Goal: Information Seeking & Learning: Compare options

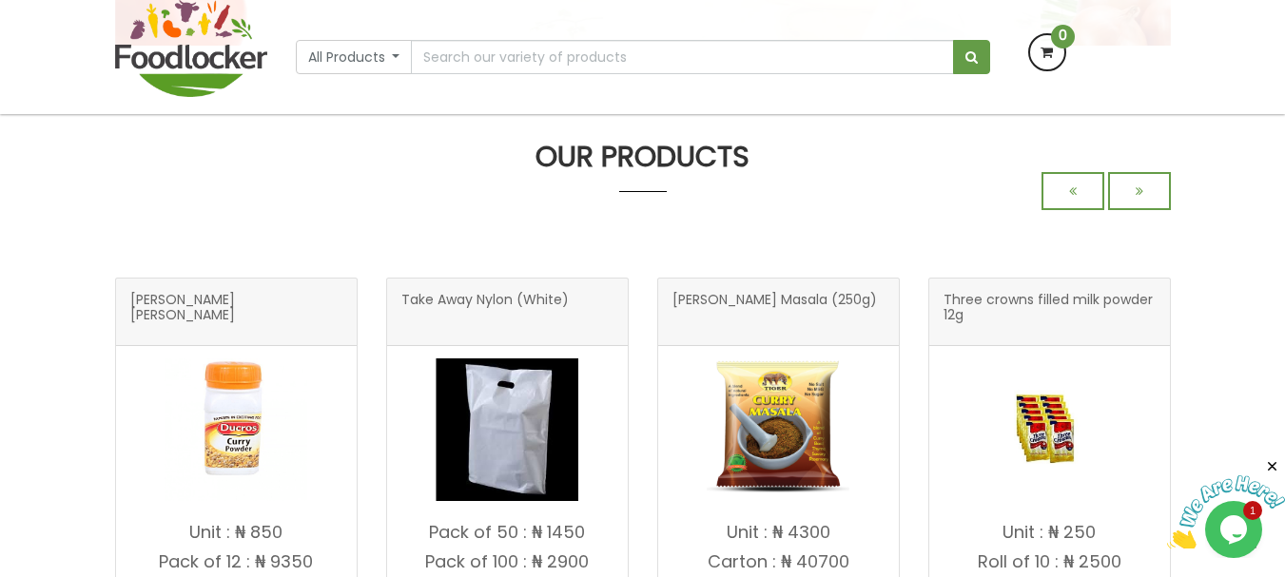
scroll to position [856, 0]
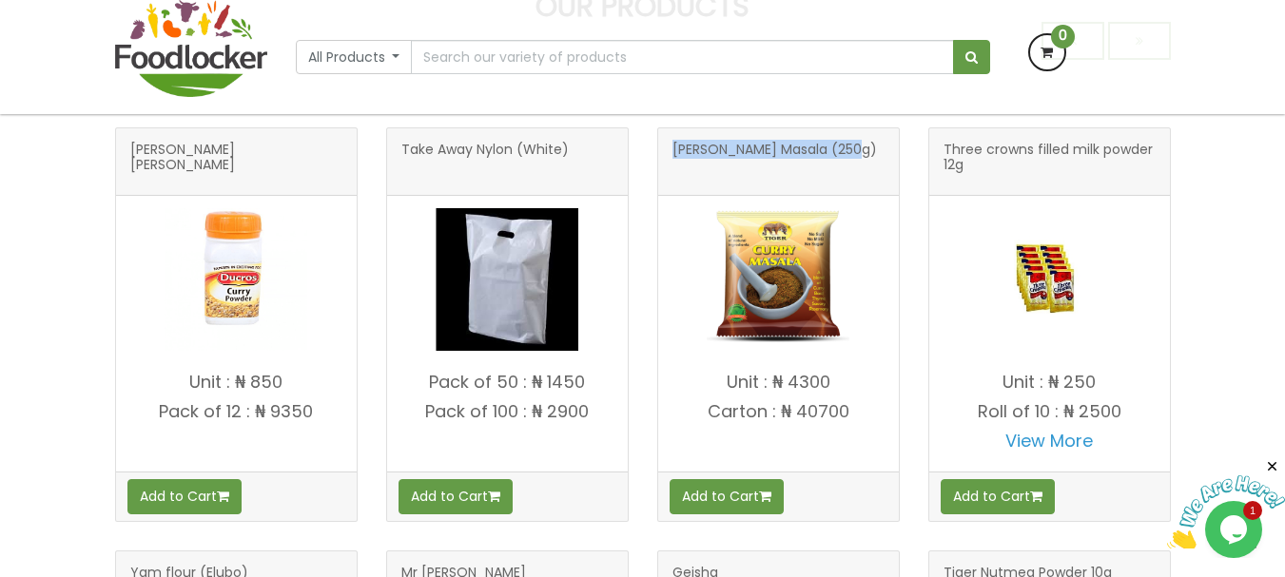
drag, startPoint x: 675, startPoint y: 154, endPoint x: 863, endPoint y: 157, distance: 188.4
click at [863, 157] on h3 "Tiger Curry Masala (250g)" at bounding box center [779, 162] width 212 height 38
copy span "Tiger Curry Masala (250g)"
click at [722, 383] on p "Unit : ₦ 4300" at bounding box center [778, 382] width 241 height 19
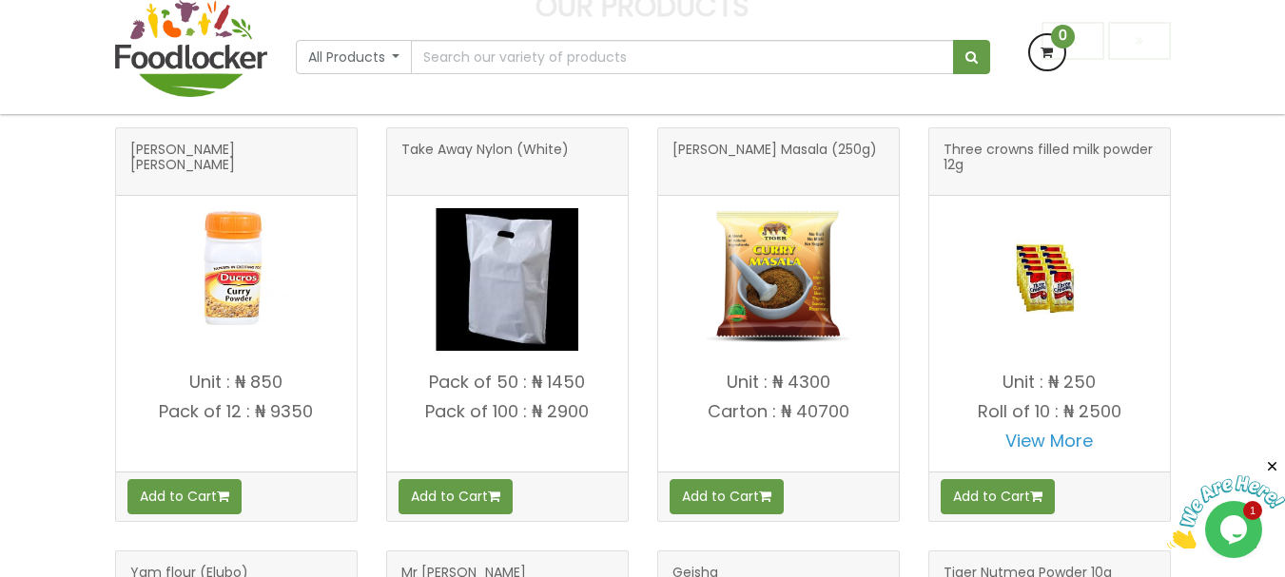
drag, startPoint x: 724, startPoint y: 381, endPoint x: 869, endPoint y: 409, distance: 147.4
click at [869, 409] on h4 "Unit : ₦ 4300 Carton : ₦ 40700" at bounding box center [778, 417] width 241 height 88
copy h4 "Unit : ₦ 4300 Carton : ₦ 40700"
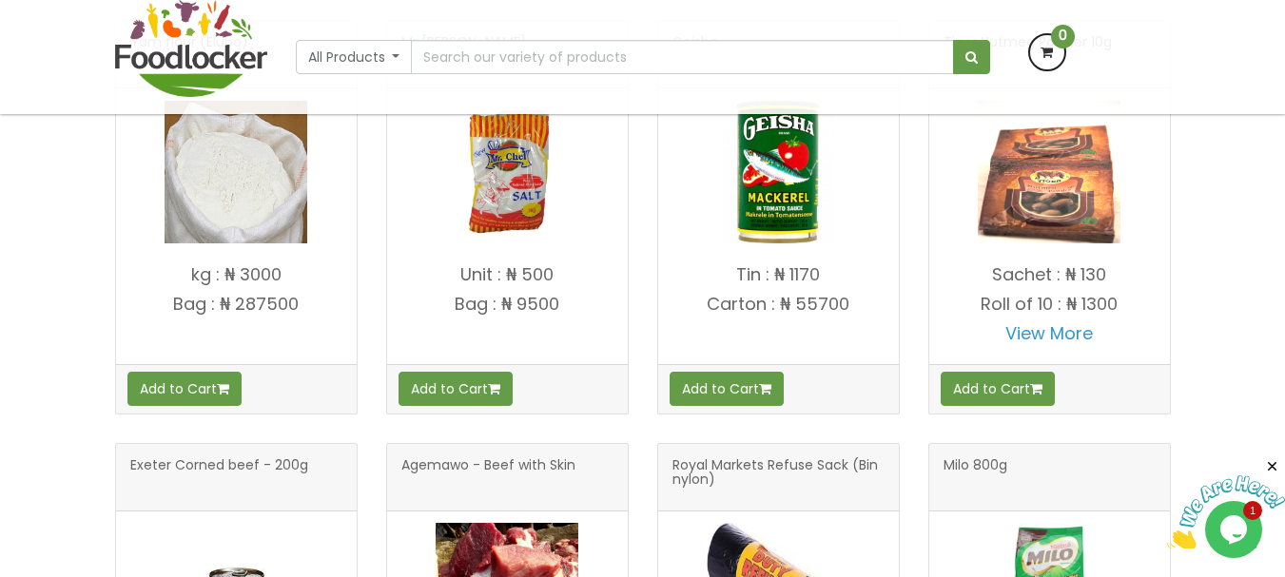
scroll to position [1086, 0]
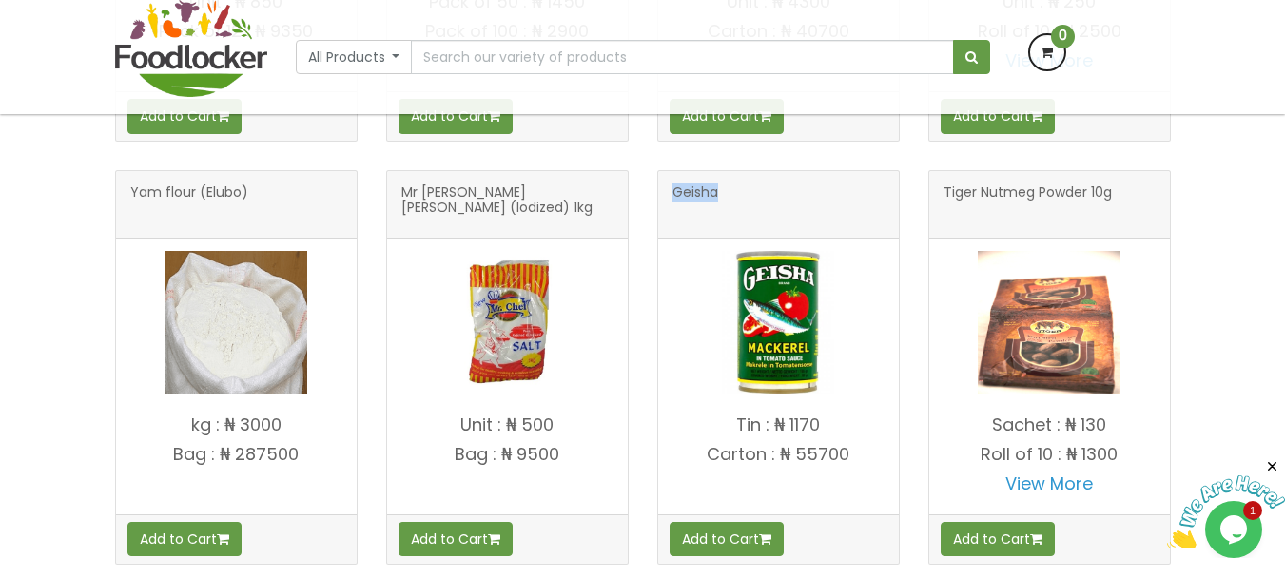
drag, startPoint x: 670, startPoint y: 193, endPoint x: 773, endPoint y: 195, distance: 102.8
click at [773, 195] on div "Geisha" at bounding box center [778, 205] width 241 height 68
copy span "Geisha"
drag, startPoint x: 737, startPoint y: 423, endPoint x: 862, endPoint y: 463, distance: 130.9
click at [862, 463] on h4 "Tin : ₦ 1170 Carton : ₦ 55700" at bounding box center [778, 460] width 241 height 88
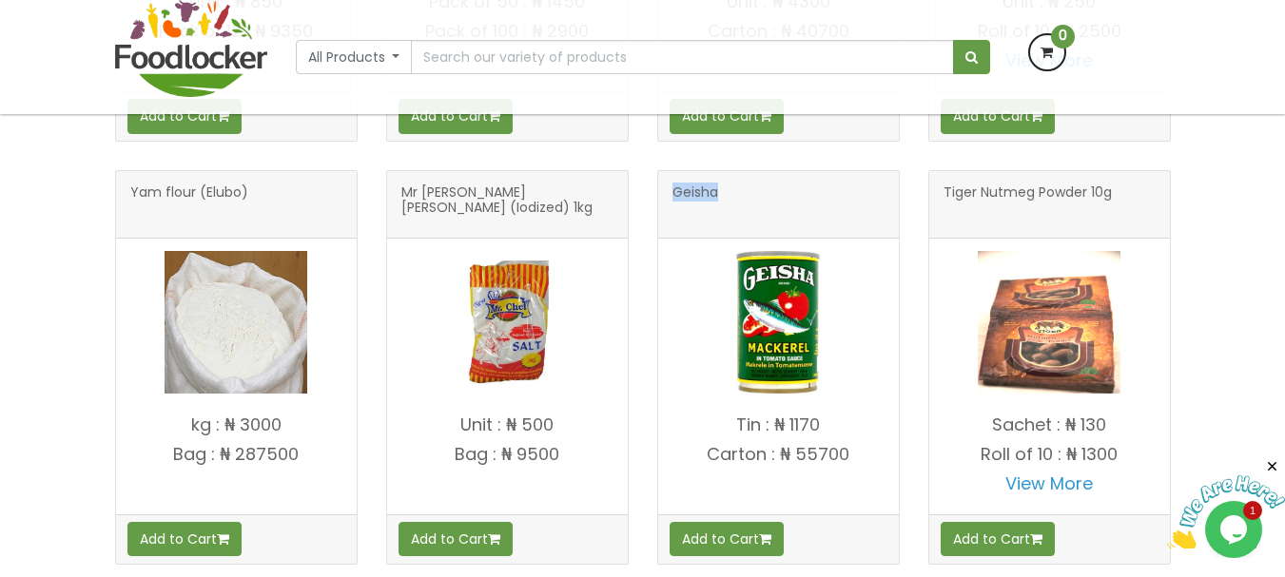
copy h4 "Tin : ₦ 1170 Carton : ₦ 55700"
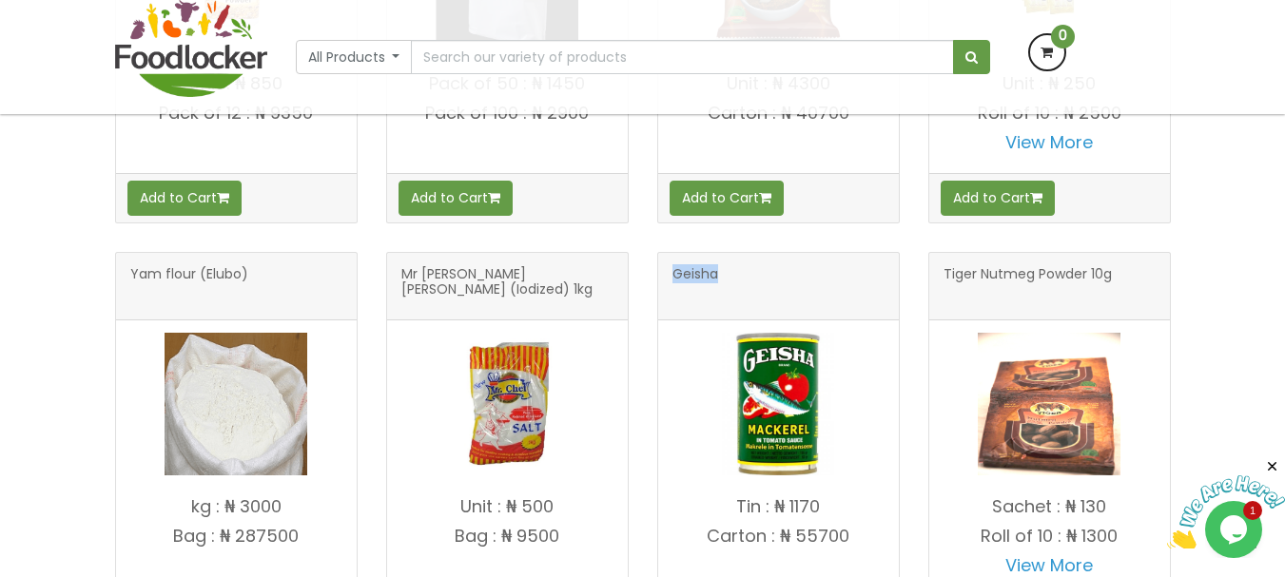
scroll to position [991, 0]
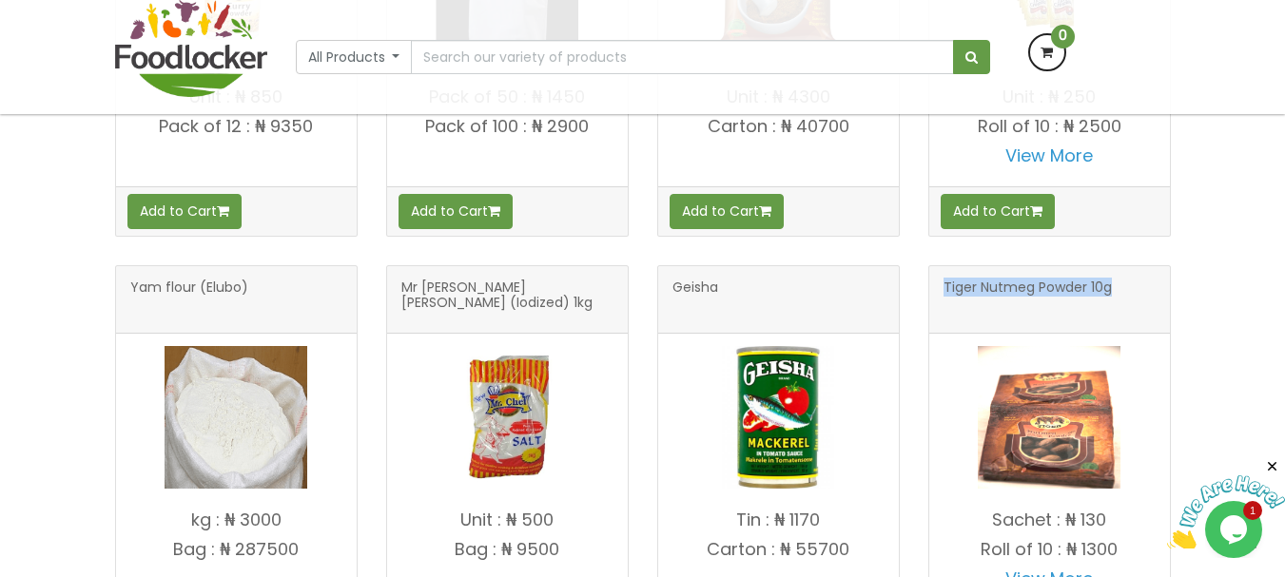
drag, startPoint x: 943, startPoint y: 294, endPoint x: 1164, endPoint y: 311, distance: 222.3
click at [1164, 311] on div "Tiger Nutmeg Powder 10g" at bounding box center [1049, 300] width 241 height 68
copy span "Tiger Nutmeg Powder 10g"
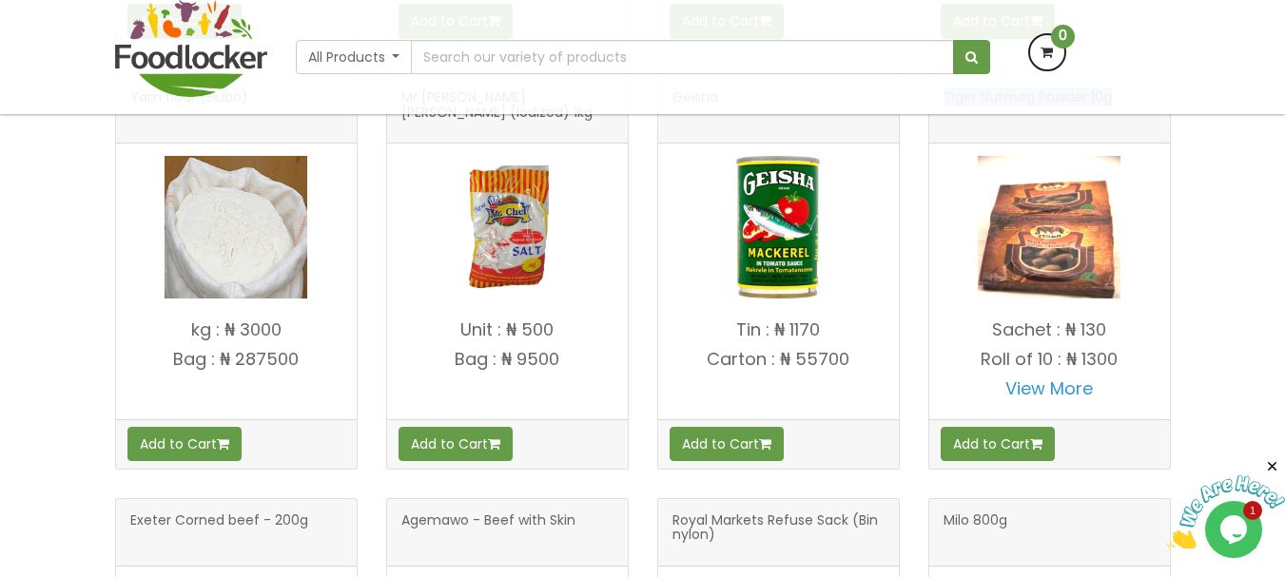
scroll to position [1332, 0]
drag, startPoint x: 997, startPoint y: 325, endPoint x: 1049, endPoint y: 335, distance: 53.2
click at [1049, 335] on p "Sachet : ₦ 130" at bounding box center [1049, 330] width 241 height 19
click at [986, 331] on p "Sachet : ₦ 130" at bounding box center [1049, 330] width 241 height 19
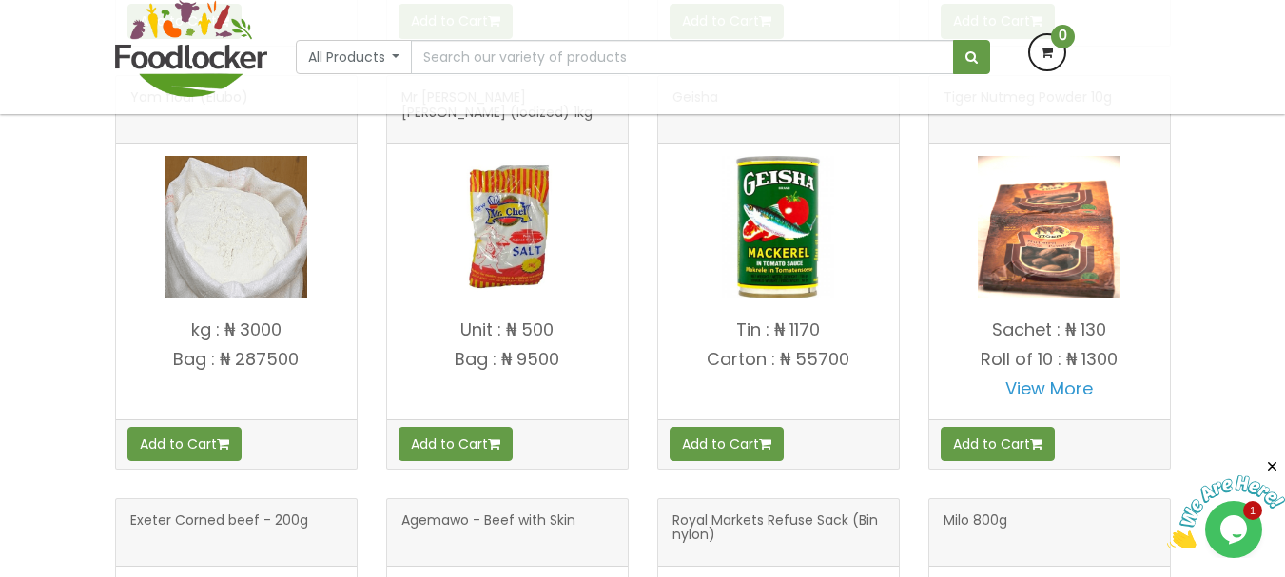
drag, startPoint x: 993, startPoint y: 324, endPoint x: 1123, endPoint y: 363, distance: 135.1
click at [1123, 363] on h4 "Sachet : ₦ 130 Roll of 10 : ₦ 1300 View More" at bounding box center [1049, 365] width 241 height 88
copy h4 "Sachet : ₦ 130 Roll of 10 : ₦ 1300"
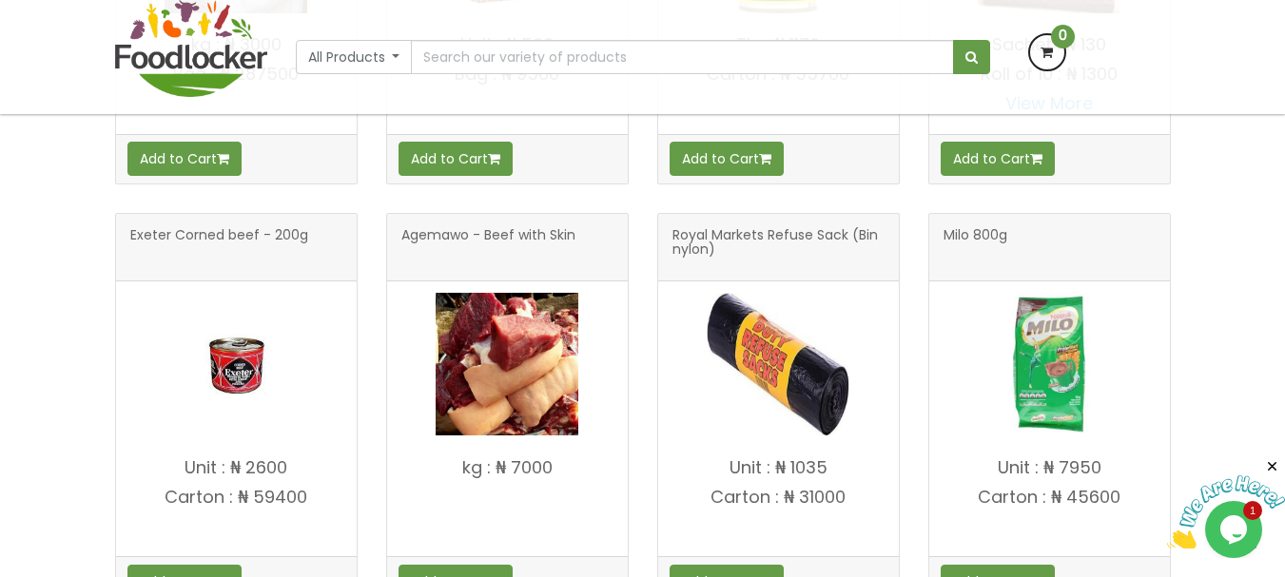
scroll to position [1467, 0]
drag, startPoint x: 133, startPoint y: 232, endPoint x: 303, endPoint y: 264, distance: 172.2
click at [303, 264] on span "Exeter Corned beef - 200g" at bounding box center [219, 247] width 178 height 38
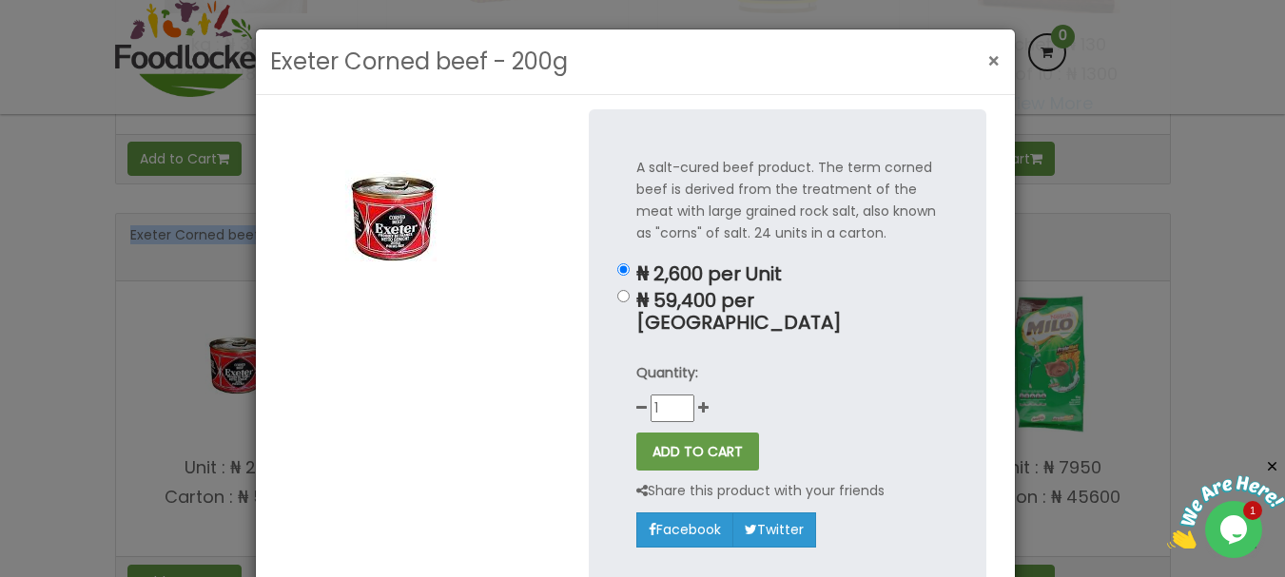
click at [988, 67] on span "×" at bounding box center [994, 62] width 13 height 28
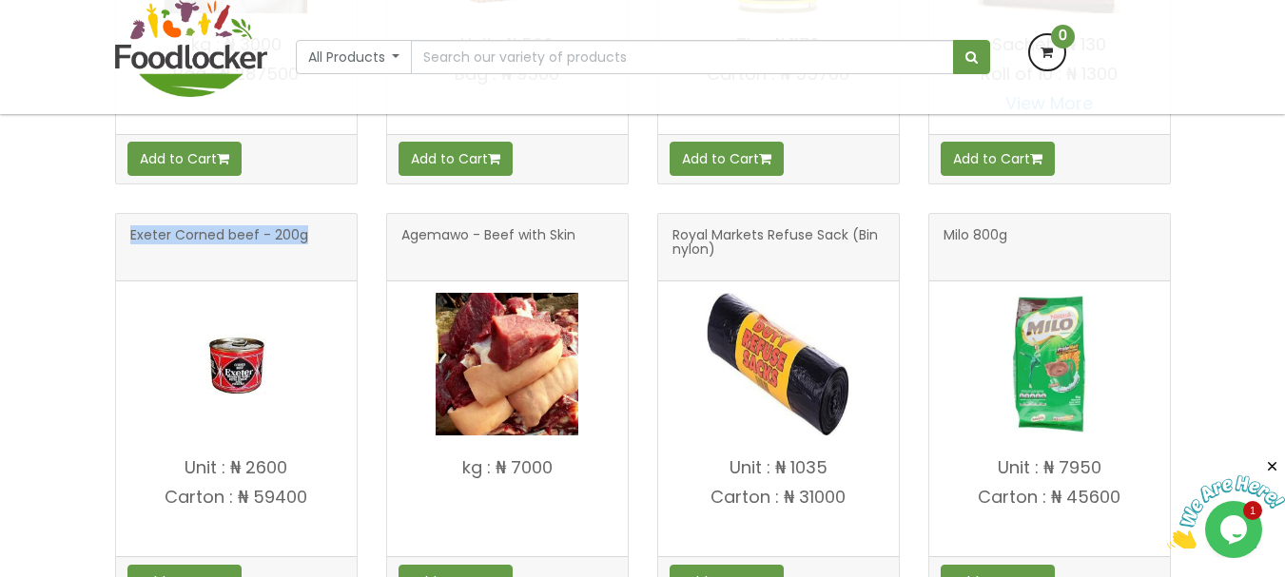
copy span "Exeter Corned beef - 200g"
drag, startPoint x: 187, startPoint y: 464, endPoint x: 352, endPoint y: 513, distance: 171.6
click at [352, 514] on h4 "Unit : ₦ 2600 Carton : ₦ 59400" at bounding box center [236, 503] width 241 height 88
copy h4 "Unit : ₦ 2600 Carton : ₦ 59400"
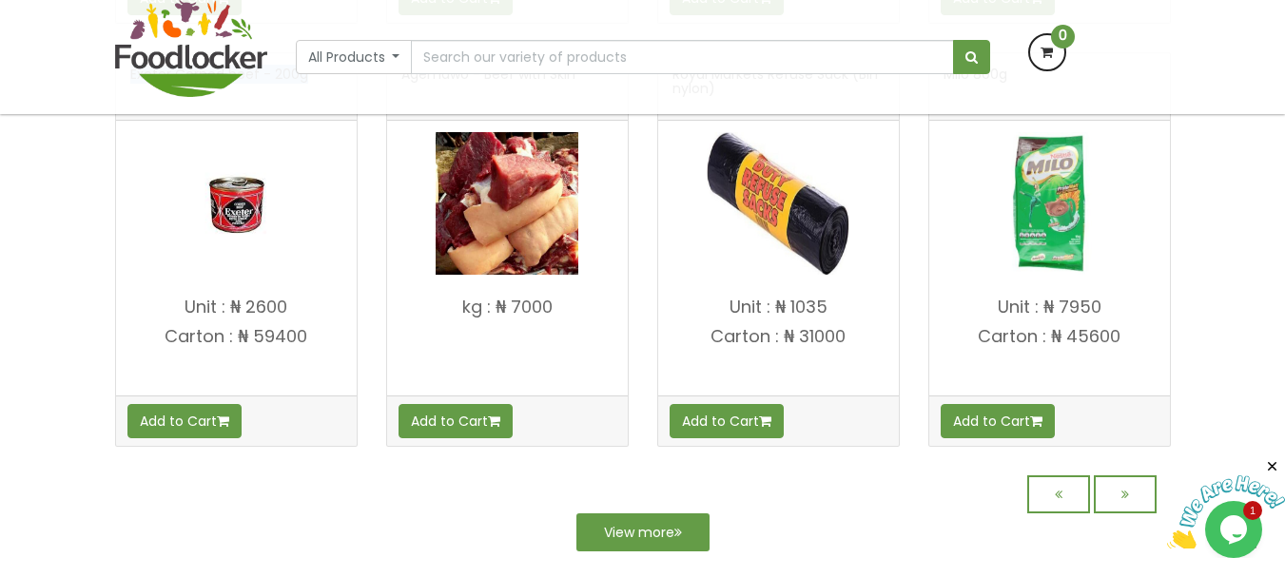
scroll to position [1657, 0]
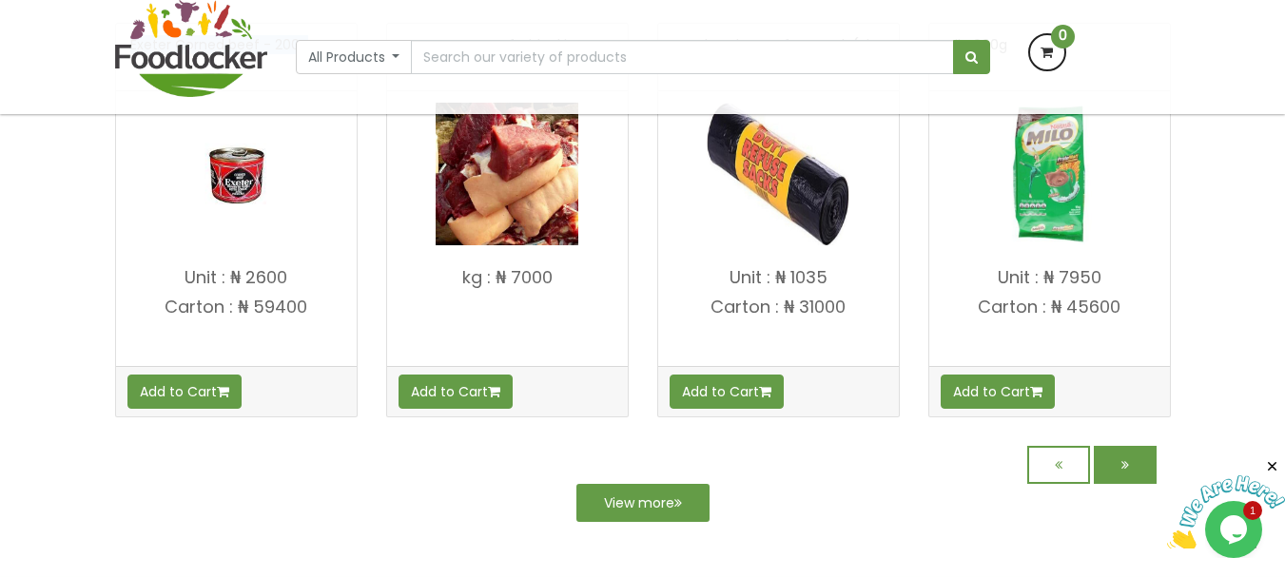
click at [1095, 465] on link at bounding box center [1125, 465] width 63 height 38
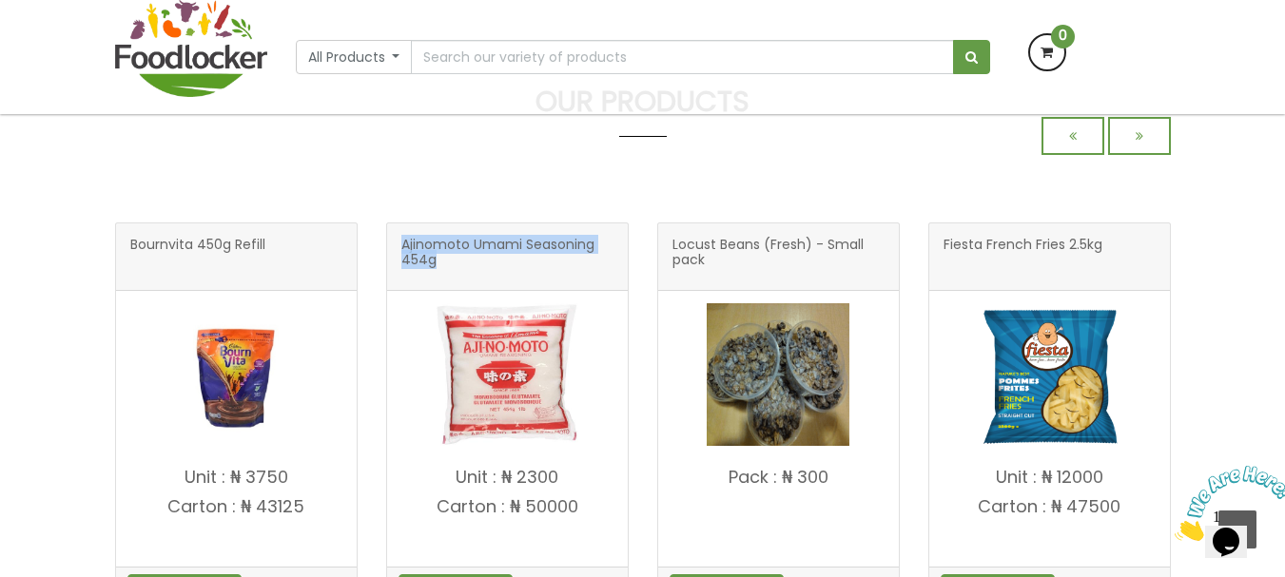
drag, startPoint x: 397, startPoint y: 246, endPoint x: 495, endPoint y: 265, distance: 99.8
click at [495, 265] on div "Ajinomoto Umami Seasoning 454g" at bounding box center [507, 258] width 241 height 68
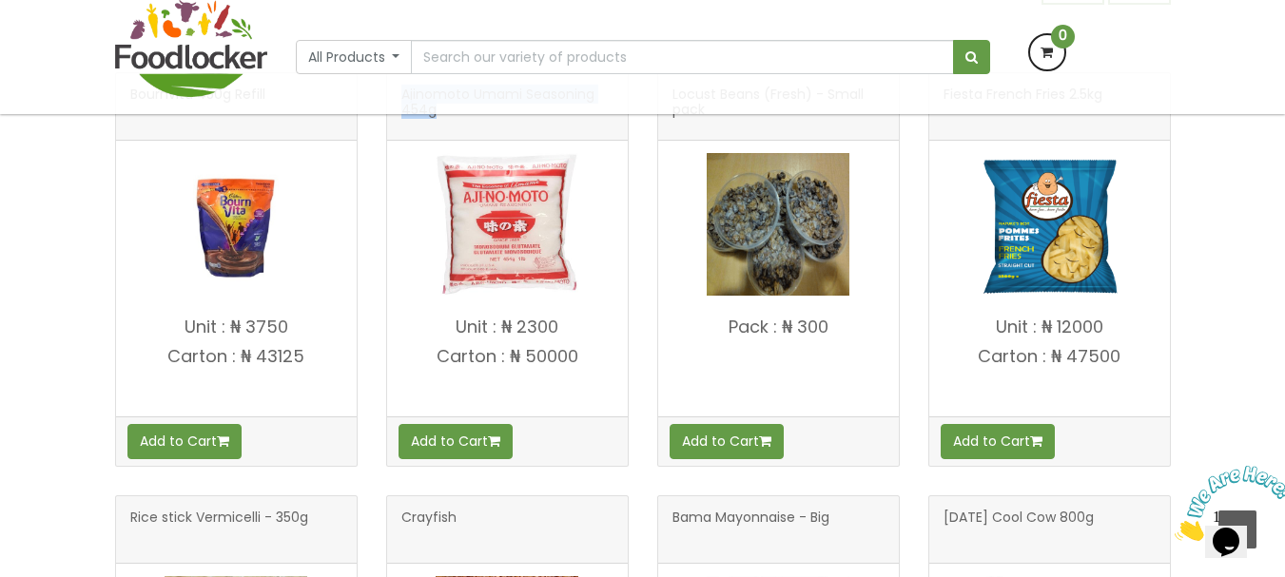
scroll to position [611, 0]
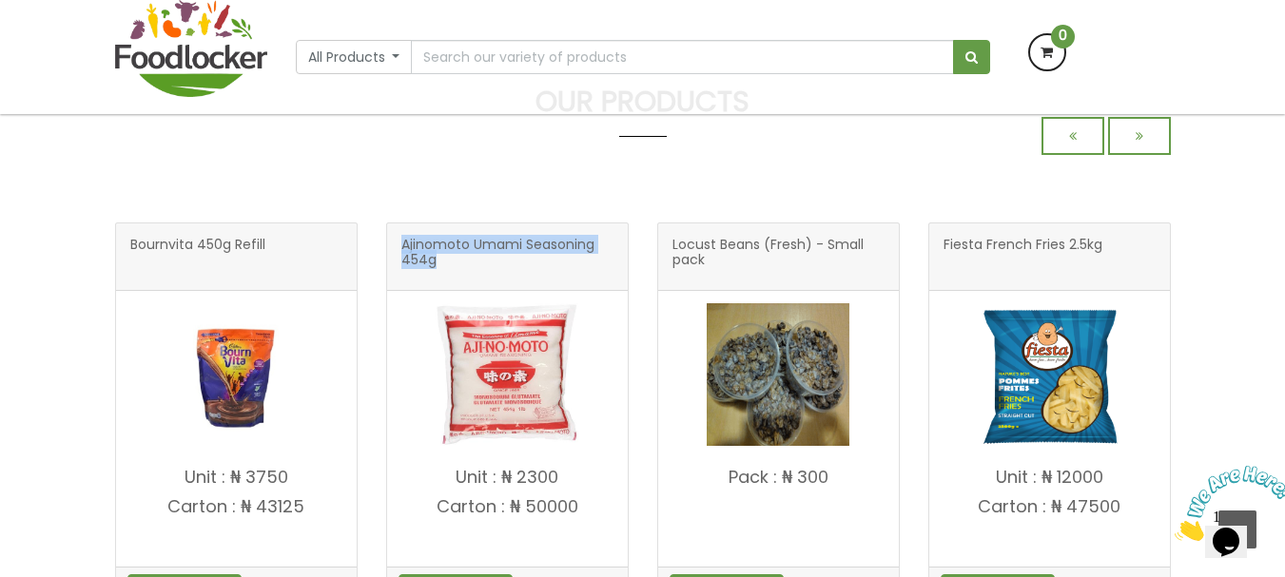
copy span "Ajinomoto Umami Seasoning 454g"
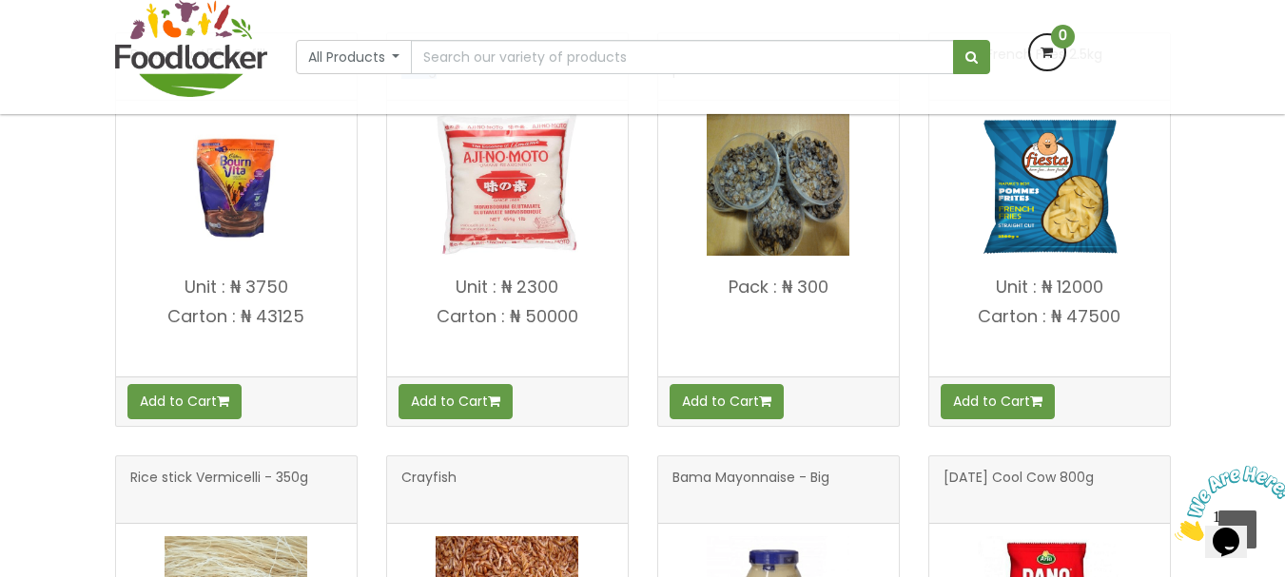
scroll to position [951, 0]
click at [454, 284] on p "Unit : ₦ 2300" at bounding box center [507, 287] width 241 height 19
drag, startPoint x: 451, startPoint y: 281, endPoint x: 582, endPoint y: 335, distance: 142.0
click at [582, 335] on h4 "Unit : ₦ 2300 Carton : ₦ 50000" at bounding box center [507, 322] width 241 height 88
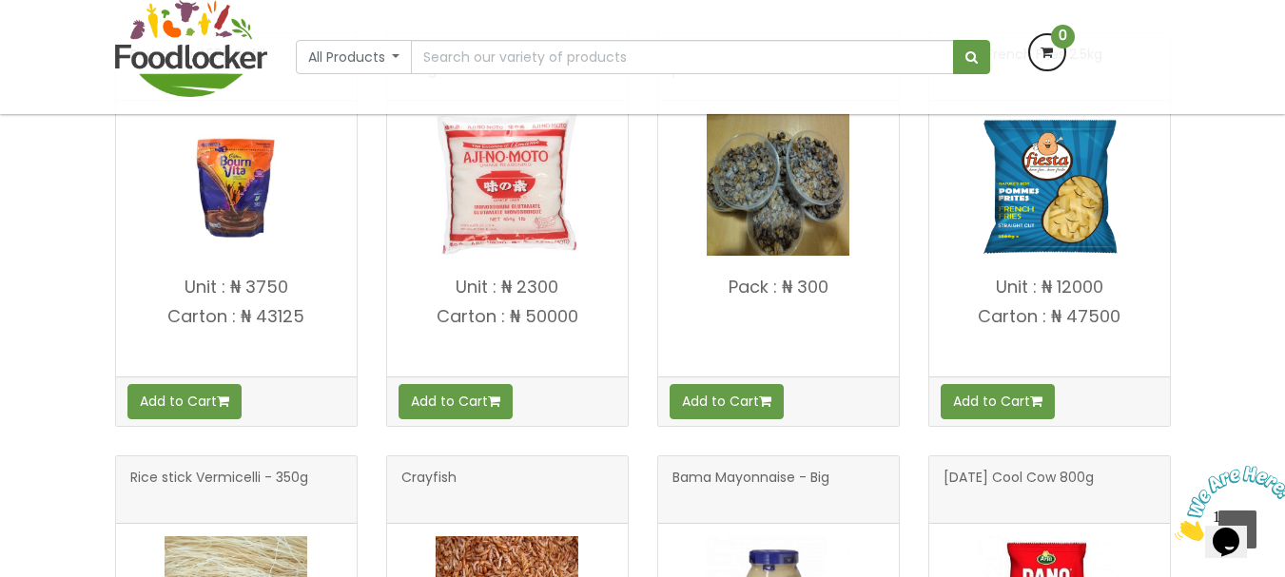
copy h4 "Unit : ₦ 2300 Carton : ₦ 50000"
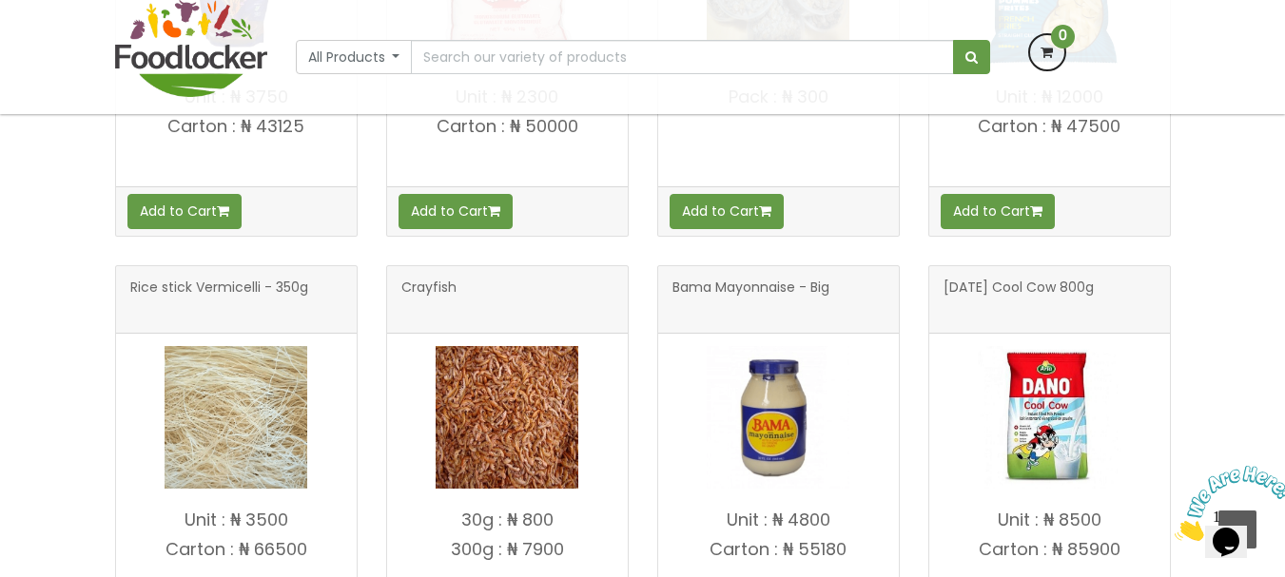
scroll to position [1086, 0]
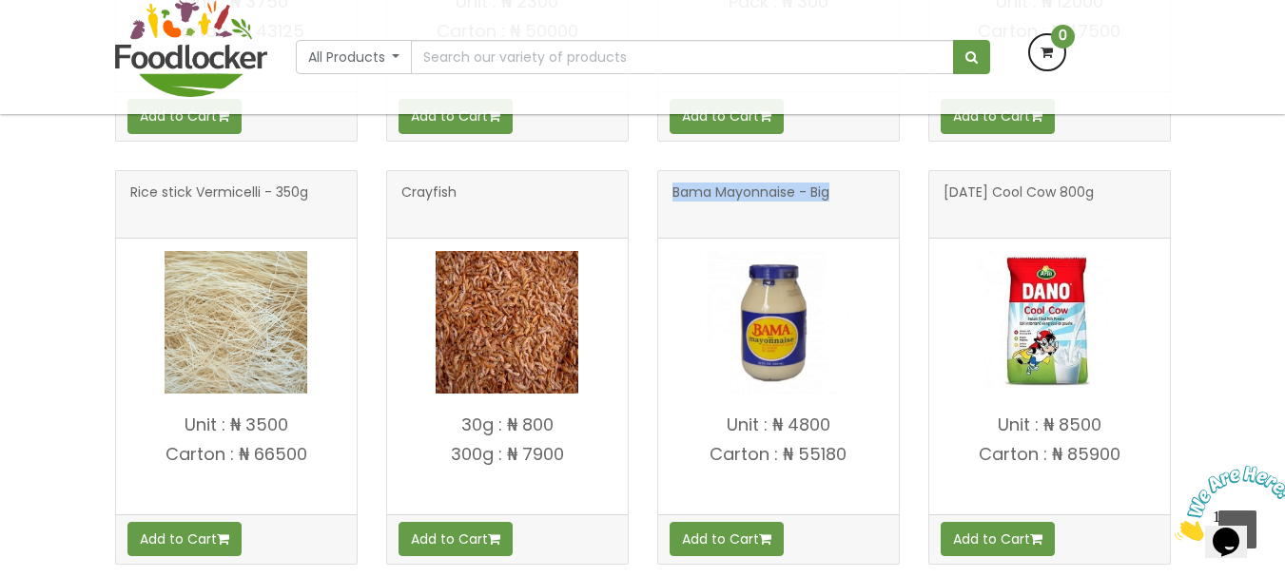
drag, startPoint x: 675, startPoint y: 191, endPoint x: 840, endPoint y: 208, distance: 166.4
click at [839, 209] on h3 "Bama Mayonnaise - Big" at bounding box center [779, 205] width 212 height 38
copy span "Bama Mayonnaise - Big"
drag, startPoint x: 728, startPoint y: 422, endPoint x: 874, endPoint y: 455, distance: 150.0
click at [874, 455] on h4 "Unit : ₦ 4800 Carton : ₦ 55180" at bounding box center [778, 460] width 241 height 88
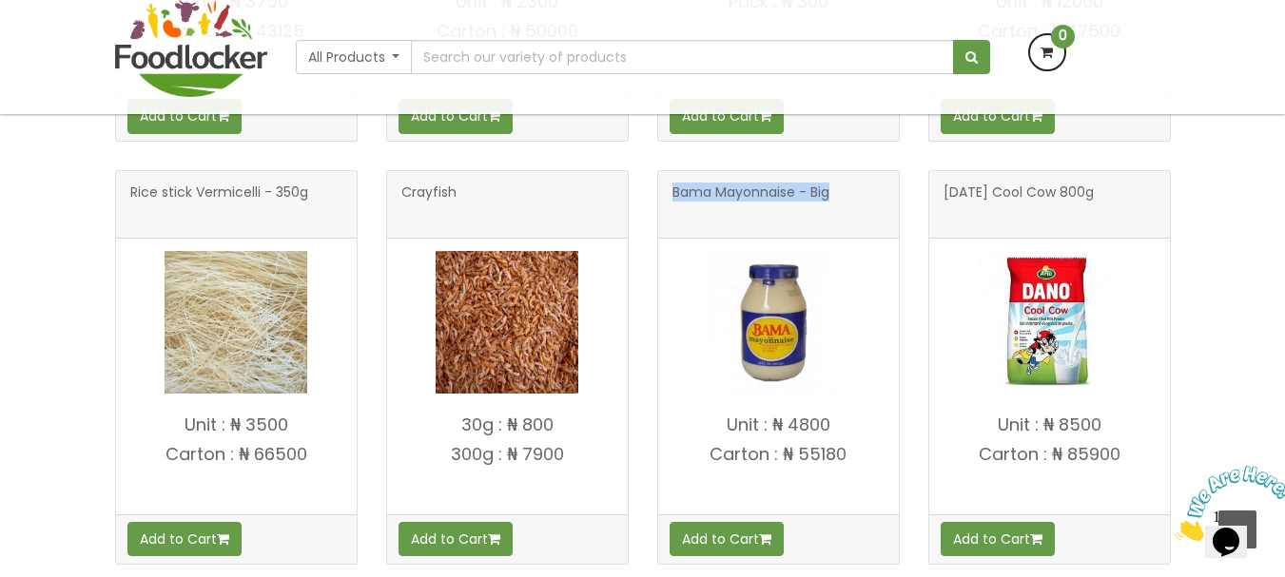
copy h4 "Unit : ₦ 4800 Carton : ₦ 55180"
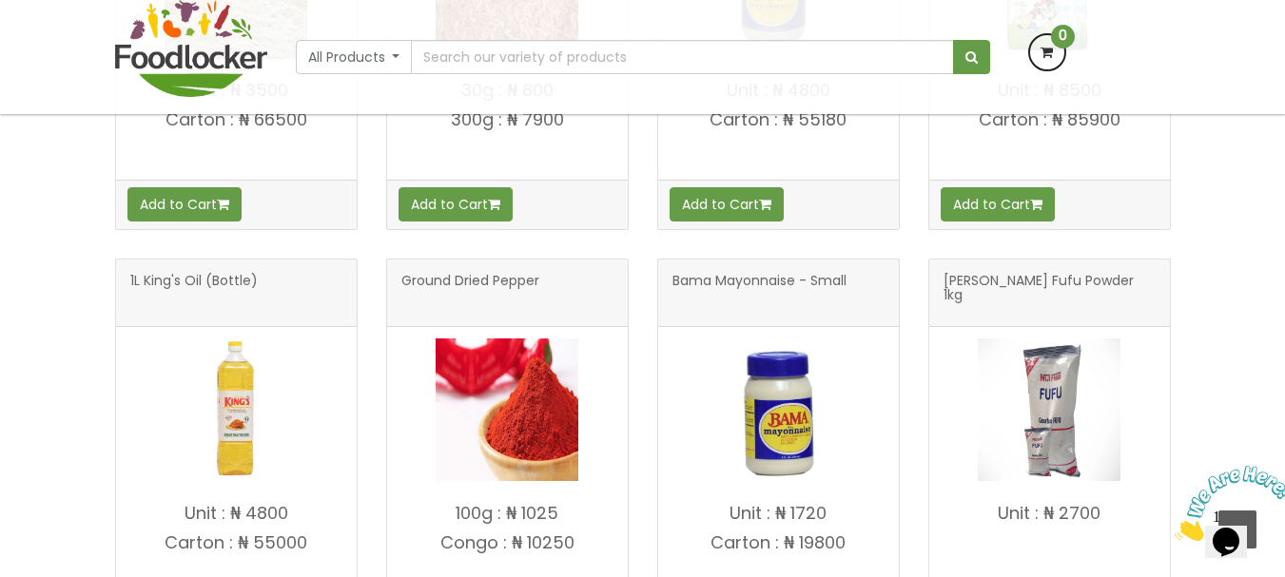
scroll to position [1467, 0]
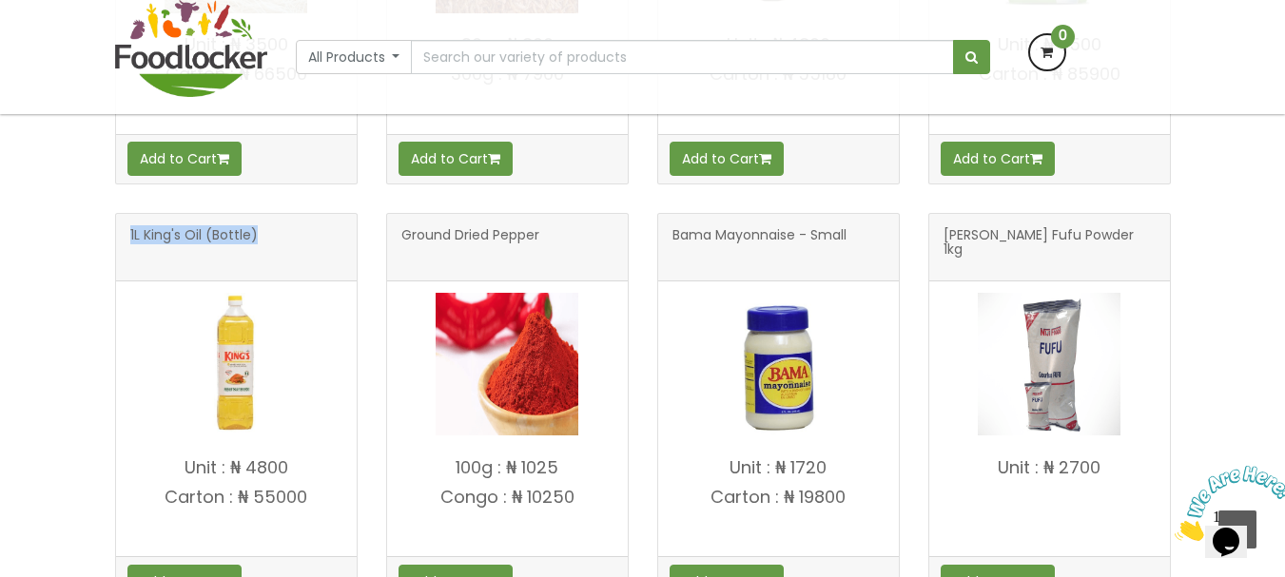
drag, startPoint x: 126, startPoint y: 229, endPoint x: 288, endPoint y: 232, distance: 162.7
click at [288, 232] on div "1L King's Oil (Bottle)" at bounding box center [236, 248] width 241 height 68
copy span "1L King's Oil (Bottle)"
click at [195, 464] on p "Unit : ₦ 4800" at bounding box center [236, 468] width 241 height 19
drag, startPoint x: 183, startPoint y: 467, endPoint x: 342, endPoint y: 529, distance: 171.4
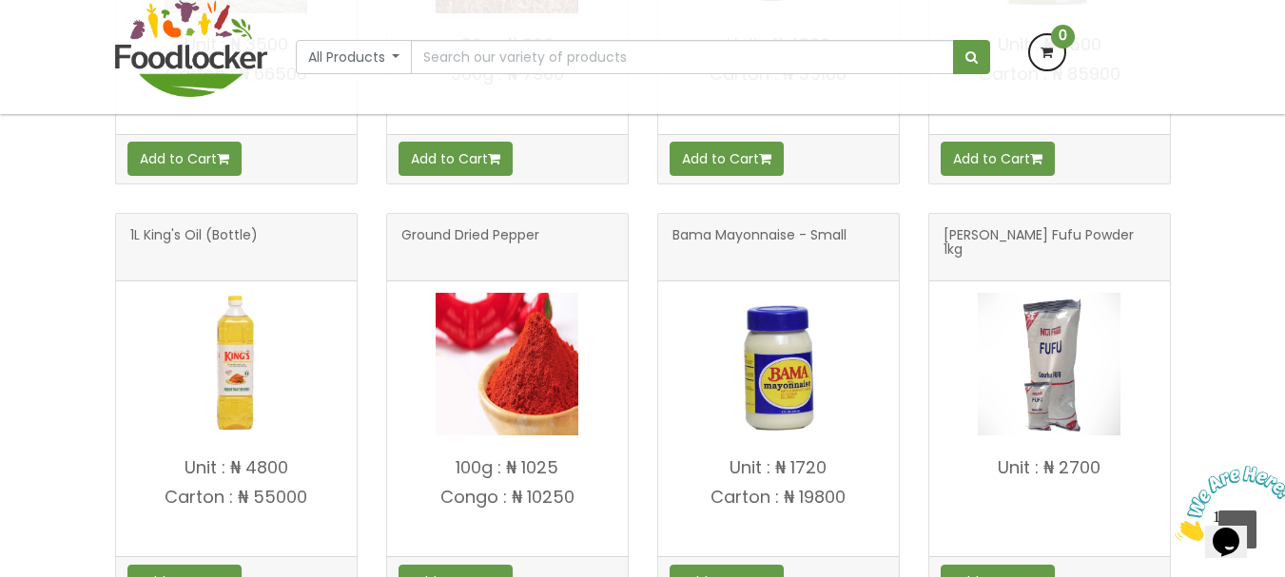
click at [342, 529] on h4 "Unit : ₦ 4800 Carton : ₦ 55000" at bounding box center [236, 503] width 241 height 88
copy h4 "Unit : ₦ 4800 Carton : ₦ 55000"
drag, startPoint x: 668, startPoint y: 237, endPoint x: 864, endPoint y: 245, distance: 196.1
click at [864, 245] on div "Bama Mayonnaise - Small" at bounding box center [778, 248] width 241 height 68
copy span "Bama Mayonnaise - Small"
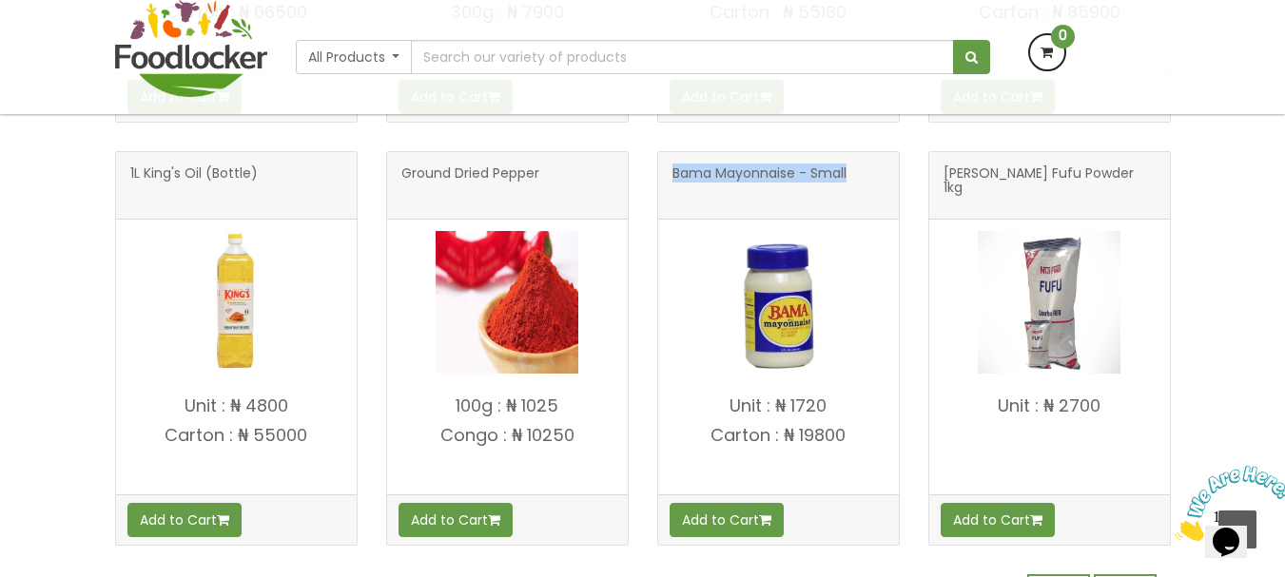
scroll to position [1562, 0]
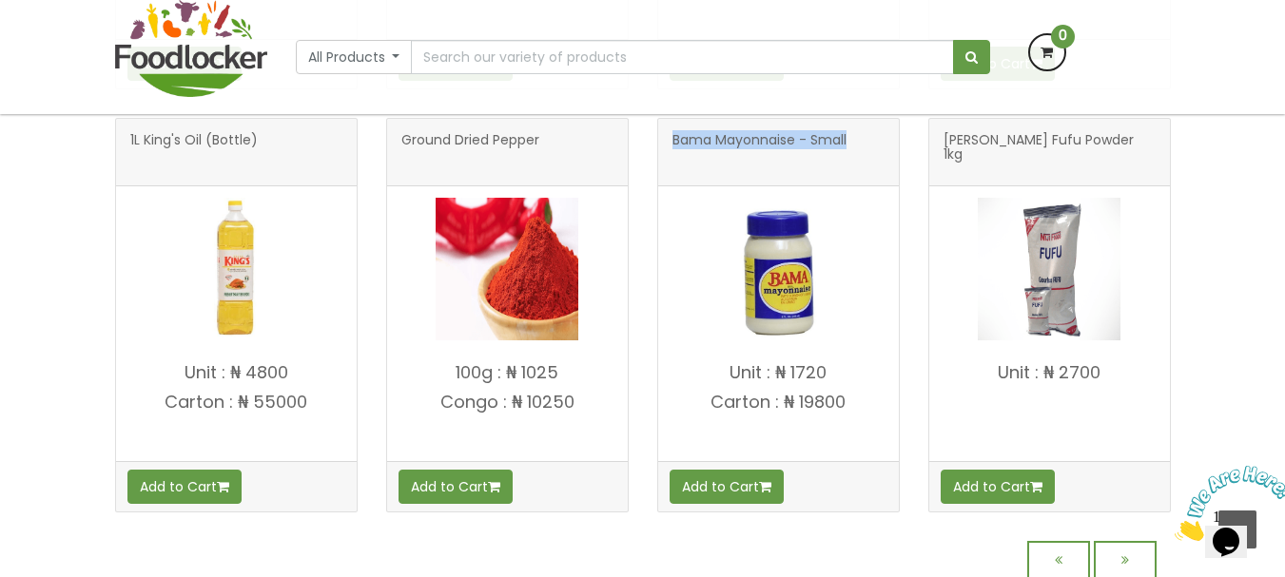
drag, startPoint x: 731, startPoint y: 369, endPoint x: 852, endPoint y: 416, distance: 130.4
click at [852, 416] on h4 "Unit : ₦ 1720 Carton : ₦ 19800" at bounding box center [778, 407] width 241 height 88
copy h4 "Unit : ₦ 1720 Carton : ₦ 19800"
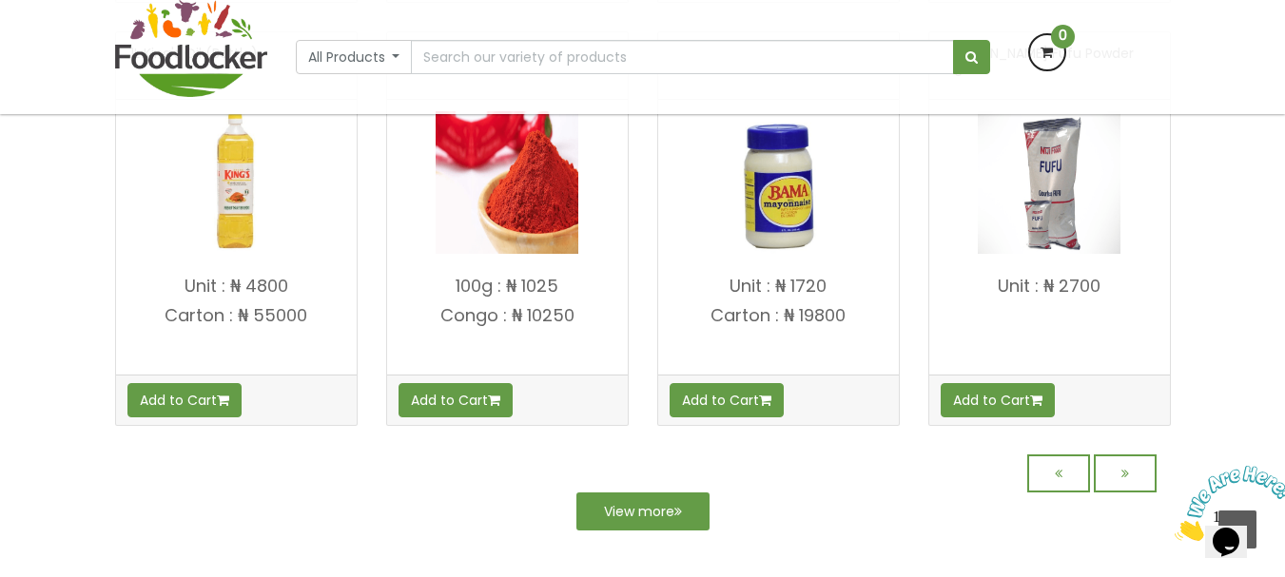
scroll to position [1752, 0]
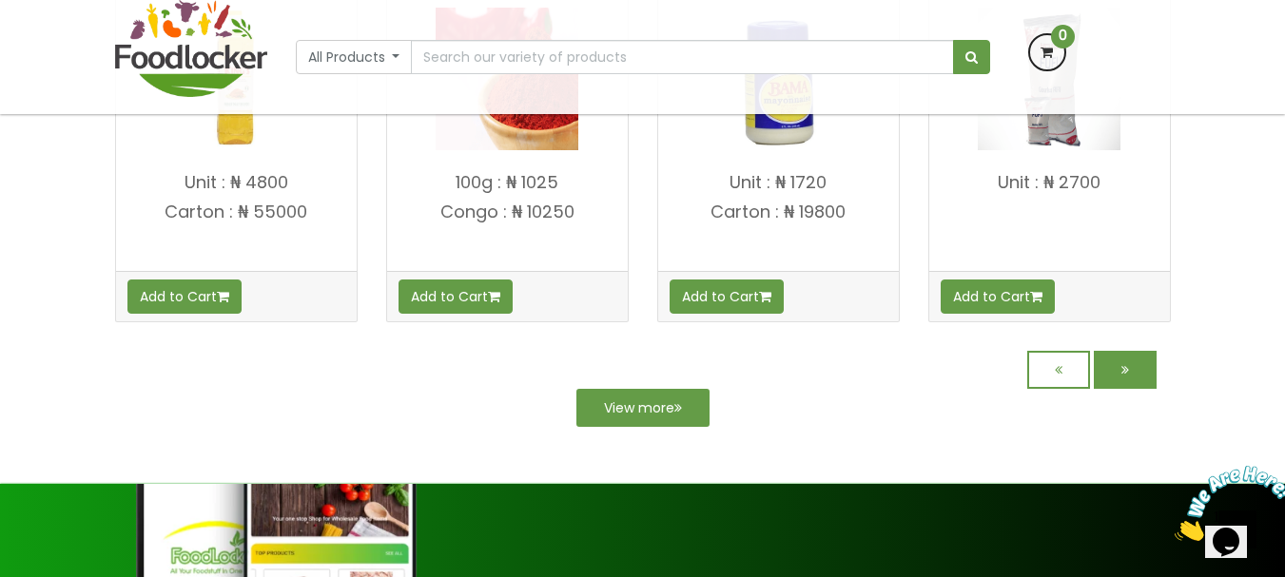
click at [1135, 366] on link at bounding box center [1125, 370] width 63 height 38
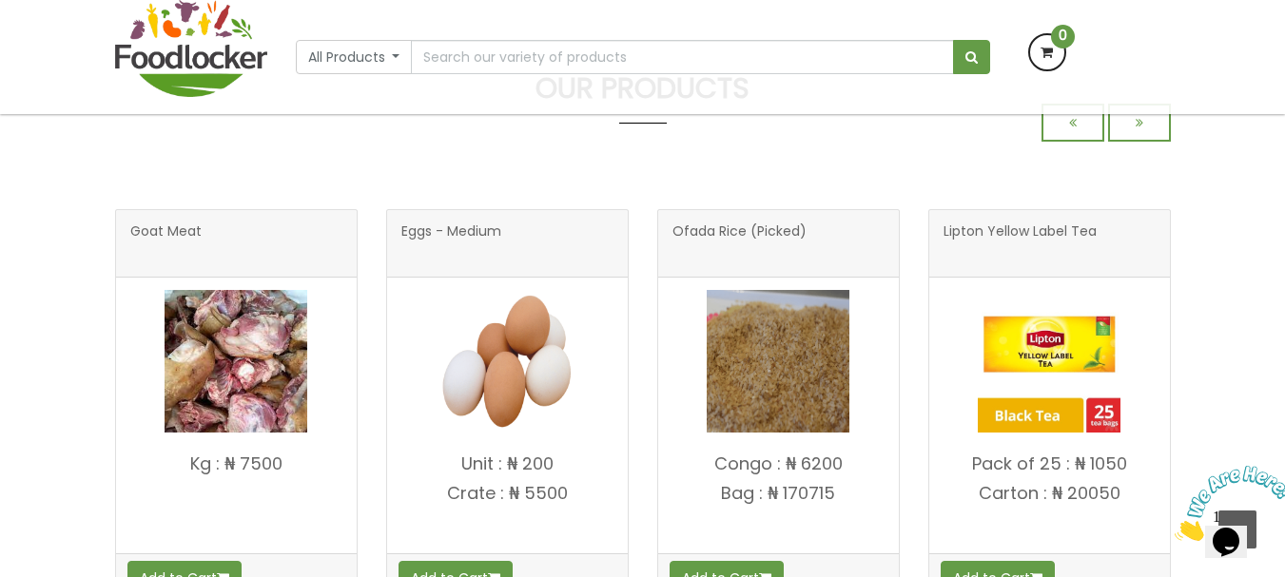
scroll to position [611, 0]
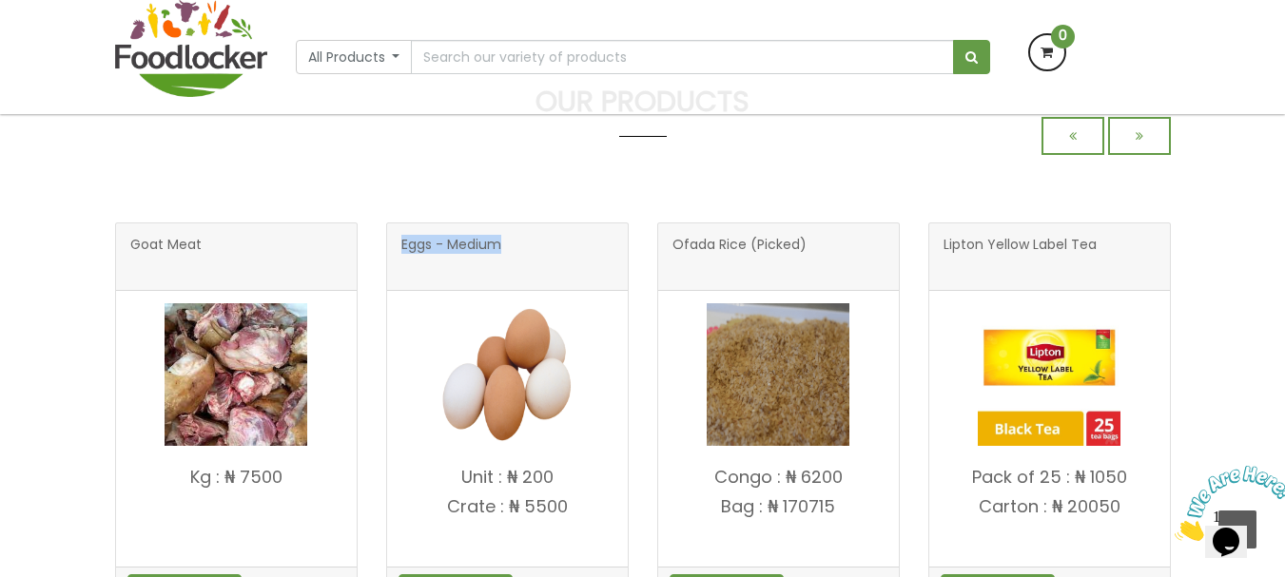
drag, startPoint x: 401, startPoint y: 249, endPoint x: 597, endPoint y: 275, distance: 196.7
click at [597, 275] on h3 "Eggs - Medium" at bounding box center [507, 257] width 212 height 38
copy span "Eggs - Medium"
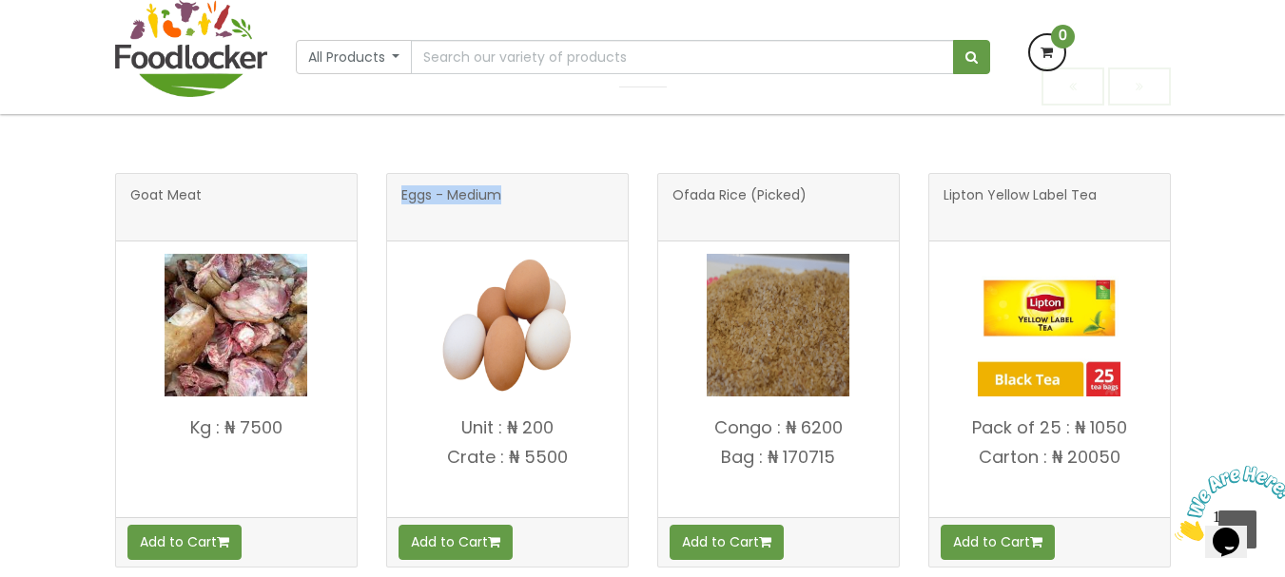
scroll to position [706, 0]
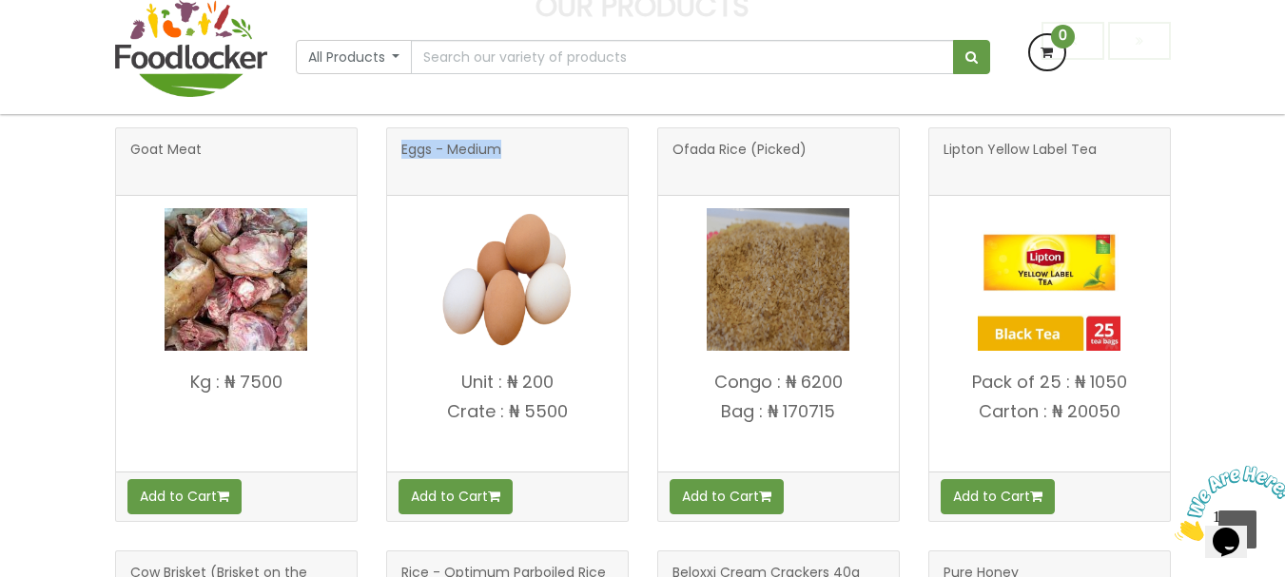
drag, startPoint x: 460, startPoint y: 379, endPoint x: 575, endPoint y: 414, distance: 119.5
click at [575, 414] on h4 "Unit : ₦ 200 Crate : ₦ 5500" at bounding box center [507, 417] width 241 height 88
copy h4 "Unit : ₦ 200 Crate : ₦ 5500"
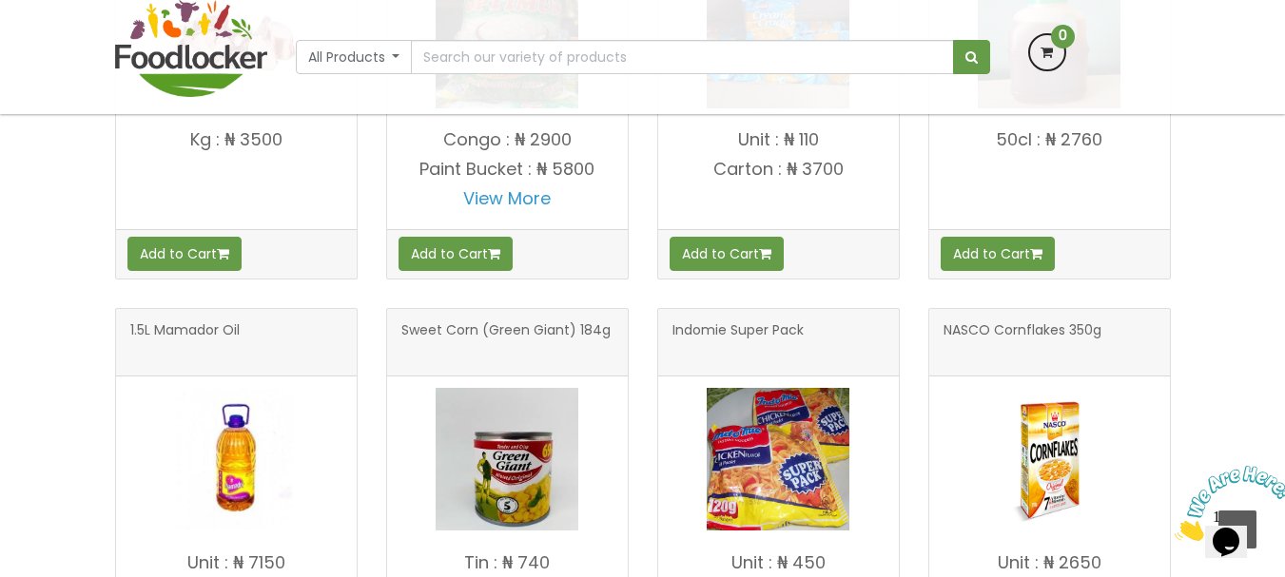
scroll to position [1467, 0]
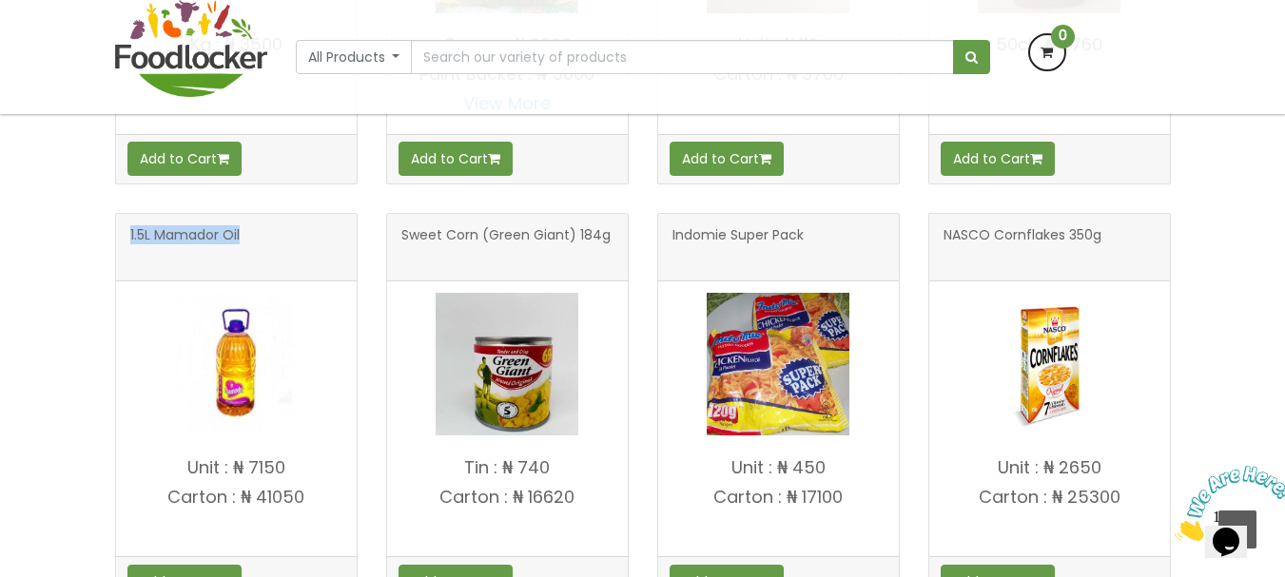
drag, startPoint x: 128, startPoint y: 233, endPoint x: 256, endPoint y: 256, distance: 129.5
click at [256, 256] on div "1.5L Mamador Oil" at bounding box center [236, 248] width 241 height 68
copy span "1.5L Mamador Oil"
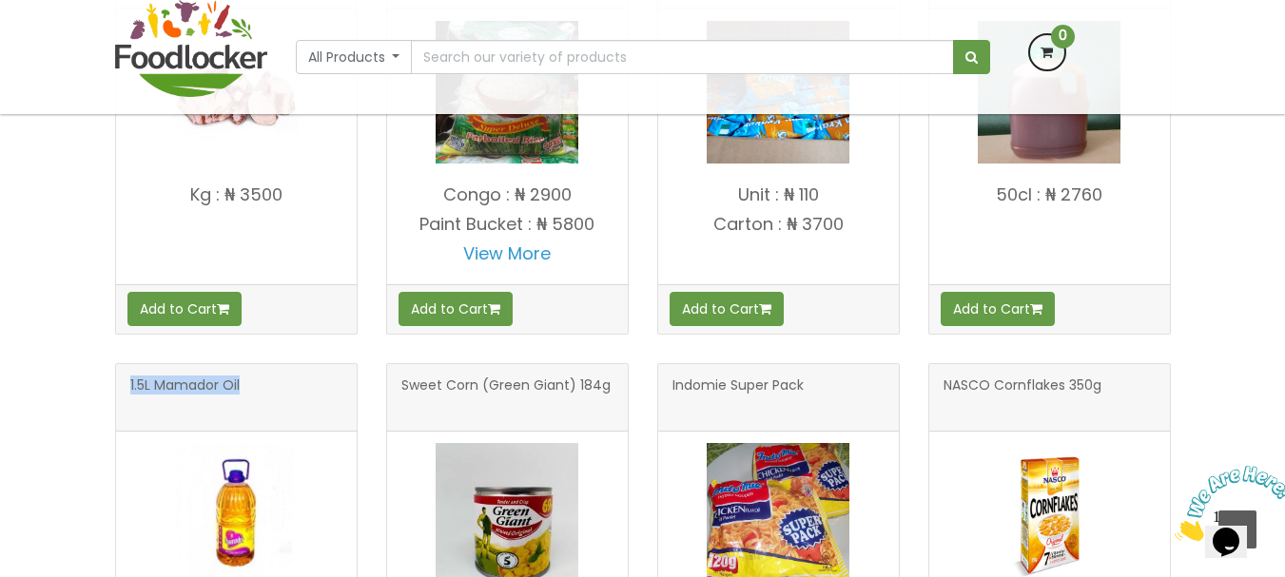
drag, startPoint x: 183, startPoint y: 470, endPoint x: 333, endPoint y: 516, distance: 157.1
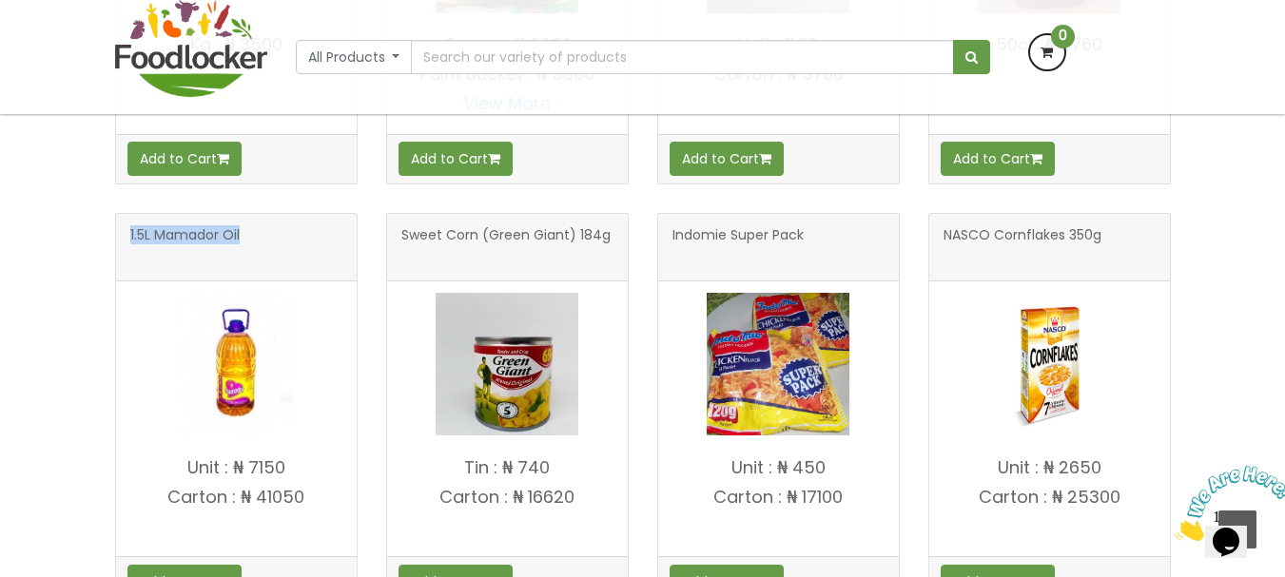
copy h4 "Unit : ₦ 7150 Carton : ₦ 41050"
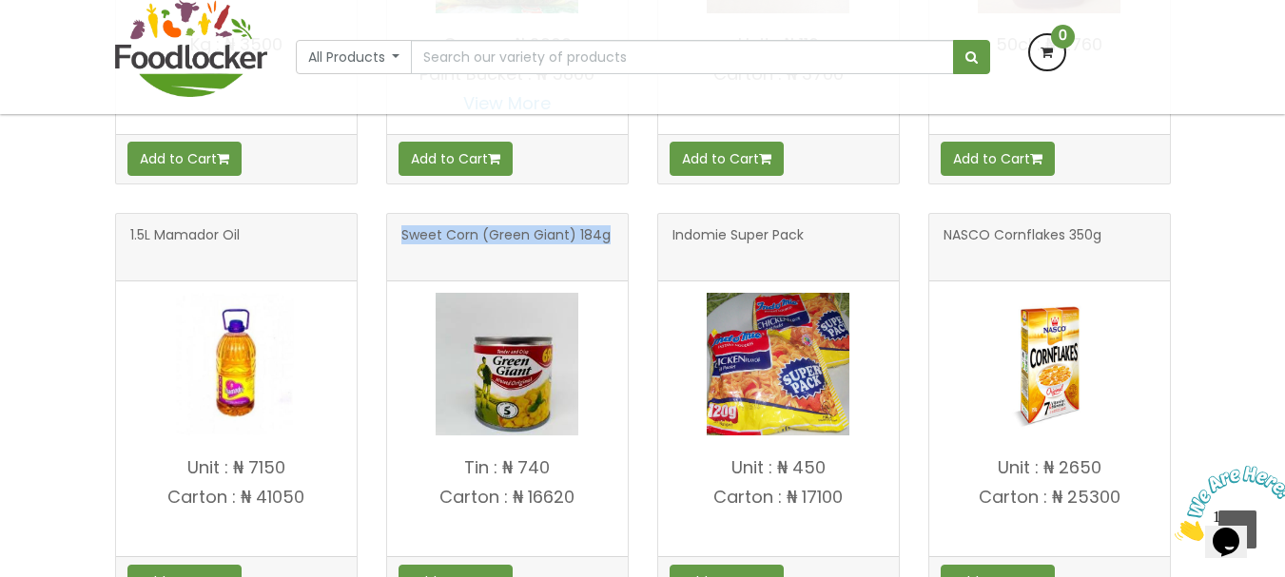
scroll to position [1617, 0]
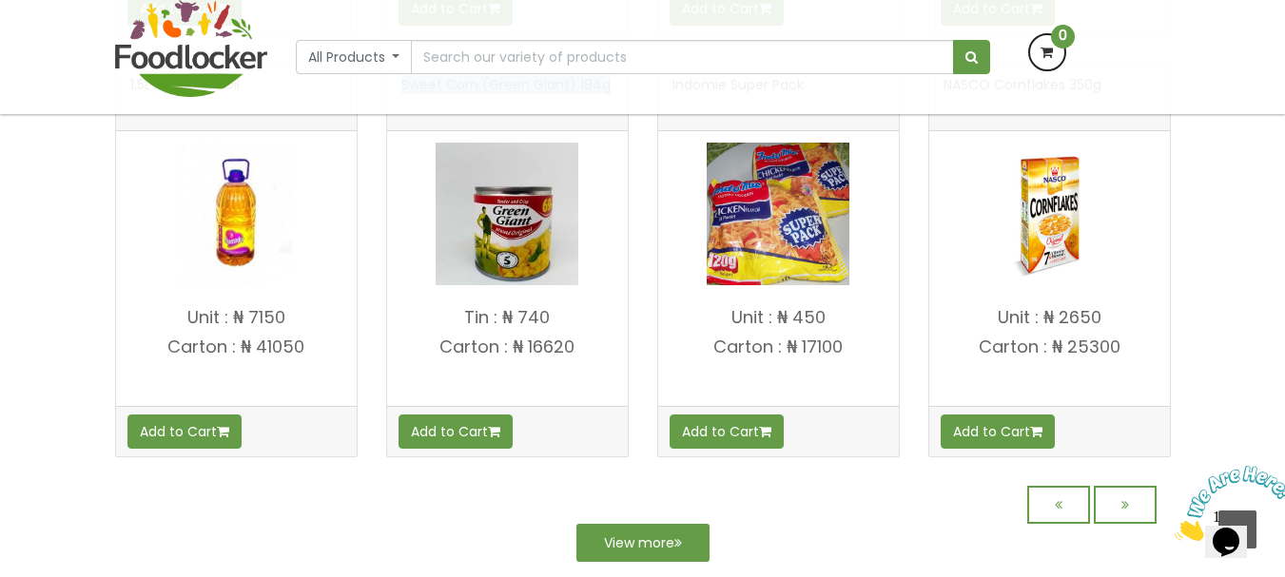
drag, startPoint x: 401, startPoint y: 232, endPoint x: 636, endPoint y: 241, distance: 235.1
click at [636, 241] on div "Sweet Corn (Green Giant) 184g Tin : ₦ 740 Add to Cart" at bounding box center [507, 245] width 271 height 423
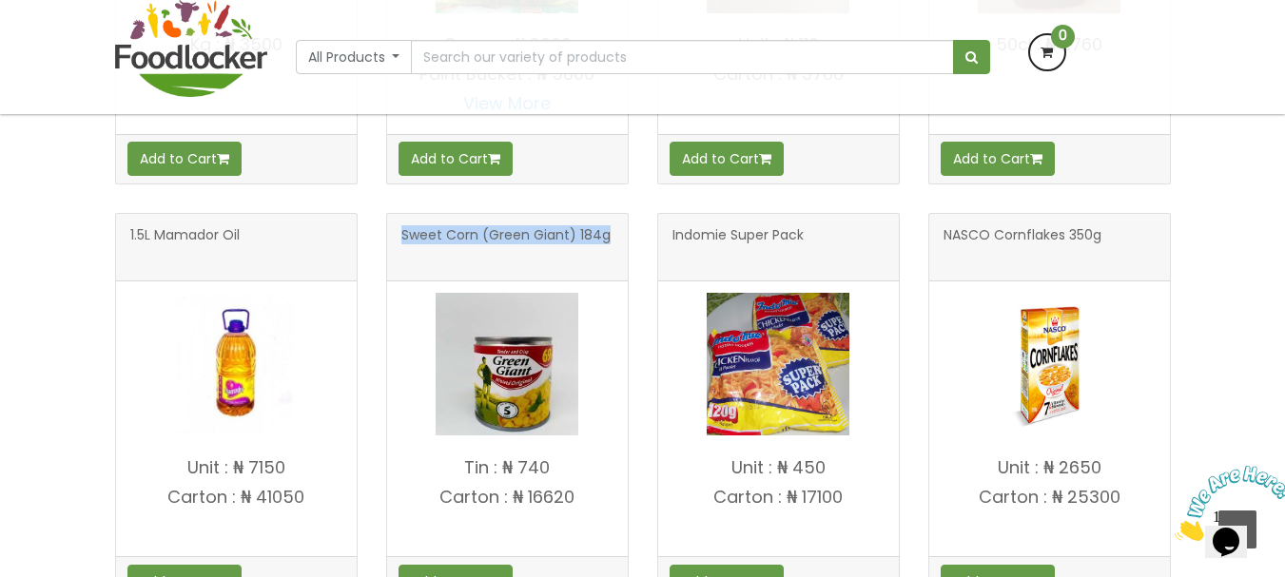
copy span "Sweet Corn (Green Giant) 184g"
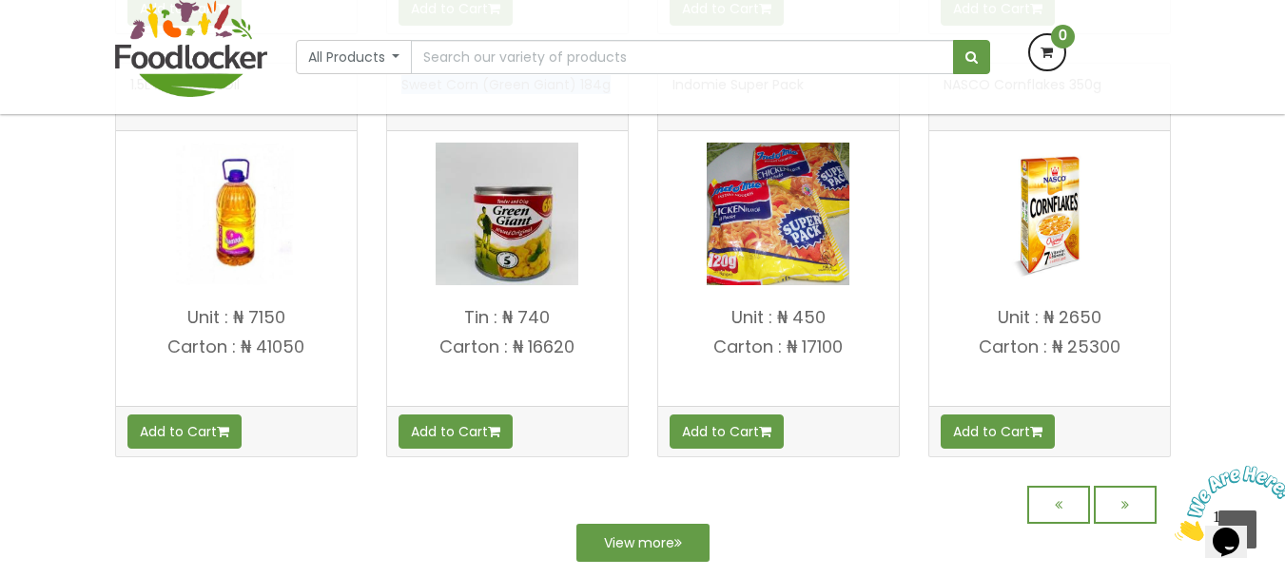
scroll to position [1467, 0]
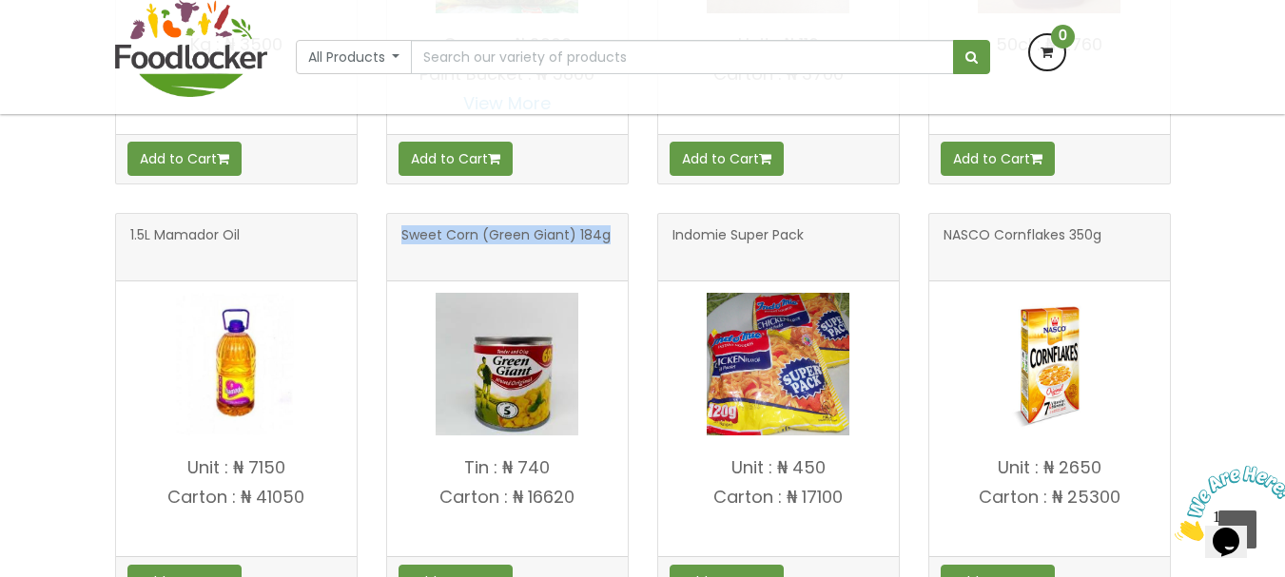
drag, startPoint x: 467, startPoint y: 462, endPoint x: 614, endPoint y: 501, distance: 151.6
click at [614, 501] on h4 "Tin : ₦ 740 Carton : ₦ 16620" at bounding box center [507, 503] width 241 height 88
copy h4 "Tin : ₦ 740 Carton : ₦ 16620"
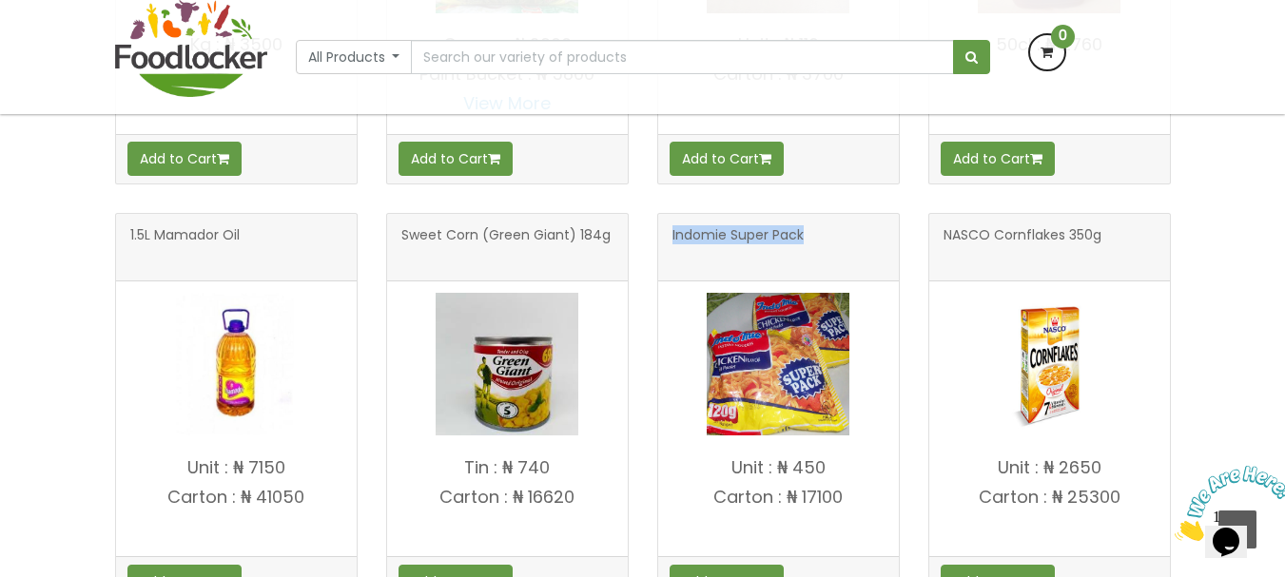
drag, startPoint x: 671, startPoint y: 233, endPoint x: 831, endPoint y: 248, distance: 160.6
click at [831, 248] on div "Indomie Super Pack" at bounding box center [778, 248] width 241 height 68
copy span "Indomie Super Pack"
drag, startPoint x: 731, startPoint y: 464, endPoint x: 858, endPoint y: 515, distance: 137.1
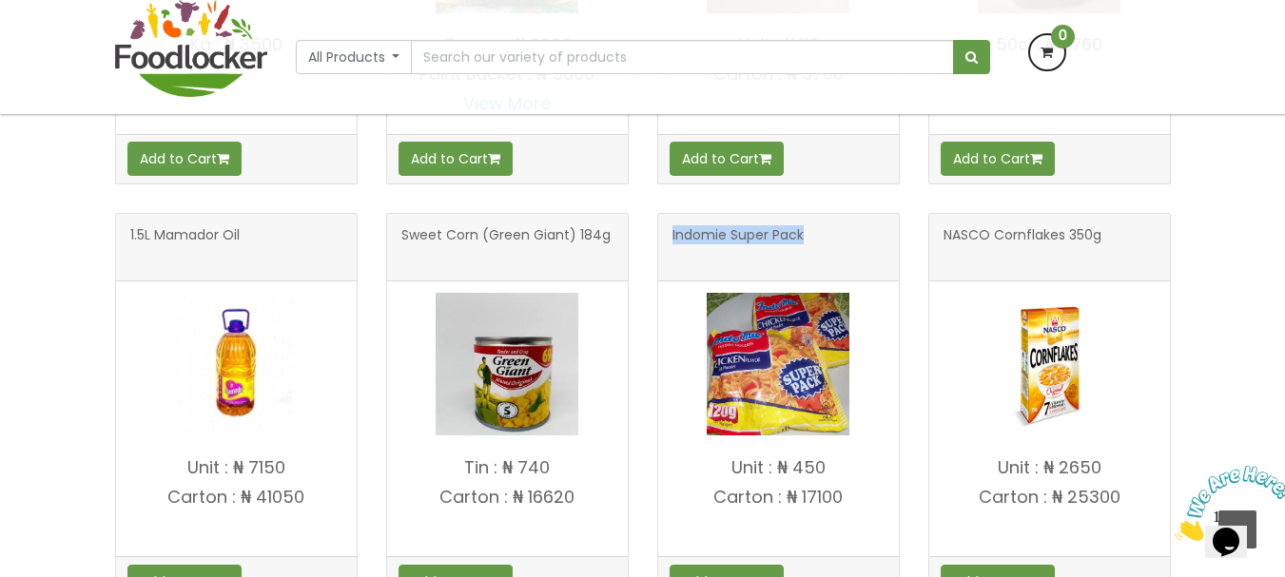
click at [857, 515] on h4 "Unit : ₦ 450 Carton : ₦ 17100" at bounding box center [778, 503] width 241 height 88
copy h4 "Unit : ₦ 450 Carton : ₦ 17100"
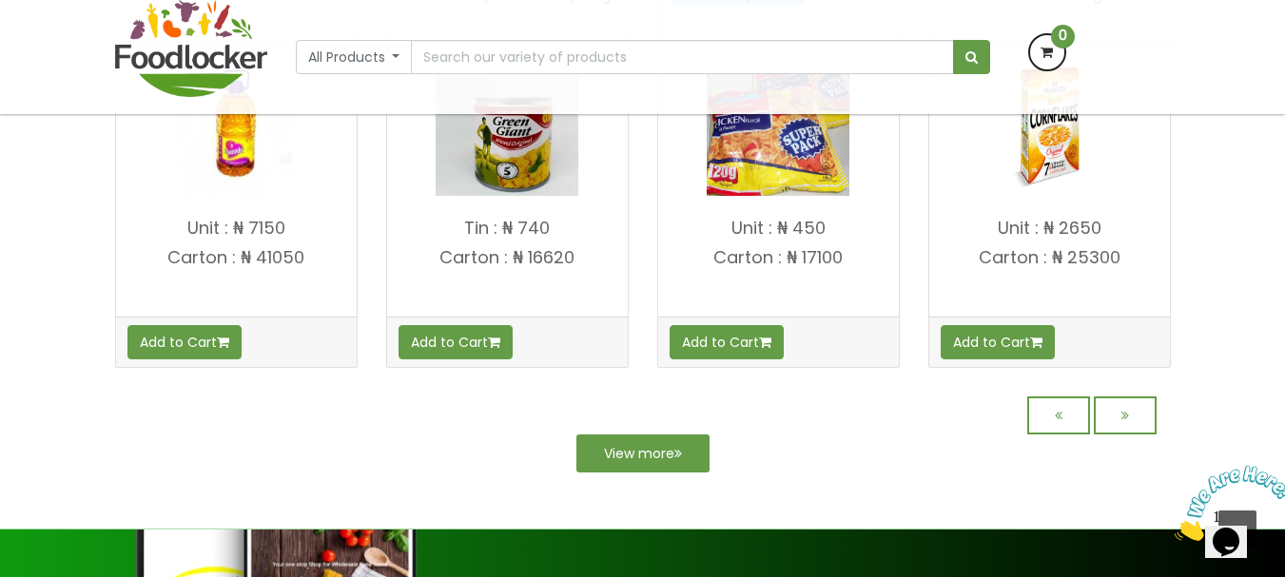
scroll to position [1752, 0]
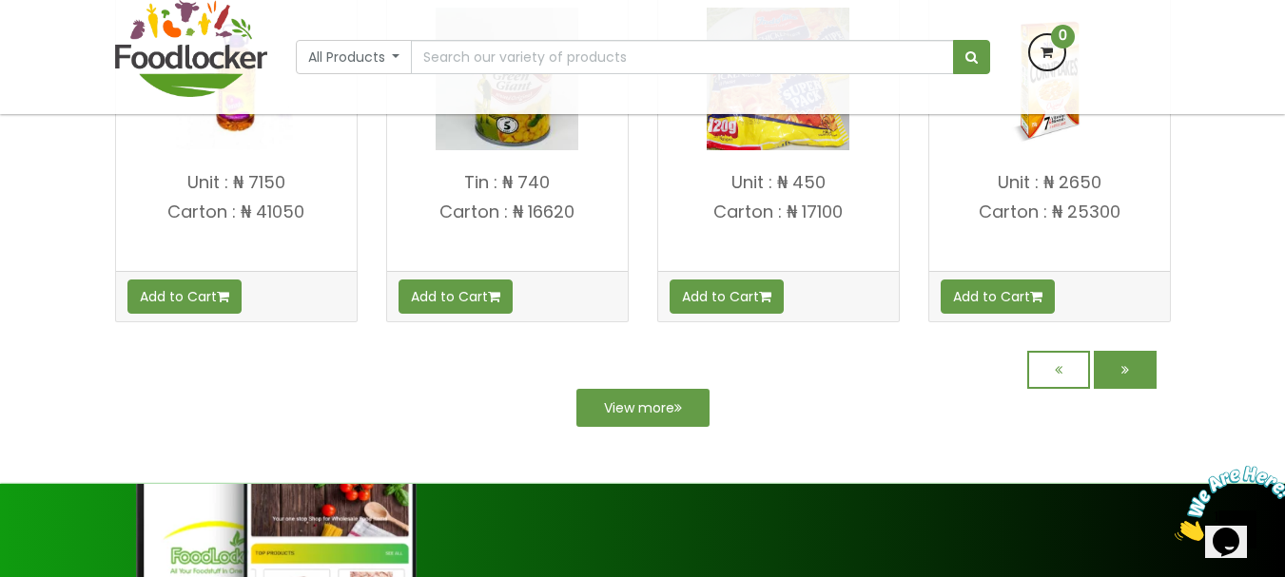
click at [1128, 366] on icon at bounding box center [1126, 369] width 8 height 13
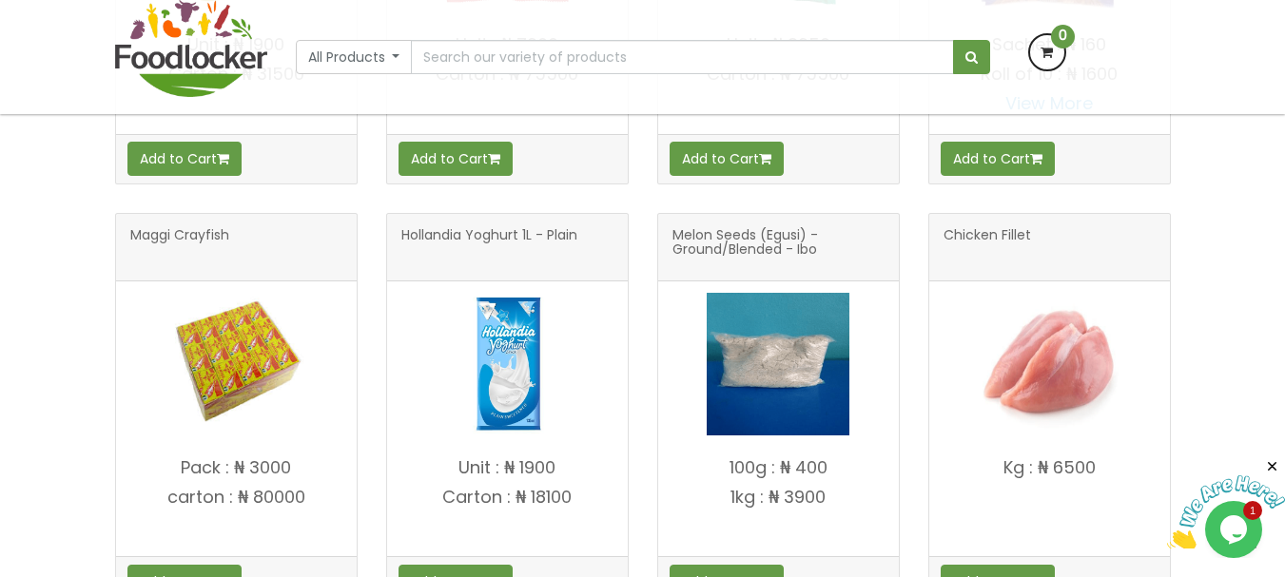
scroll to position [1562, 0]
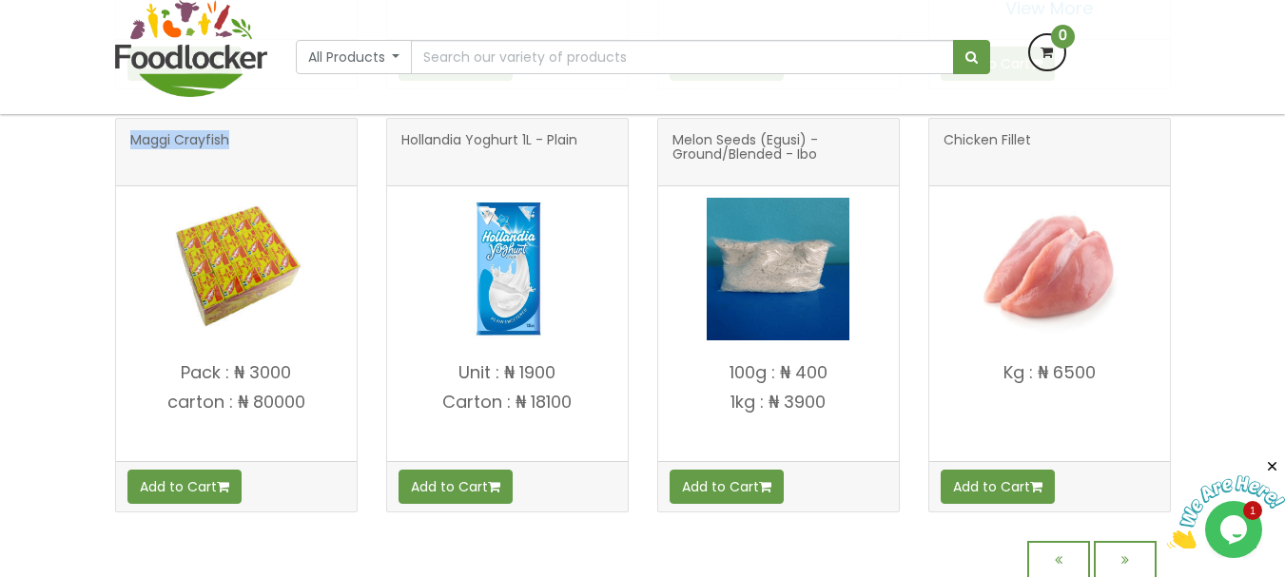
drag, startPoint x: 130, startPoint y: 142, endPoint x: 278, endPoint y: 137, distance: 147.5
click at [278, 137] on h3 "Maggi Crayfish" at bounding box center [236, 152] width 212 height 38
copy span "Maggi Crayfish"
drag, startPoint x: 181, startPoint y: 373, endPoint x: 303, endPoint y: 400, distance: 124.7
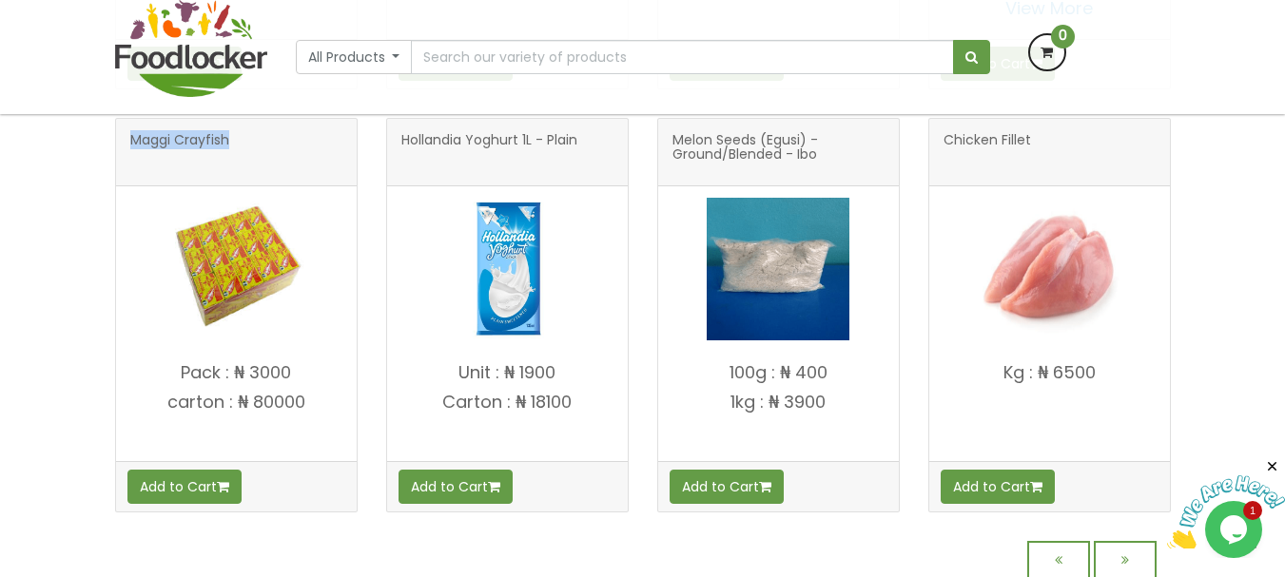
click at [303, 400] on h4 "Pack : ₦ 3000 carton : ₦ 80000" at bounding box center [236, 407] width 241 height 88
copy h4 "Pack : ₦ 3000 carton : ₦ 80000"
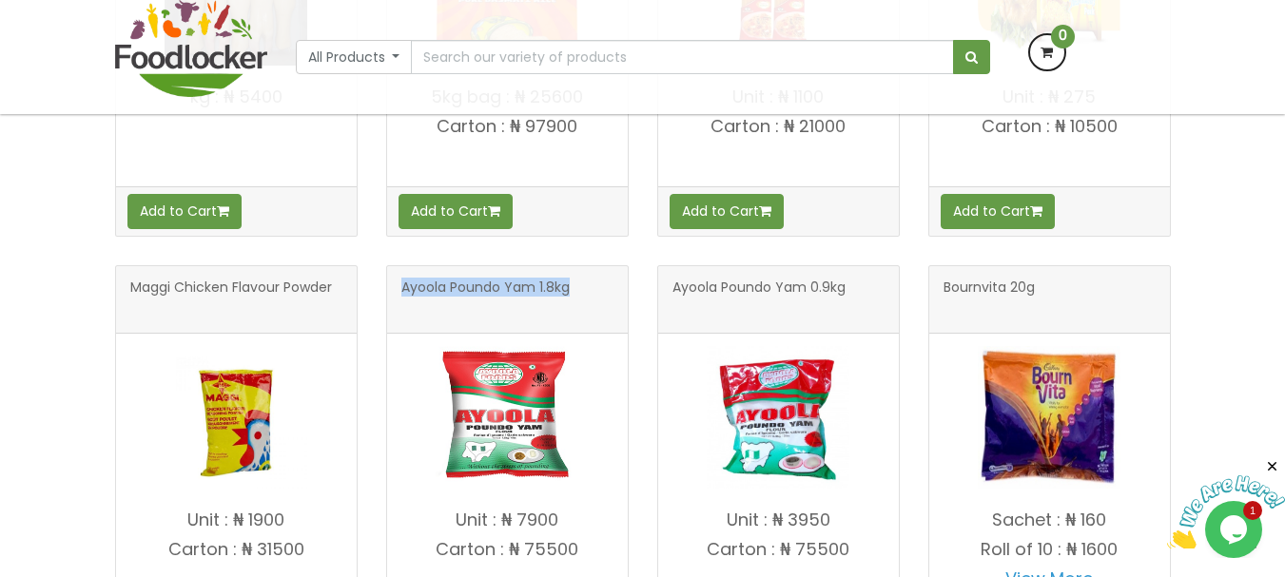
scroll to position [1142, 0]
drag, startPoint x: 403, startPoint y: 291, endPoint x: 578, endPoint y: 285, distance: 175.1
click at [578, 285] on h3 "Ayoola Poundo Yam 1.8kg" at bounding box center [507, 300] width 212 height 38
copy span "Ayoola Poundo Yam 1.8kg"
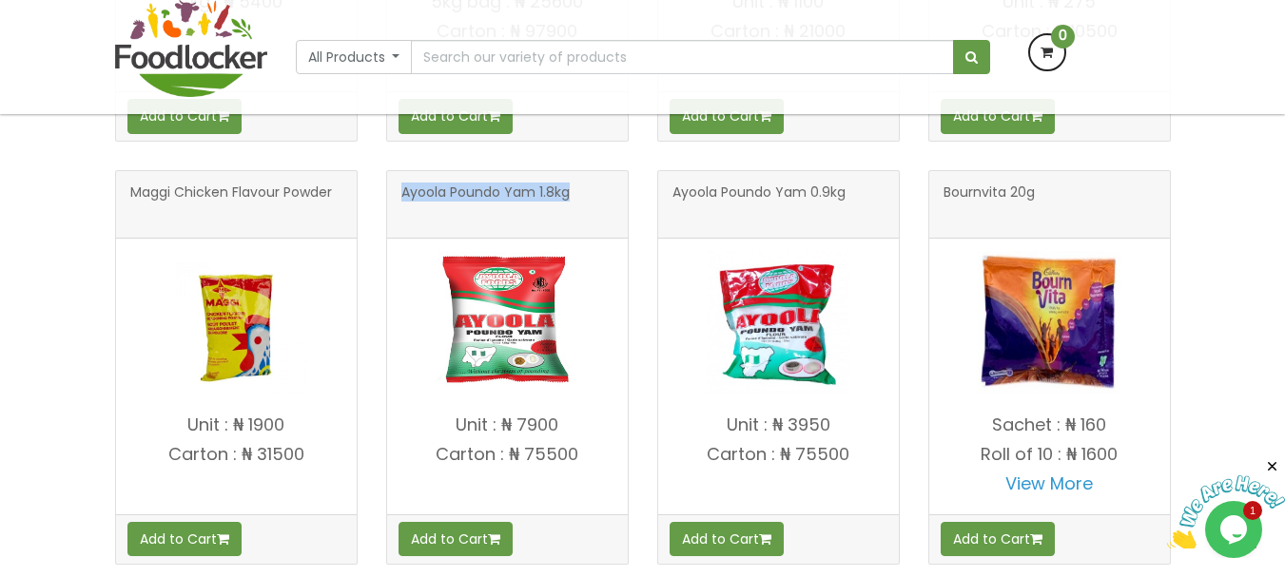
drag, startPoint x: 455, startPoint y: 427, endPoint x: 607, endPoint y: 451, distance: 154.1
click at [607, 451] on h4 "Unit : ₦ 7900 Carton : ₦ 75500" at bounding box center [507, 460] width 241 height 88
copy h4 "Unit : ₦ 7900 Carton : ₦ 75500"
drag, startPoint x: 668, startPoint y: 188, endPoint x: 848, endPoint y: 204, distance: 180.5
click at [848, 204] on div "Ayoola Poundo Yam 0.9kg" at bounding box center [778, 205] width 241 height 68
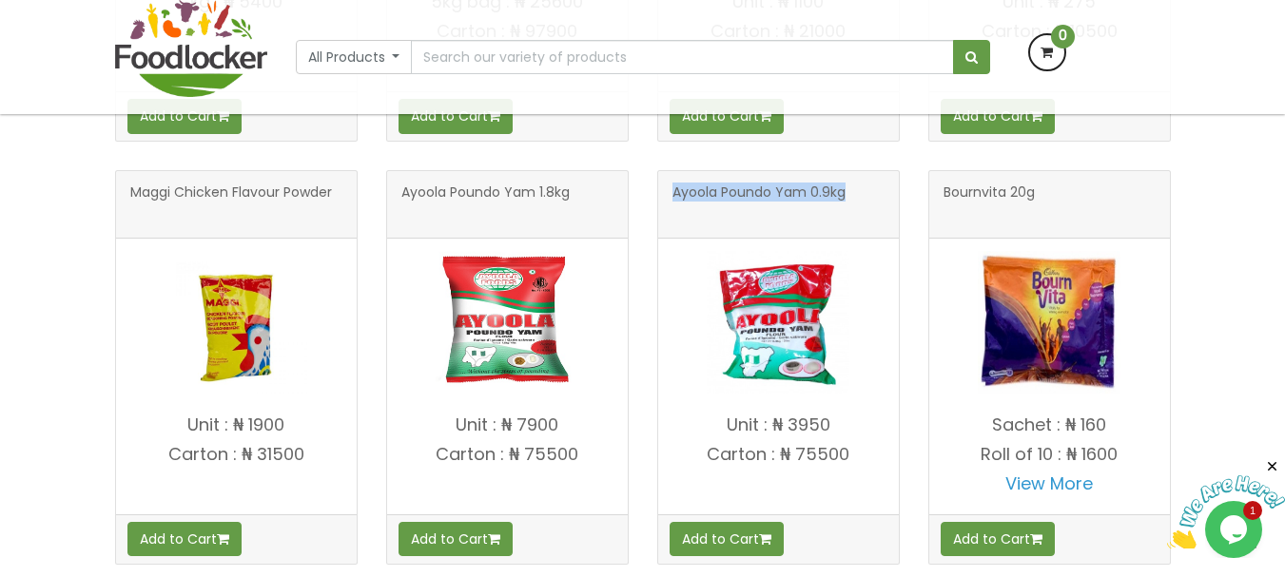
copy span "Ayoola Poundo Yam 0.9kg"
drag, startPoint x: 732, startPoint y: 430, endPoint x: 834, endPoint y: 445, distance: 103.9
click at [834, 445] on h4 "Unit : ₦ 3950 Carton : ₦ 75500" at bounding box center [778, 460] width 241 height 88
click at [709, 412] on div "Unit : ₦ 3950 Carton : ₦ 75500" at bounding box center [778, 459] width 241 height 108
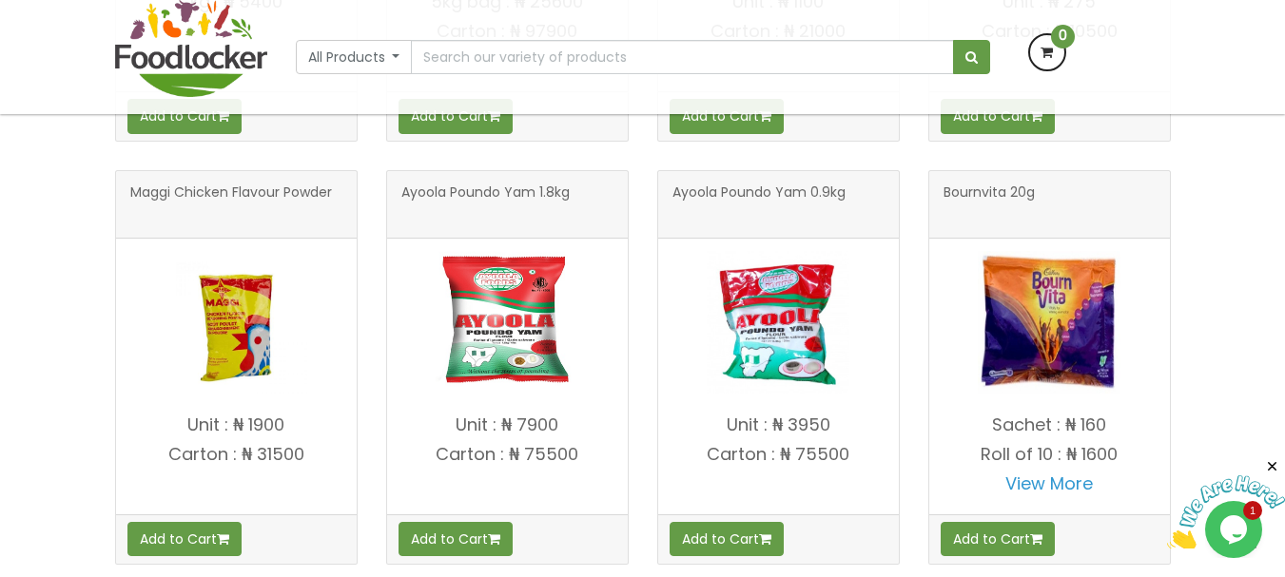
drag, startPoint x: 726, startPoint y: 421, endPoint x: 861, endPoint y: 467, distance: 142.9
click at [861, 467] on h4 "Unit : ₦ 3950 Carton : ₦ 75500" at bounding box center [778, 460] width 241 height 88
copy h4 "Unit : ₦ 3950 Carton : ₦ 75500"
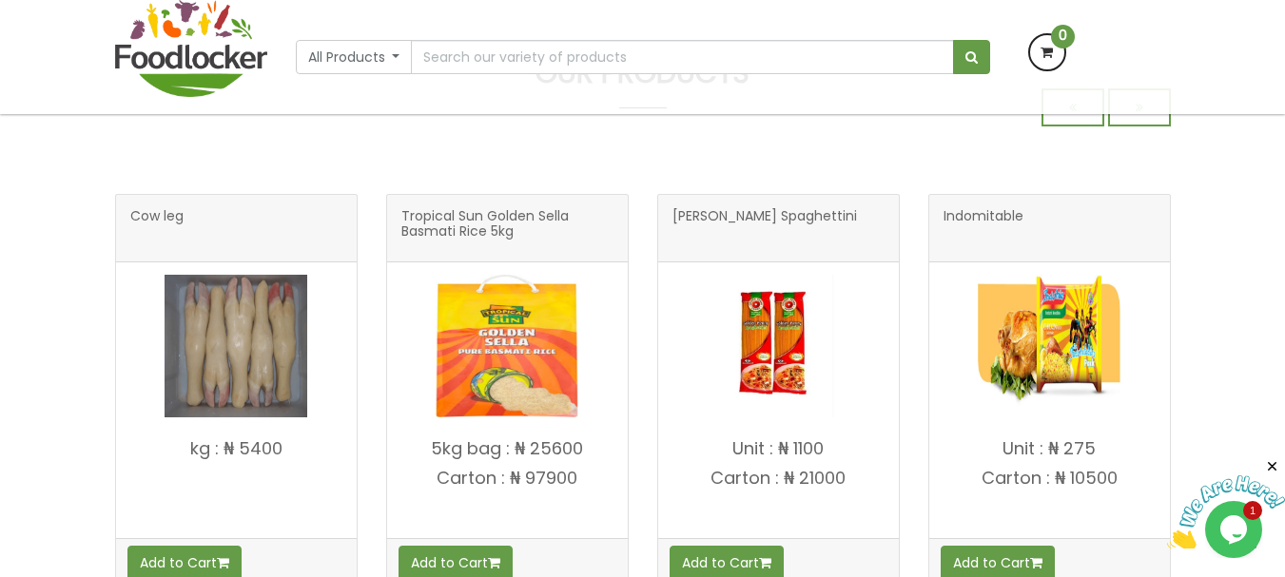
scroll to position [611, 0]
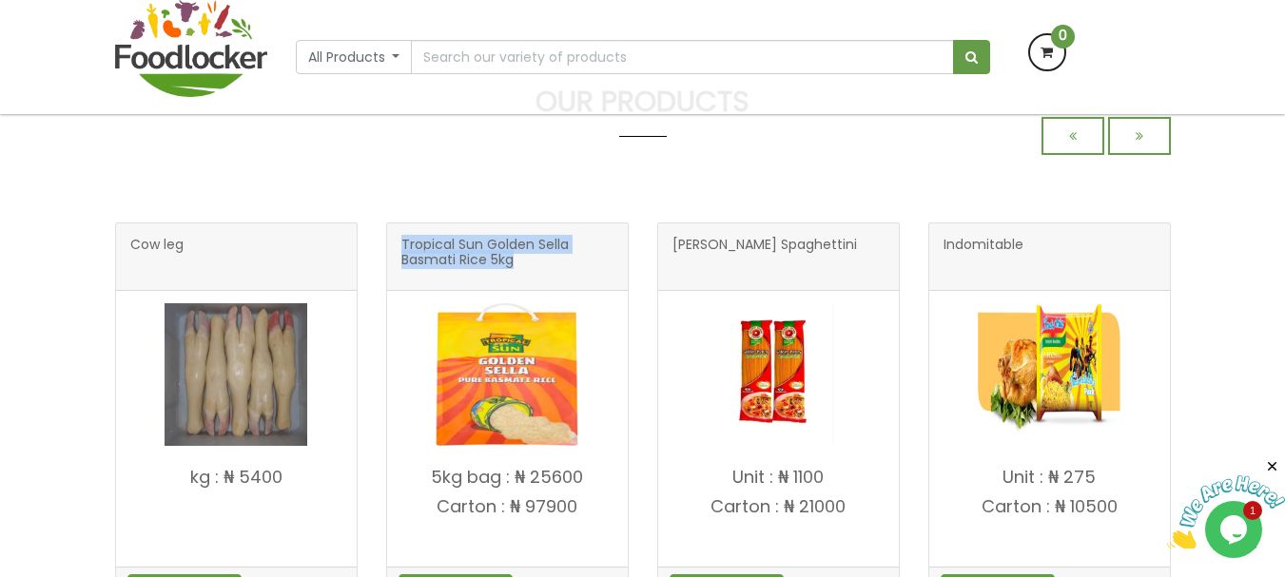
drag, startPoint x: 402, startPoint y: 244, endPoint x: 597, endPoint y: 270, distance: 196.8
click at [597, 270] on span "Tropical Sun Golden Sella Basmati Rice 5kg" at bounding box center [507, 257] width 212 height 38
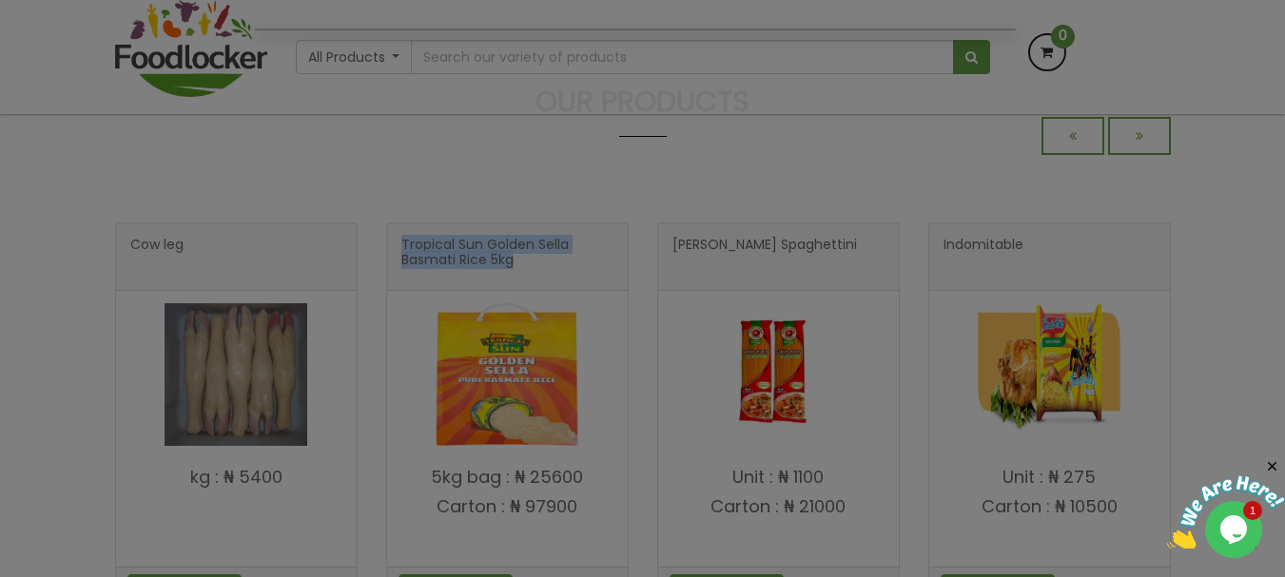
copy span "Tropical Sun Golden Sella Basmati Rice 5kg"
click at [572, 263] on div at bounding box center [642, 288] width 1285 height 577
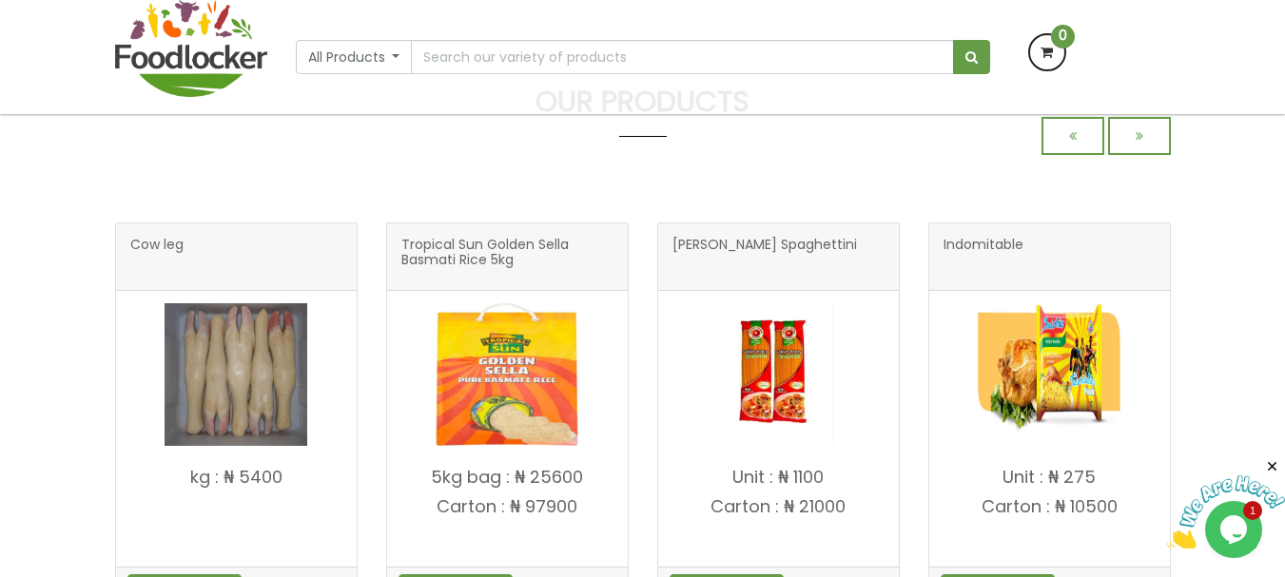
scroll to position [706, 0]
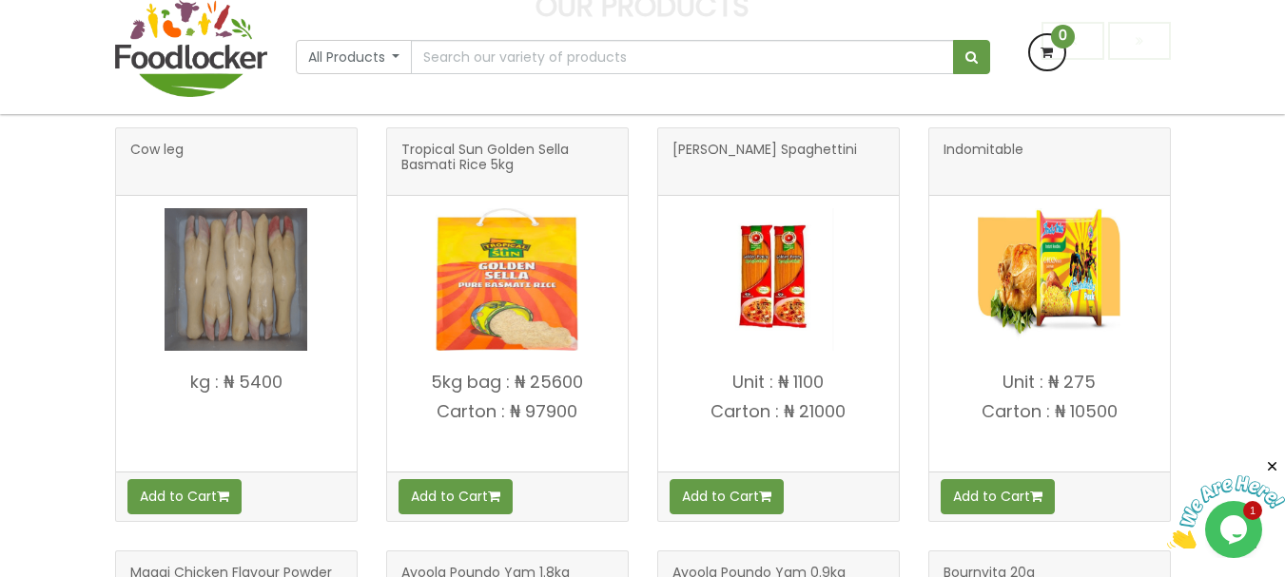
drag, startPoint x: 431, startPoint y: 382, endPoint x: 595, endPoint y: 428, distance: 170.1
click at [595, 428] on h4 "5kg bag : ₦ 25600 Carton : ₦ 97900" at bounding box center [507, 417] width 241 height 88
copy h4 "5kg bag : ₦ 25600 Carton : ₦ 97900"
drag, startPoint x: 669, startPoint y: 145, endPoint x: 849, endPoint y: 168, distance: 181.4
click at [849, 168] on div "Golden Penny Spaghettini" at bounding box center [778, 162] width 241 height 68
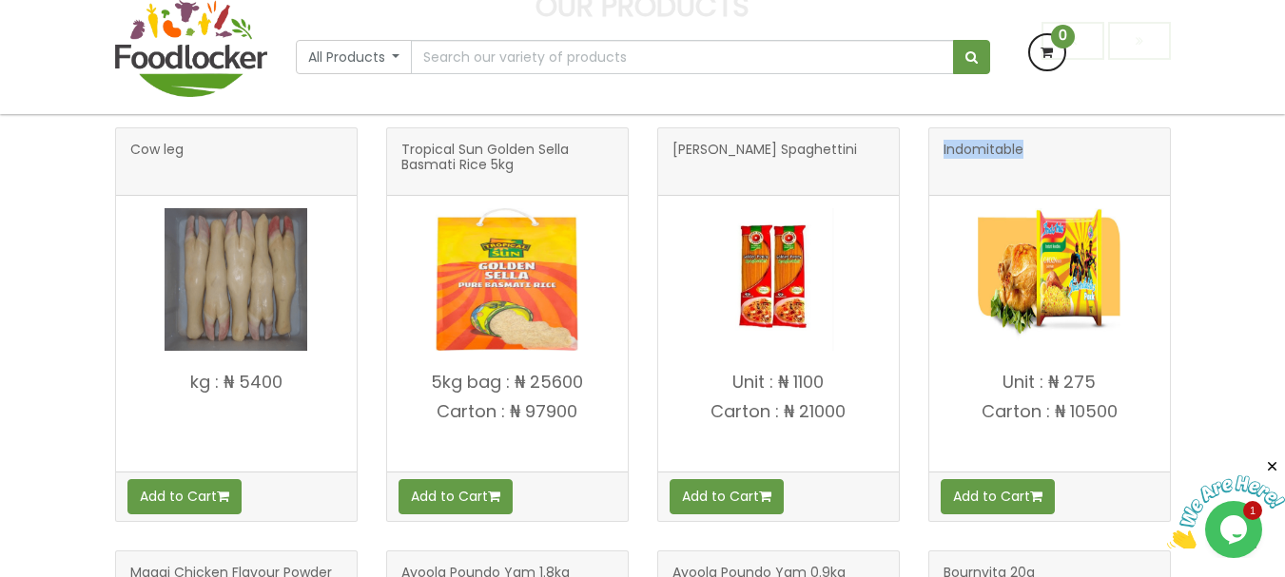
drag, startPoint x: 943, startPoint y: 147, endPoint x: 1032, endPoint y: 147, distance: 89.4
click at [1032, 147] on h3 "Indomitable" at bounding box center [1050, 162] width 212 height 38
copy span "Indomitable"
drag, startPoint x: 1002, startPoint y: 382, endPoint x: 1140, endPoint y: 422, distance: 143.9
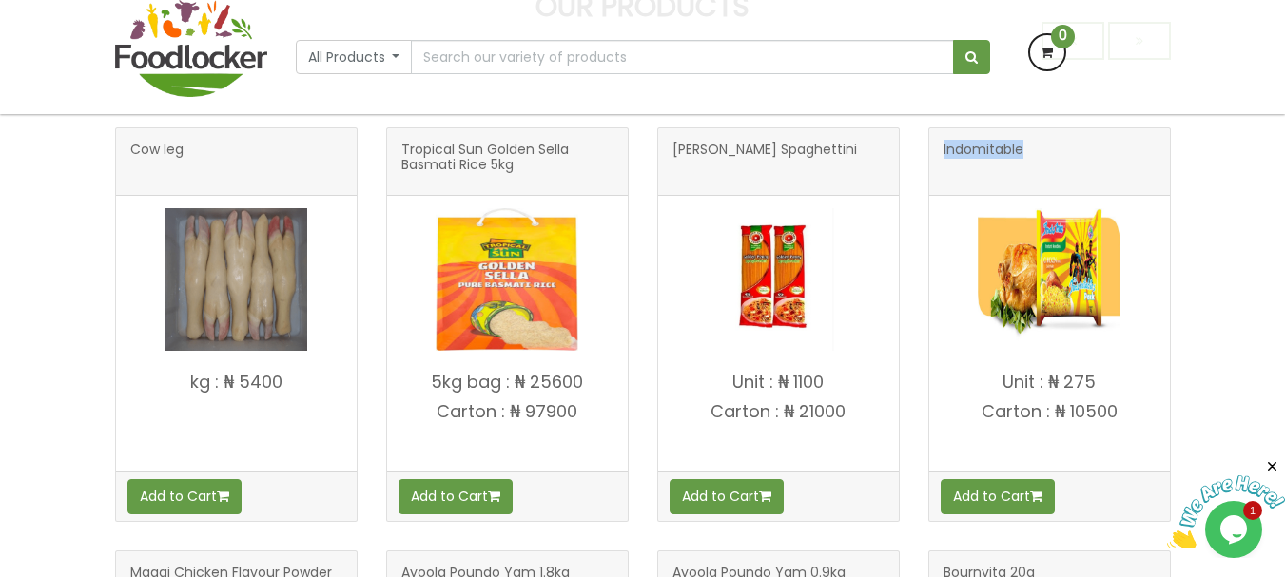
click at [1140, 422] on h4 "Unit : ₦ 275 Carton : ₦ 10500" at bounding box center [1049, 417] width 241 height 88
copy h4 "Unit : ₦ 275 Carton : ₦ 10500"
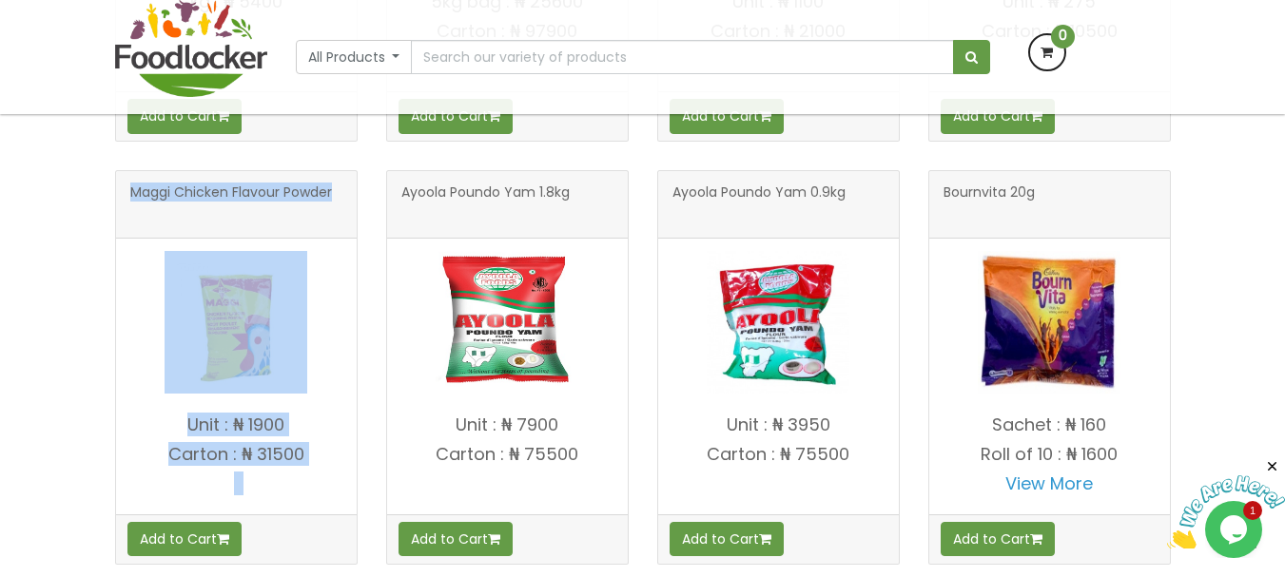
scroll to position [1237, 0]
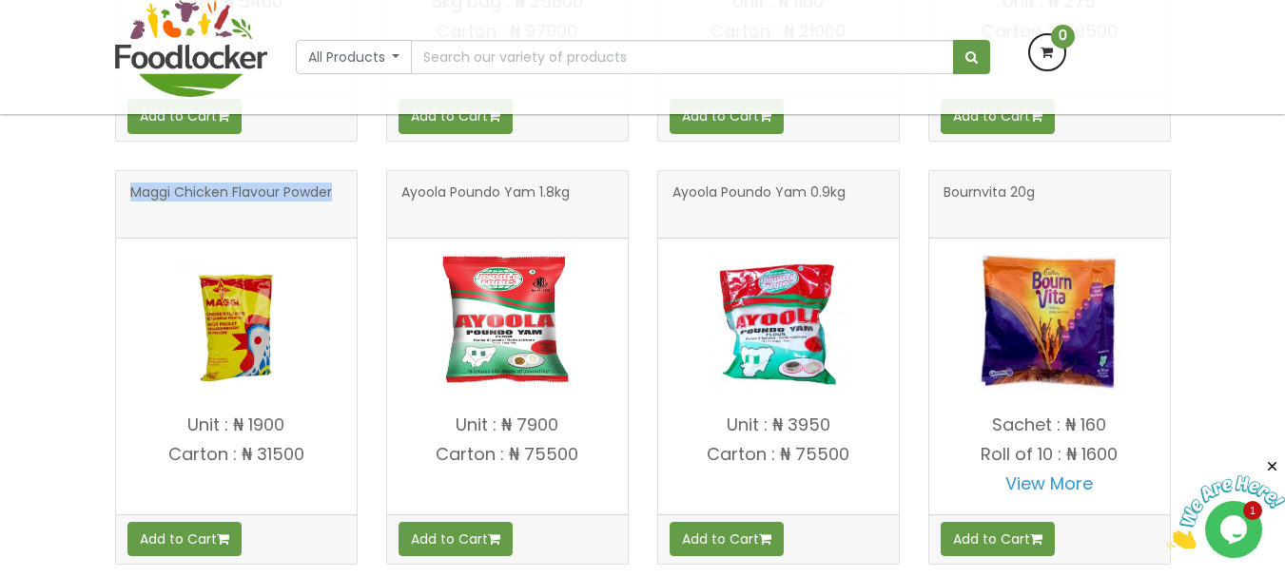
drag, startPoint x: 129, startPoint y: 193, endPoint x: 361, endPoint y: 198, distance: 231.2
click at [361, 198] on div "Maggi Chicken Flavour Powder Unit : ₦ 1900 Add to Cart" at bounding box center [236, 353] width 271 height 423
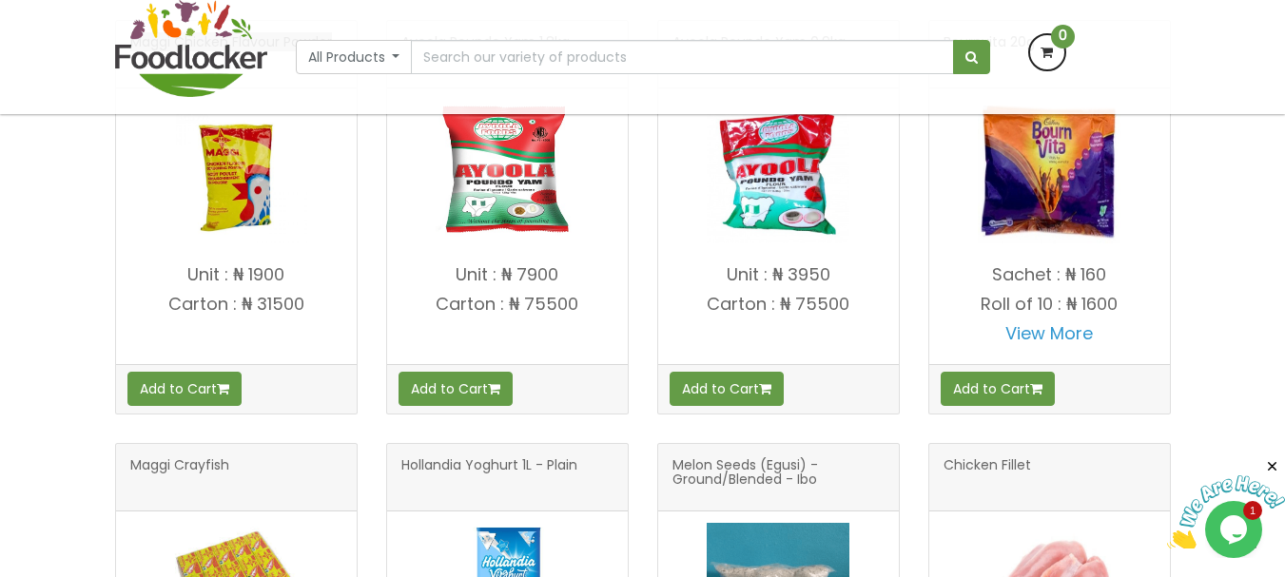
scroll to position [1086, 0]
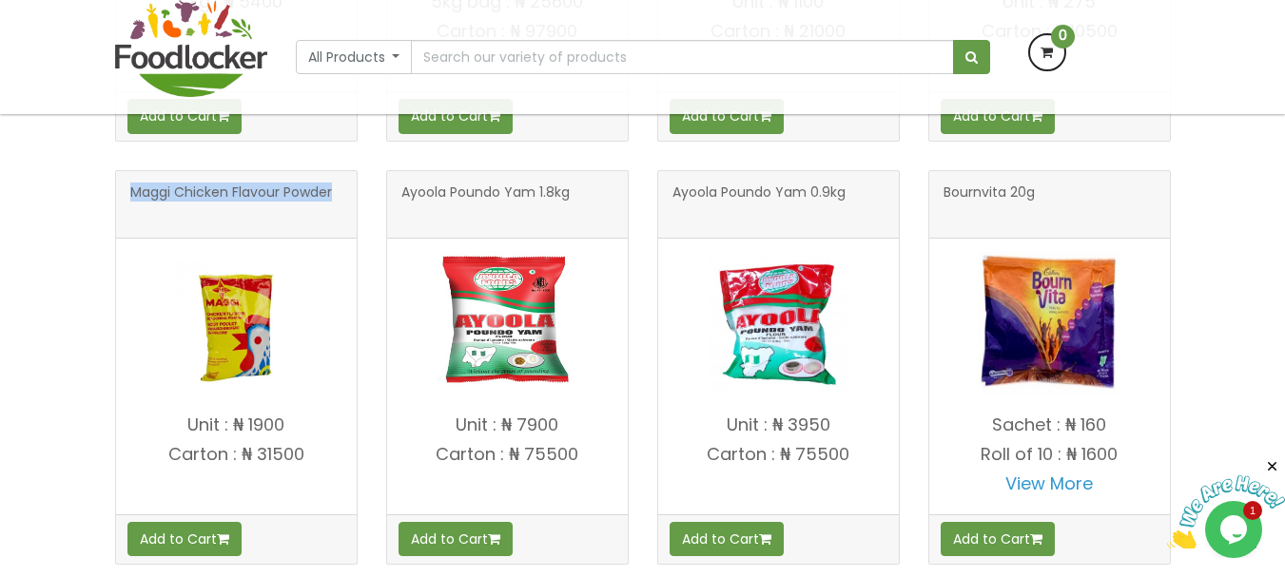
drag, startPoint x: 185, startPoint y: 420, endPoint x: 322, endPoint y: 466, distance: 144.7
click at [322, 466] on h4 "Unit : ₦ 1900 Carton : ₦ 31500" at bounding box center [236, 460] width 241 height 88
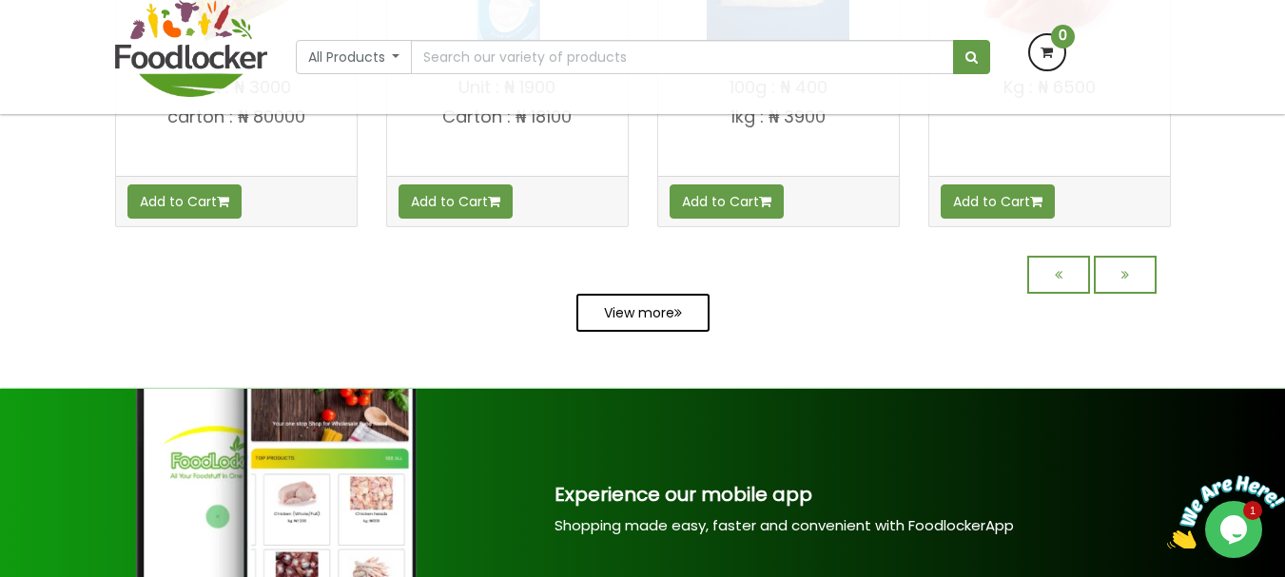
scroll to position [1848, 0]
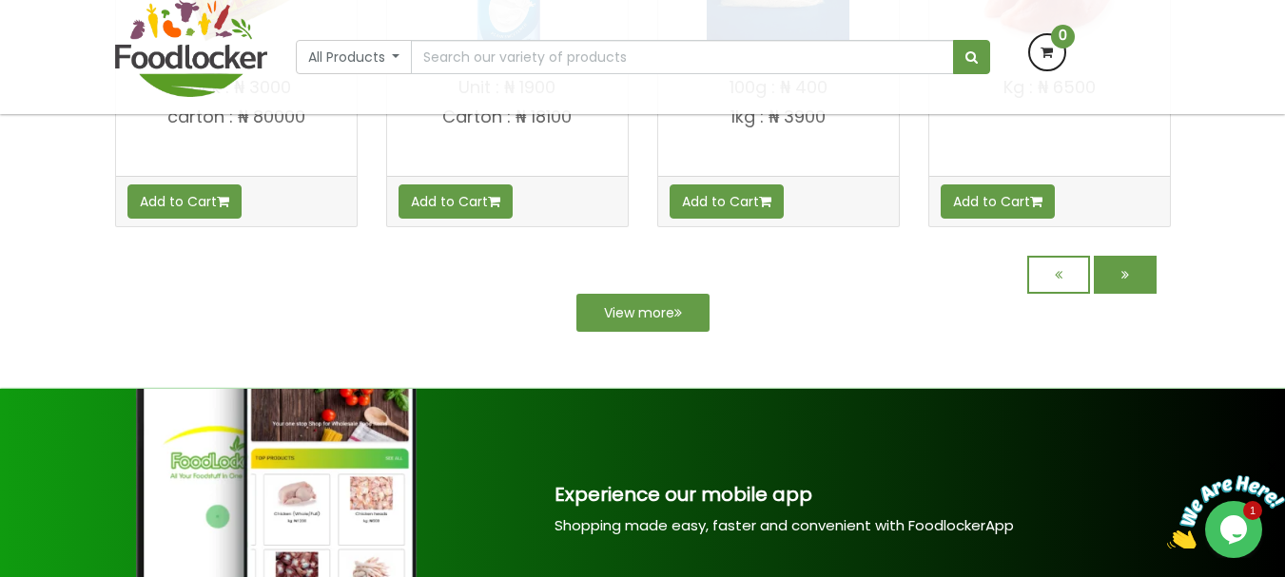
click at [1141, 280] on link at bounding box center [1125, 275] width 63 height 38
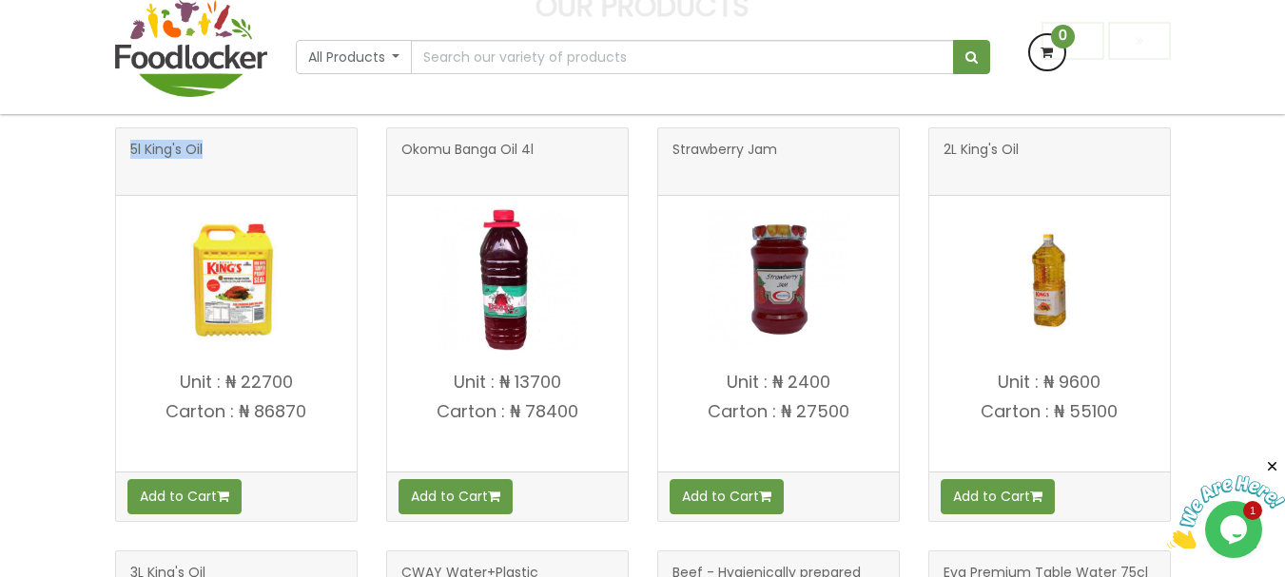
drag, startPoint x: 124, startPoint y: 148, endPoint x: 273, endPoint y: 159, distance: 149.7
click at [273, 159] on div "5l King's Oil" at bounding box center [236, 162] width 241 height 68
copy span "5l King's Oil"
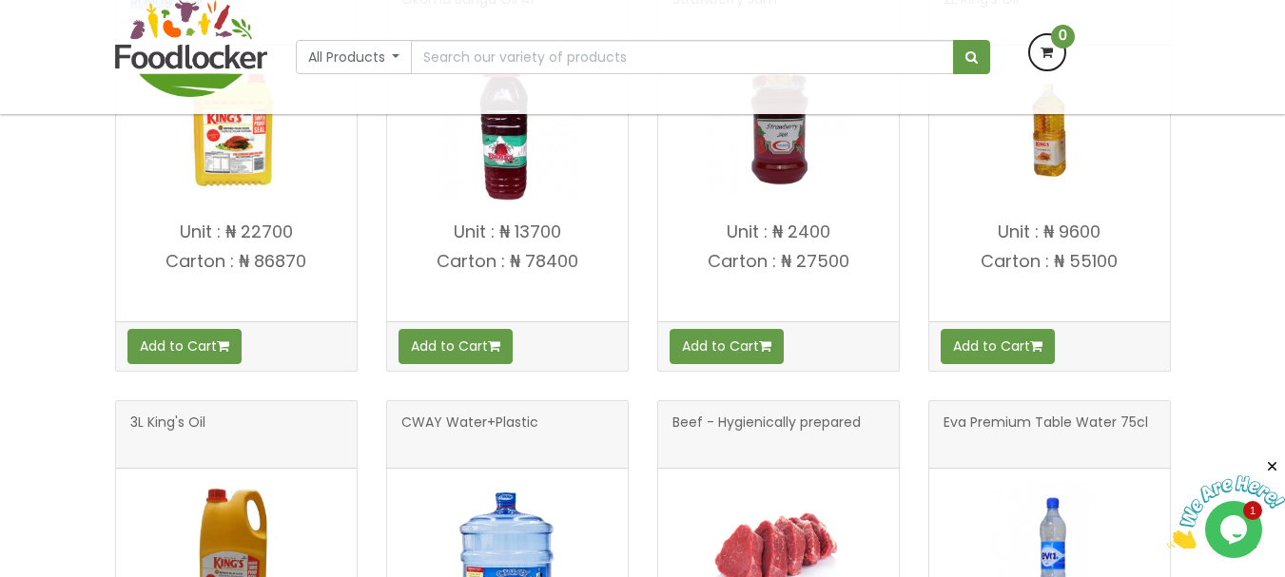
scroll to position [706, 0]
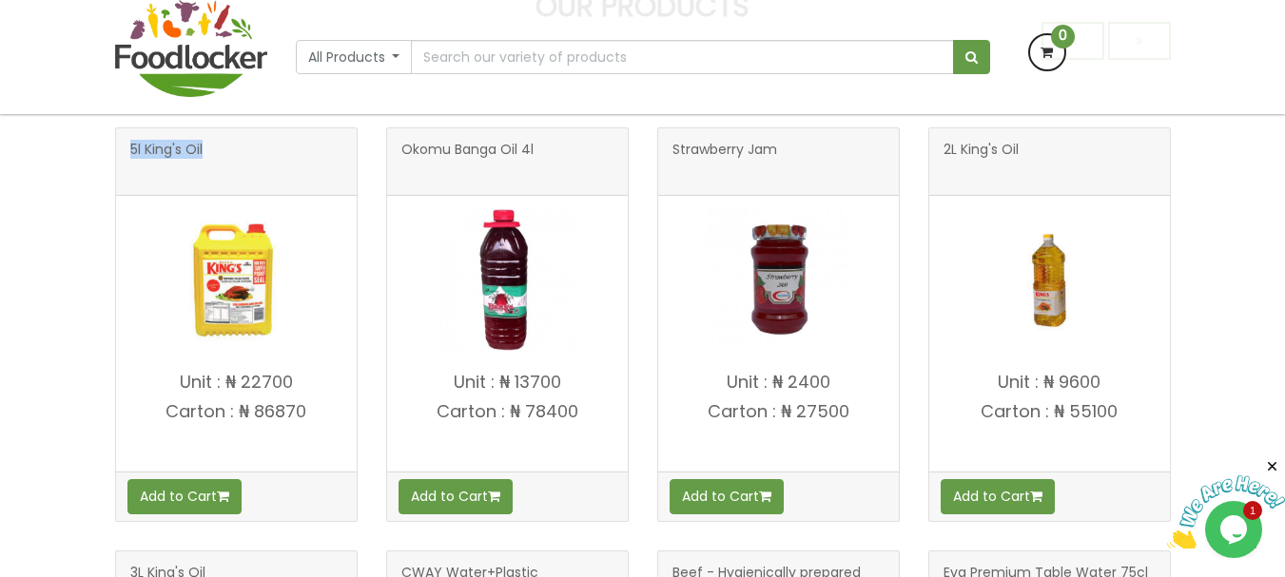
drag, startPoint x: 180, startPoint y: 388, endPoint x: 318, endPoint y: 403, distance: 138.8
click at [318, 403] on h4 "Unit : ₦ 22700 Carton : ₦ 86870" at bounding box center [236, 417] width 241 height 88
copy h4 "Unit : ₦ 22700 Carton : ₦ 86870"
drag, startPoint x: 400, startPoint y: 147, endPoint x: 612, endPoint y: 186, distance: 215.7
click at [612, 186] on div "Okomu Banga Oil 4l" at bounding box center [507, 162] width 241 height 68
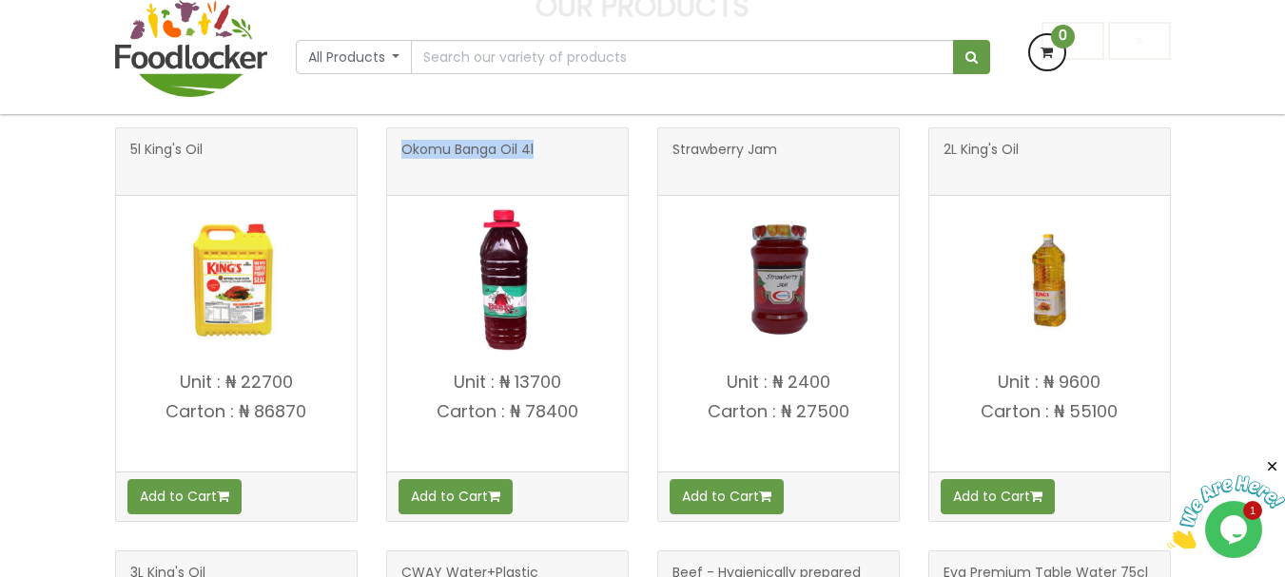
copy span "Okomu Banga Oil 4l"
drag, startPoint x: 456, startPoint y: 382, endPoint x: 591, endPoint y: 428, distance: 142.6
click at [589, 428] on h4 "Unit : ₦ 13700 Carton : ₦ 78400" at bounding box center [507, 417] width 241 height 88
copy h4 "Unit : ₦ 13700 Carton : ₦ 78400"
drag, startPoint x: 941, startPoint y: 152, endPoint x: 1048, endPoint y: 163, distance: 108.0
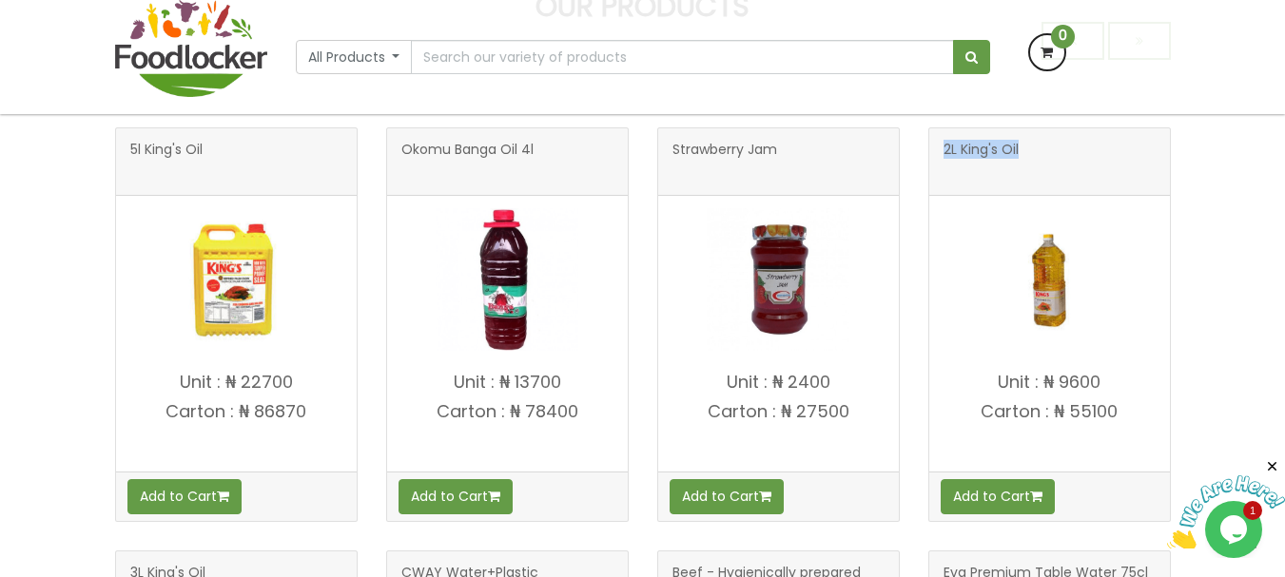
click at [1048, 163] on div "2L King's Oil" at bounding box center [1049, 162] width 241 height 68
copy span "2L King's Oil"
drag, startPoint x: 1001, startPoint y: 379, endPoint x: 1139, endPoint y: 440, distance: 150.8
click at [1139, 440] on h4 "Unit : ₦ 9600 Carton : ₦ 55100" at bounding box center [1049, 417] width 241 height 88
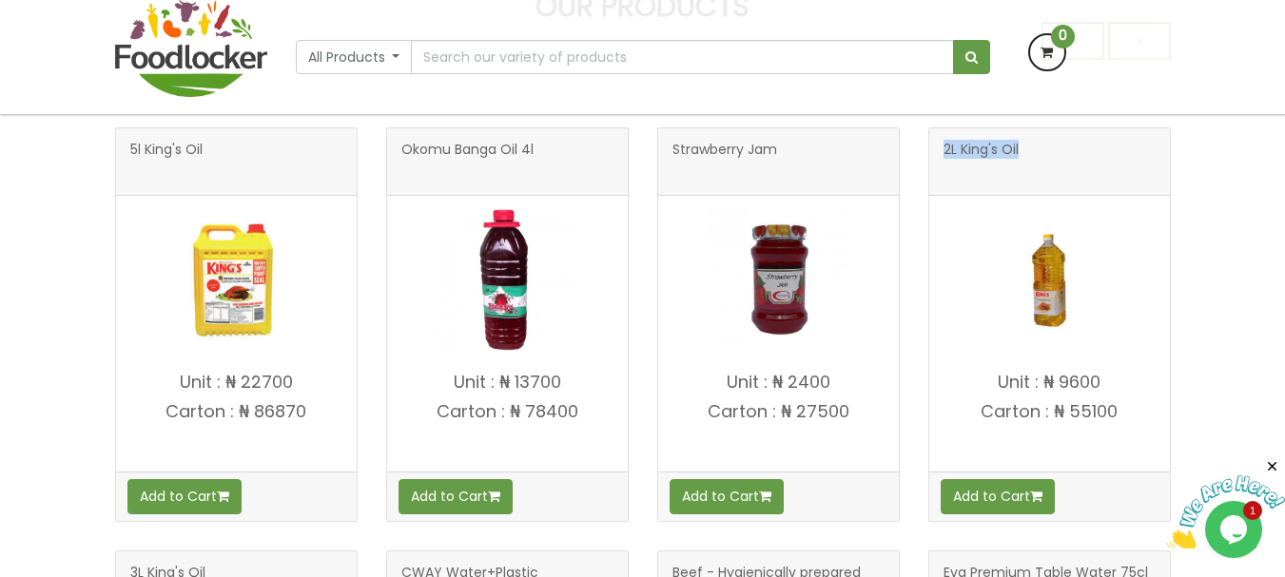
copy h4 "Unit : ₦ 9600 Carton : ₦ 55100"
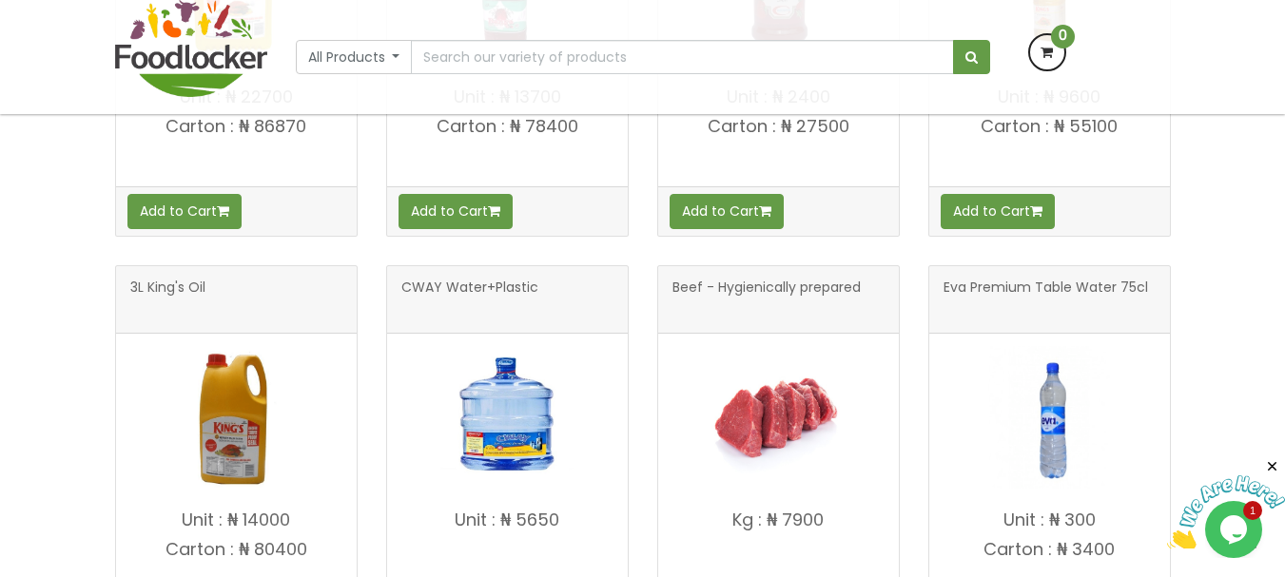
scroll to position [1086, 0]
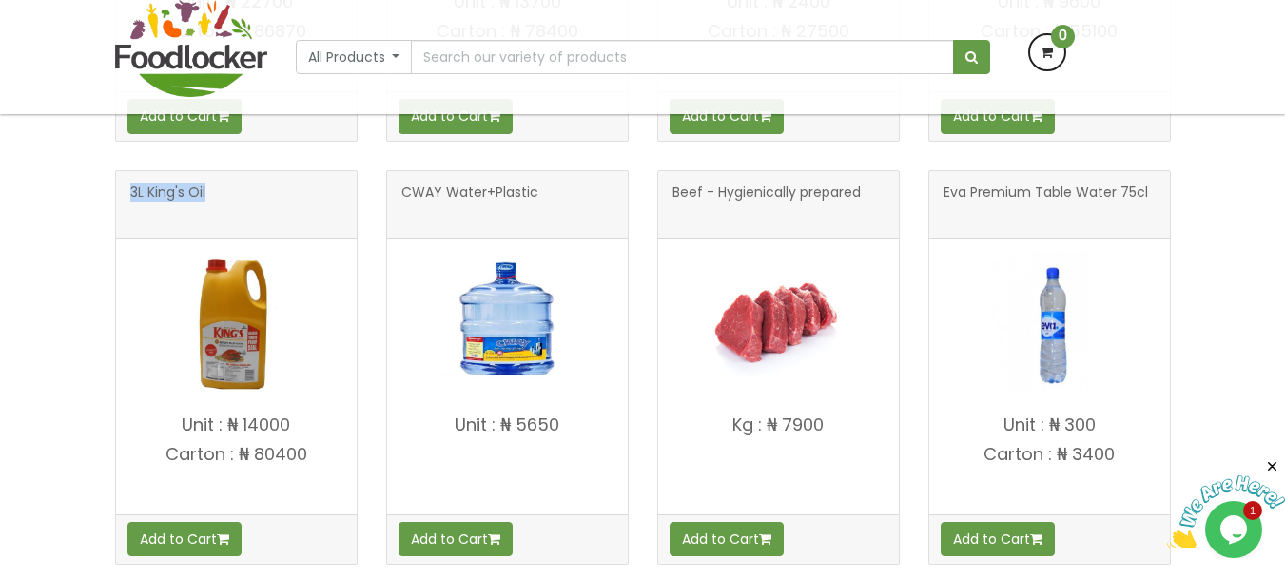
drag, startPoint x: 125, startPoint y: 196, endPoint x: 264, endPoint y: 217, distance: 140.5
click at [264, 217] on div "3L King's Oil" at bounding box center [236, 205] width 241 height 68
copy span "3L King's Oil"
drag, startPoint x: 175, startPoint y: 424, endPoint x: 350, endPoint y: 481, distance: 184.1
click at [350, 481] on h4 "Unit : ₦ 14000 Carton : ₦ 80400" at bounding box center [236, 460] width 241 height 88
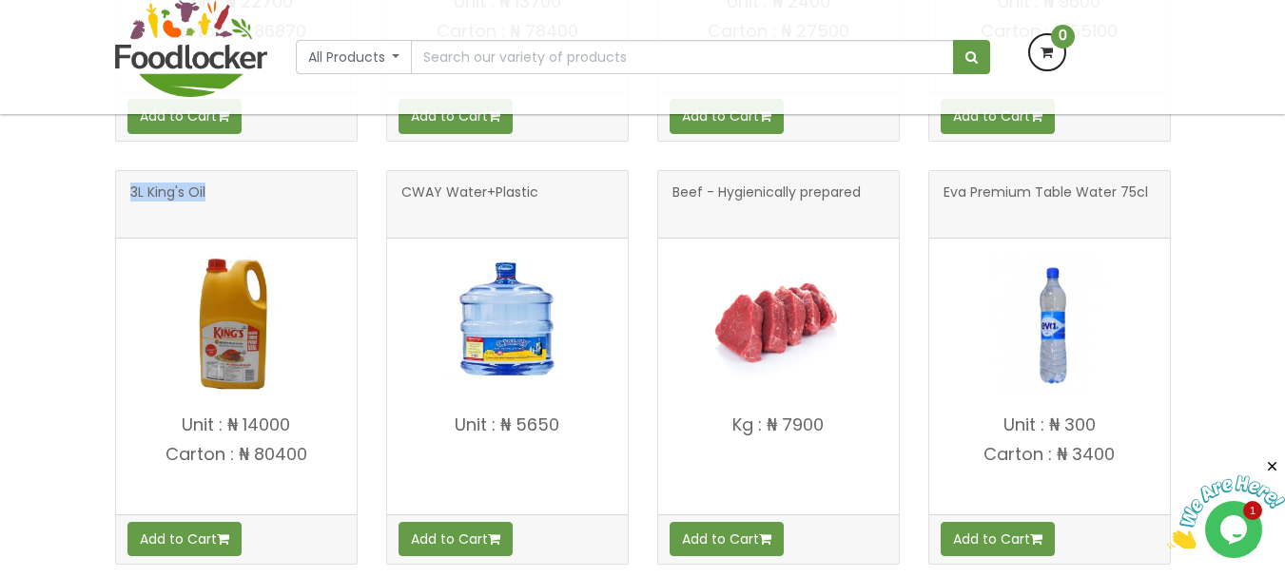
copy h4 "Unit : ₦ 14000 Carton : ₦ 80400"
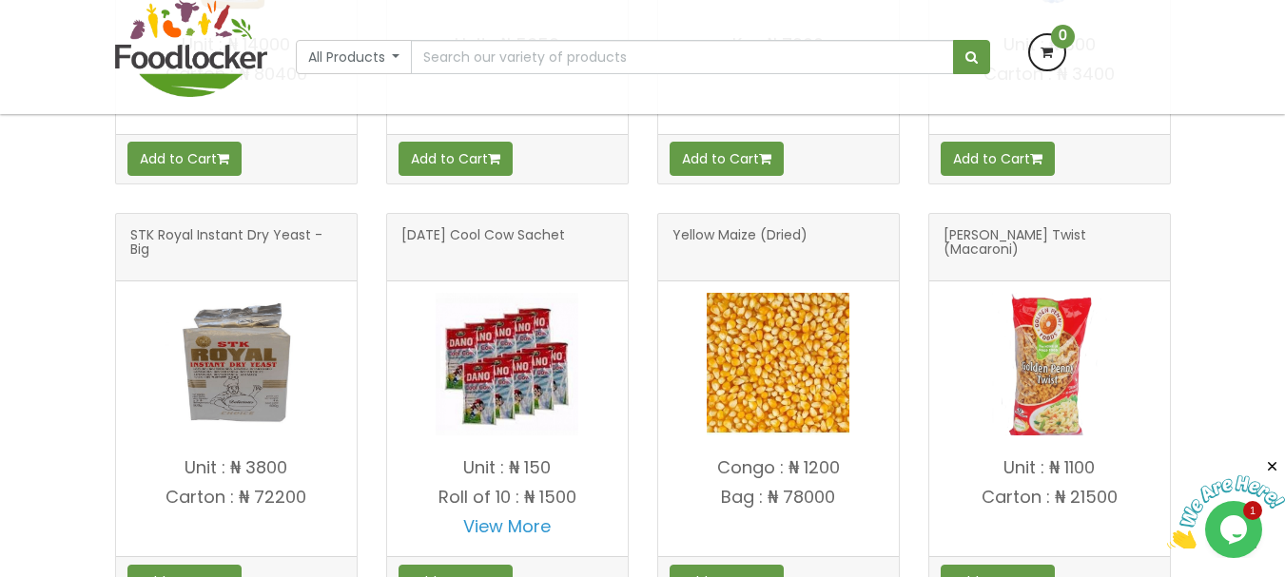
scroll to position [1467, 0]
drag, startPoint x: 943, startPoint y: 239, endPoint x: 1233, endPoint y: 263, distance: 291.1
copy span "Golden Penny Twist (Macaroni)"
drag, startPoint x: 992, startPoint y: 469, endPoint x: 1141, endPoint y: 527, distance: 159.4
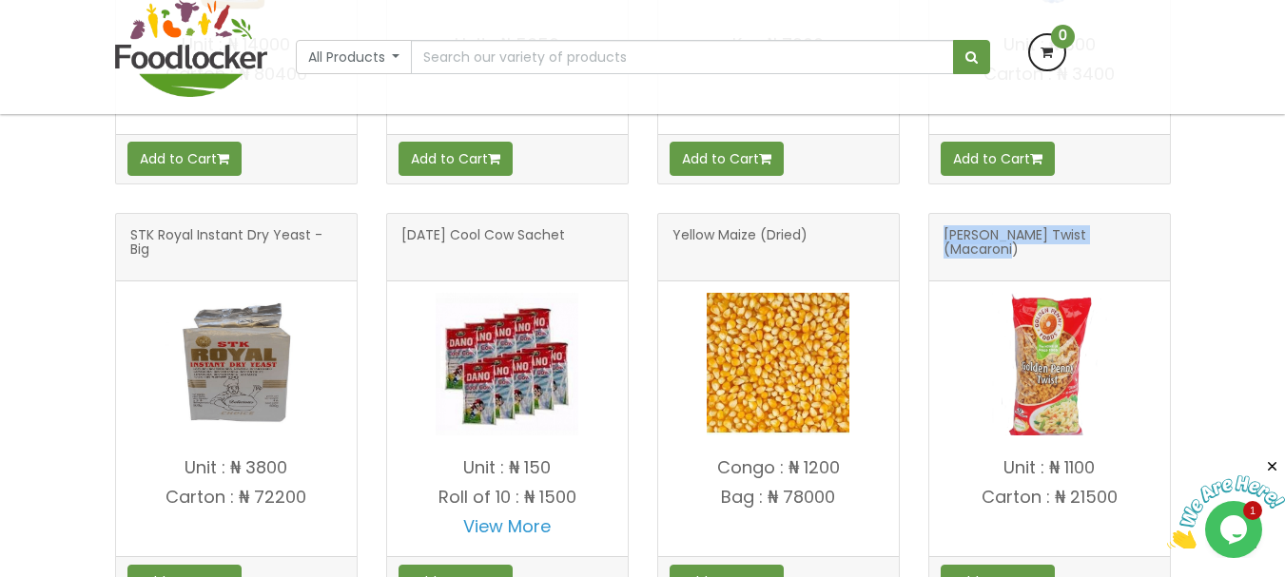
click at [1141, 527] on h4 "Unit : ₦ 1100 Carton : ₦ 21500" at bounding box center [1049, 503] width 241 height 88
copy h4 "Unit : ₦ 1100 Carton : ₦ 21500"
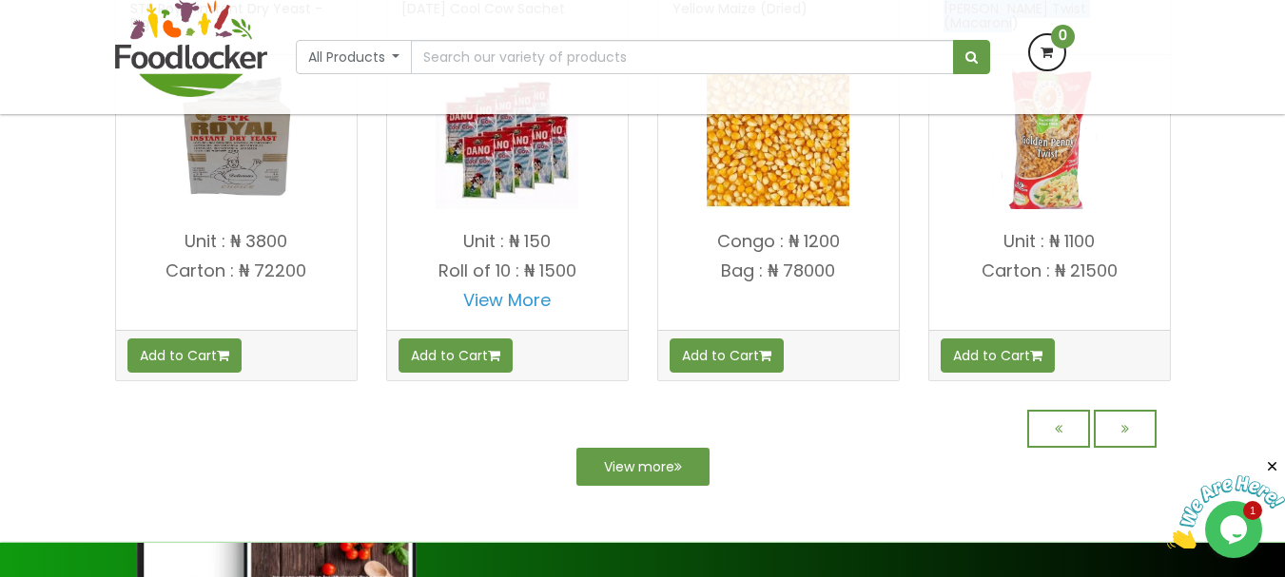
scroll to position [1752, 0]
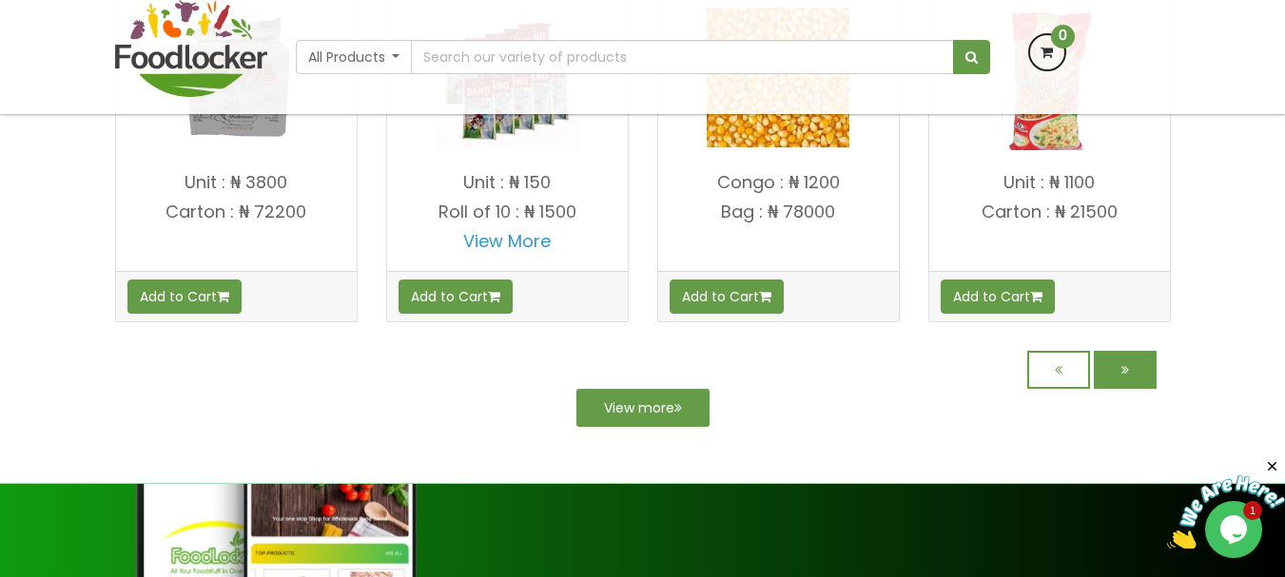
click at [1106, 370] on link at bounding box center [1125, 370] width 63 height 38
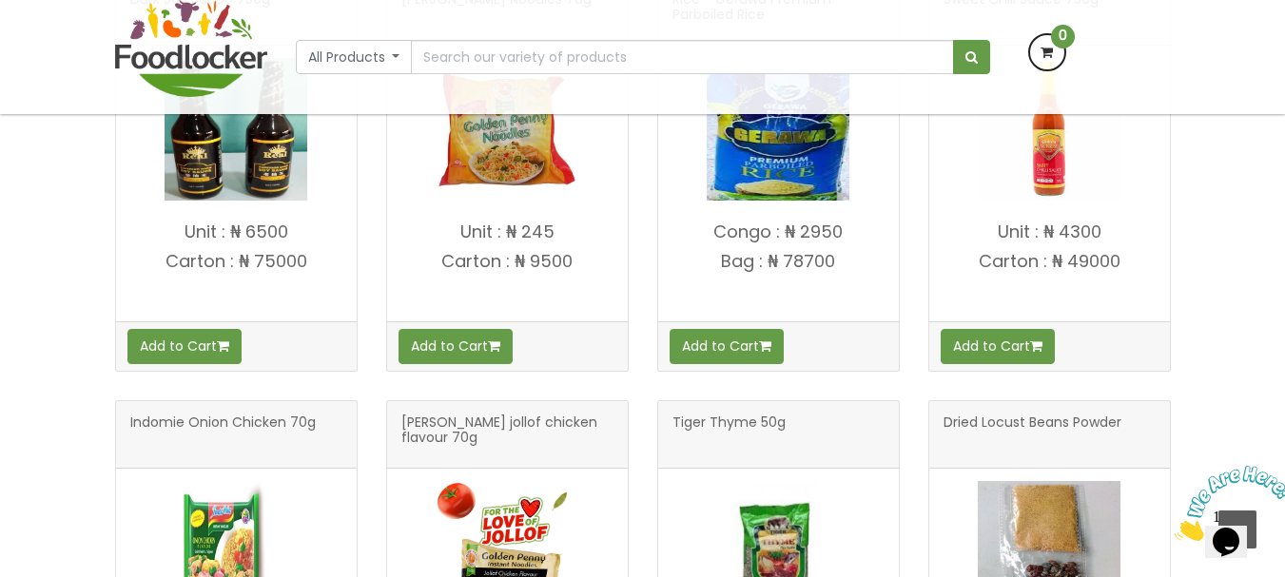
scroll to position [706, 0]
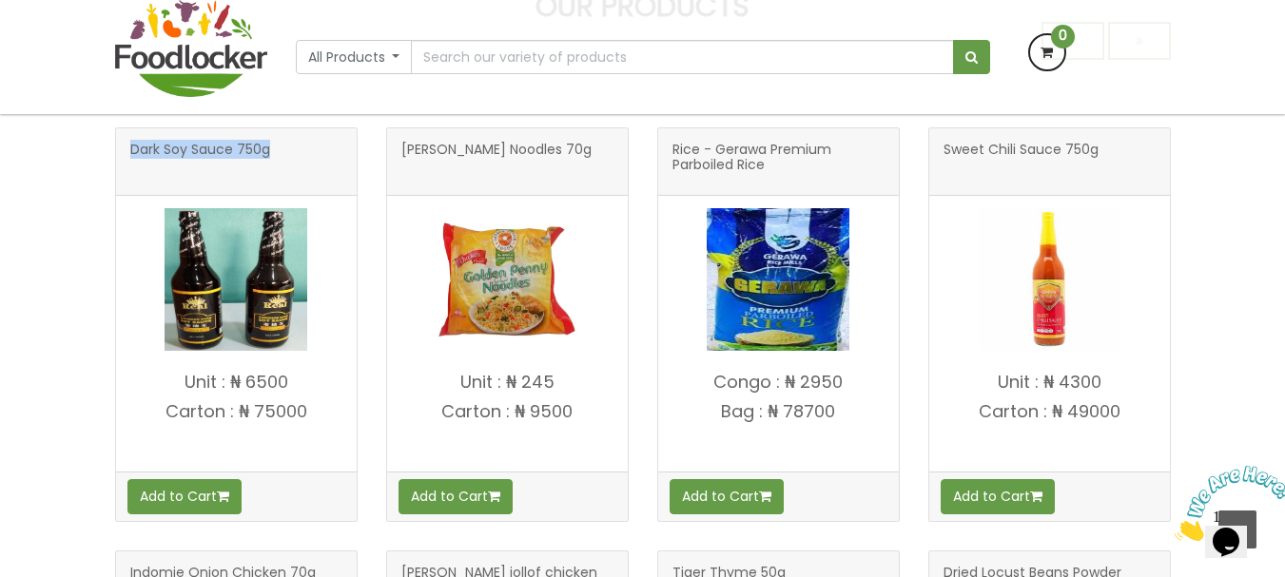
drag, startPoint x: 133, startPoint y: 148, endPoint x: 281, endPoint y: 171, distance: 149.2
click at [281, 171] on h3 "Dark Soy Sauce 750g" at bounding box center [236, 162] width 212 height 38
copy span "Dark Soy Sauce 750g"
drag, startPoint x: 179, startPoint y: 381, endPoint x: 352, endPoint y: 434, distance: 181.2
click at [352, 434] on h4 "Unit : ₦ 6500 Carton : ₦ 75000" at bounding box center [236, 417] width 241 height 88
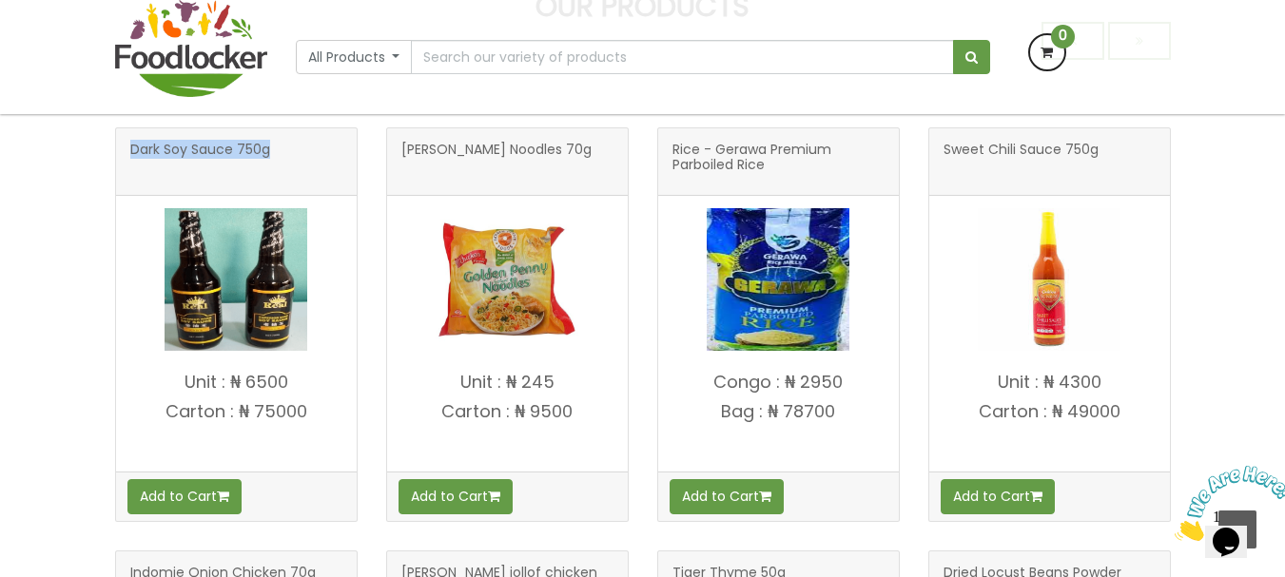
scroll to position [856, 0]
copy h4 "Unit : ₦ 6500 Carton : ₦ 75000"
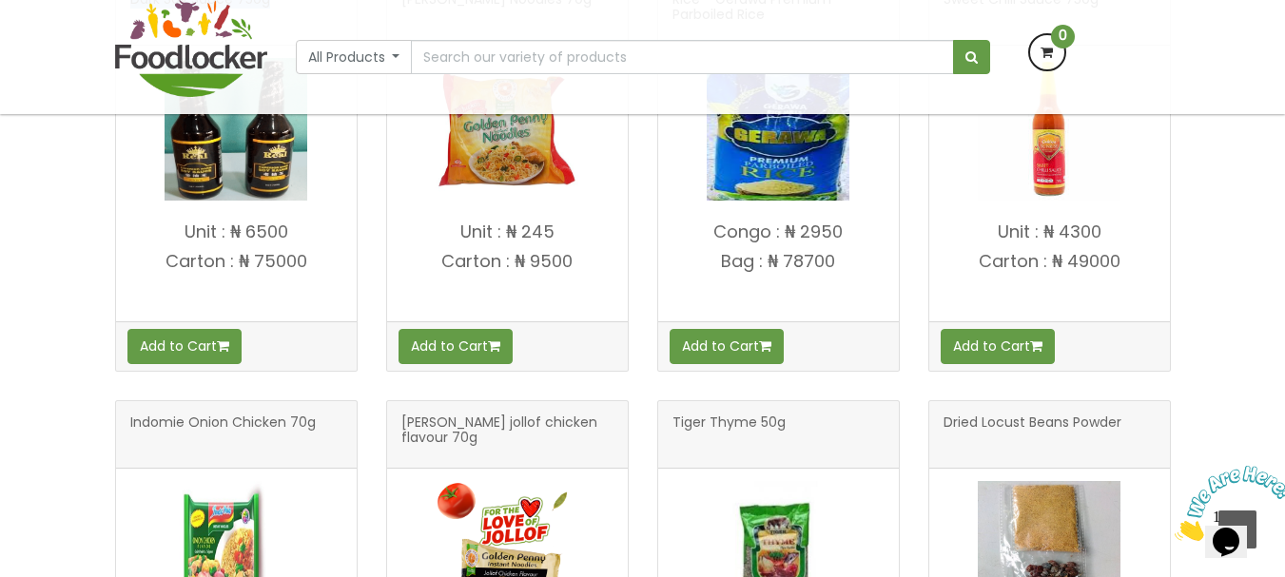
scroll to position [706, 0]
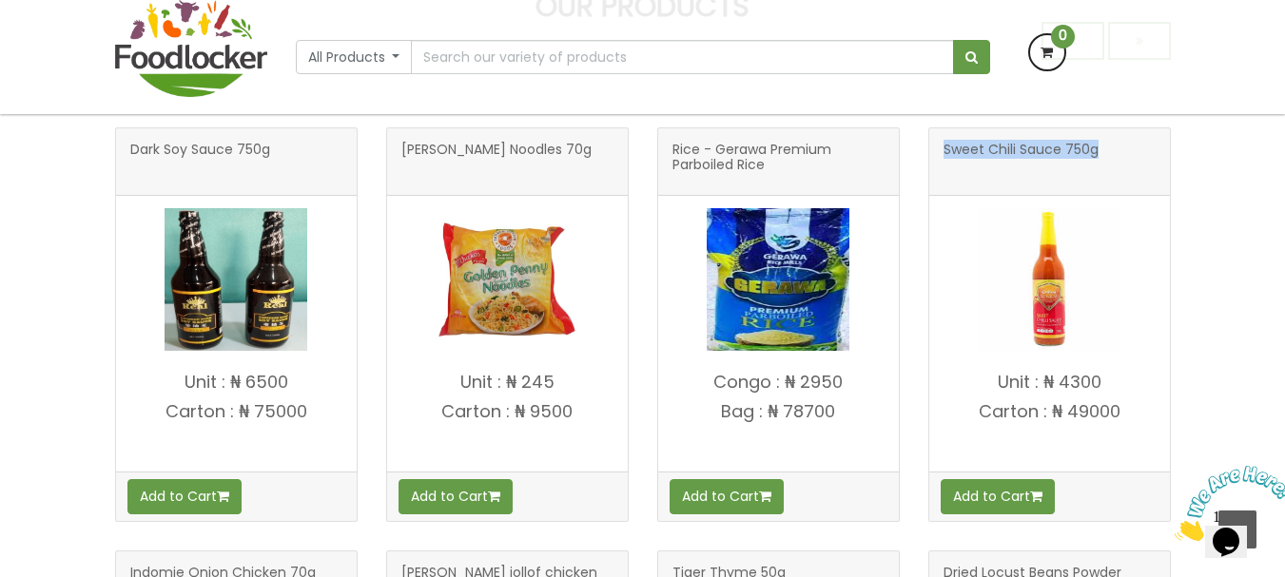
drag, startPoint x: 940, startPoint y: 150, endPoint x: 1120, endPoint y: 161, distance: 180.1
click at [1120, 161] on div "Sweet Chili Sauce 750g" at bounding box center [1049, 162] width 241 height 68
copy span "Sweet Chili Sauce 750g"
drag, startPoint x: 999, startPoint y: 382, endPoint x: 1138, endPoint y: 428, distance: 146.2
click at [1138, 428] on h4 "Unit : ₦ 4300 Carton : ₦ 49000" at bounding box center [1049, 417] width 241 height 88
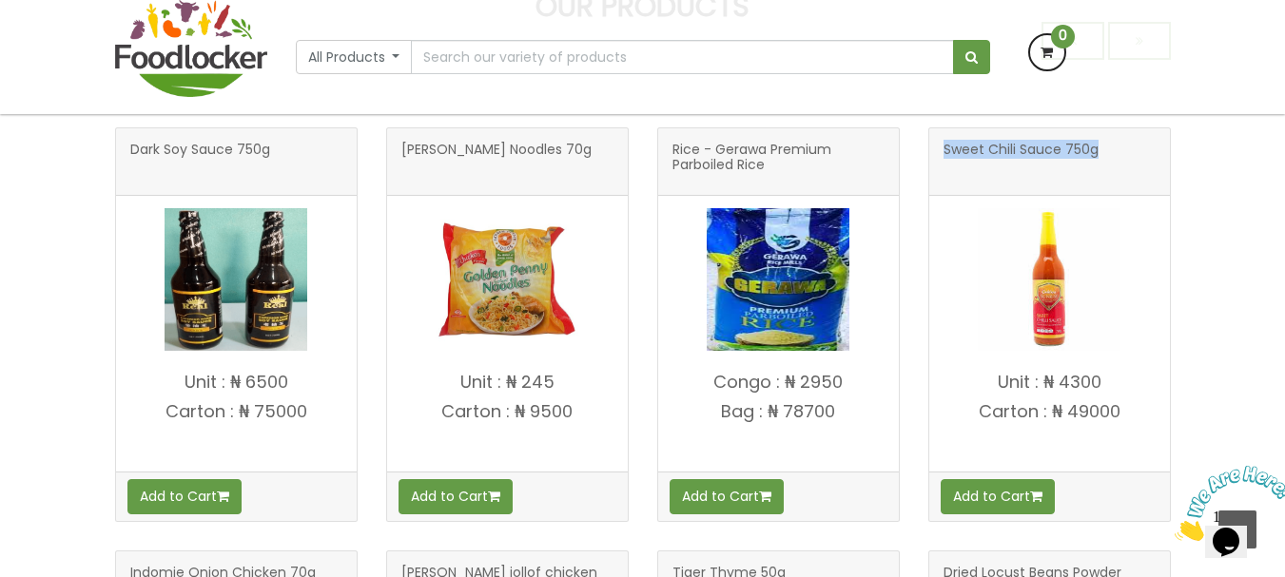
copy h4 "Unit : ₦ 4300 Carton : ₦ 49000"
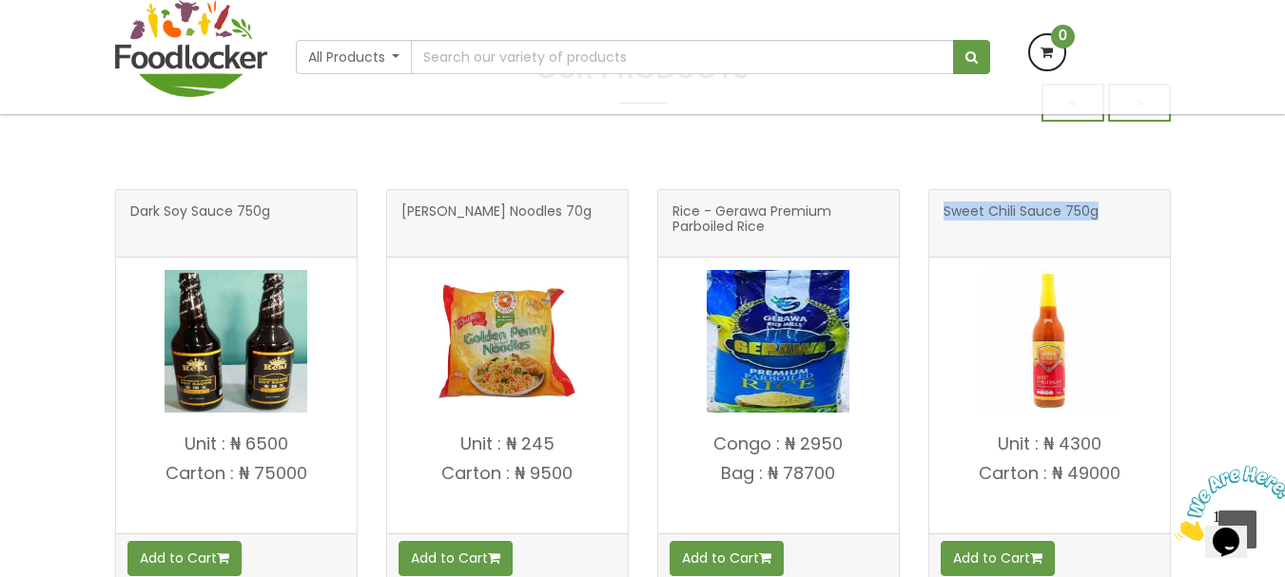
scroll to position [611, 0]
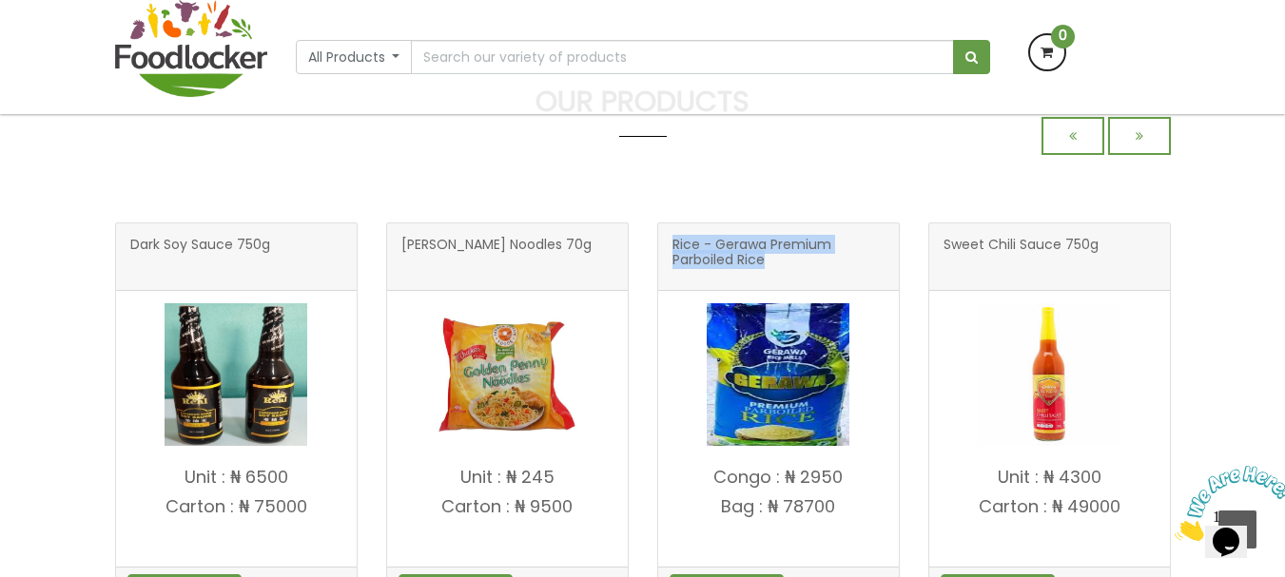
drag, startPoint x: 669, startPoint y: 238, endPoint x: 818, endPoint y: 286, distance: 157.0
click at [818, 286] on div "Rice - Gerawa Premium Parboiled Rice" at bounding box center [778, 258] width 241 height 68
copy span "Rice - Gerawa Premium Parboiled Rice"
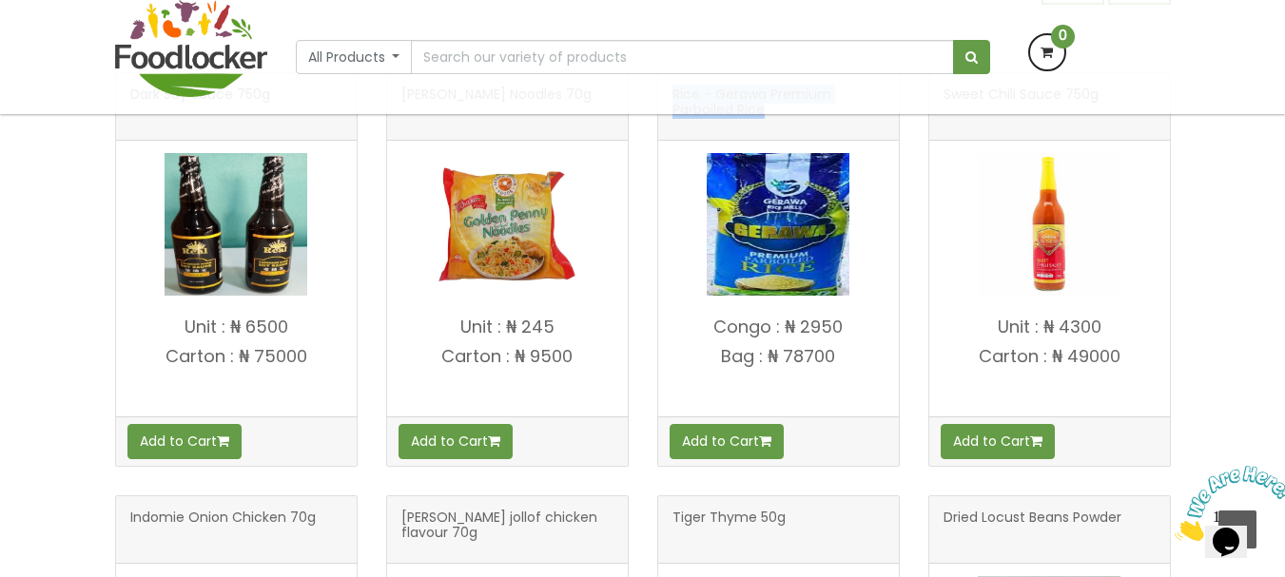
scroll to position [611, 0]
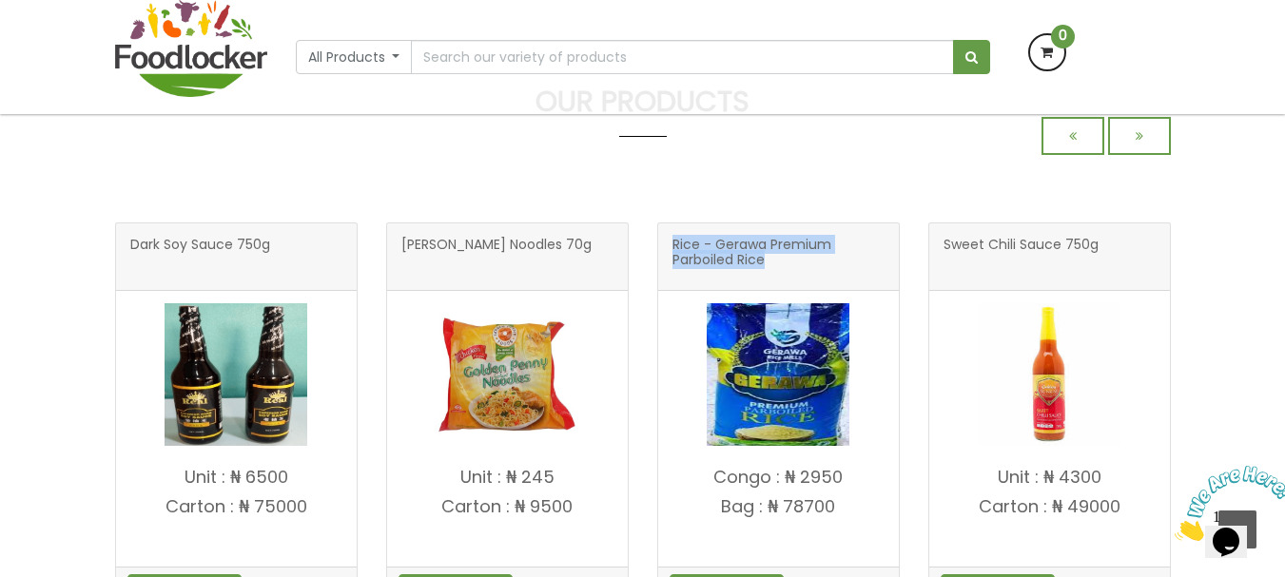
drag, startPoint x: 717, startPoint y: 479, endPoint x: 871, endPoint y: 507, distance: 155.8
click at [871, 506] on h4 "Congo : ₦ 2950 Bag : ₦ 78700" at bounding box center [778, 512] width 241 height 88
copy h4 "Congo : ₦ 2950 Bag : ₦ 78700"
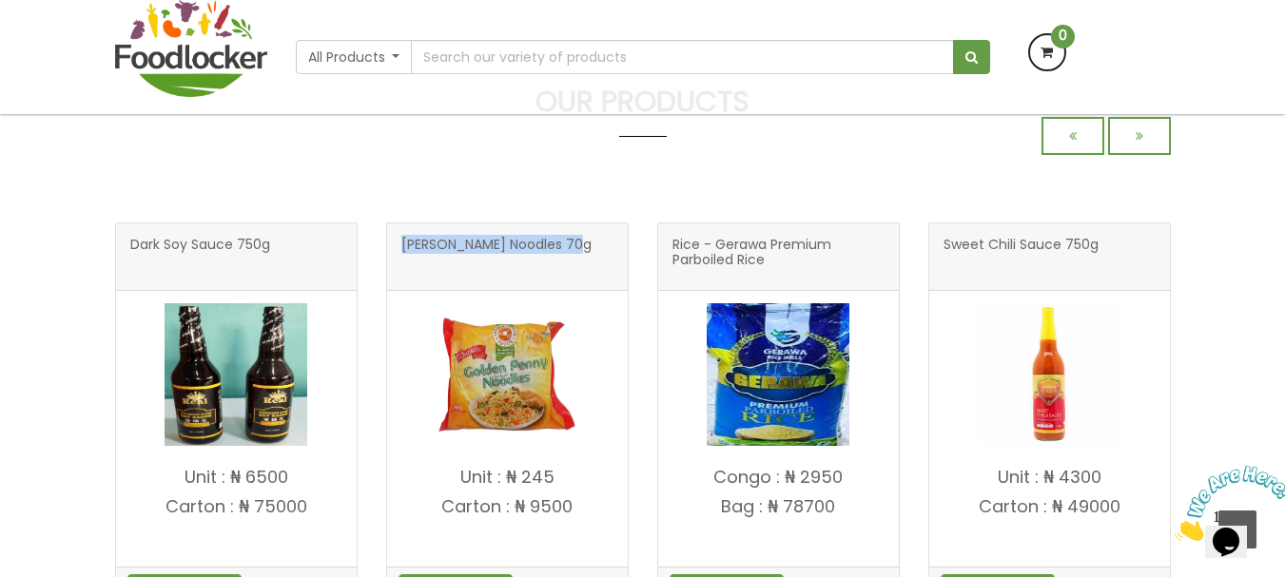
drag, startPoint x: 401, startPoint y: 247, endPoint x: 597, endPoint y: 257, distance: 197.2
click at [597, 257] on h3 "Golden Penny Noodles 70g" at bounding box center [507, 257] width 212 height 38
copy span "Golden Penny Noodles 70g"
drag, startPoint x: 458, startPoint y: 473, endPoint x: 588, endPoint y: 534, distance: 143.9
click at [585, 536] on h4 "Unit : ₦ 245 Carton : ₦ 9500" at bounding box center [507, 512] width 241 height 88
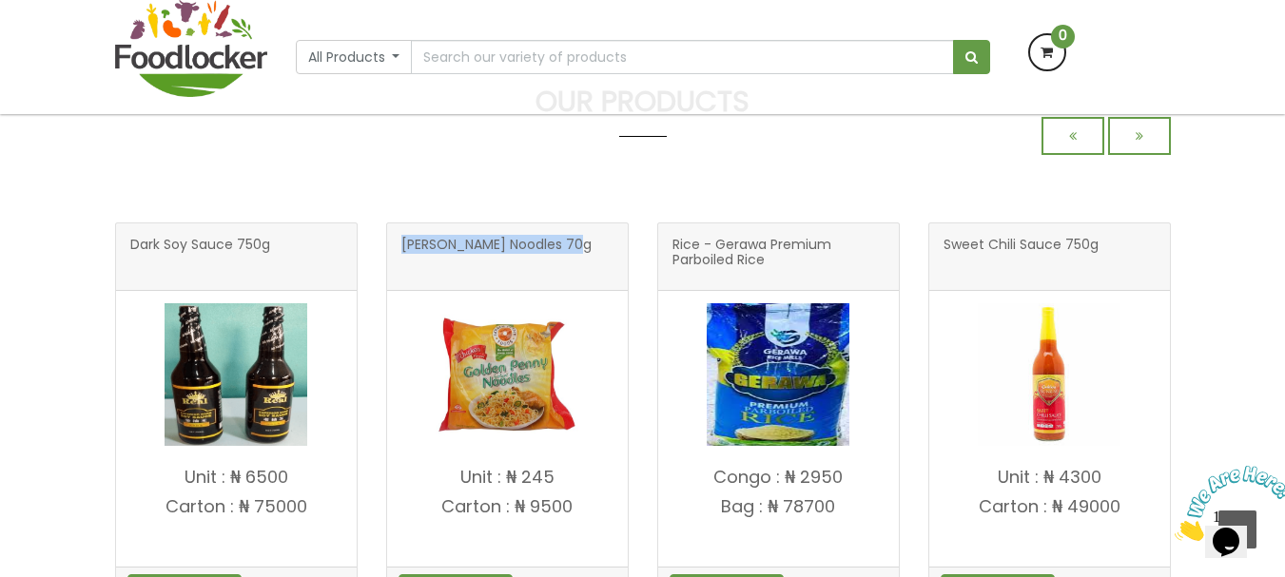
scroll to position [761, 0]
copy h4 "Unit : ₦ 245 Carton : ₦ 9500"
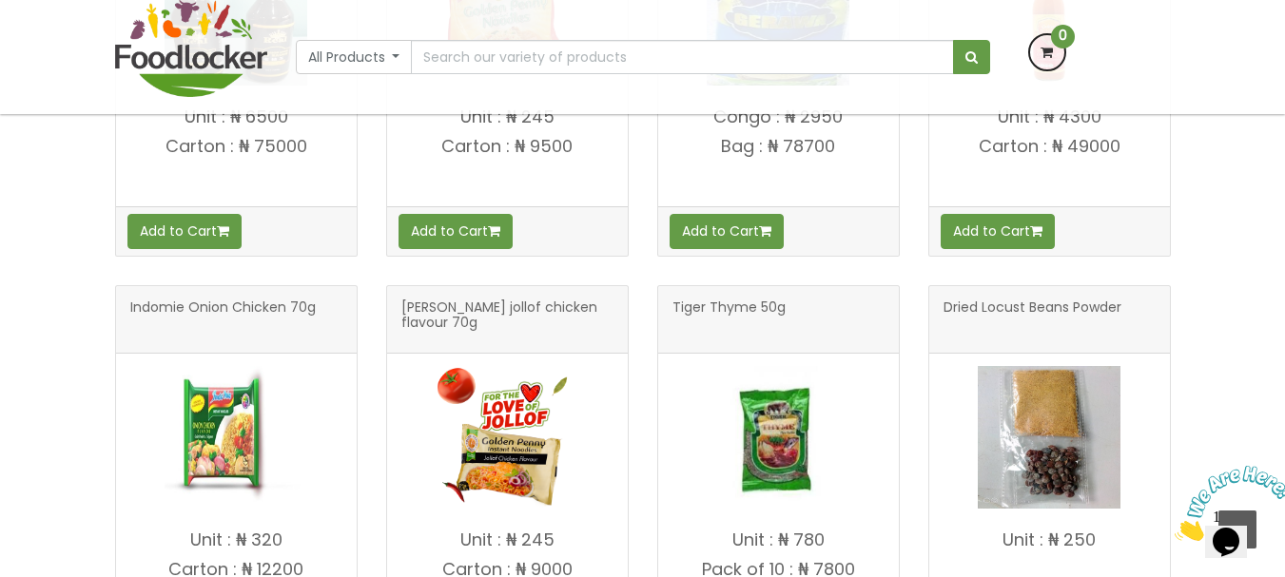
scroll to position [991, 0]
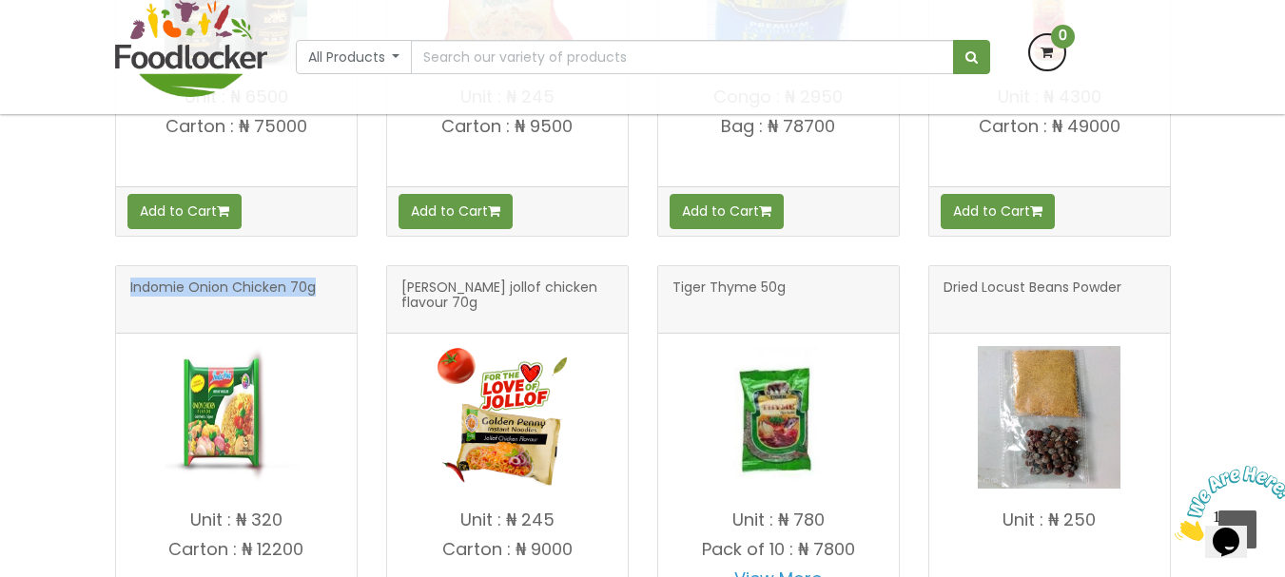
drag, startPoint x: 127, startPoint y: 284, endPoint x: 326, endPoint y: 320, distance: 201.9
click at [326, 320] on div "Indomie Onion Chicken 70g" at bounding box center [236, 300] width 241 height 68
copy span "Indomie Onion Chicken 70g"
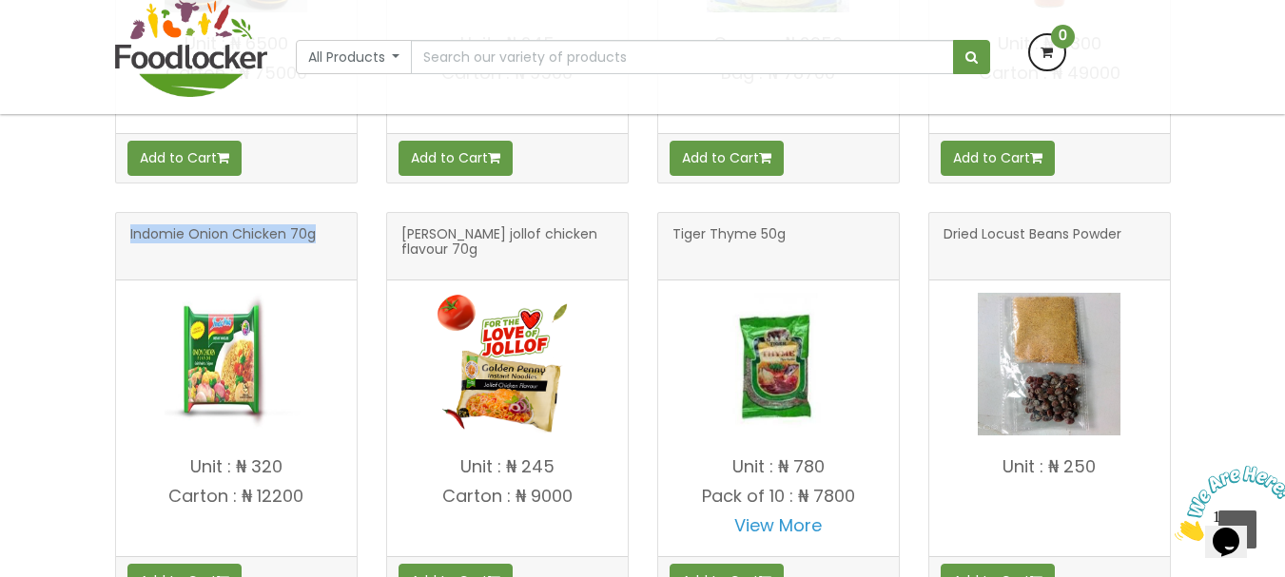
scroll to position [1086, 0]
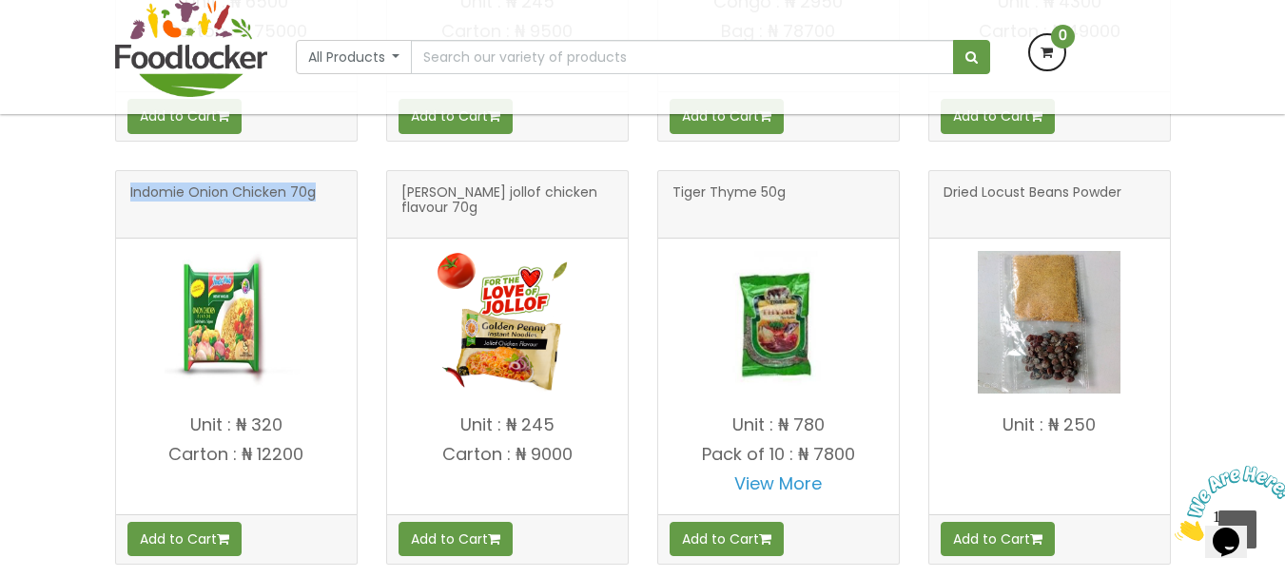
drag, startPoint x: 172, startPoint y: 427, endPoint x: 303, endPoint y: 476, distance: 139.1
click at [303, 476] on h4 "Unit : ₦ 320 Carton : ₦ 12200" at bounding box center [236, 460] width 241 height 88
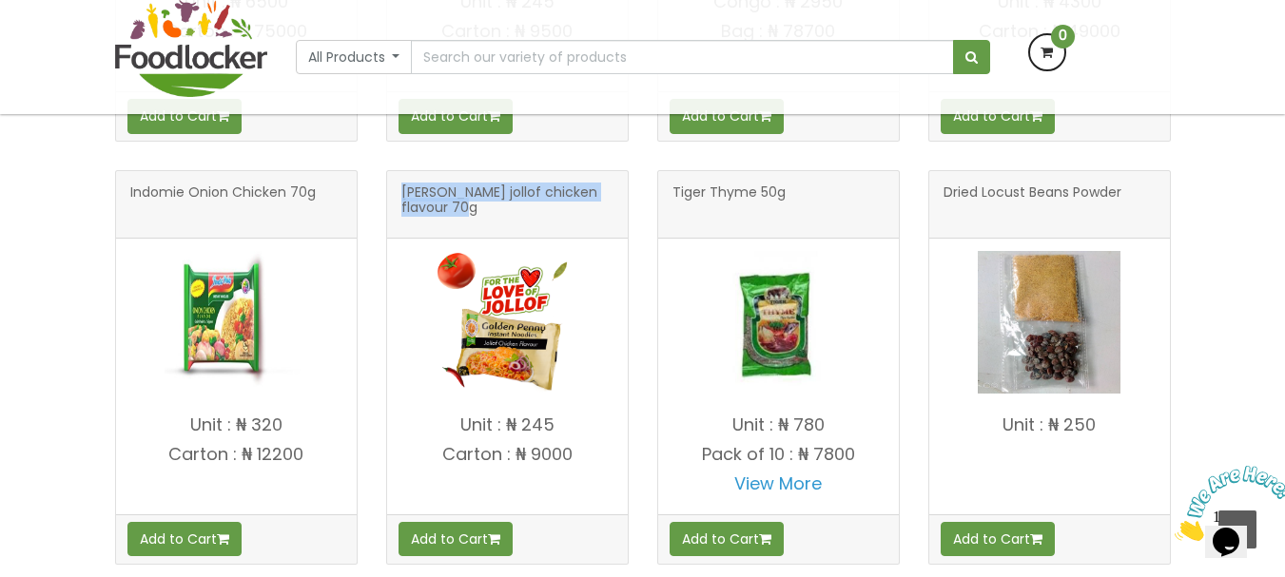
drag, startPoint x: 401, startPoint y: 197, endPoint x: 590, endPoint y: 217, distance: 190.4
click at [590, 217] on span "Golden penny jollof chicken flavour 70g" at bounding box center [507, 205] width 212 height 38
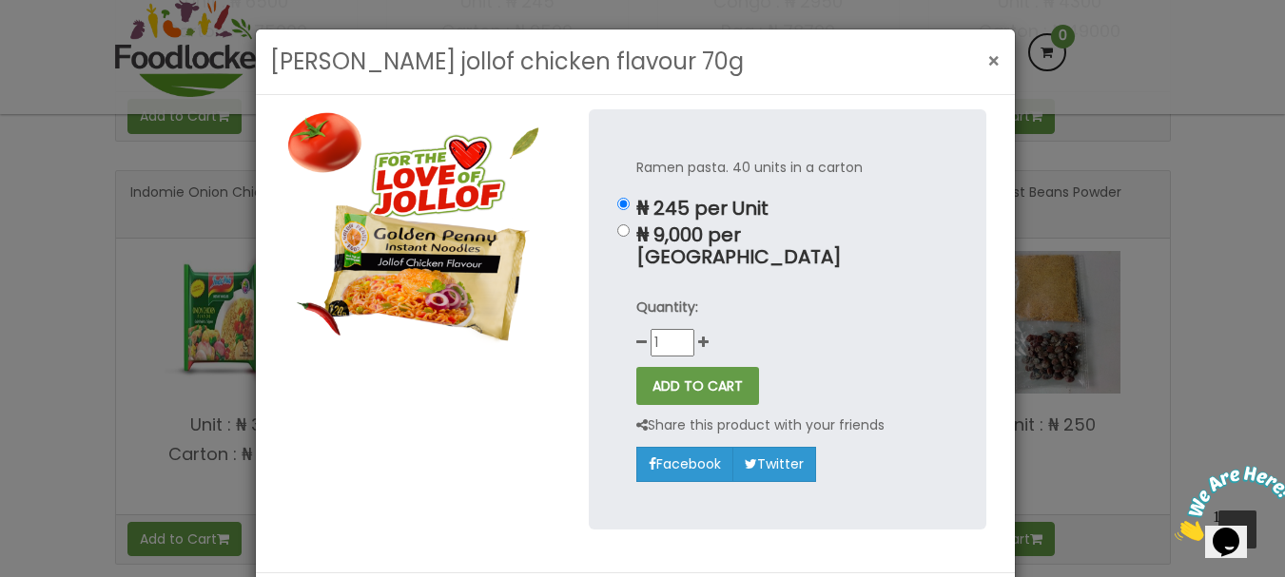
click at [988, 61] on span "×" at bounding box center [994, 62] width 13 height 28
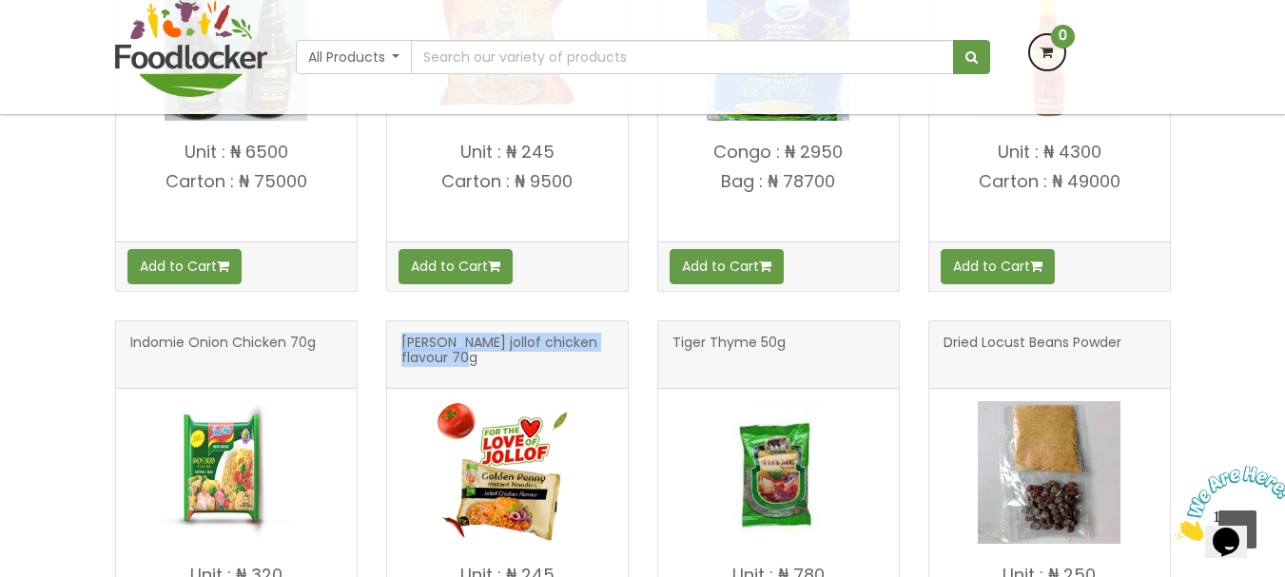
scroll to position [1237, 0]
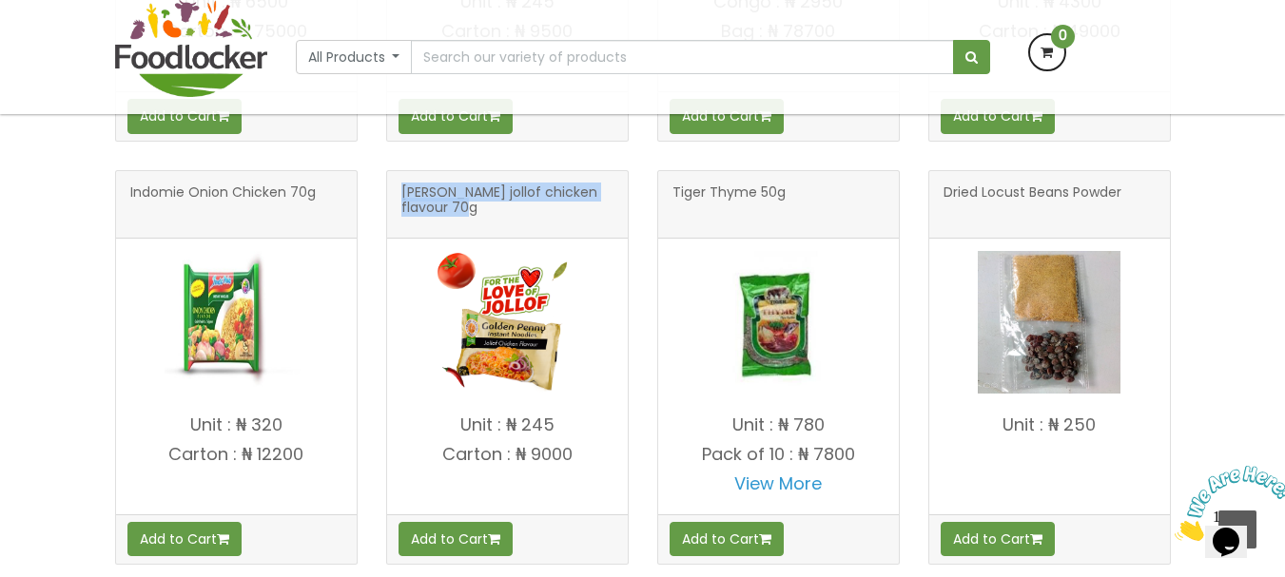
drag, startPoint x: 452, startPoint y: 429, endPoint x: 582, endPoint y: 472, distance: 137.2
click at [578, 474] on h4 "Unit : ₦ 245 Carton : ₦ 9000" at bounding box center [507, 460] width 241 height 88
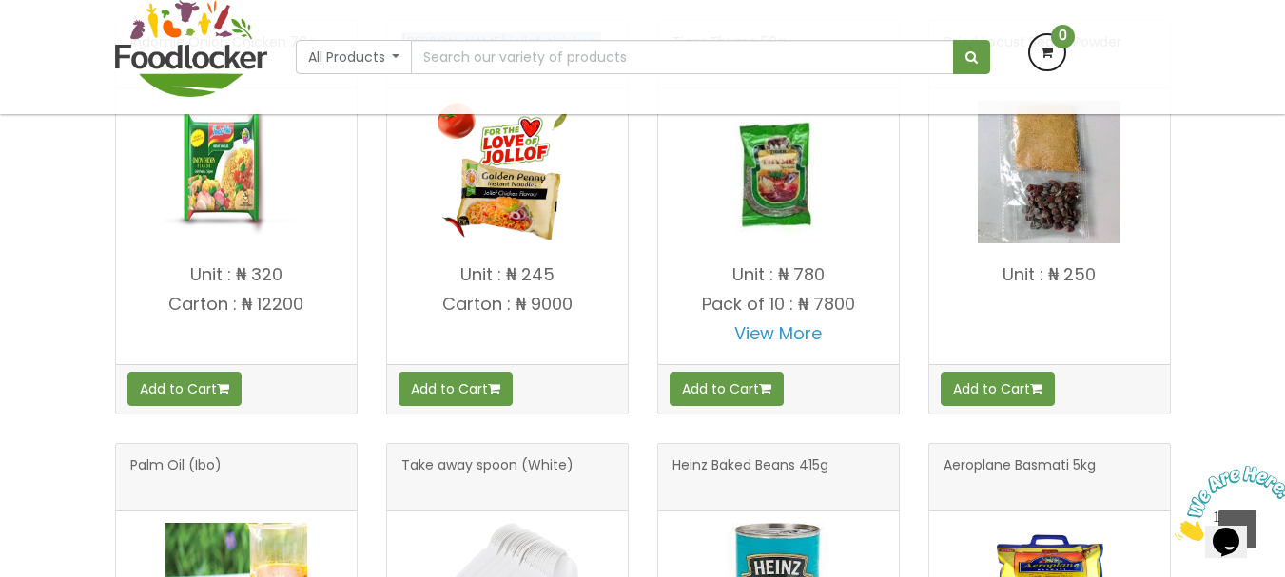
scroll to position [1086, 0]
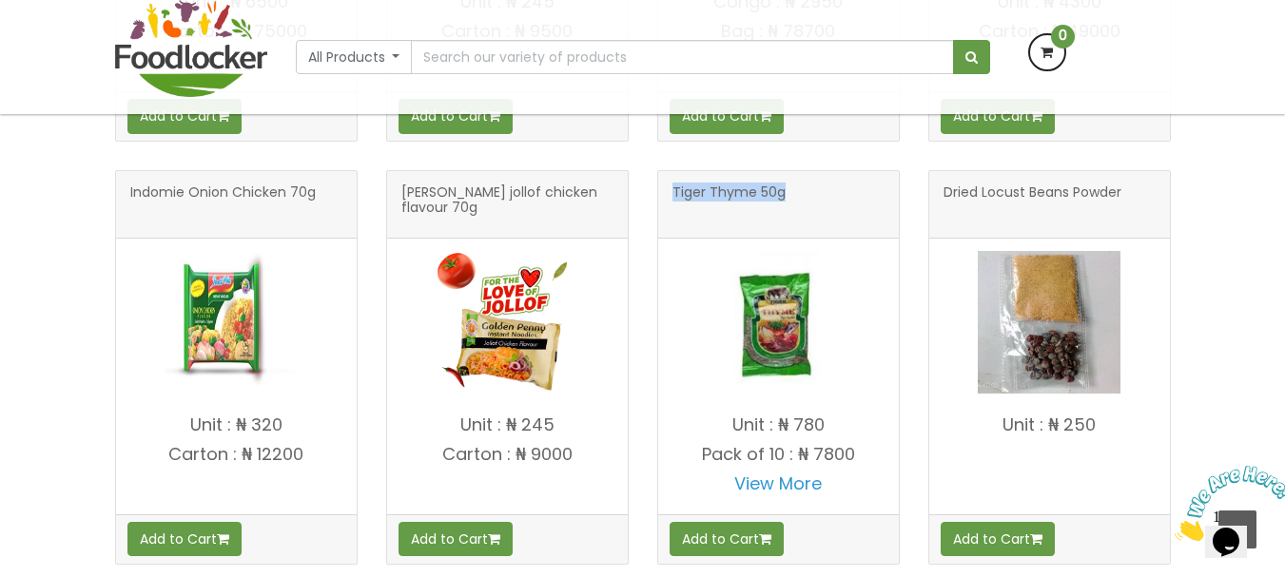
drag, startPoint x: 666, startPoint y: 194, endPoint x: 828, endPoint y: 211, distance: 162.6
click at [828, 211] on div "Tiger Thyme 50g" at bounding box center [778, 205] width 241 height 68
drag, startPoint x: 734, startPoint y: 428, endPoint x: 882, endPoint y: 454, distance: 149.7
click at [882, 454] on h4 "Unit : ₦ 780 Pack of 10 : ₦ 7800 View More" at bounding box center [778, 460] width 241 height 88
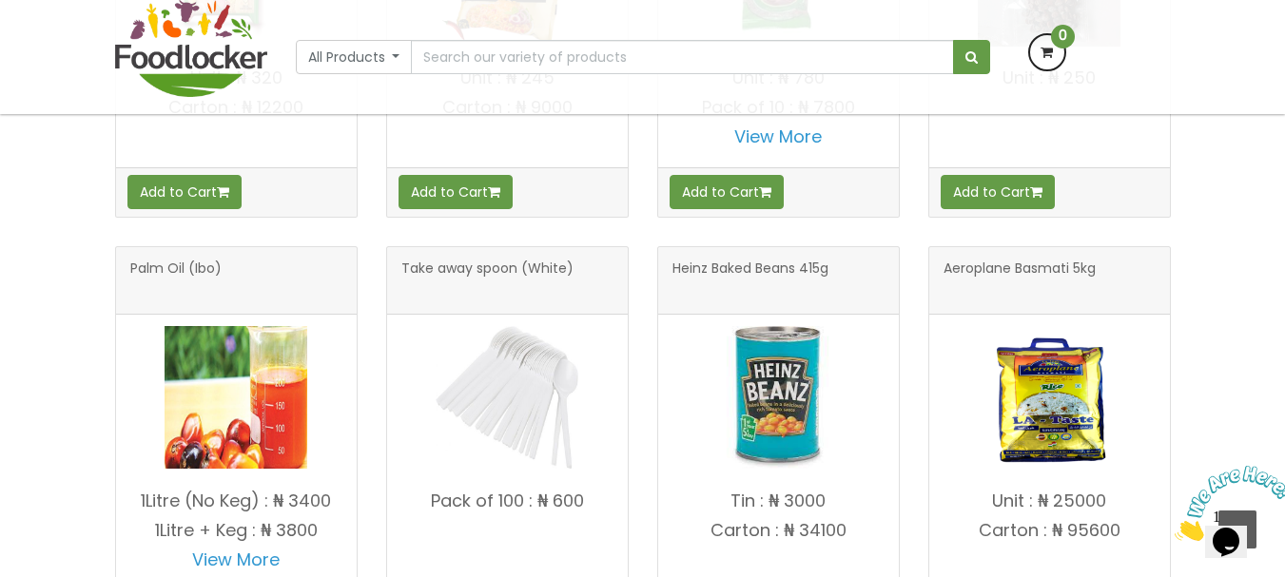
scroll to position [1467, 0]
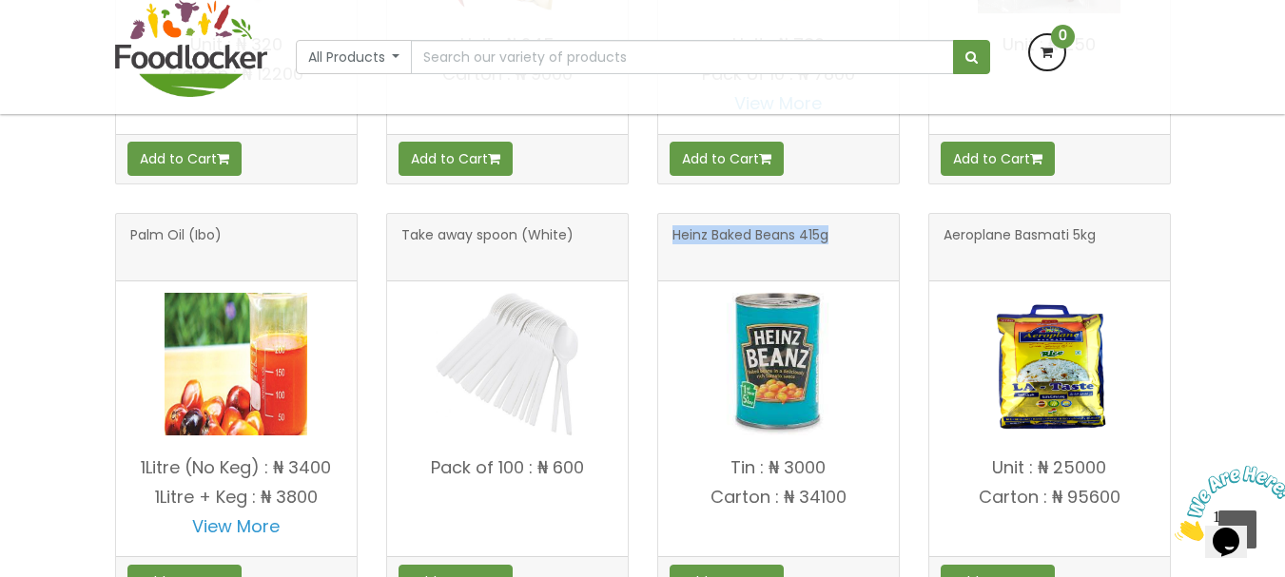
drag, startPoint x: 676, startPoint y: 230, endPoint x: 854, endPoint y: 242, distance: 178.3
click at [854, 242] on h3 "Heinz Baked Beans 415g" at bounding box center [779, 247] width 212 height 38
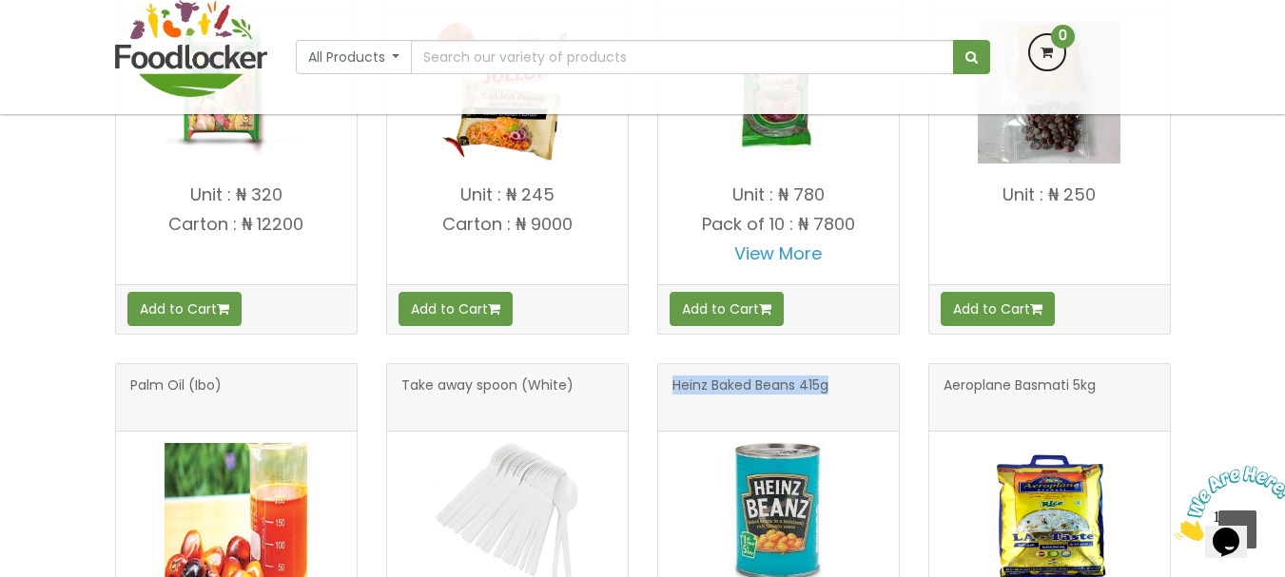
scroll to position [1617, 0]
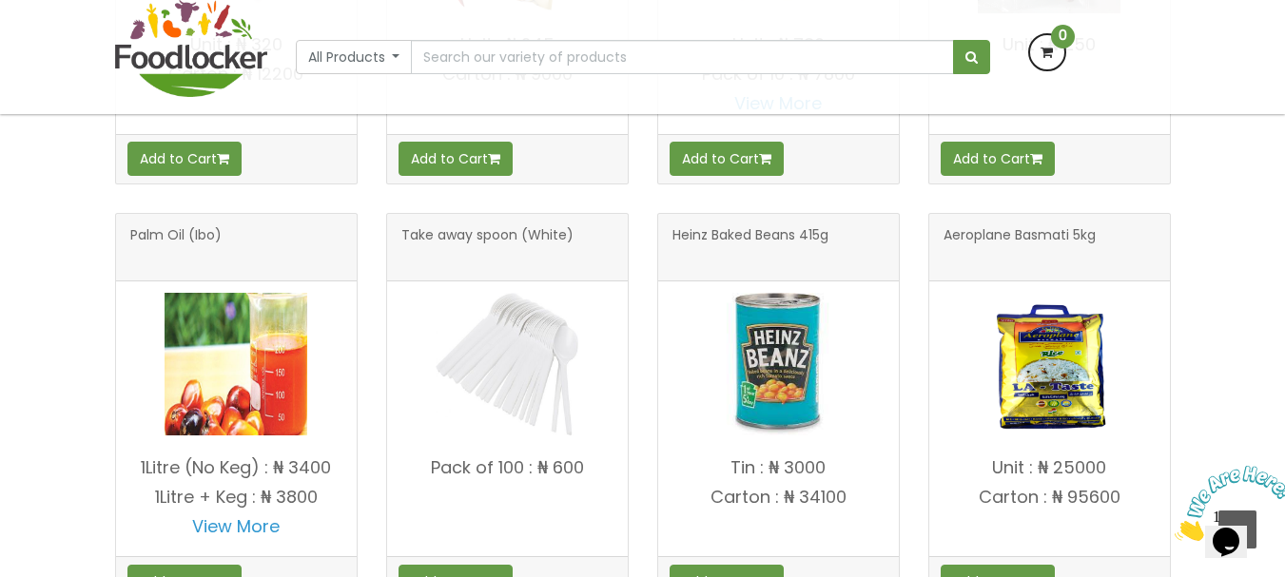
click at [739, 462] on p "Tin : ₦ 3000" at bounding box center [778, 468] width 241 height 19
drag, startPoint x: 727, startPoint y: 466, endPoint x: 861, endPoint y: 523, distance: 145.8
click at [860, 524] on h4 "Tin : ₦ 3000 Carton : ₦ 34100" at bounding box center [778, 503] width 241 height 88
drag, startPoint x: 936, startPoint y: 232, endPoint x: 1128, endPoint y: 233, distance: 192.2
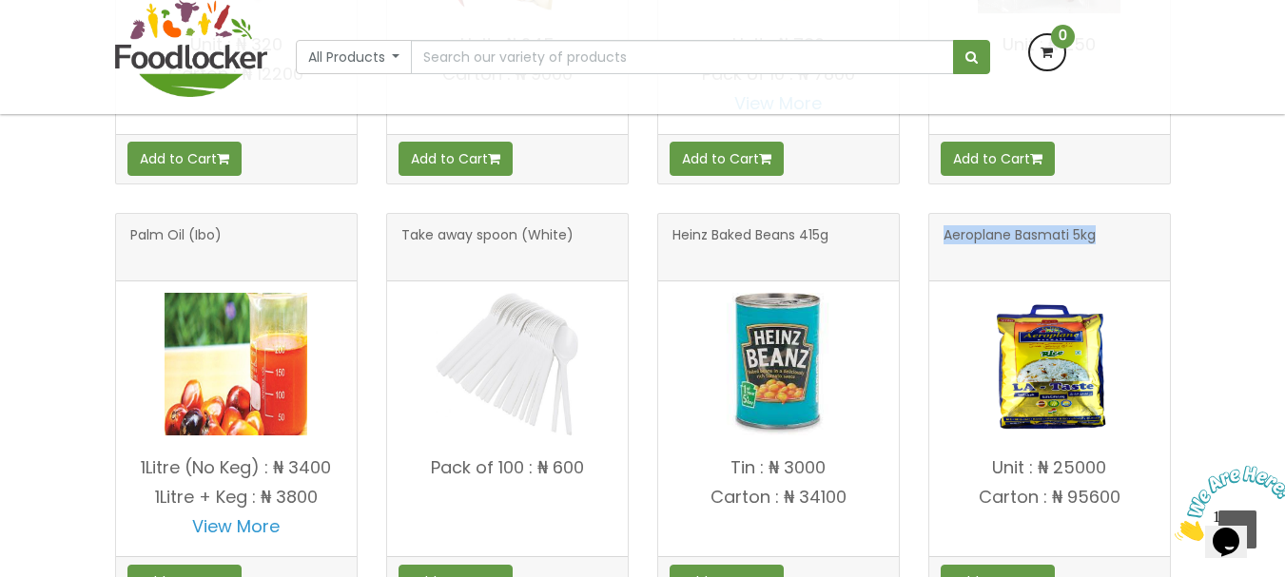
click at [1128, 233] on div "Aeroplane Basmati 5kg" at bounding box center [1049, 248] width 241 height 68
drag, startPoint x: 992, startPoint y: 474, endPoint x: 1150, endPoint y: 508, distance: 161.6
click at [1150, 508] on h4 "Unit : ₦ 25000 Carton : ₦ 95600" at bounding box center [1049, 503] width 241 height 88
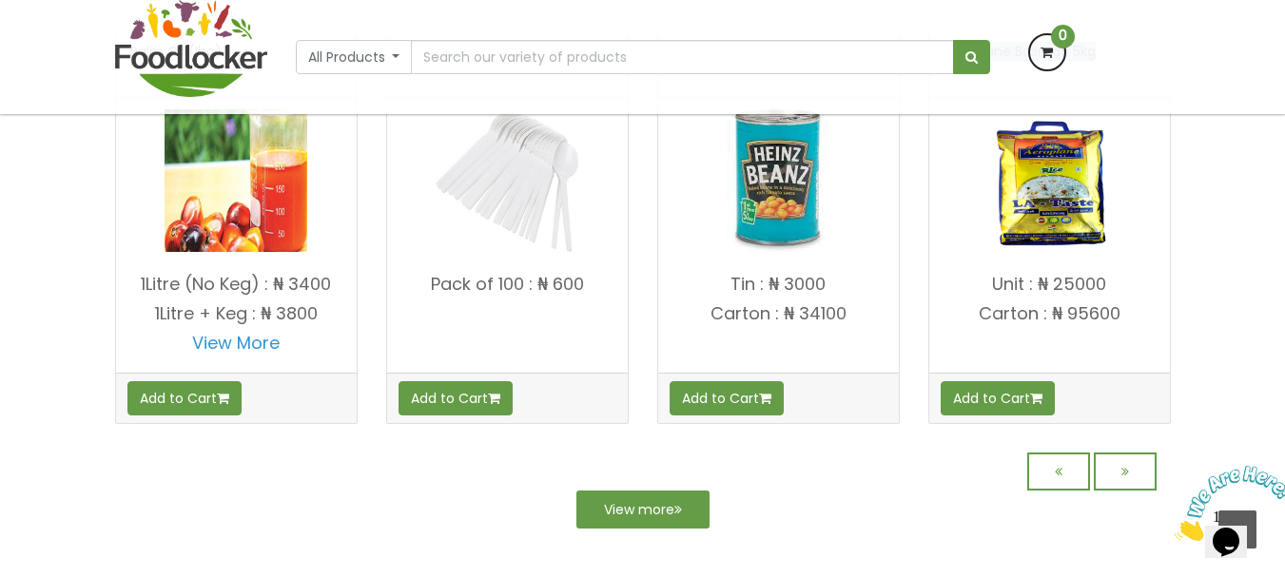
scroll to position [1657, 0]
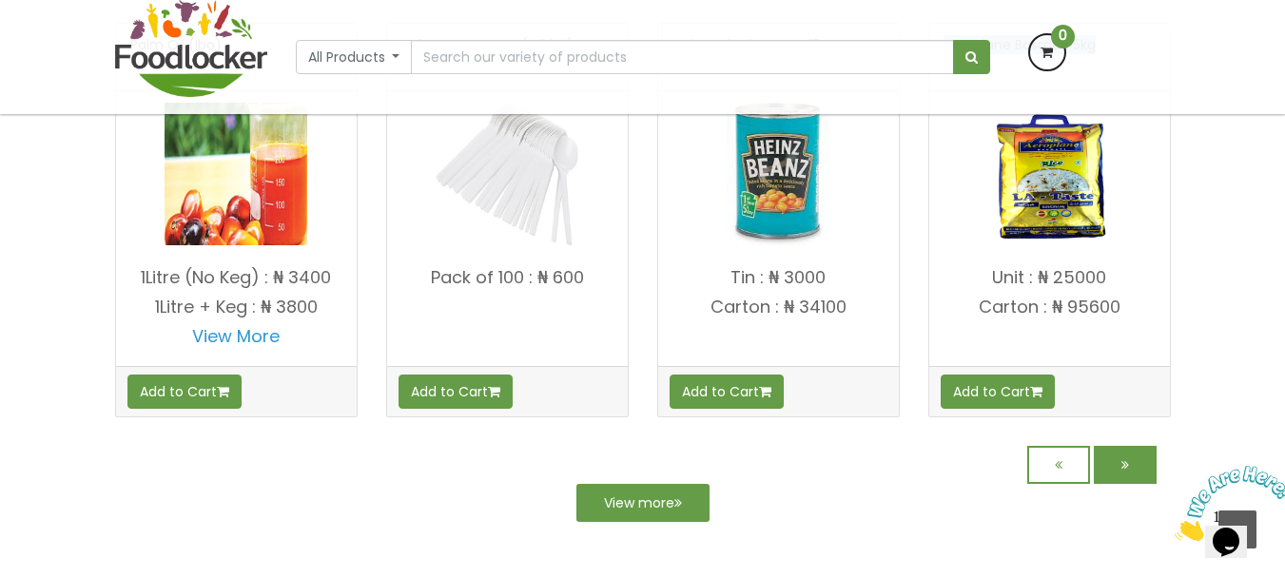
click at [1122, 465] on icon at bounding box center [1126, 465] width 8 height 13
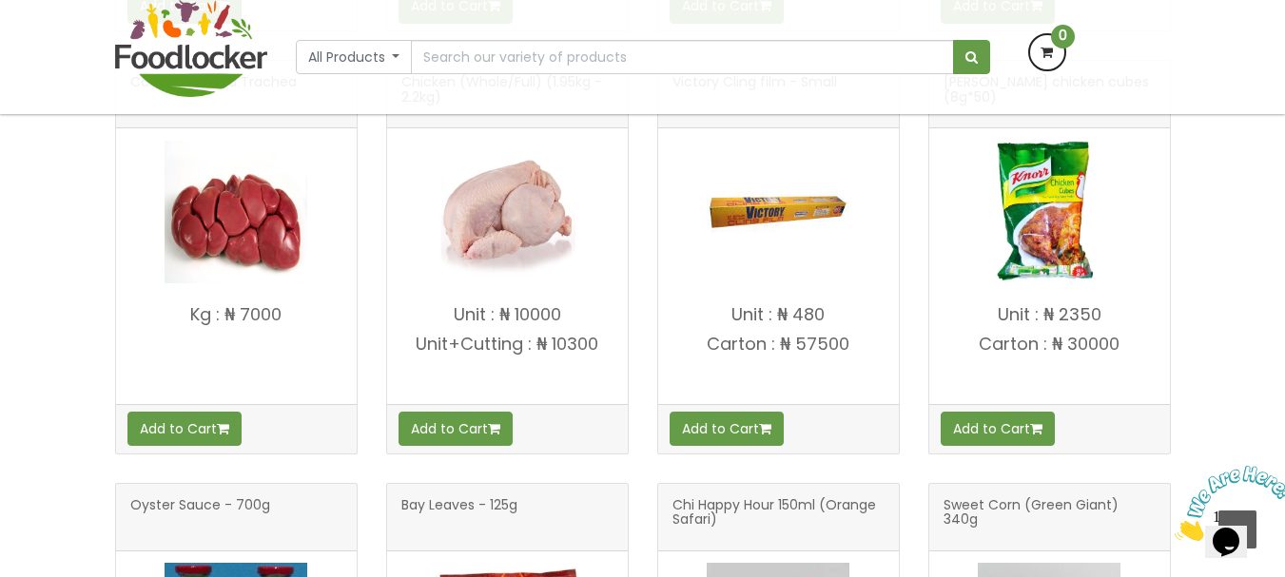
scroll to position [1047, 0]
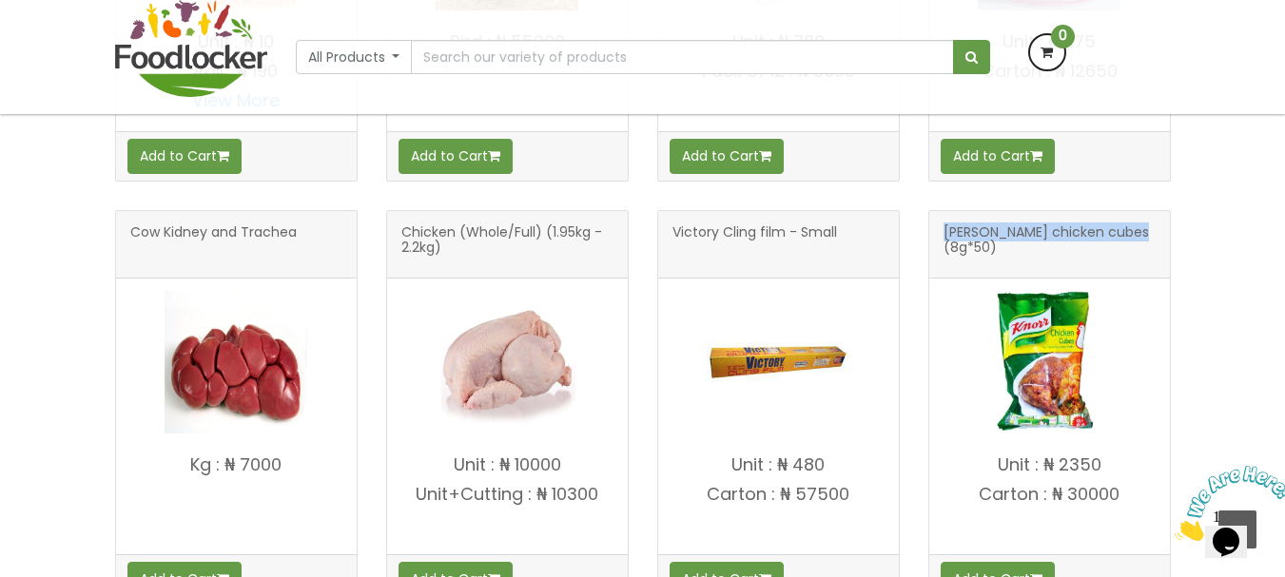
drag, startPoint x: 945, startPoint y: 232, endPoint x: 1178, endPoint y: 271, distance: 236.3
click at [1178, 271] on div "[PERSON_NAME] chicken cubes (8g*50) Unit : ₦ 2350 Add to Cart" at bounding box center [1049, 393] width 271 height 423
copy span "[PERSON_NAME] chicken cubes (8g*50)"
drag, startPoint x: 2167, startPoint y: 924, endPoint x: 1167, endPoint y: 517, distance: 1079.6
click at [1156, 485] on p "Carton : ₦ 30000" at bounding box center [1049, 494] width 241 height 19
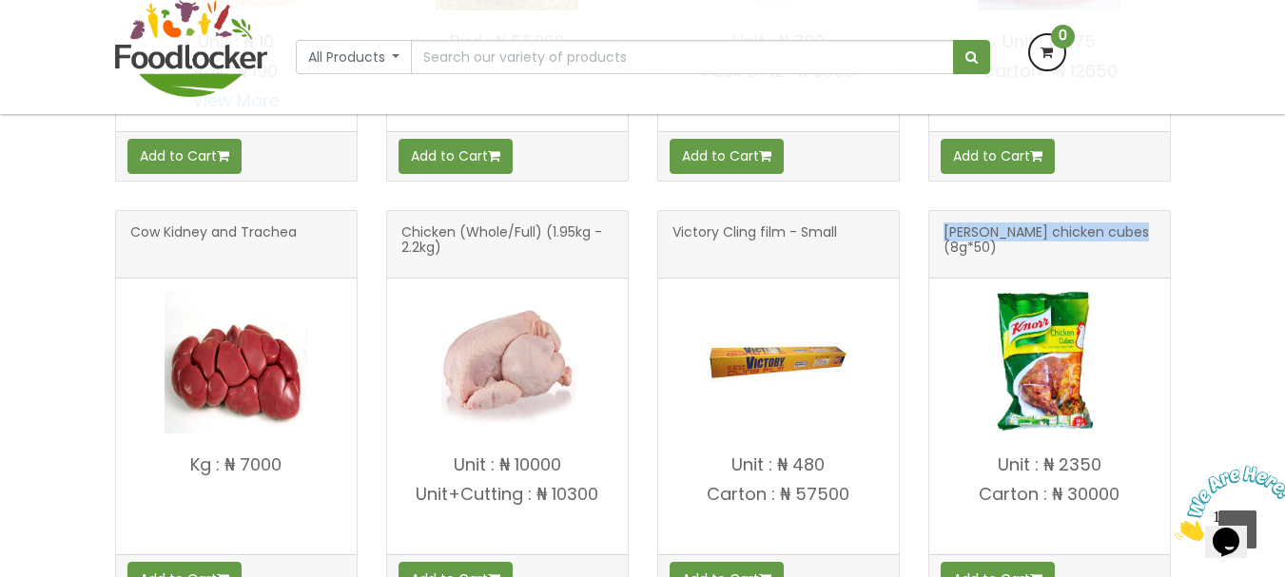
click at [959, 462] on p "Unit : ₦ 2350" at bounding box center [1049, 465] width 241 height 19
drag, startPoint x: 998, startPoint y: 468, endPoint x: 1104, endPoint y: 516, distance: 115.8
click at [1104, 516] on h4 "Unit : ₦ 2350 [GEOGRAPHIC_DATA] : ₦ 30000" at bounding box center [1049, 500] width 241 height 88
copy h4 "Unit : ₦ 2350 Carton : ₦ 30000"
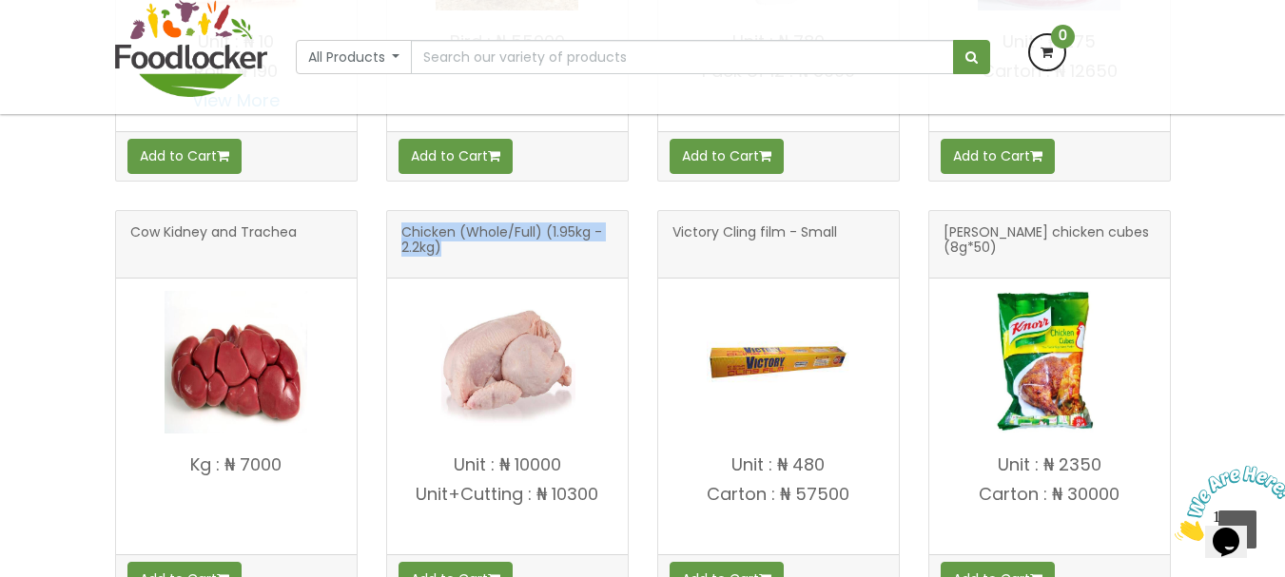
scroll to position [1197, 0]
drag, startPoint x: 399, startPoint y: 226, endPoint x: 570, endPoint y: 247, distance: 172.5
click at [570, 247] on div "Chicken (Whole/Full) (1.95kg - 2.2kg)" at bounding box center [507, 245] width 241 height 68
copy span "Chicken (Whole/Full) (1.95kg - 2.2kg)"
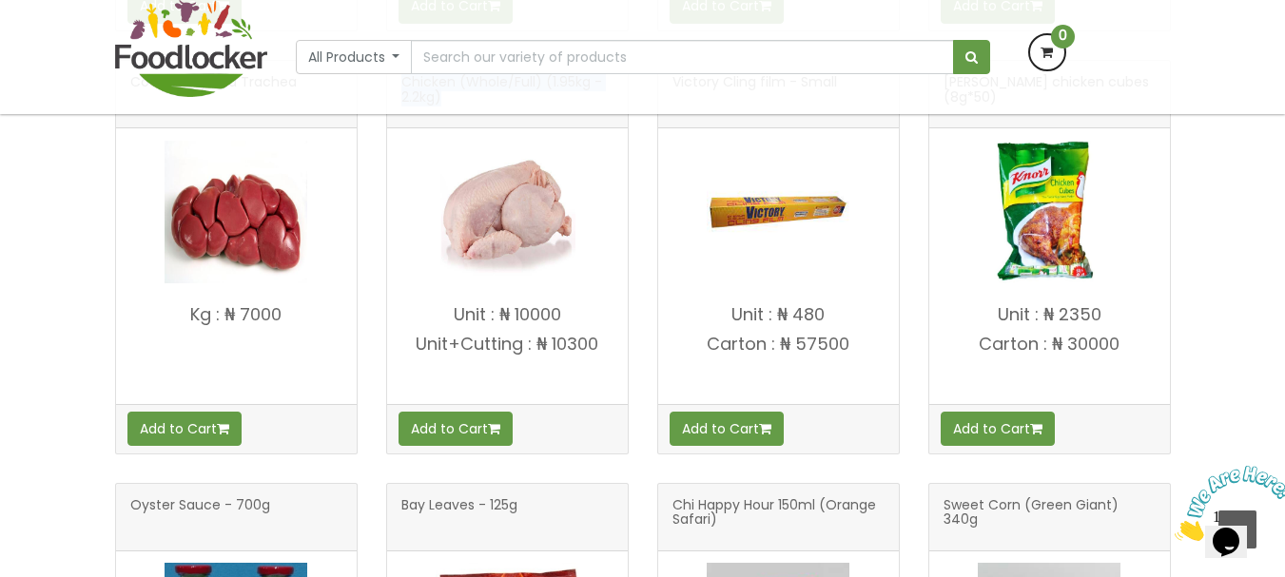
scroll to position [1047, 0]
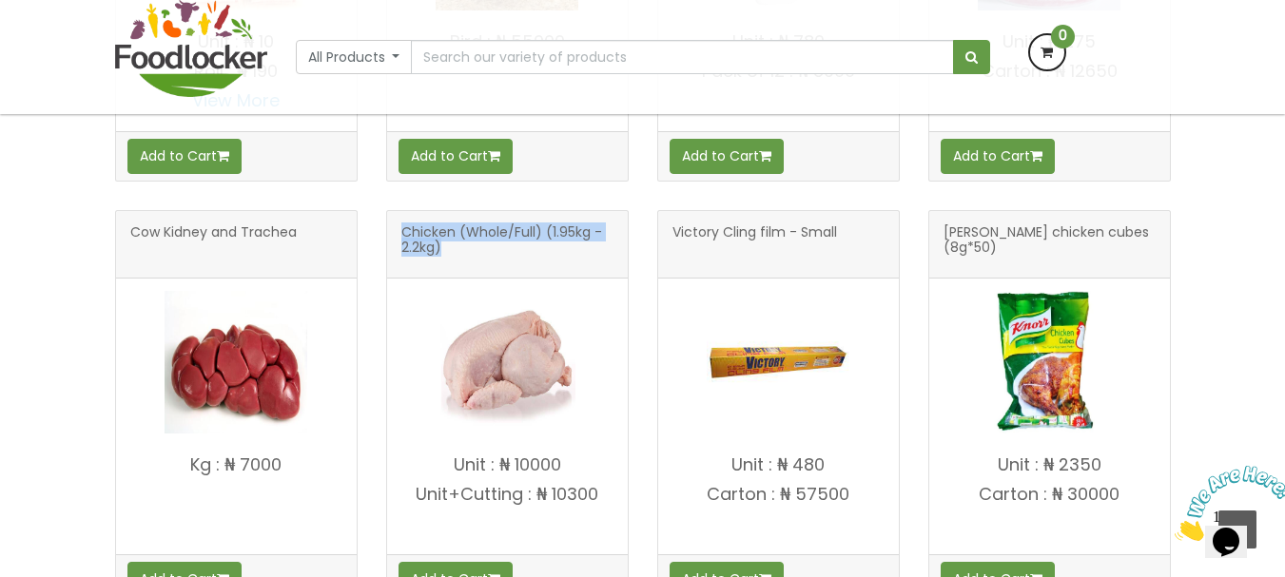
drag, startPoint x: 453, startPoint y: 464, endPoint x: 629, endPoint y: 532, distance: 188.5
click at [628, 532] on div "Chicken (Whole/Full) (1.95kg - 2.2kg) Unit : ₦ 10000" at bounding box center [507, 407] width 243 height 395
copy h4 "Unit : ₦ 10000 Unit+Cutting : ₦ 10300"
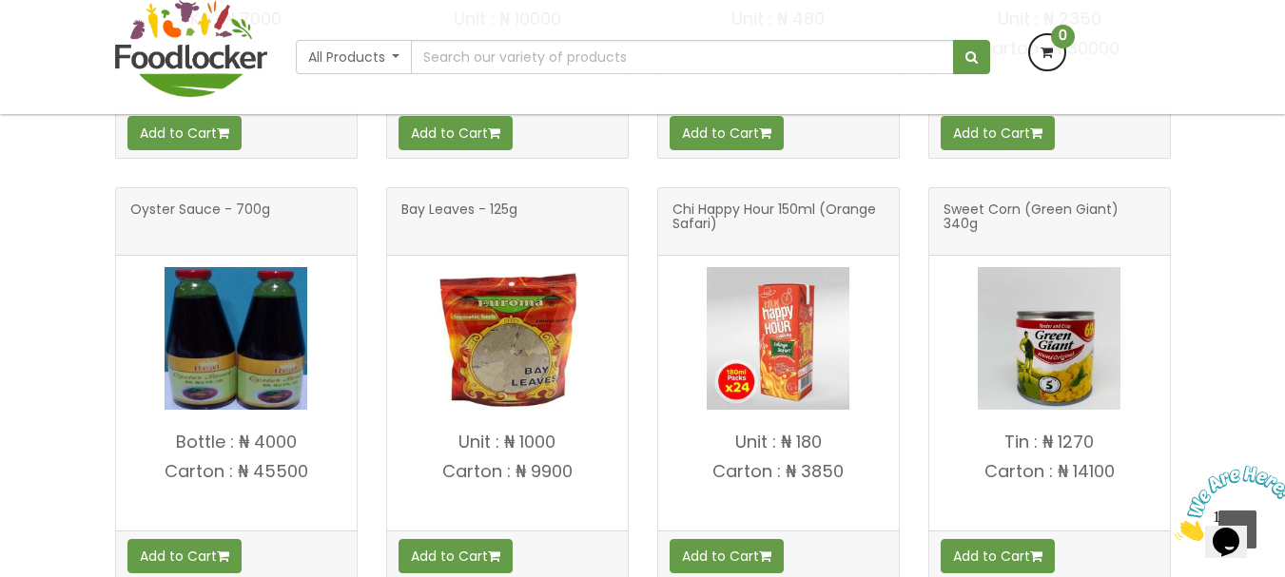
scroll to position [1522, 0]
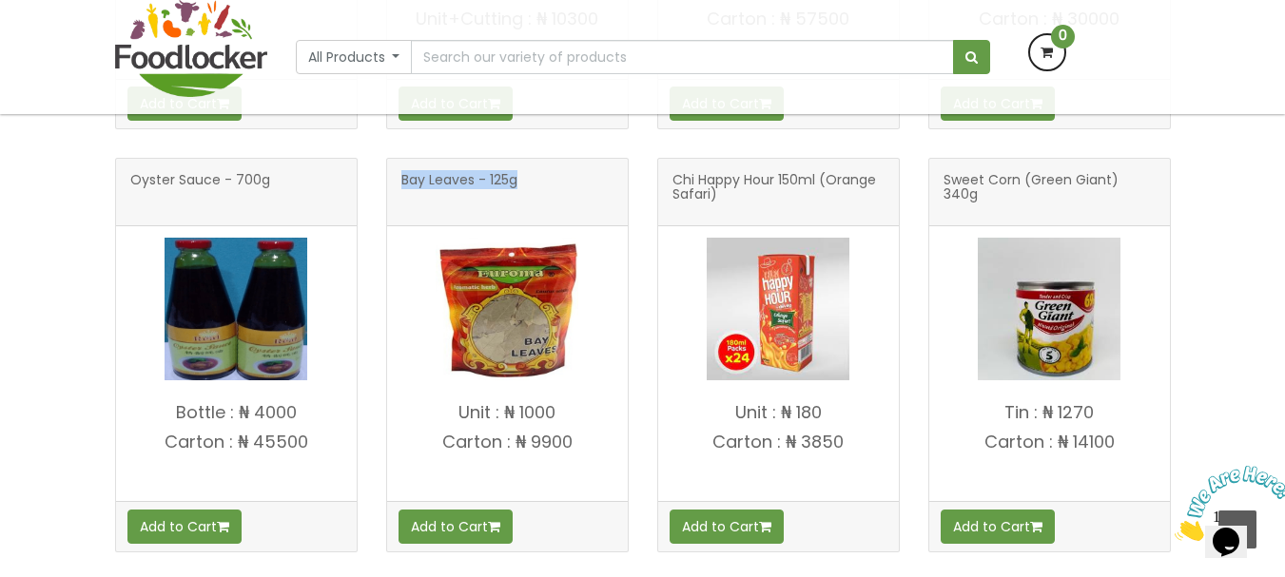
drag, startPoint x: 397, startPoint y: 176, endPoint x: 547, endPoint y: 181, distance: 150.4
click at [547, 181] on div "Bay Leaves - 125g" at bounding box center [507, 193] width 241 height 68
copy span "Bay Leaves - 125g"
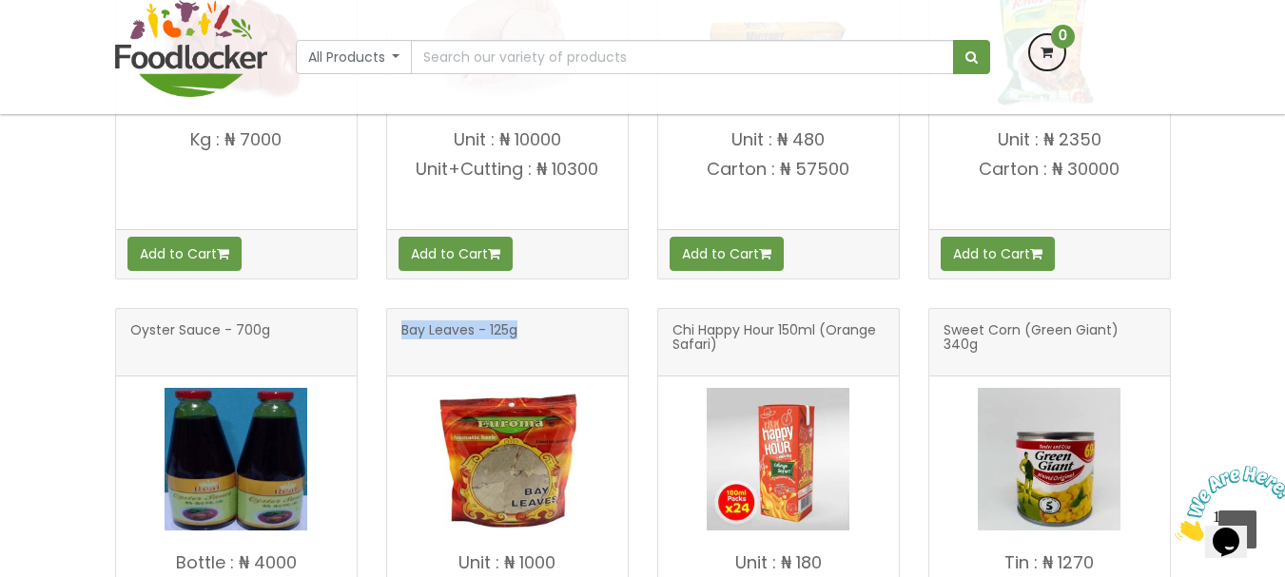
scroll to position [1673, 0]
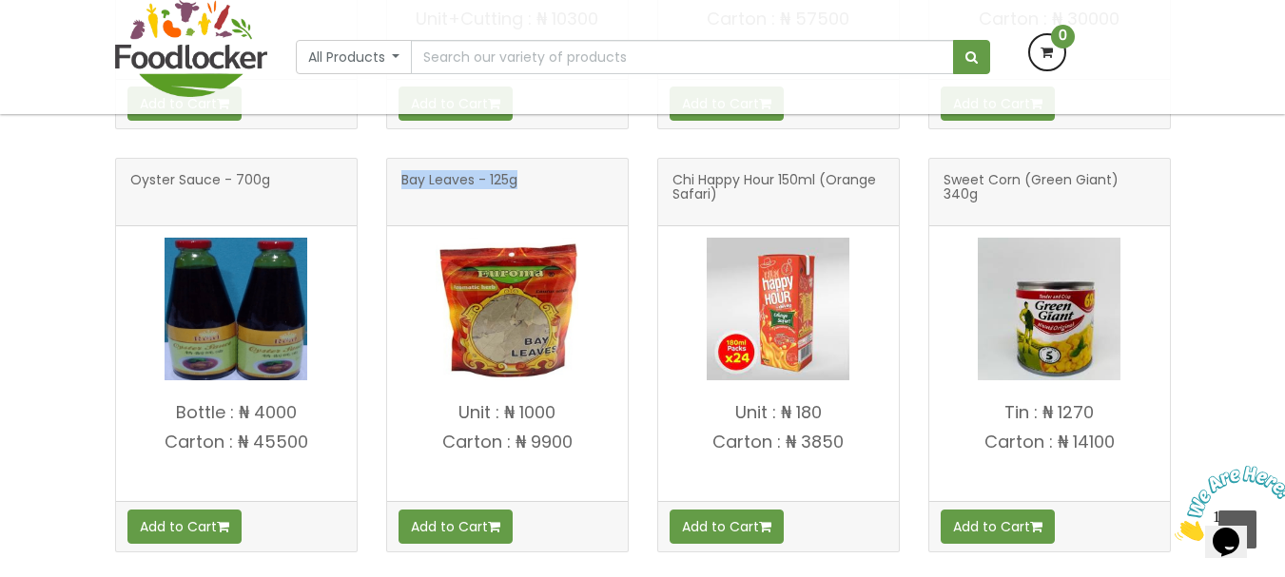
drag, startPoint x: 486, startPoint y: 413, endPoint x: 566, endPoint y: 436, distance: 83.1
click at [566, 436] on h4 "Unit : ₦ 1000 Carton : ₦ 9900" at bounding box center [507, 447] width 241 height 88
click at [578, 440] on p "Carton : ₦ 9900" at bounding box center [507, 442] width 241 height 19
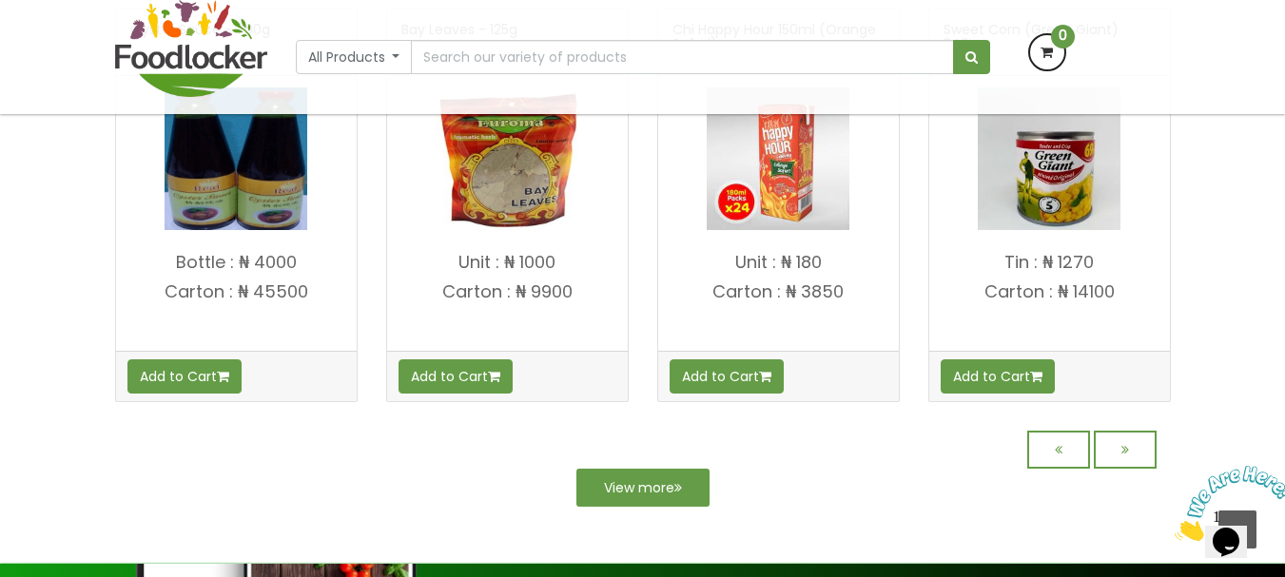
scroll to position [1522, 0]
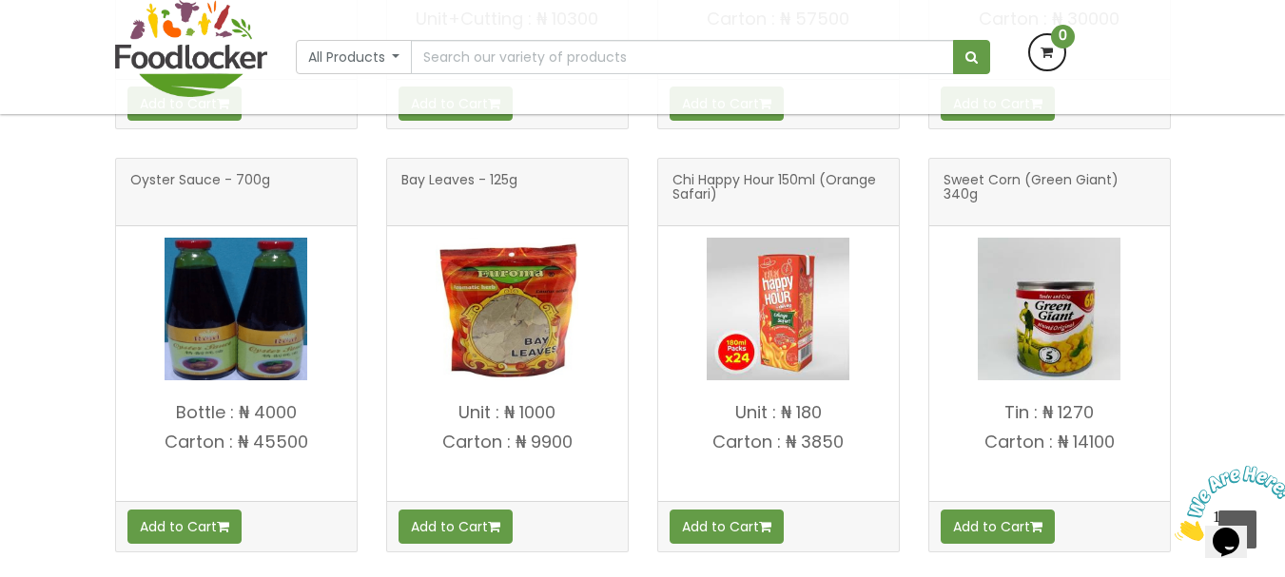
drag, startPoint x: 459, startPoint y: 415, endPoint x: 613, endPoint y: 472, distance: 164.4
click at [613, 472] on h4 "Unit : ₦ 1000 Carton : ₦ 9900" at bounding box center [507, 447] width 241 height 88
copy h4 "Unit : ₦ 1000 Carton : ₦ 9900"
drag, startPoint x: 959, startPoint y: 182, endPoint x: 1189, endPoint y: 187, distance: 230.3
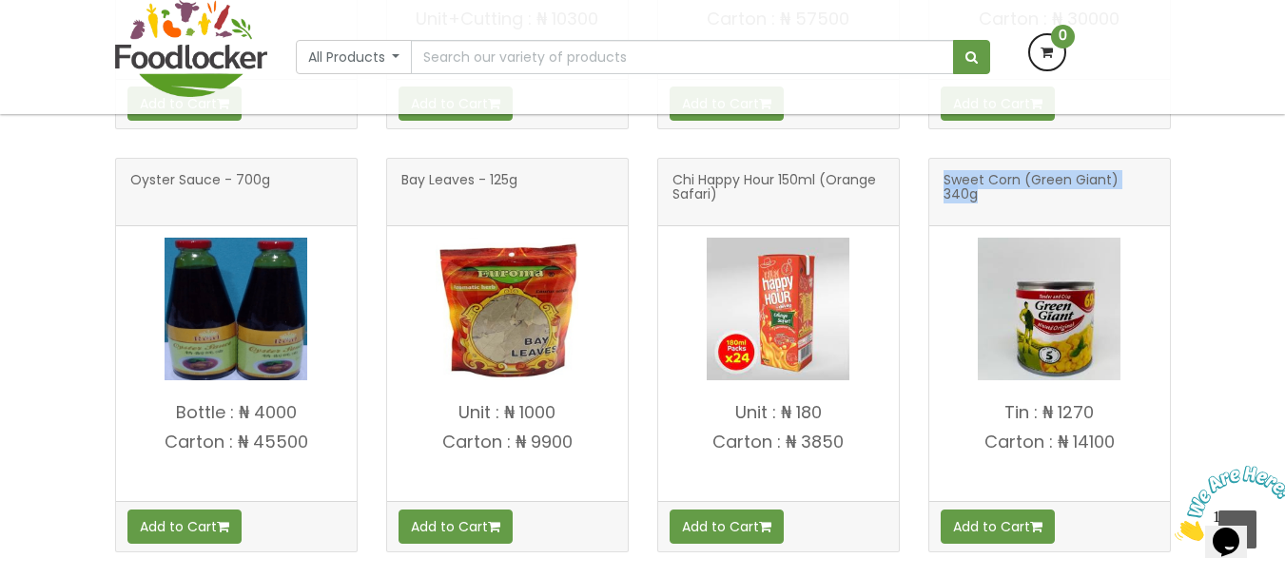
copy span "Sweet Corn (Green Giant) 340g"
drag, startPoint x: 1002, startPoint y: 408, endPoint x: 1130, endPoint y: 440, distance: 132.4
click at [1130, 440] on h4 "Tin : ₦ 1270 Carton : ₦ 14100" at bounding box center [1049, 447] width 241 height 88
copy h4 "Tin : ₦ 1270 Carton : ₦ 14100"
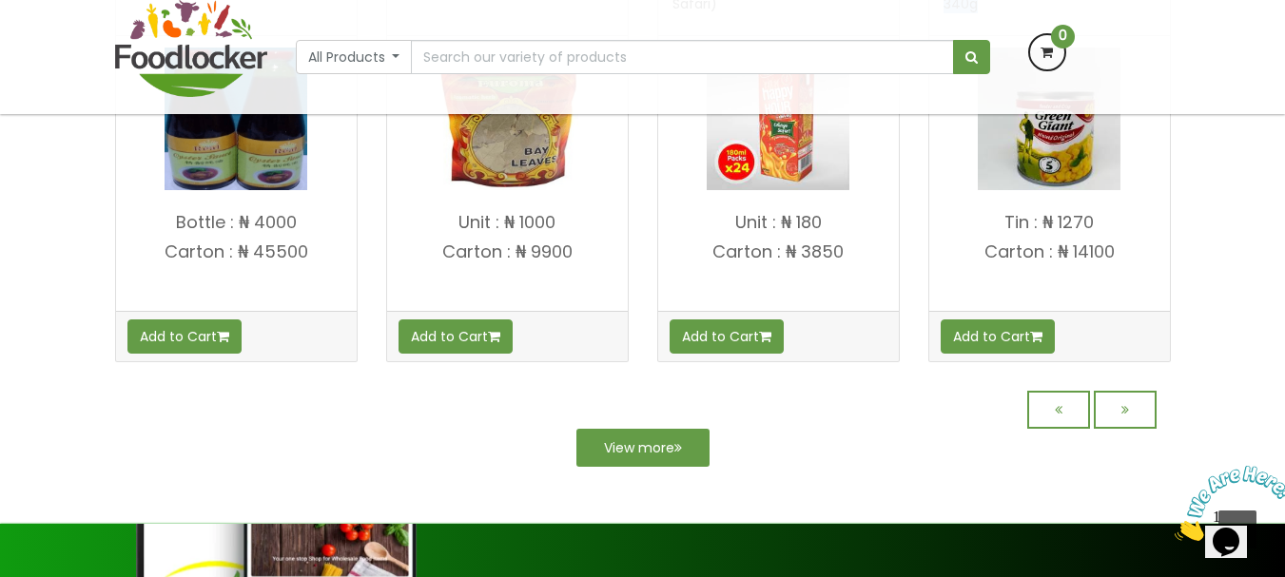
scroll to position [1808, 0]
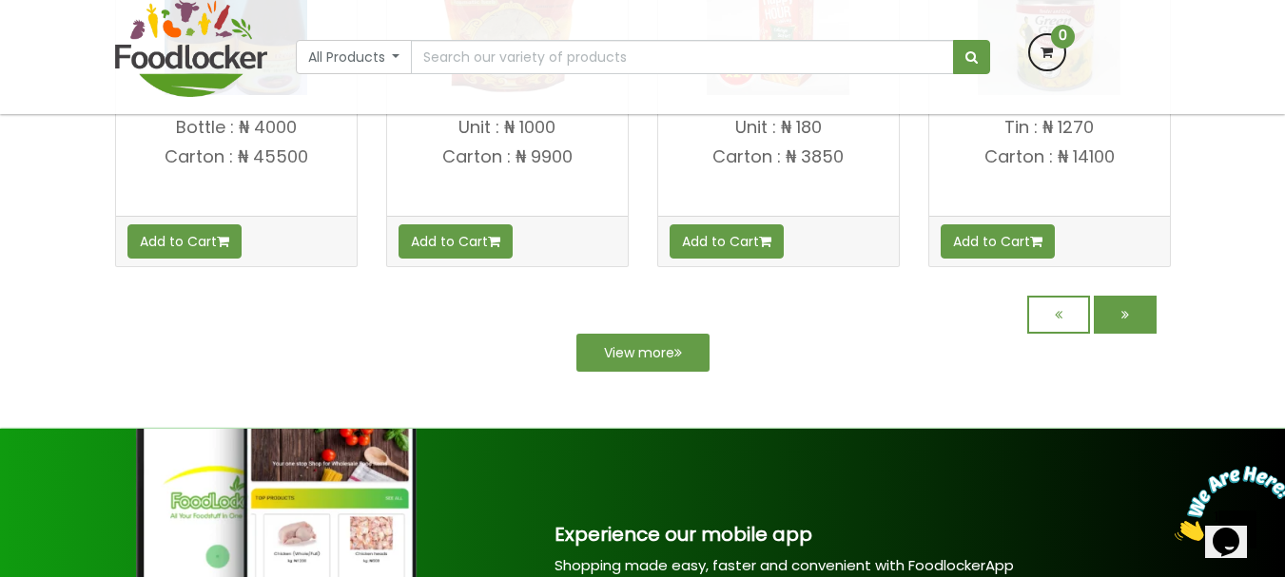
click at [1123, 323] on link at bounding box center [1125, 315] width 63 height 38
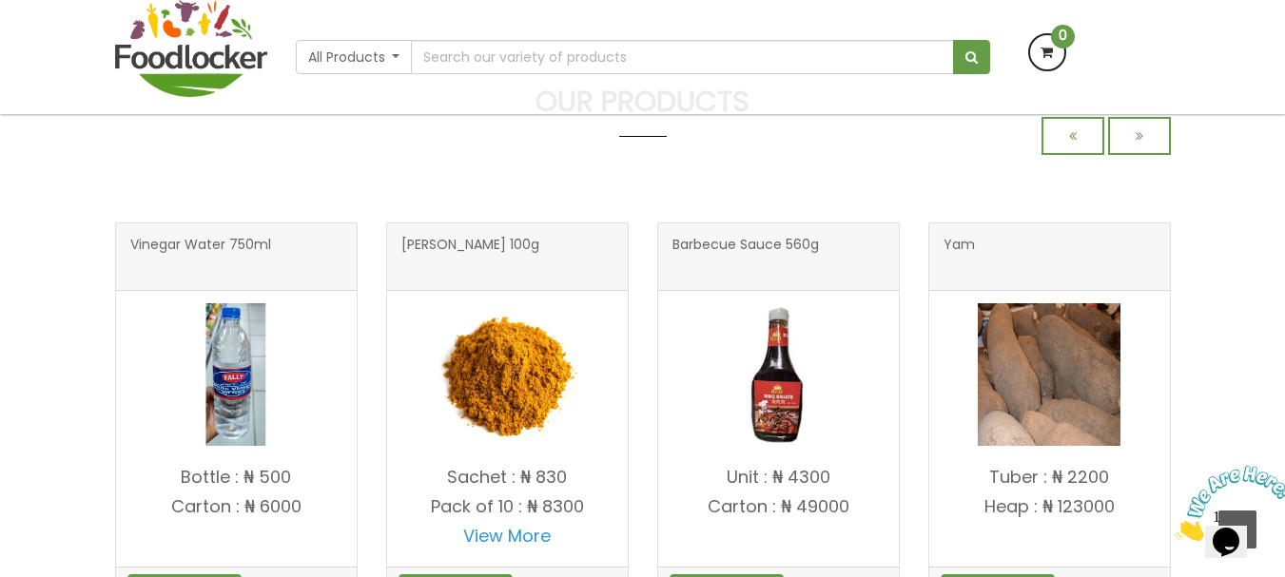
scroll to position [611, 0]
drag, startPoint x: 131, startPoint y: 254, endPoint x: 277, endPoint y: 253, distance: 145.6
click at [277, 253] on h3 "Vinegar Water 750ml" at bounding box center [236, 257] width 212 height 38
copy span "Vinegar Water 750ml"
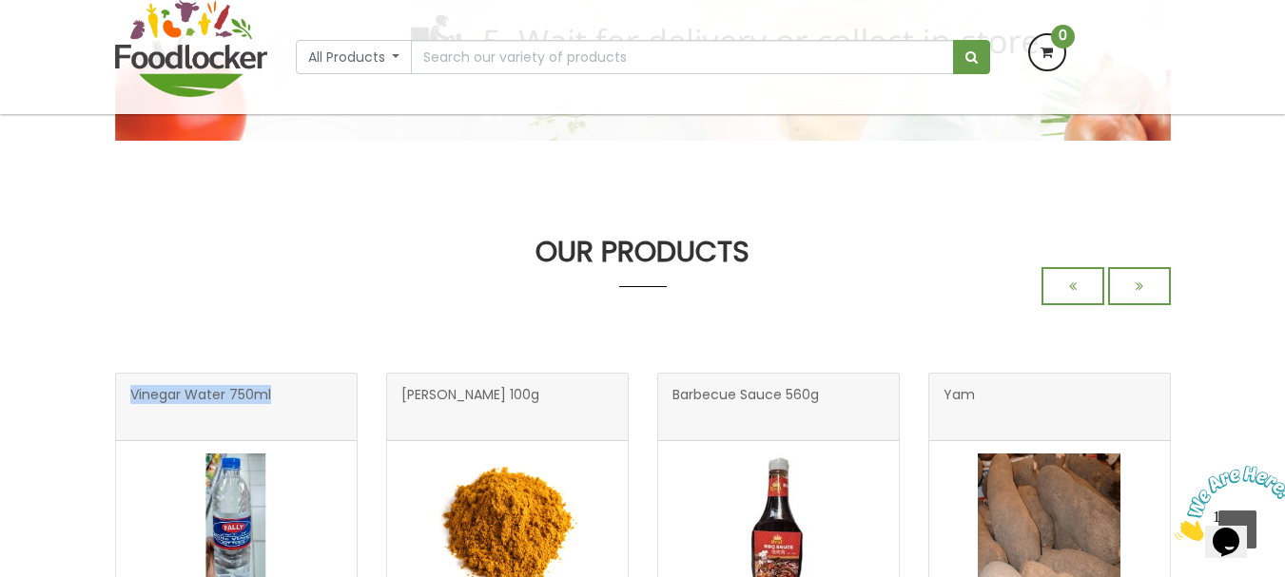
scroll to position [761, 0]
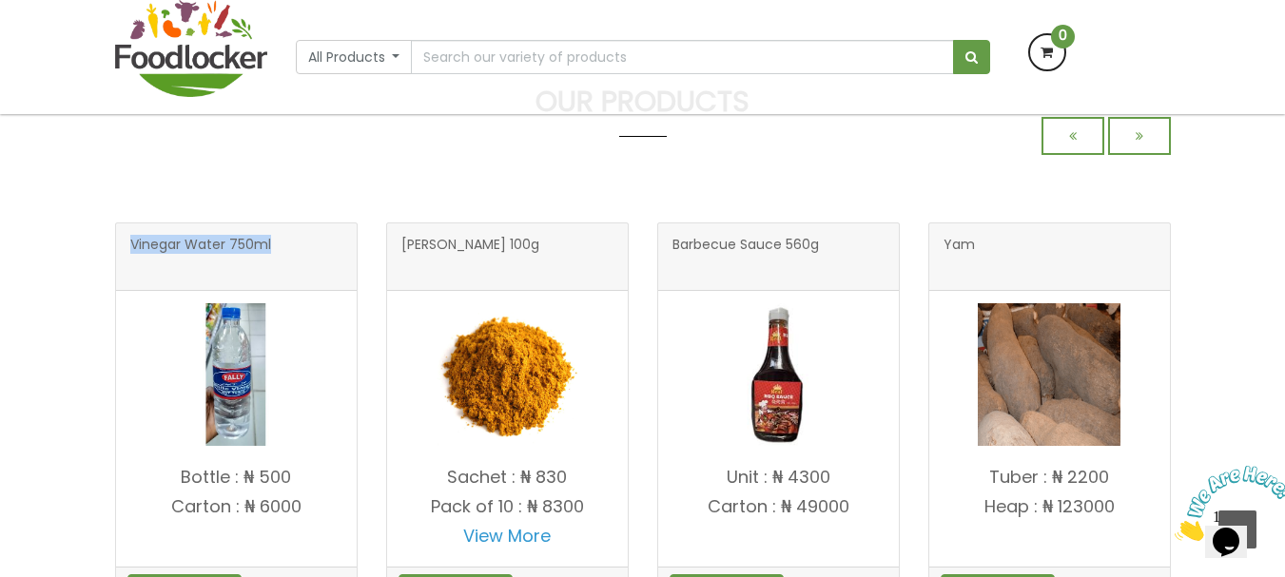
drag, startPoint x: 169, startPoint y: 480, endPoint x: 369, endPoint y: 537, distance: 207.5
click at [369, 537] on div "Vinegar Water 750ml Bottle : ₦ 500 Add to Cart" at bounding box center [236, 405] width 271 height 423
copy h4 "Bottle : ₦ 500 Carton : ₦ 6000"
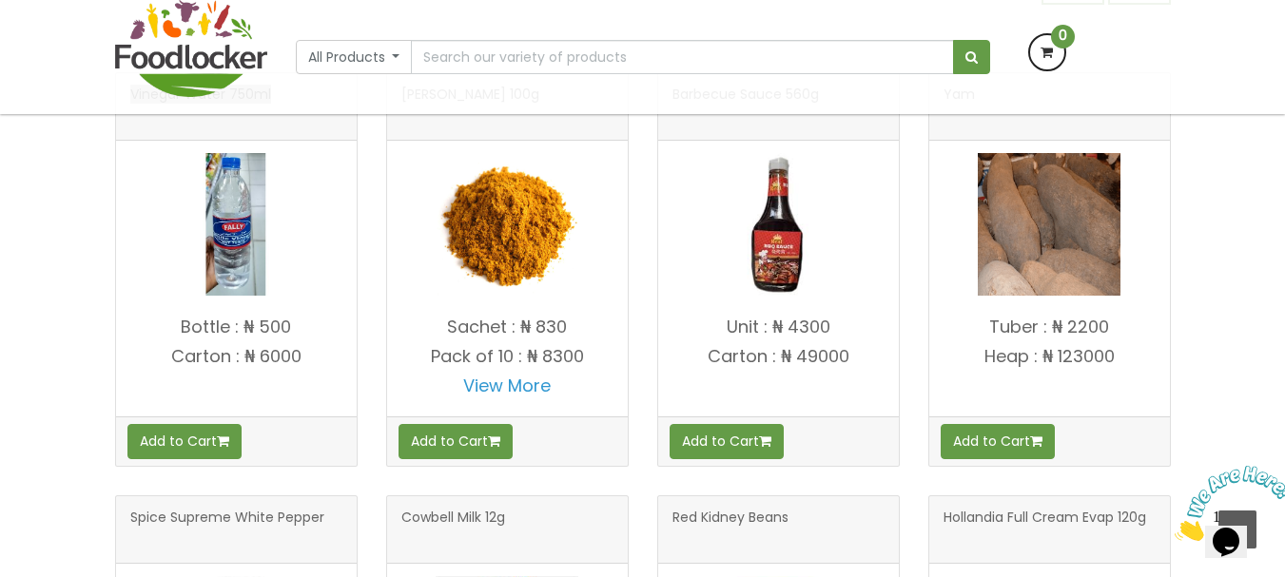
scroll to position [611, 0]
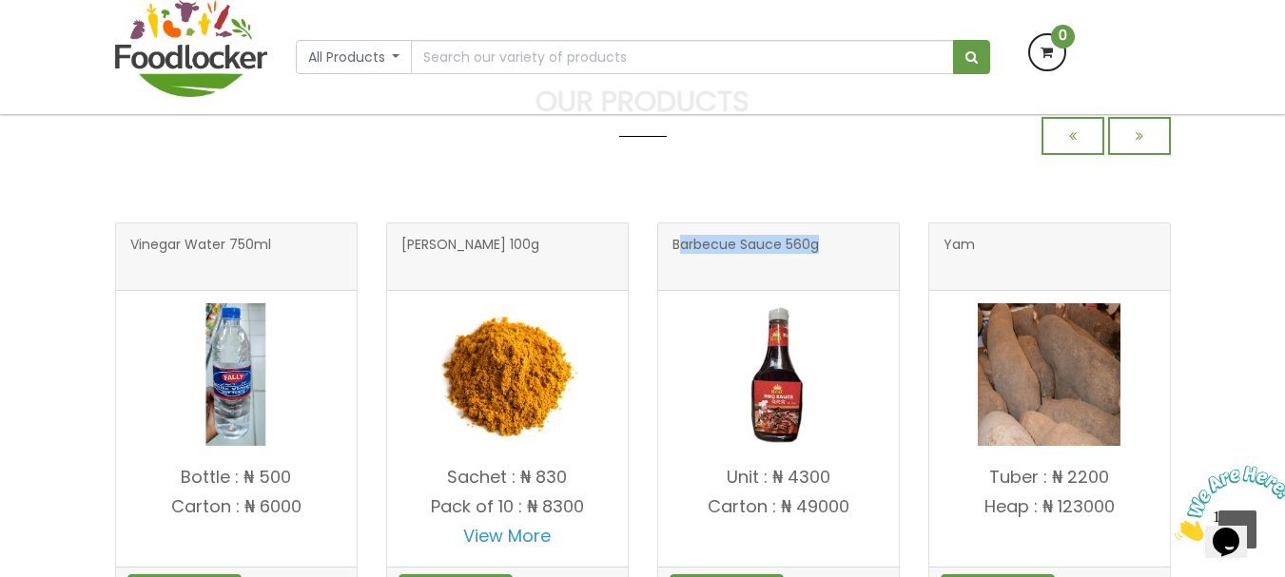
drag, startPoint x: 677, startPoint y: 246, endPoint x: 819, endPoint y: 246, distance: 141.8
click at [819, 246] on span "Barbecue Sauce 560g" at bounding box center [746, 257] width 147 height 38
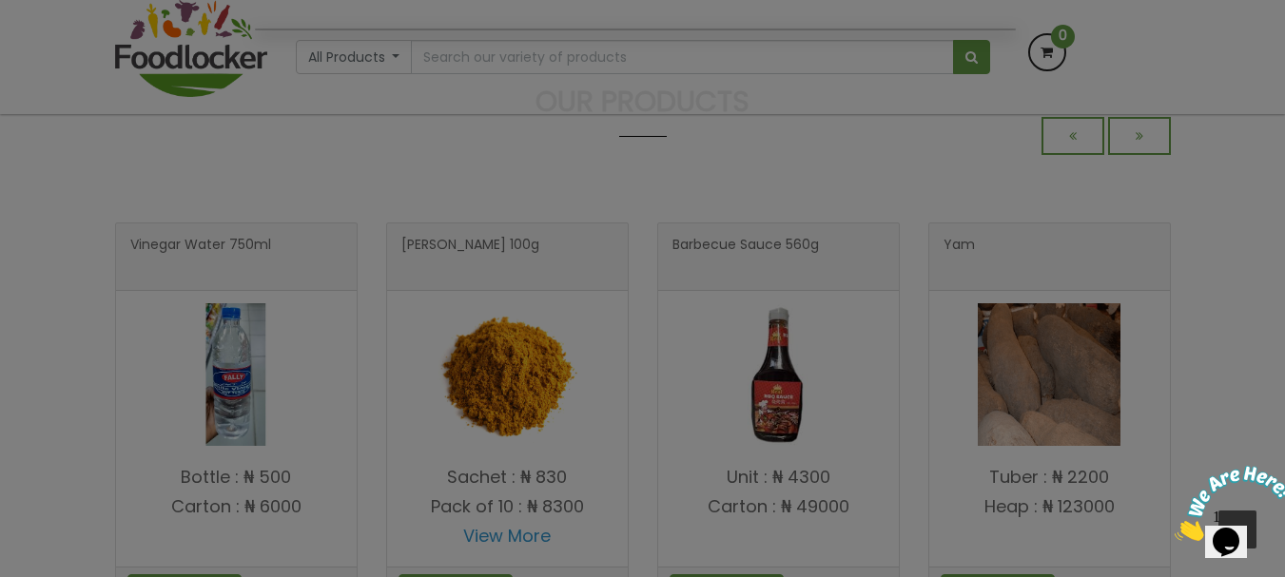
drag, startPoint x: 830, startPoint y: 261, endPoint x: 812, endPoint y: 264, distance: 17.4
click at [831, 262] on div at bounding box center [642, 288] width 1285 height 577
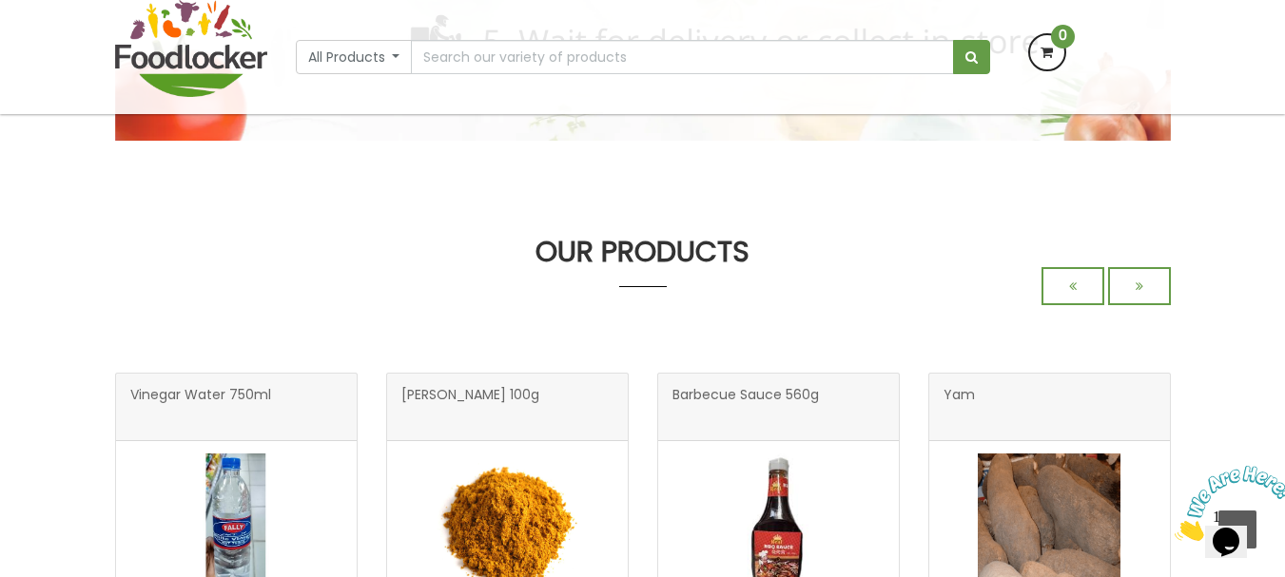
scroll to position [761, 0]
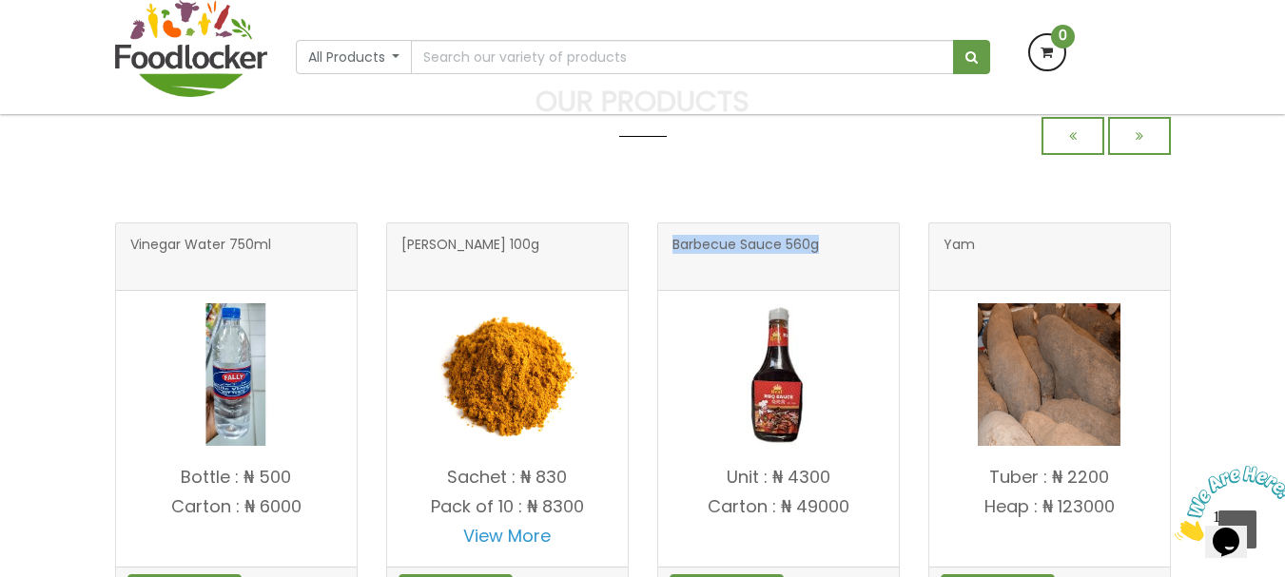
drag, startPoint x: 668, startPoint y: 254, endPoint x: 879, endPoint y: 266, distance: 211.6
click at [879, 266] on div "Barbecue Sauce 560g" at bounding box center [778, 258] width 241 height 68
copy span "Barbecue Sauce 560g"
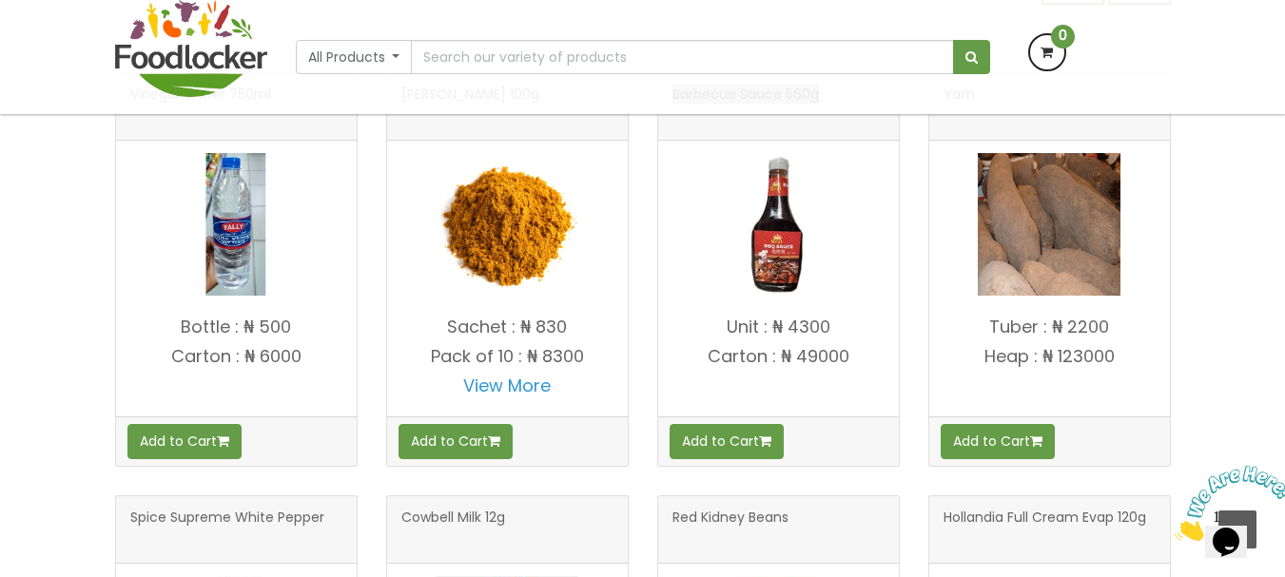
scroll to position [611, 0]
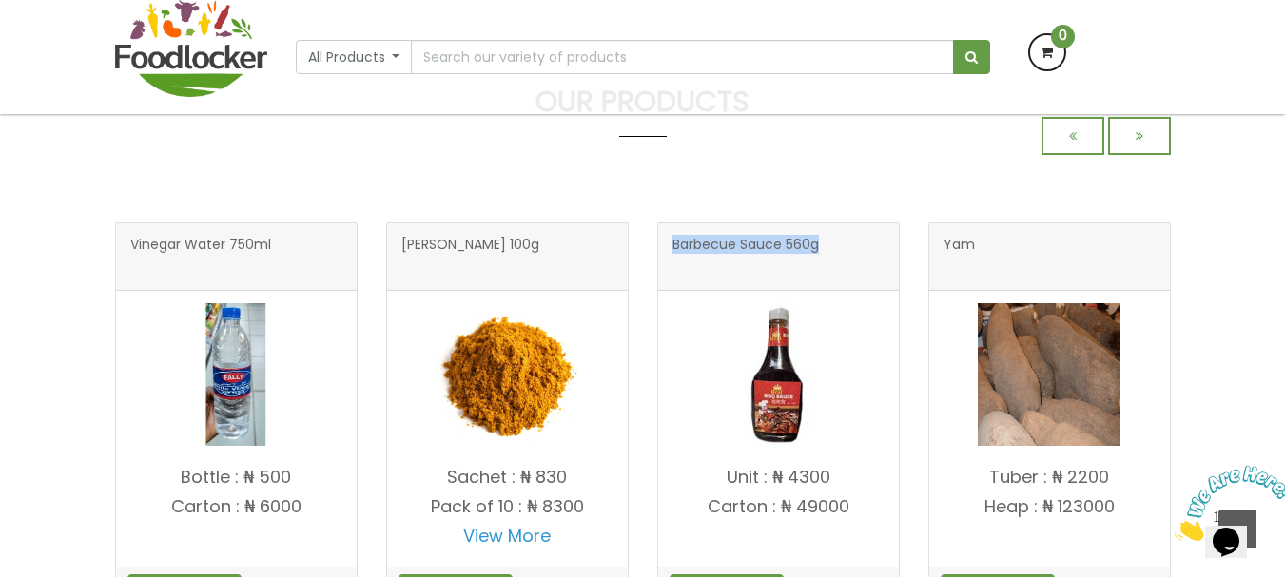
drag, startPoint x: 719, startPoint y: 479, endPoint x: 880, endPoint y: 518, distance: 165.4
click at [880, 518] on h4 "Unit : ₦ 4300 Carton : ₦ 49000" at bounding box center [778, 512] width 241 height 88
copy h4 "Unit : ₦ 4300 Carton : ₦ 49000"
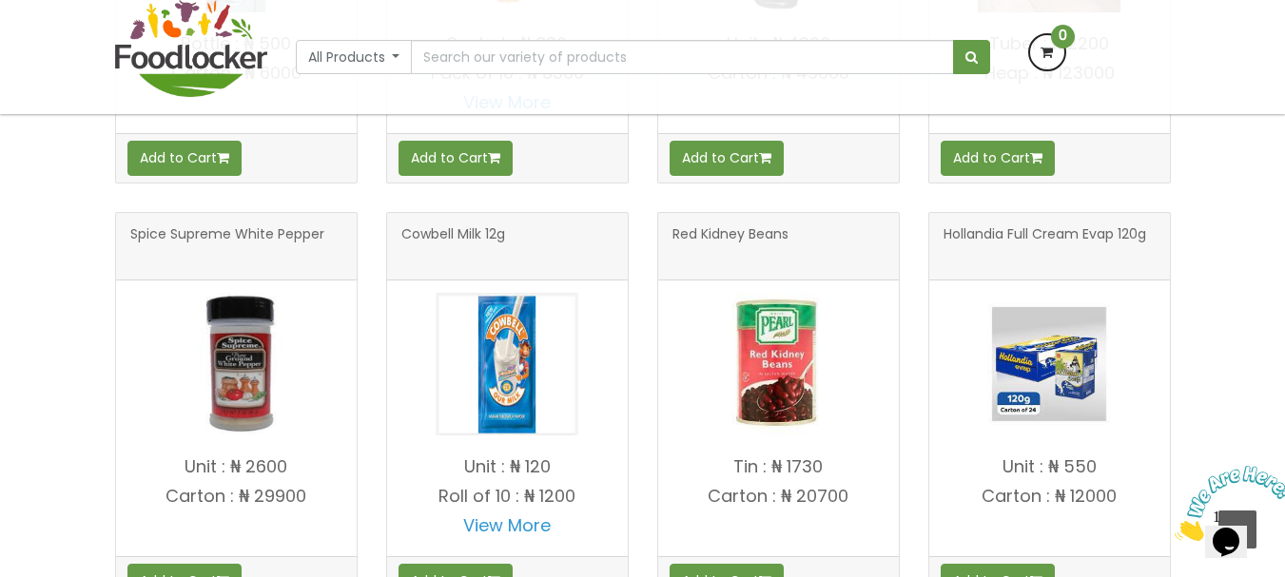
scroll to position [1086, 0]
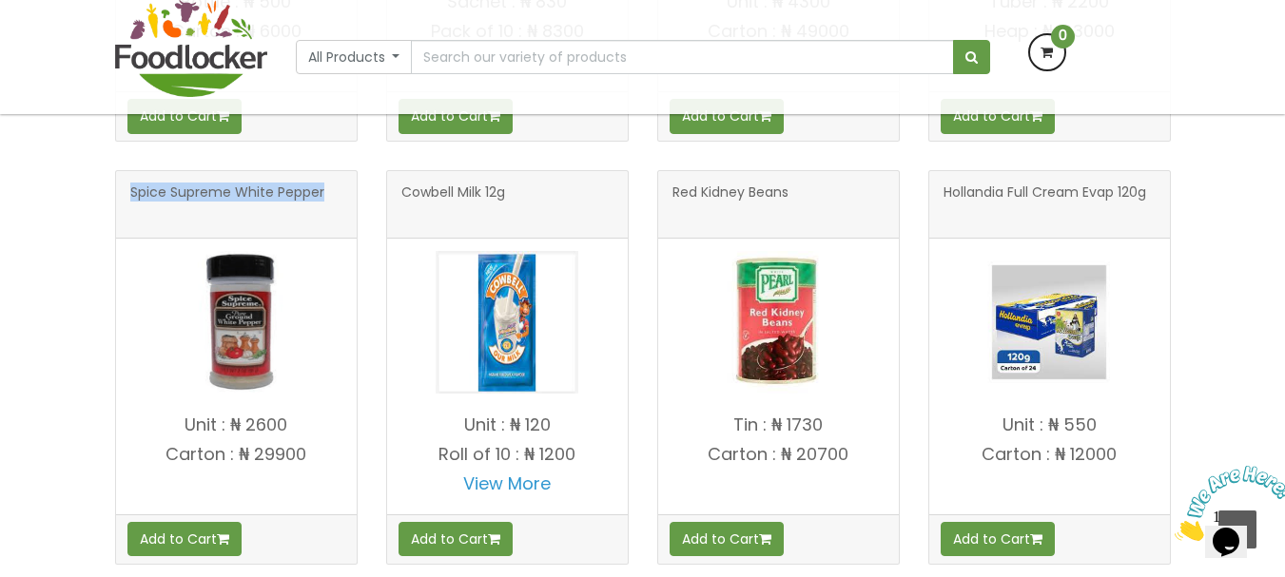
drag, startPoint x: 126, startPoint y: 194, endPoint x: 342, endPoint y: 174, distance: 217.8
click at [342, 174] on div "Spice Supreme White Pepper" at bounding box center [236, 205] width 241 height 68
copy span "Spice Supreme White Pepper"
drag, startPoint x: 180, startPoint y: 423, endPoint x: 330, endPoint y: 471, distance: 157.7
click at [330, 471] on h4 "Unit : ₦ 2600 Carton : ₦ 29900" at bounding box center [236, 460] width 241 height 88
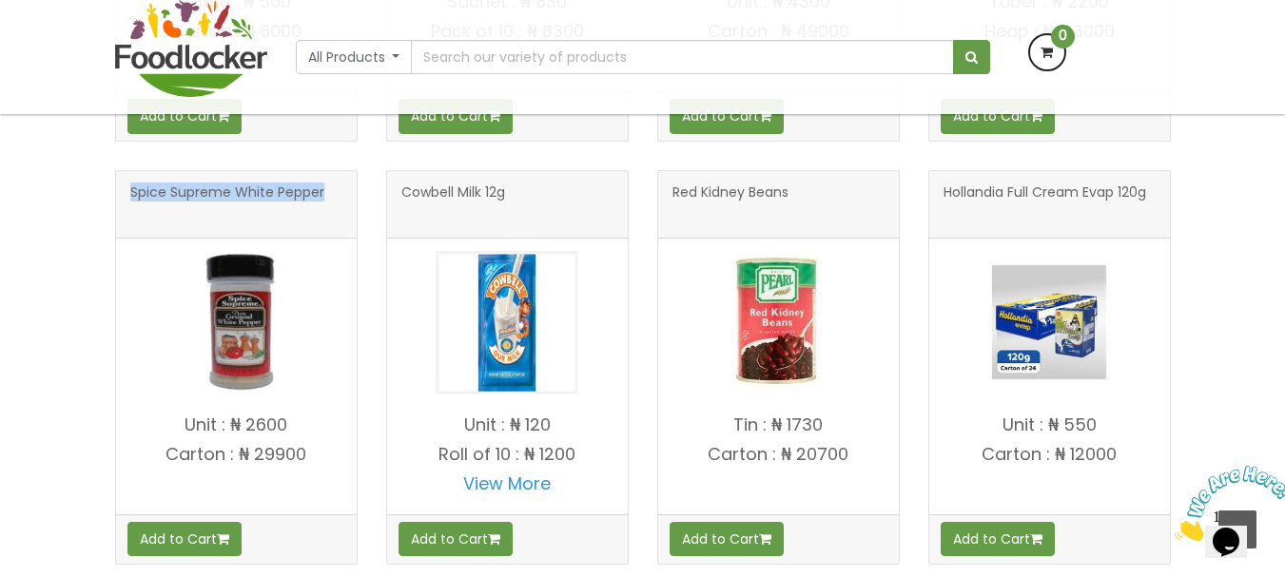
copy h4 "Unit : ₦ 2600 Carton : ₦ 29900"
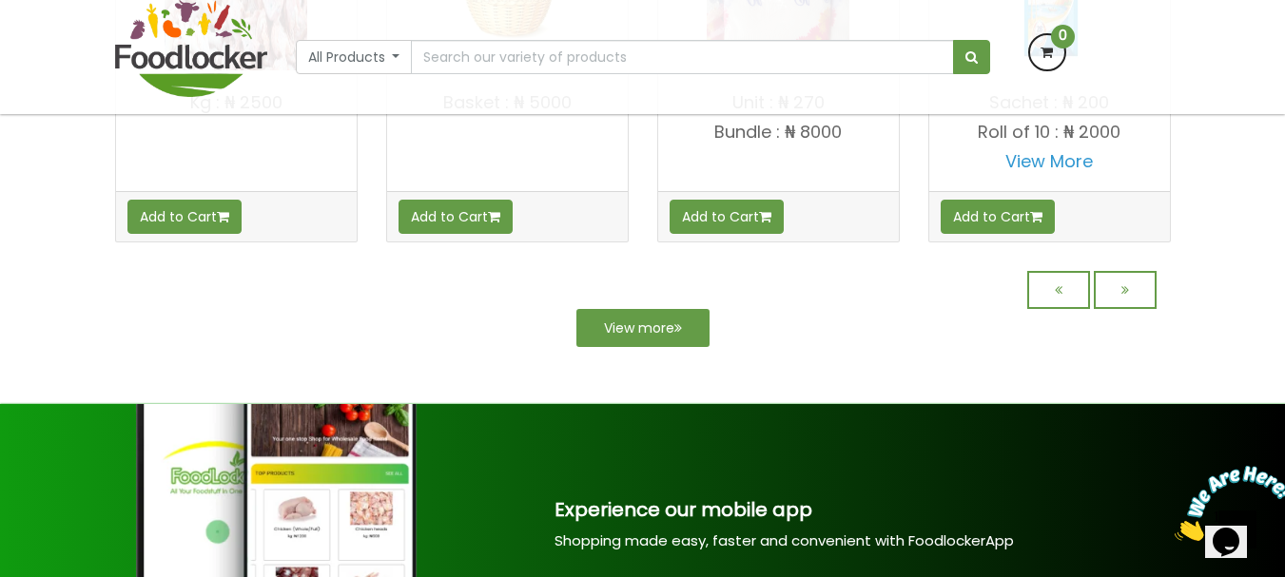
scroll to position [1848, 0]
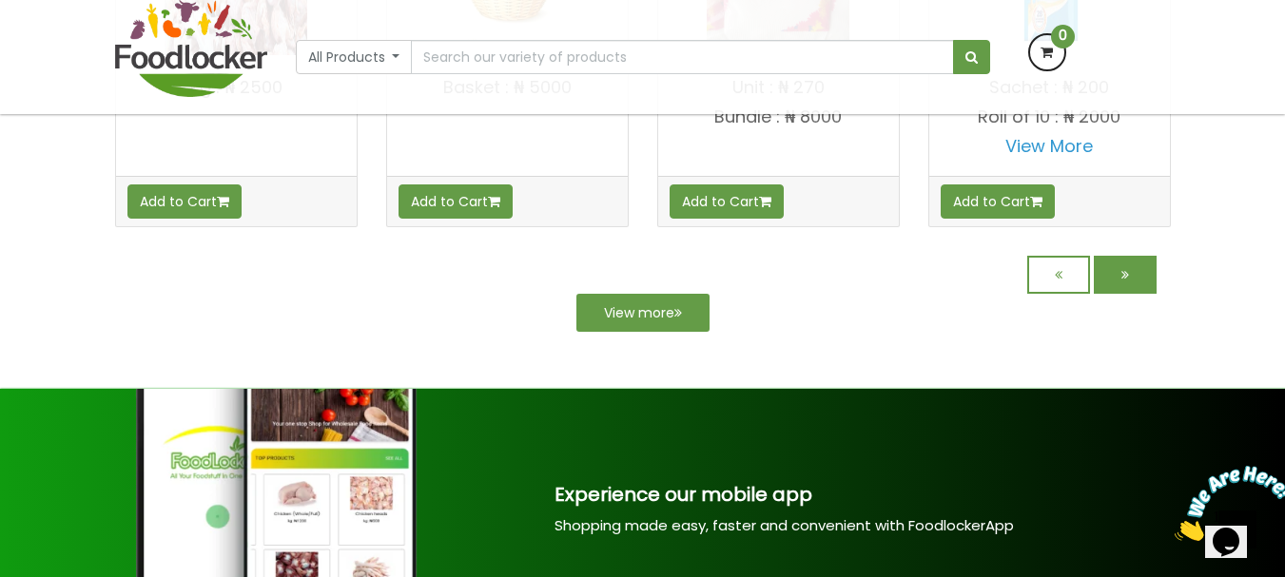
click at [1124, 274] on icon at bounding box center [1126, 274] width 8 height 13
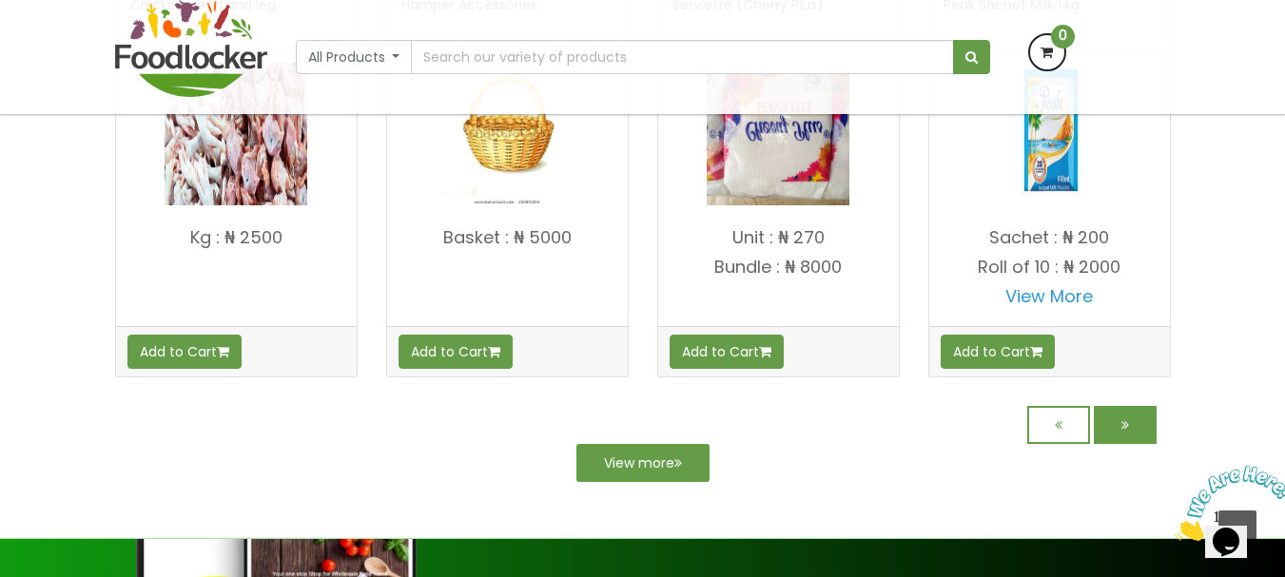
scroll to position [1998, 0]
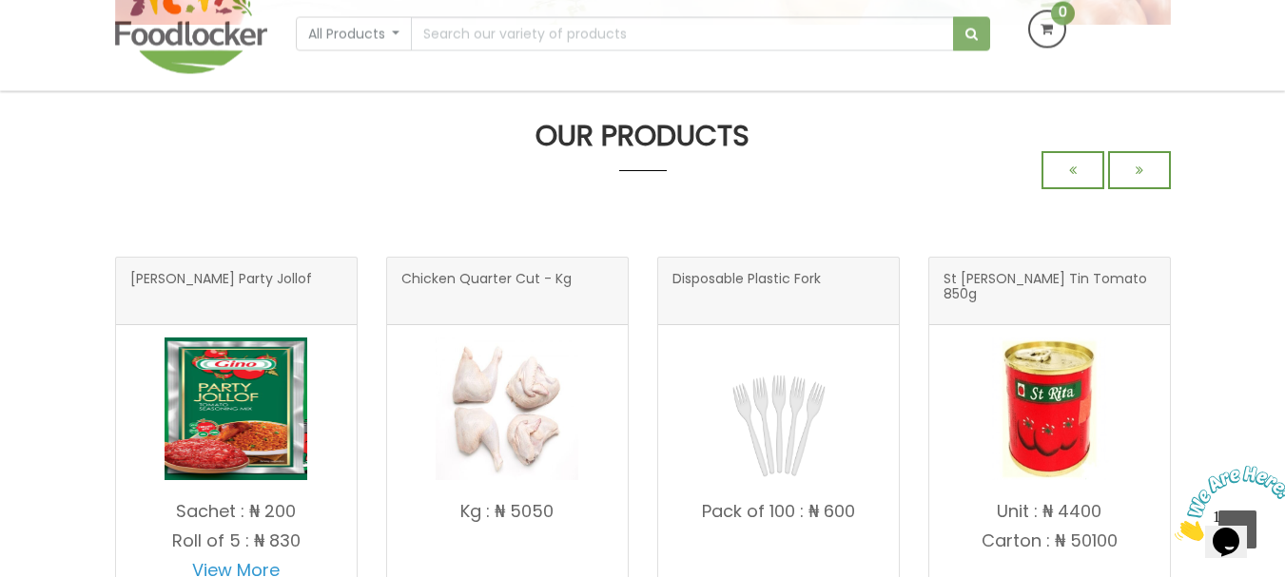
scroll to position [761, 0]
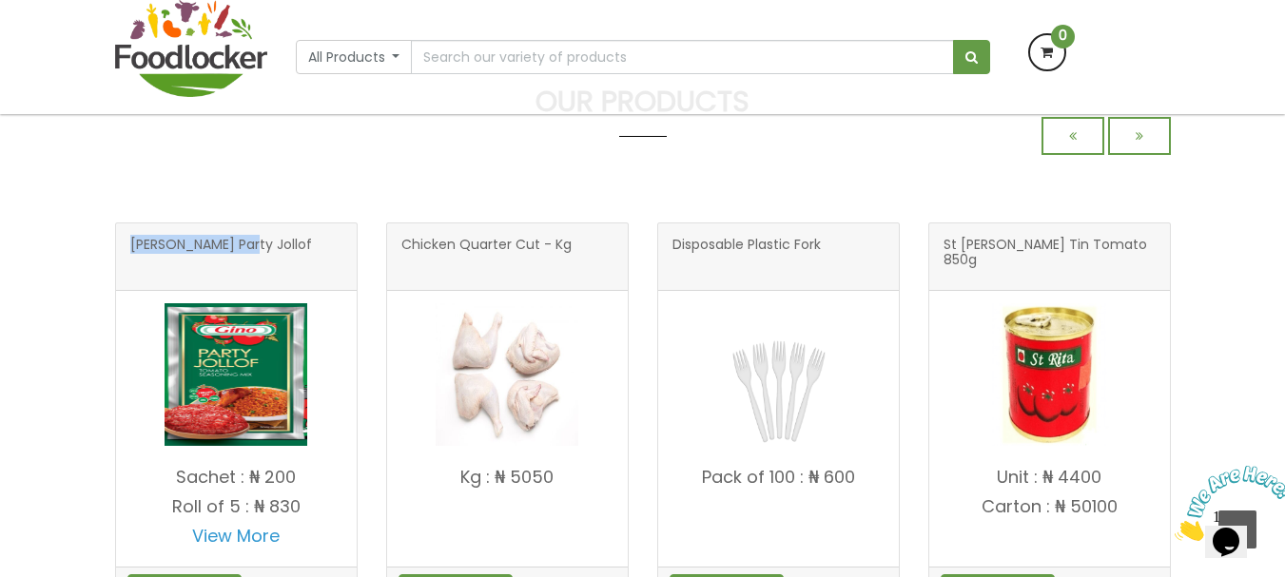
drag, startPoint x: 128, startPoint y: 245, endPoint x: 248, endPoint y: 269, distance: 122.2
click at [248, 269] on div "[PERSON_NAME] Party Jollof" at bounding box center [236, 258] width 241 height 68
copy span "[PERSON_NAME] Party Jollof"
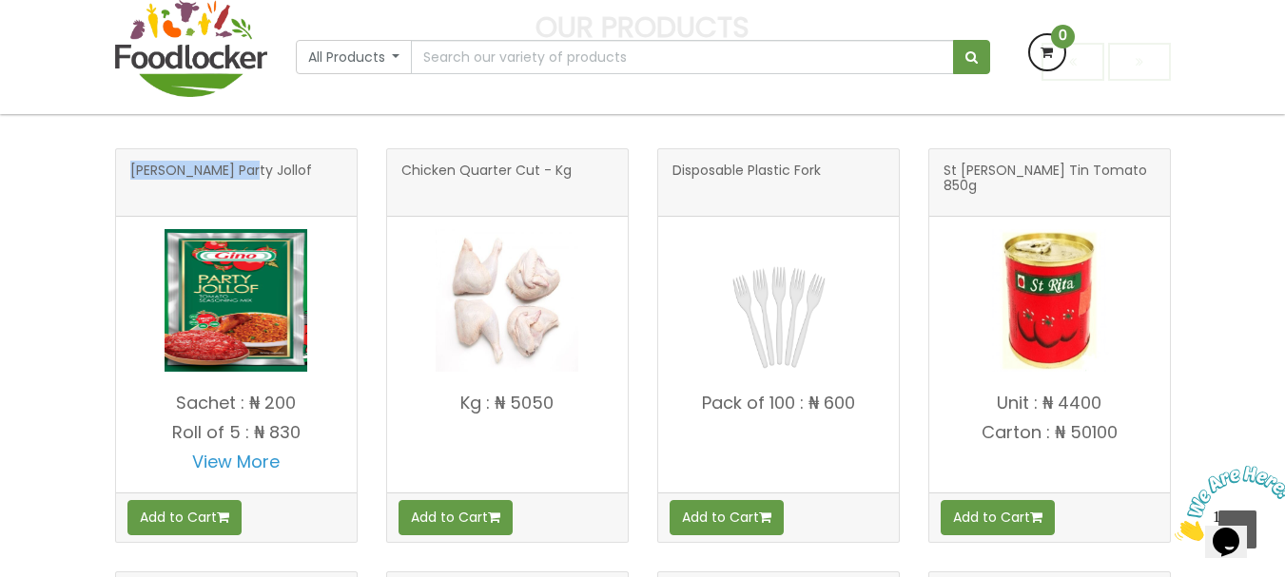
scroll to position [706, 0]
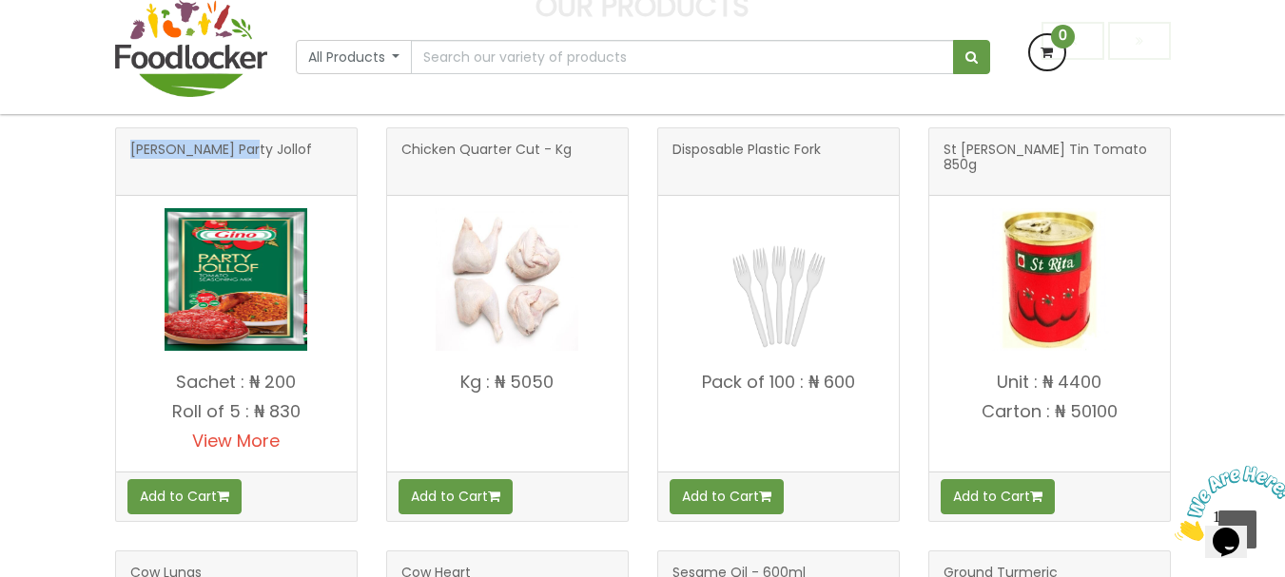
click at [221, 445] on link "View More" at bounding box center [236, 441] width 88 height 24
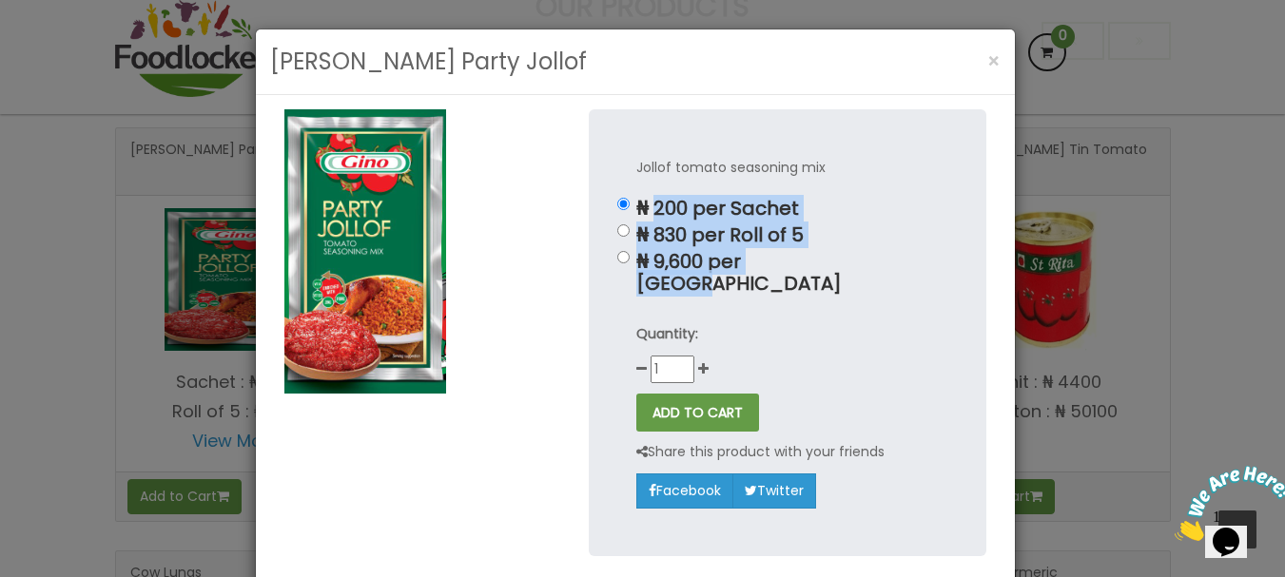
drag, startPoint x: 663, startPoint y: 204, endPoint x: 876, endPoint y: 260, distance: 220.4
click at [876, 260] on div "₦ 200 per Sachet ₦ 830 per Roll of 5 ₦ 9,600 per [GEOGRAPHIC_DATA]" at bounding box center [787, 246] width 303 height 97
copy div "200 per Sachet ₦ 830 per Roll of 5 ₦ 9,600 per Carton"
click at [1095, 228] on div "[PERSON_NAME] Party Jollof × Jollof tomato seasoning mix ₦ 200 per Sachet ₦ 830…" at bounding box center [642, 288] width 1285 height 577
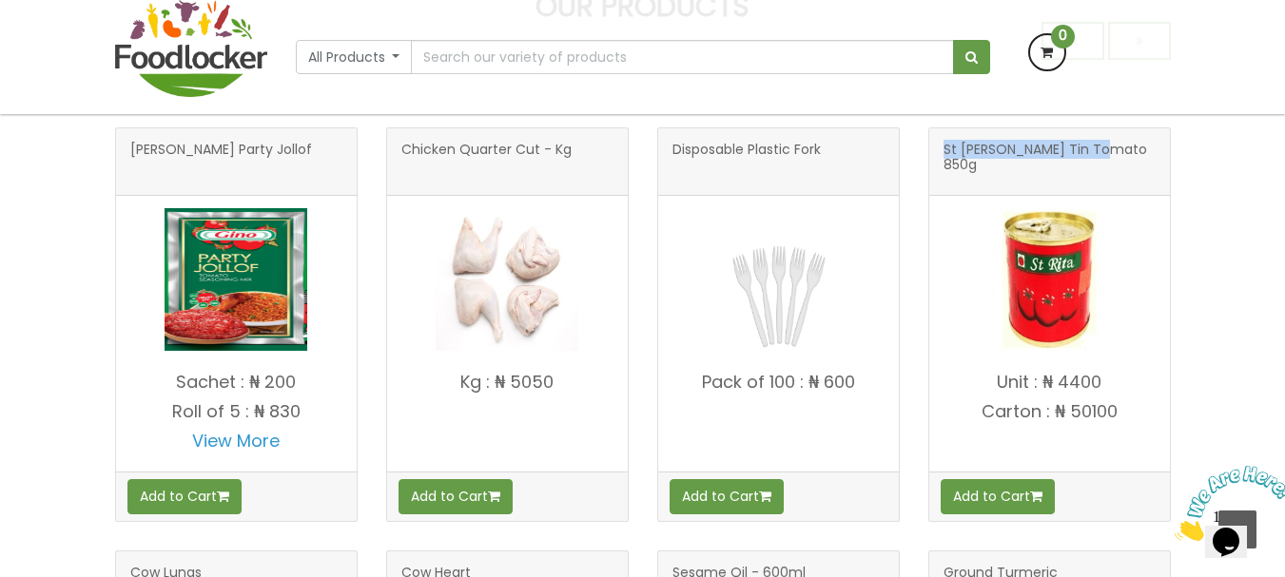
drag, startPoint x: 947, startPoint y: 147, endPoint x: 1125, endPoint y: 147, distance: 178.9
click at [1125, 147] on h3 "St [PERSON_NAME] Tin Tomato 850g" at bounding box center [1050, 162] width 212 height 38
copy span "St [PERSON_NAME] Tin Tomato 850g"
drag, startPoint x: 992, startPoint y: 382, endPoint x: 1151, endPoint y: 417, distance: 162.5
click at [1151, 417] on h4 "Unit : ₦ 4400 Carton : ₦ 50100" at bounding box center [1049, 417] width 241 height 88
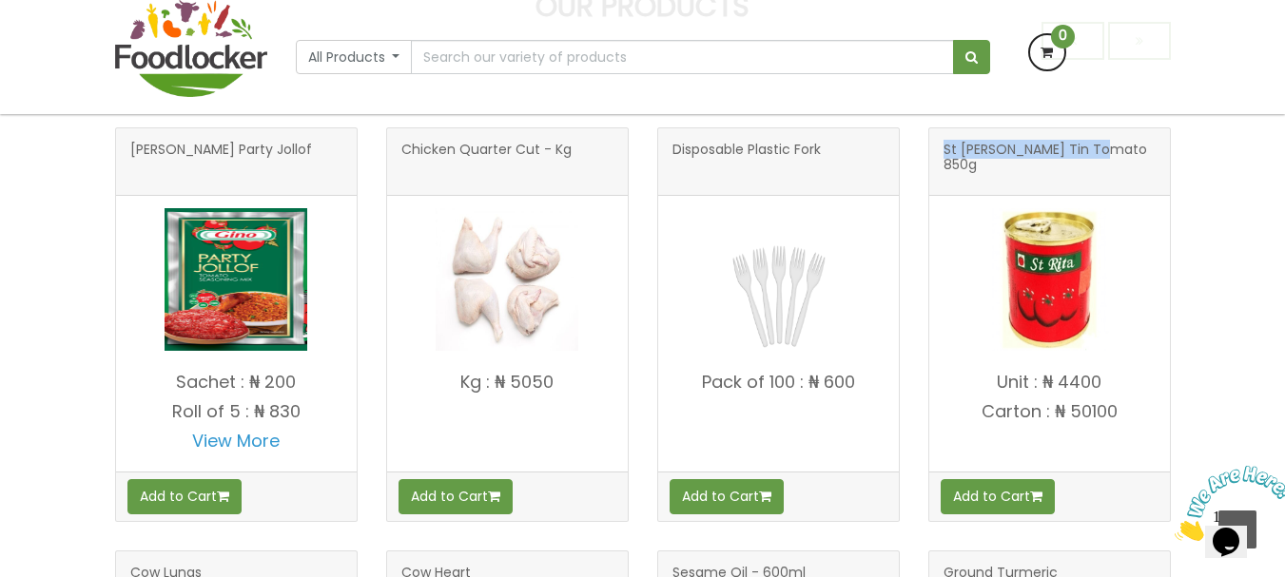
copy h4 "Unit : ₦ 4400 Carton : ₦ 50100"
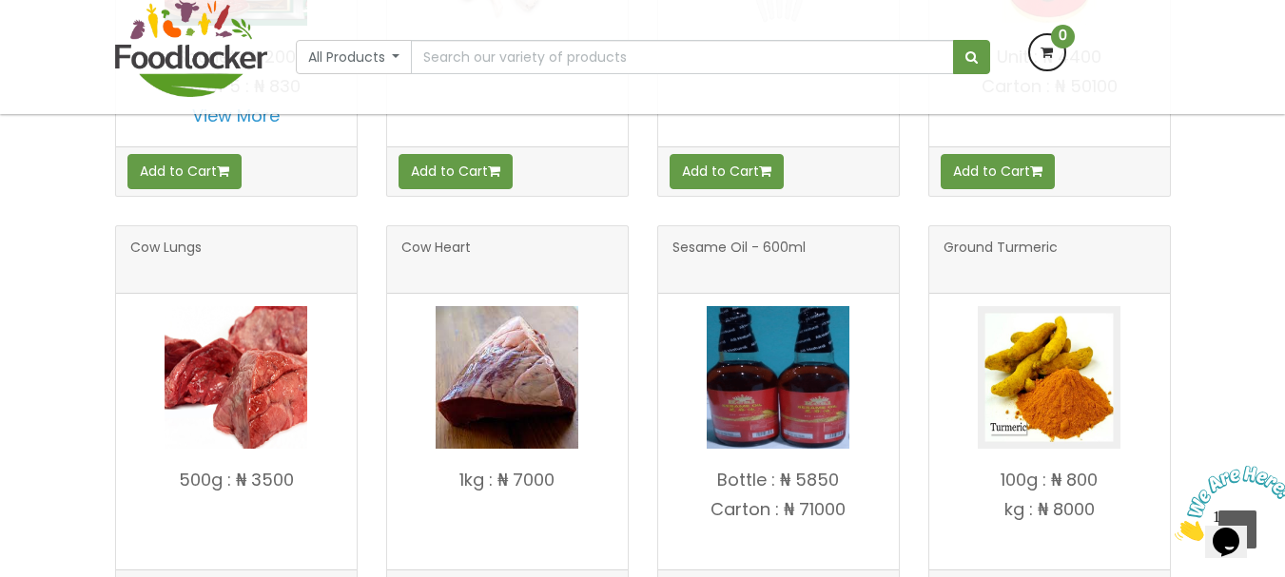
scroll to position [1031, 0]
drag, startPoint x: 681, startPoint y: 249, endPoint x: 837, endPoint y: 247, distance: 156.0
click at [837, 247] on h3 "Sesame Oil - 600ml" at bounding box center [779, 260] width 212 height 38
drag, startPoint x: 662, startPoint y: 241, endPoint x: 821, endPoint y: 245, distance: 158.9
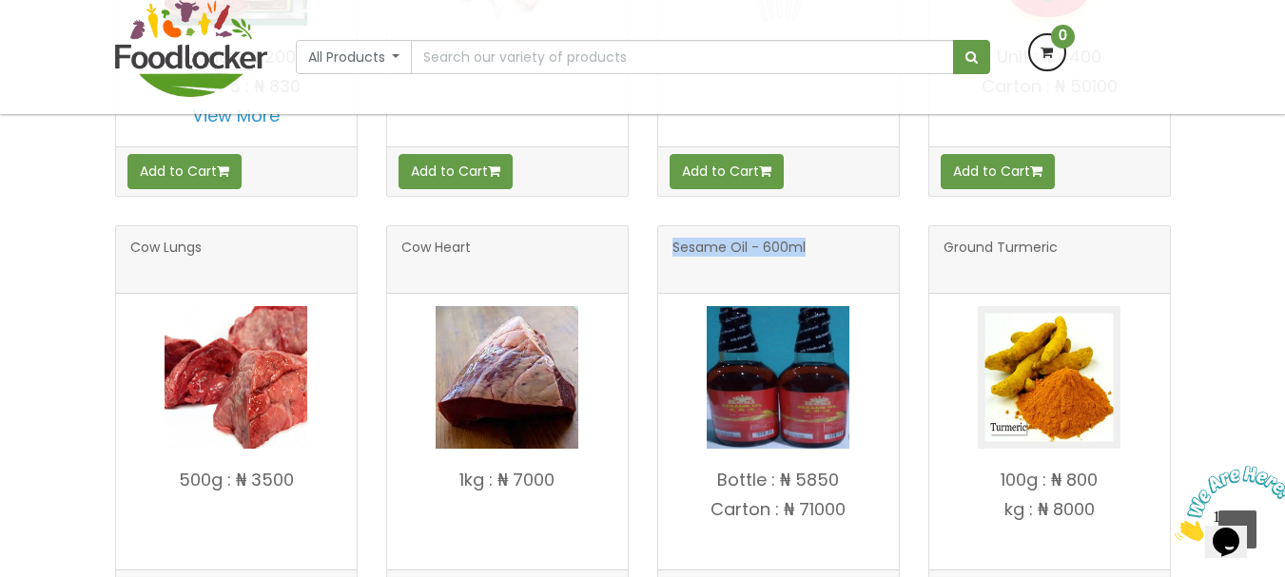
click at [821, 245] on div "Sesame Oil - 600ml" at bounding box center [778, 260] width 241 height 68
copy span "Sesame Oil - 600ml"
drag, startPoint x: 735, startPoint y: 475, endPoint x: 851, endPoint y: 514, distance: 122.4
click at [851, 514] on h4 "Bottle : ₦ 5850 Carton : ₦ 71000" at bounding box center [778, 515] width 241 height 88
copy h4 "Bottle : ₦ 5850 Carton : ₦ 71000"
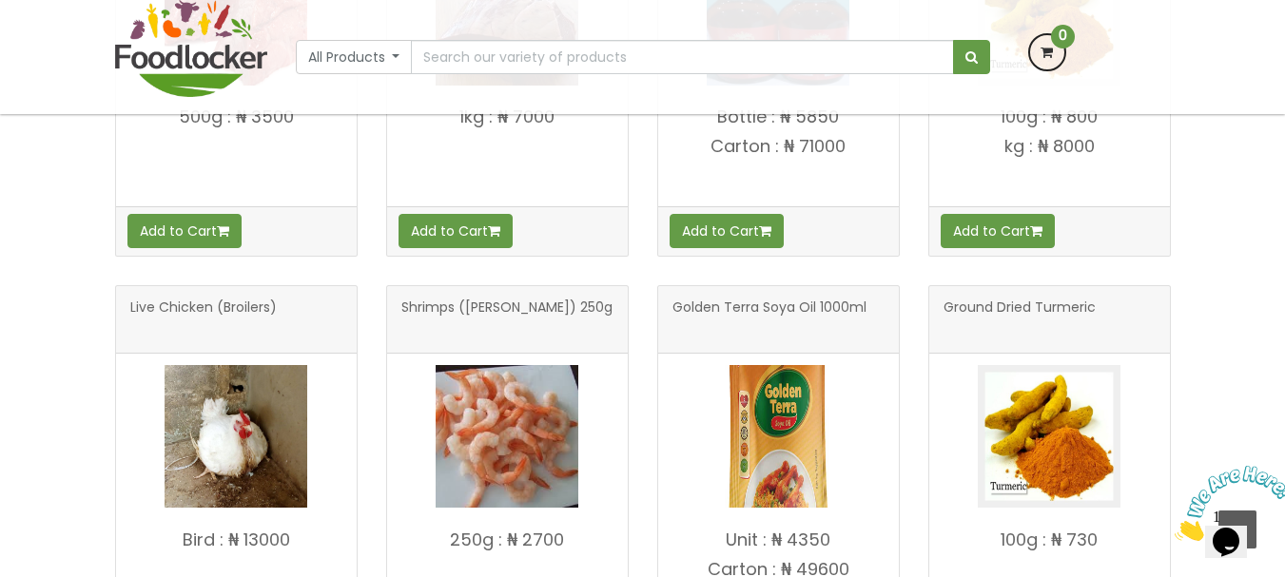
scroll to position [1412, 0]
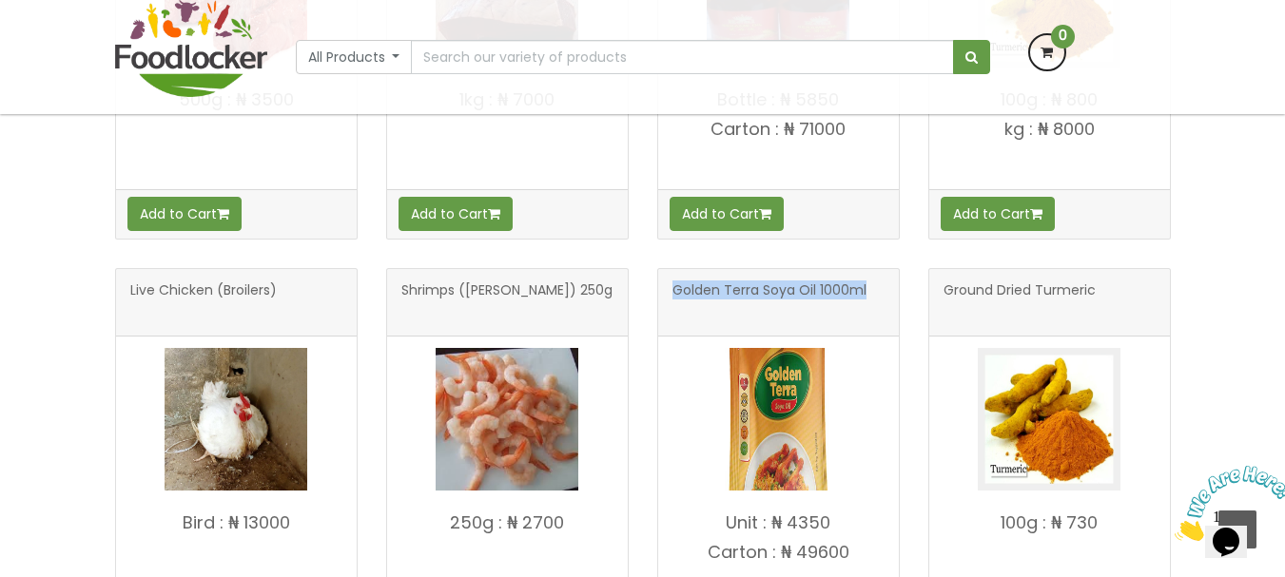
drag, startPoint x: 673, startPoint y: 286, endPoint x: 869, endPoint y: 294, distance: 196.1
click at [869, 294] on h3 "Golden Terra Soya Oil 1000ml" at bounding box center [779, 303] width 212 height 38
copy span "Golden Terra Soya Oil 1000ml"
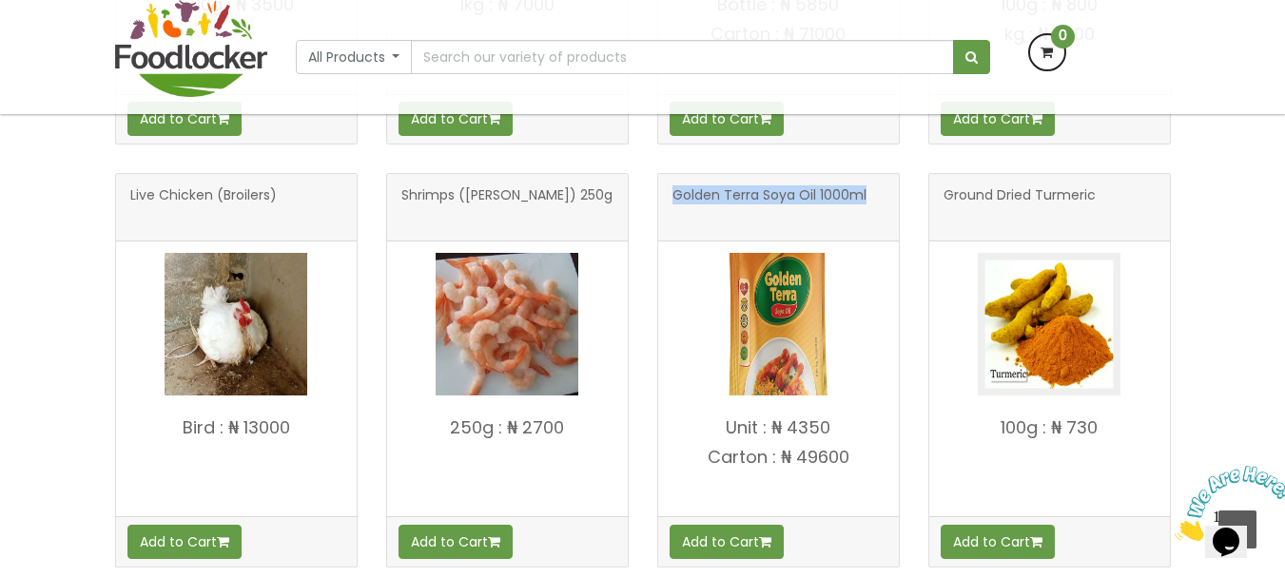
scroll to position [1507, 0]
drag, startPoint x: 729, startPoint y: 422, endPoint x: 865, endPoint y: 463, distance: 142.1
click at [865, 463] on h4 "Unit : ₦ 4350 Carton : ₦ 49600" at bounding box center [778, 463] width 241 height 88
copy h4 "Unit : ₦ 4350 Carton : ₦ 49600"
click at [866, 470] on h4 "Unit : ₦ 4350 Carton : ₦ 49600" at bounding box center [778, 463] width 241 height 88
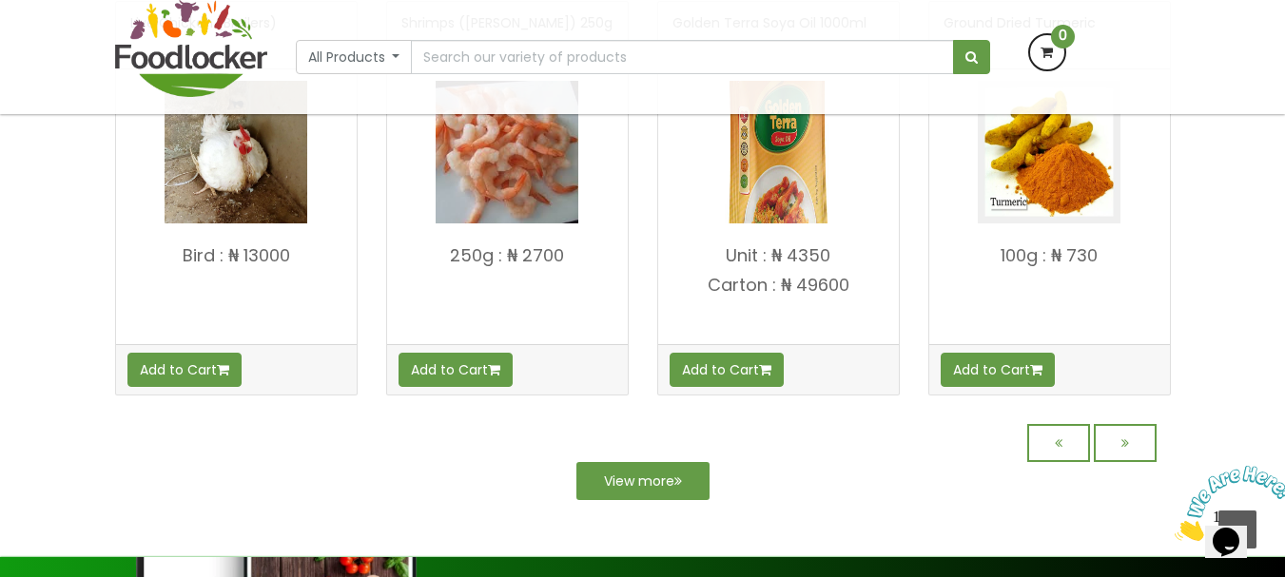
scroll to position [1697, 0]
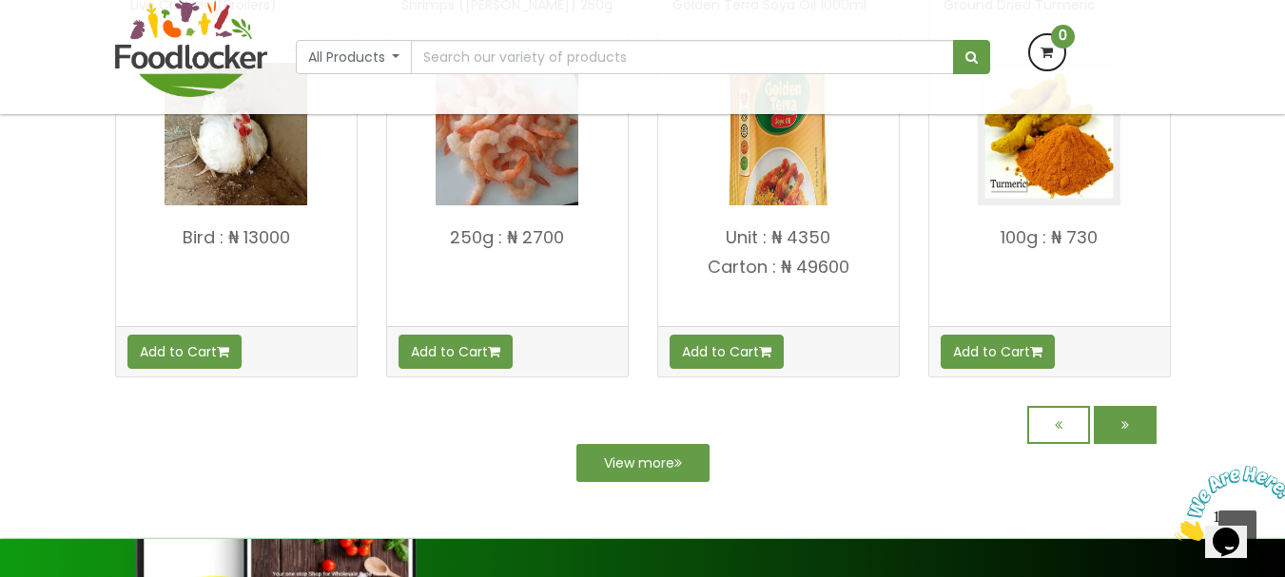
click at [1117, 425] on link at bounding box center [1125, 425] width 63 height 38
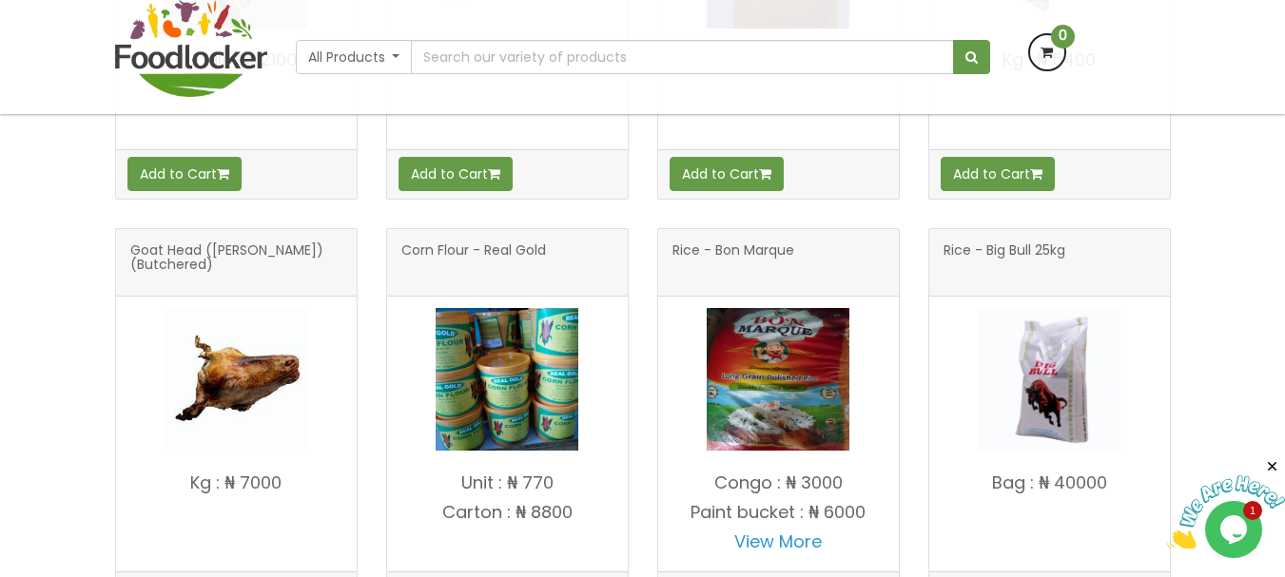
scroll to position [1467, 0]
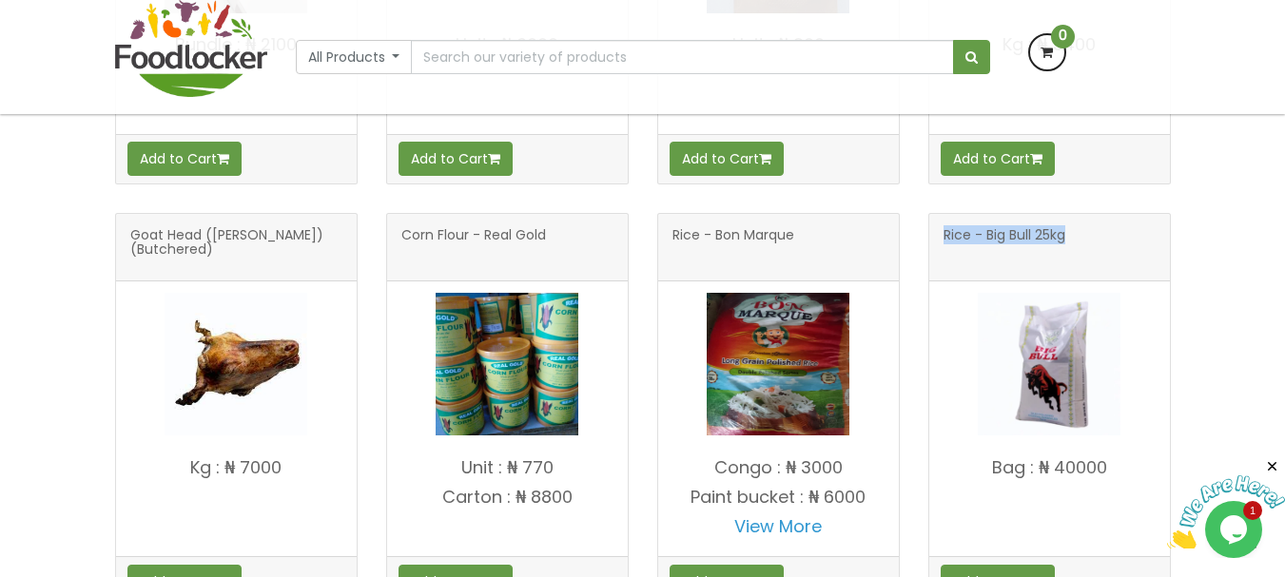
drag, startPoint x: 943, startPoint y: 235, endPoint x: 1121, endPoint y: 263, distance: 180.0
click at [1121, 263] on h3 "Rice - Big Bull 25kg" at bounding box center [1050, 247] width 212 height 38
copy span "Rice - Big Bull 25kg"
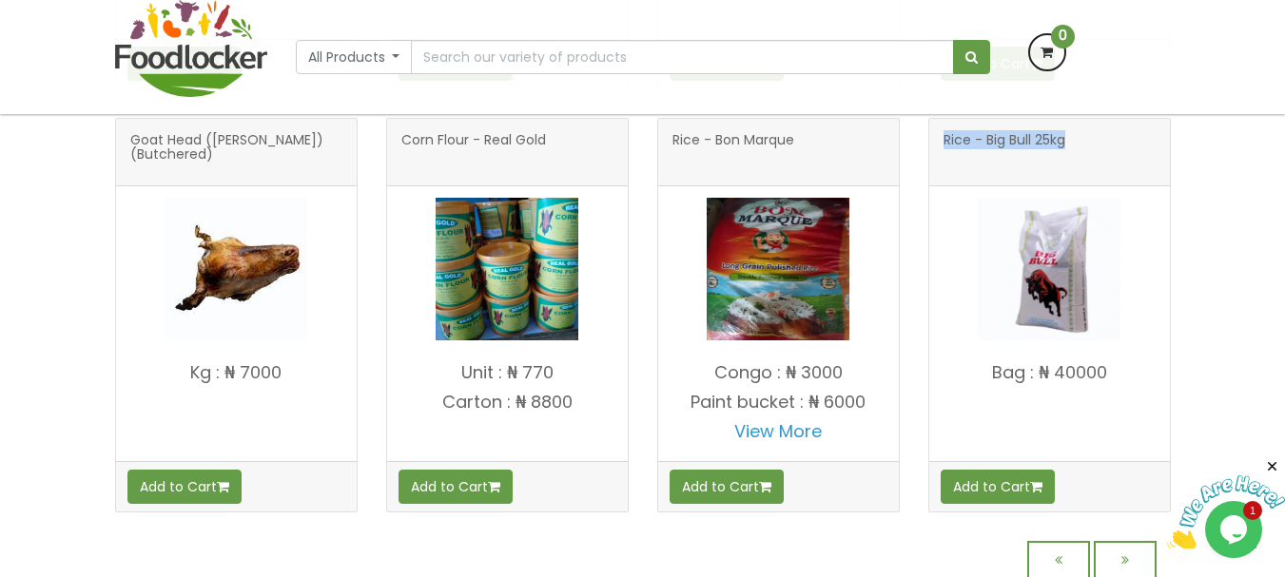
drag, startPoint x: 984, startPoint y: 367, endPoint x: 1160, endPoint y: 383, distance: 176.7
click at [1160, 383] on h4 "Bag : ₦ 40000" at bounding box center [1049, 407] width 241 height 88
copy h4 "Bag : ₦ 40000"
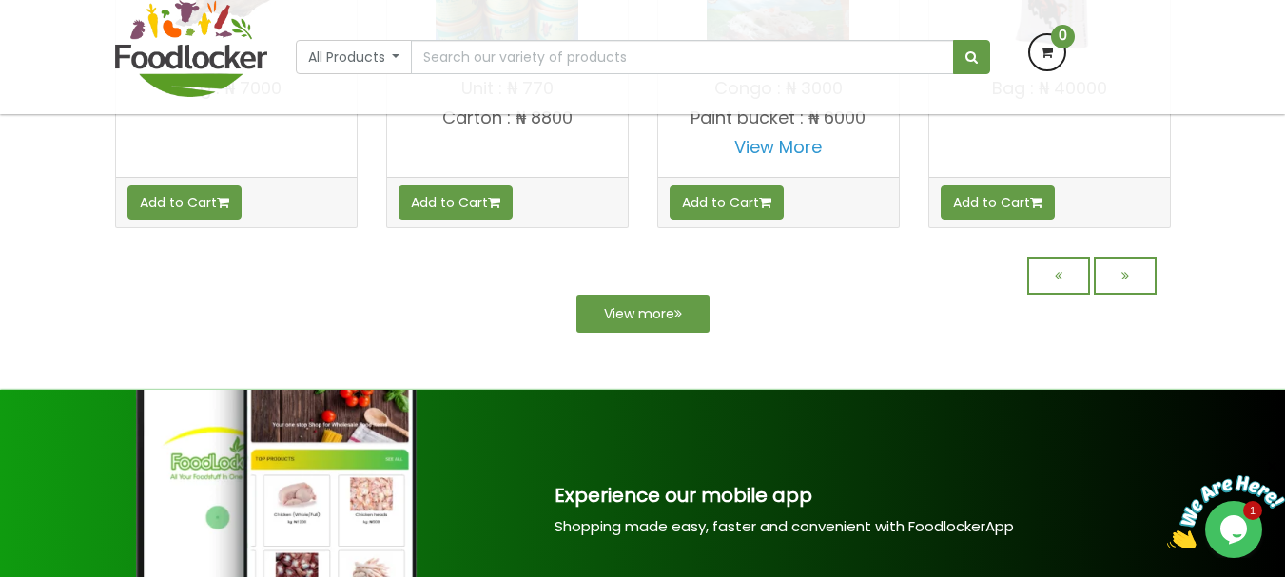
scroll to position [1998, 0]
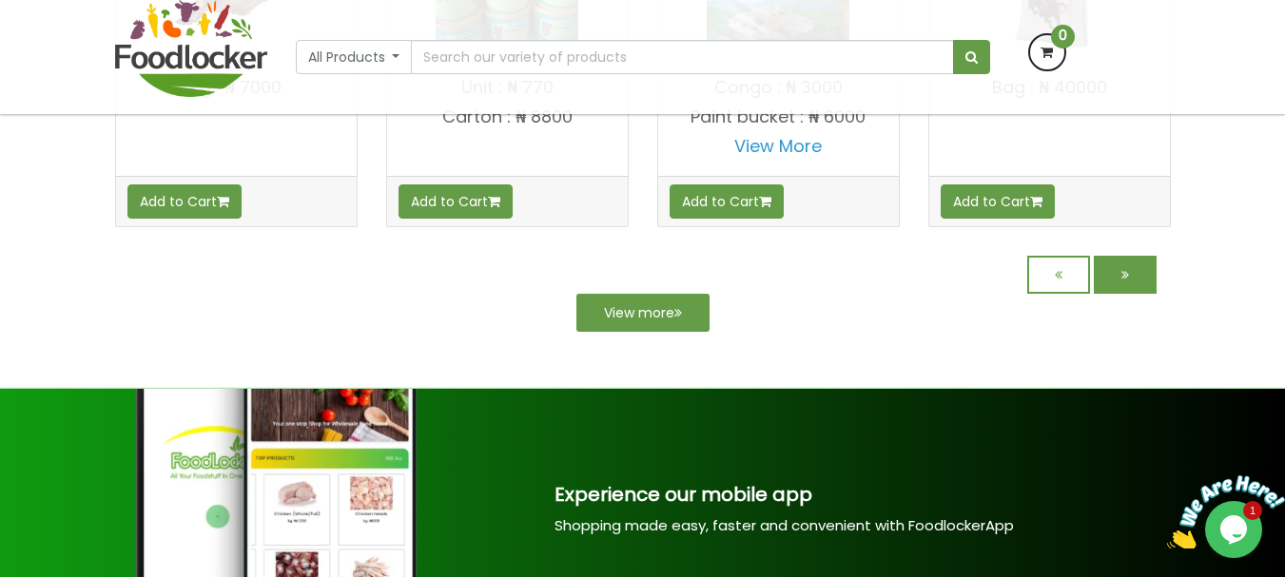
click at [1154, 279] on link at bounding box center [1125, 275] width 63 height 38
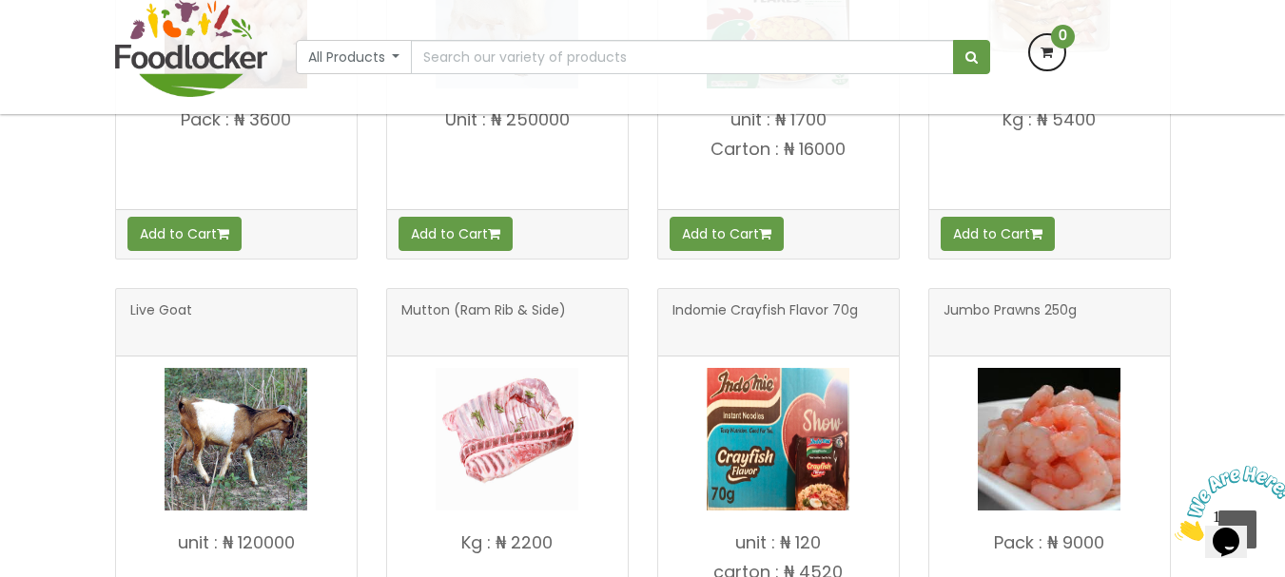
scroll to position [1467, 0]
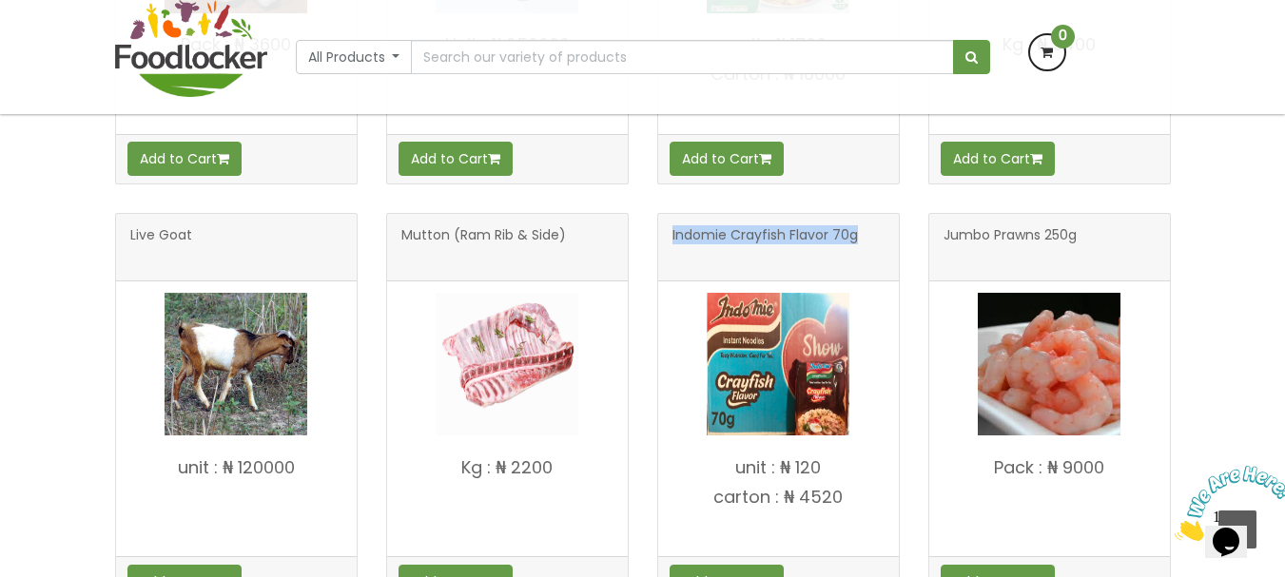
drag, startPoint x: 672, startPoint y: 234, endPoint x: 844, endPoint y: 270, distance: 176.0
click at [844, 270] on div "Indomie Crayfish Flavor 70g" at bounding box center [778, 248] width 241 height 68
copy span "Indomie Crayfish Flavor 70g"
drag, startPoint x: 730, startPoint y: 471, endPoint x: 817, endPoint y: 519, distance: 100.1
click at [817, 519] on h4 "unit : ₦ 120 carton : ₦ 4520" at bounding box center [778, 503] width 241 height 88
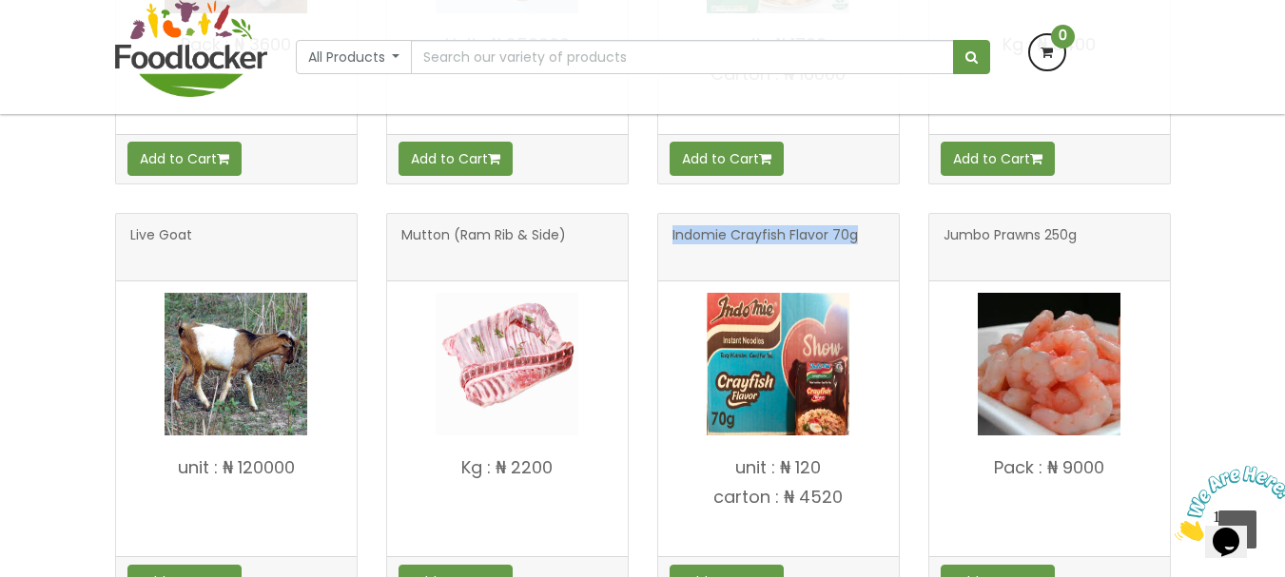
copy h4 "unit : ₦ 120 carton : ₦ 4520"
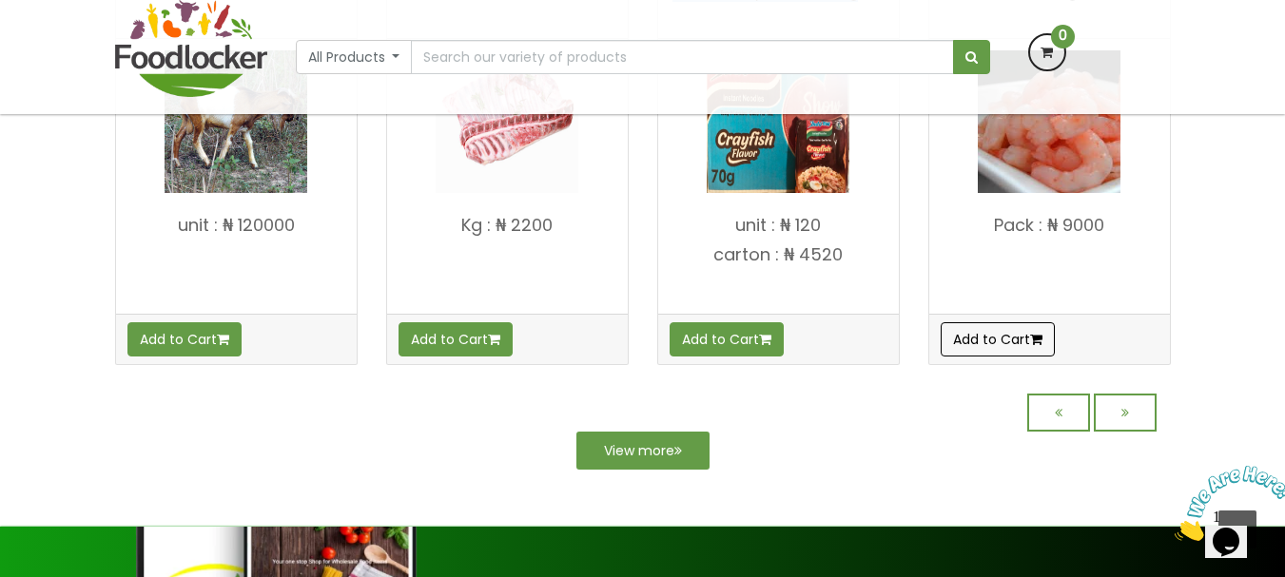
scroll to position [1752, 0]
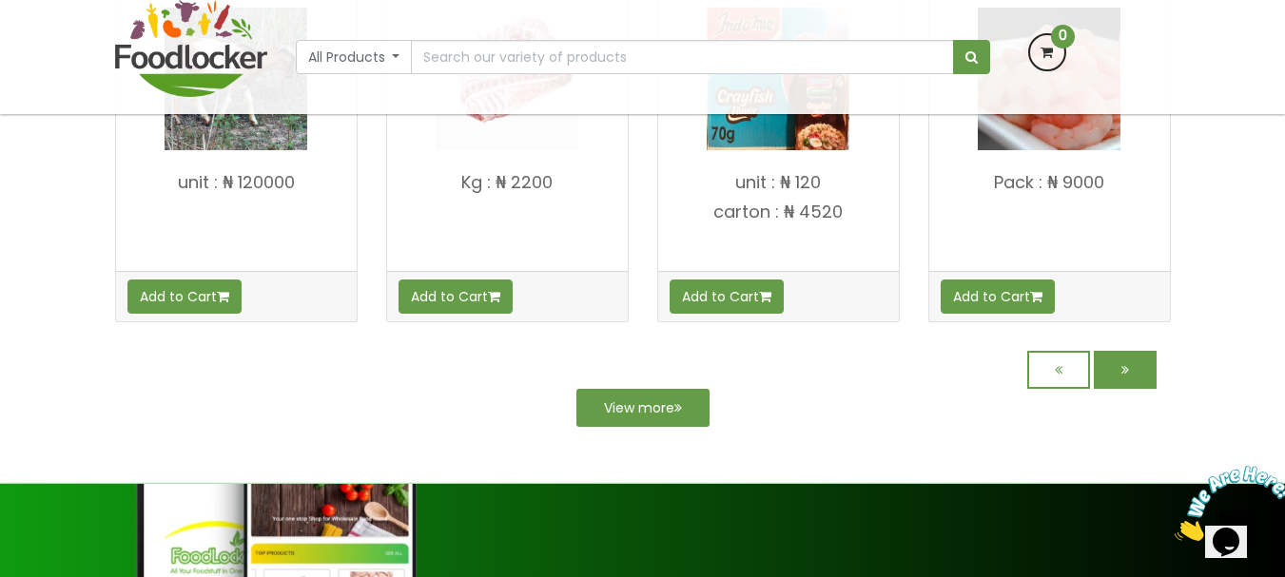
click at [1112, 368] on link at bounding box center [1125, 370] width 63 height 38
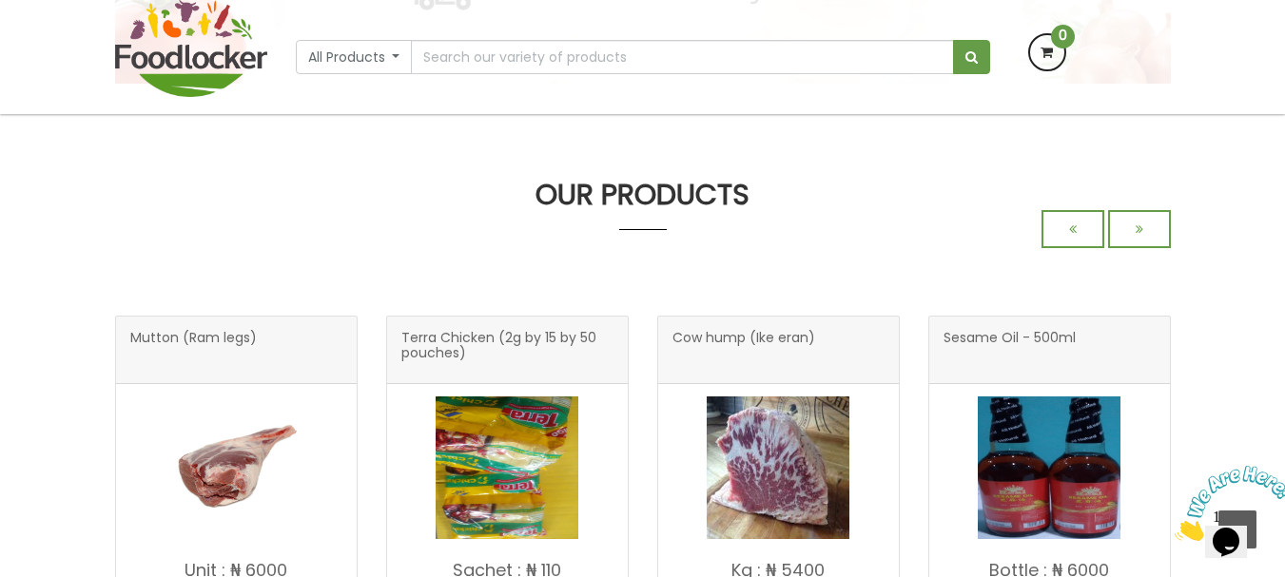
scroll to position [761, 0]
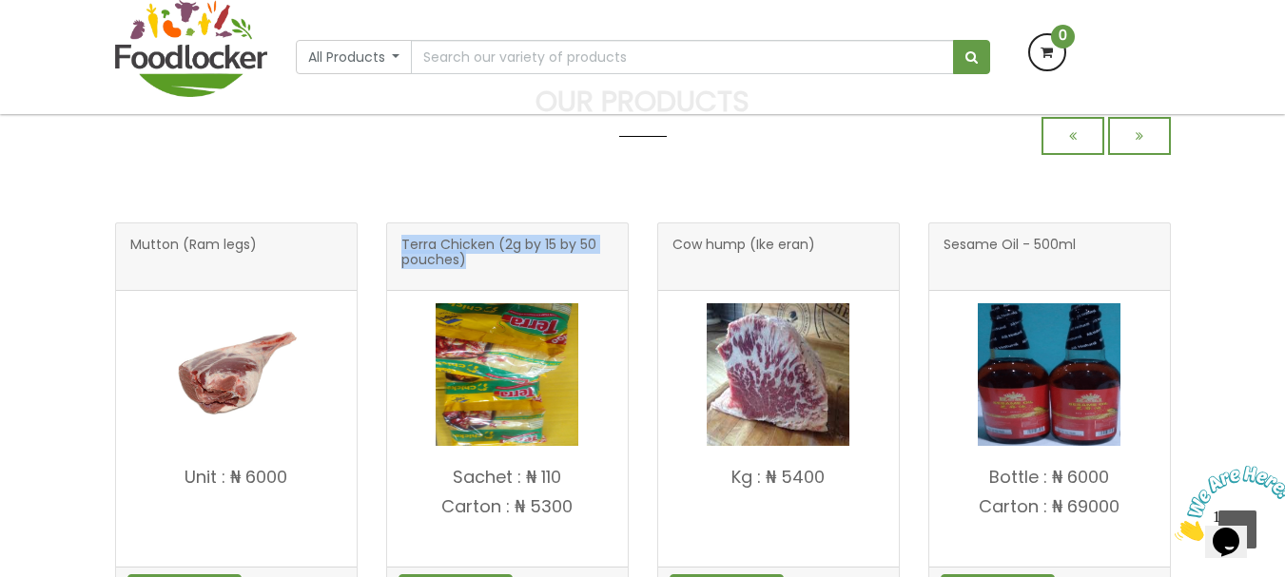
drag, startPoint x: 399, startPoint y: 248, endPoint x: 512, endPoint y: 272, distance: 115.7
click at [510, 272] on div "Terra Chicken (2g by 15 by 50 pouches)" at bounding box center [507, 258] width 241 height 68
copy span "Terra Chicken (2g by 15 by 50 pouches)"
drag, startPoint x: 450, startPoint y: 477, endPoint x: 579, endPoint y: 515, distance: 134.9
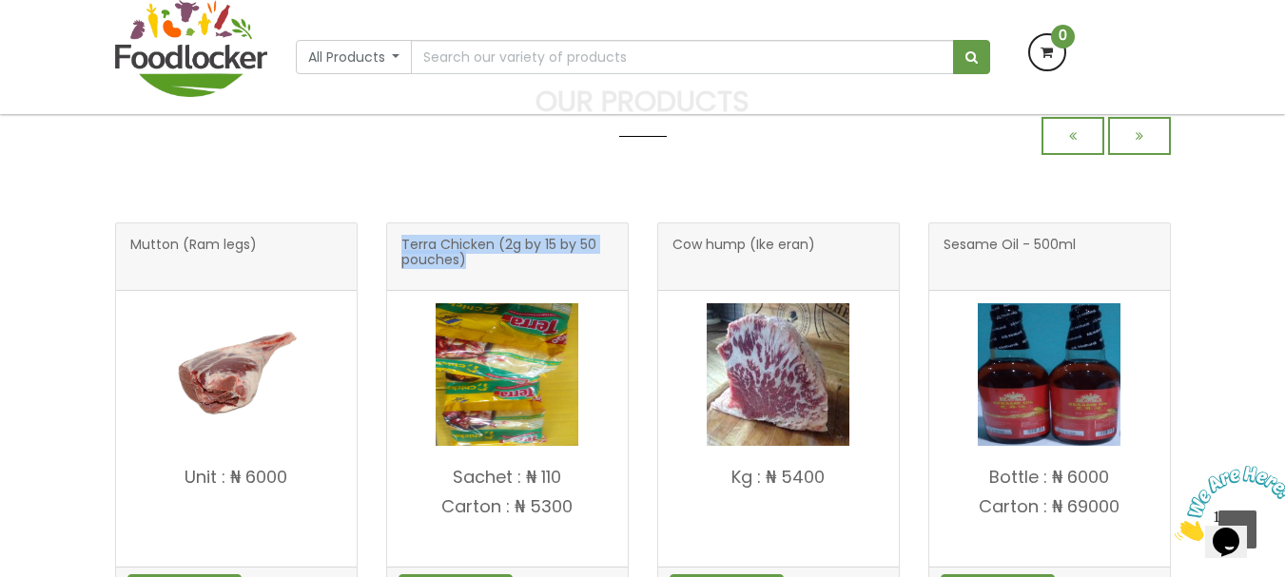
click at [579, 515] on h4 "Sachet : ₦ 110 Carton : ₦ 5300" at bounding box center [507, 512] width 241 height 88
copy h4 "Sachet : ₦ 110 Carton : ₦ 5300"
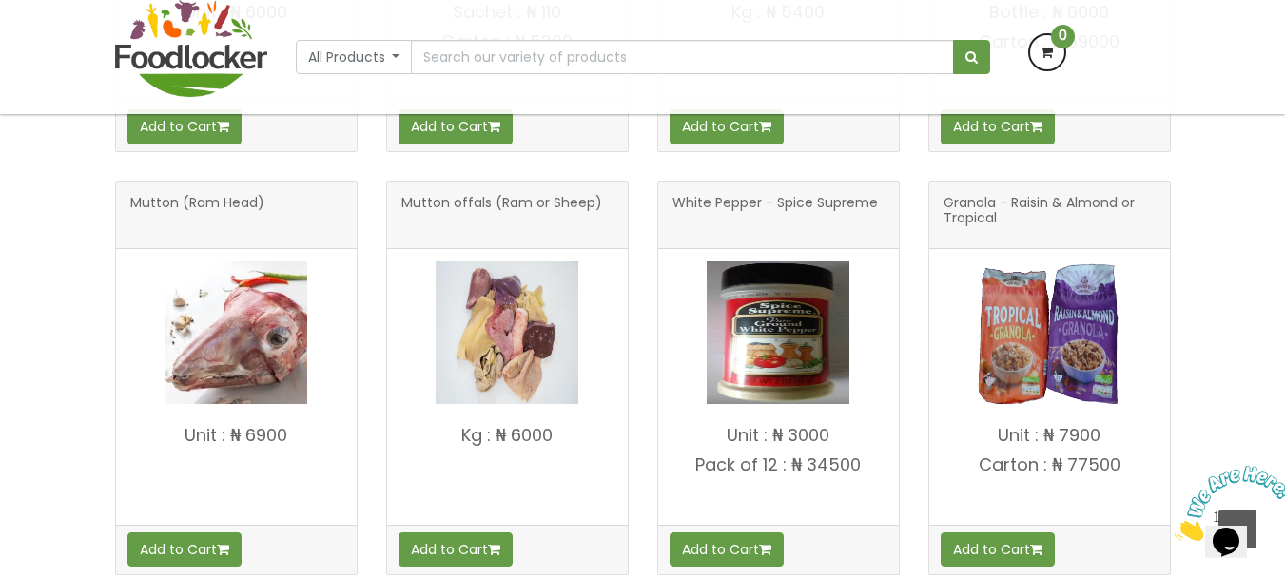
scroll to position [1086, 0]
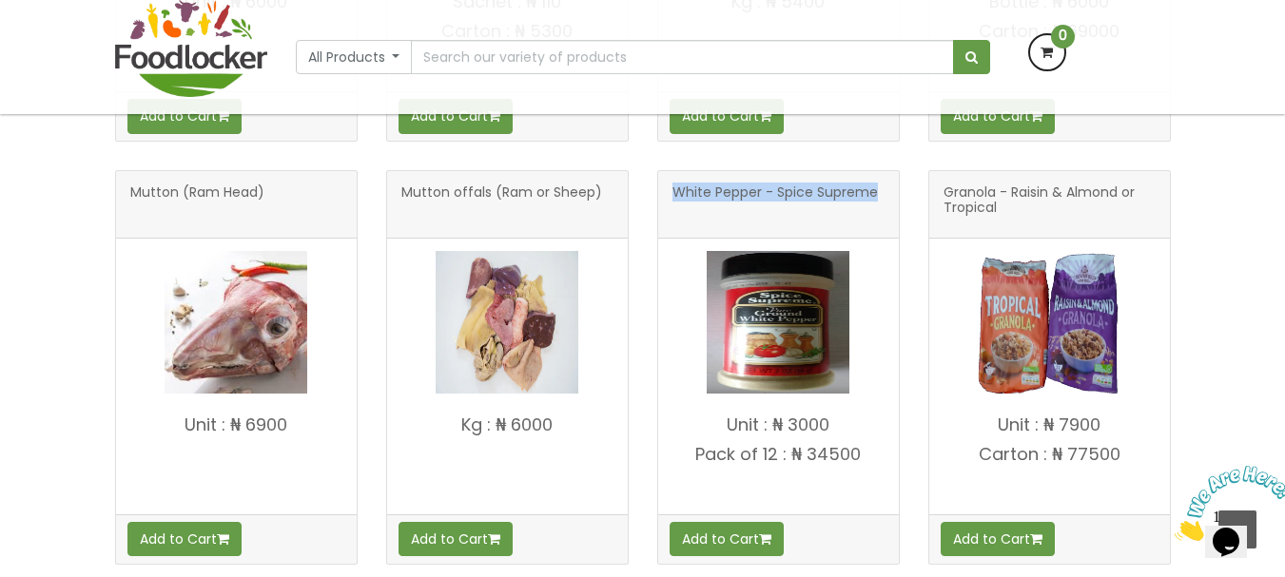
drag, startPoint x: 666, startPoint y: 185, endPoint x: 890, endPoint y: 187, distance: 224.5
click at [890, 187] on div "White Pepper - Spice Supreme" at bounding box center [778, 205] width 241 height 68
copy span "White Pepper - Spice Supreme"
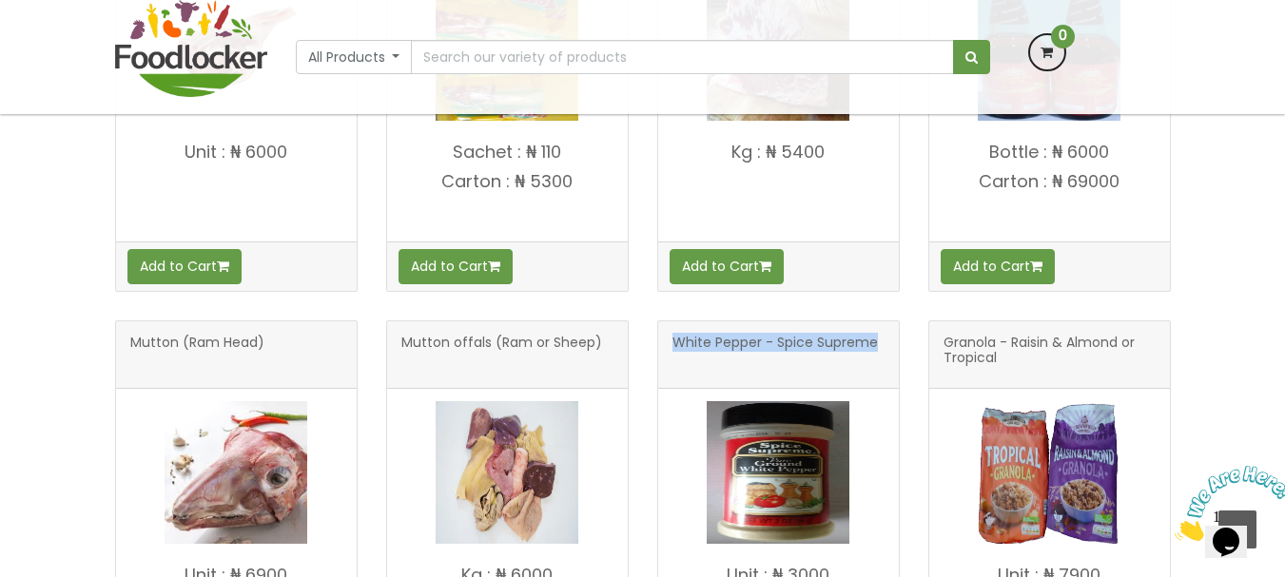
scroll to position [1237, 0]
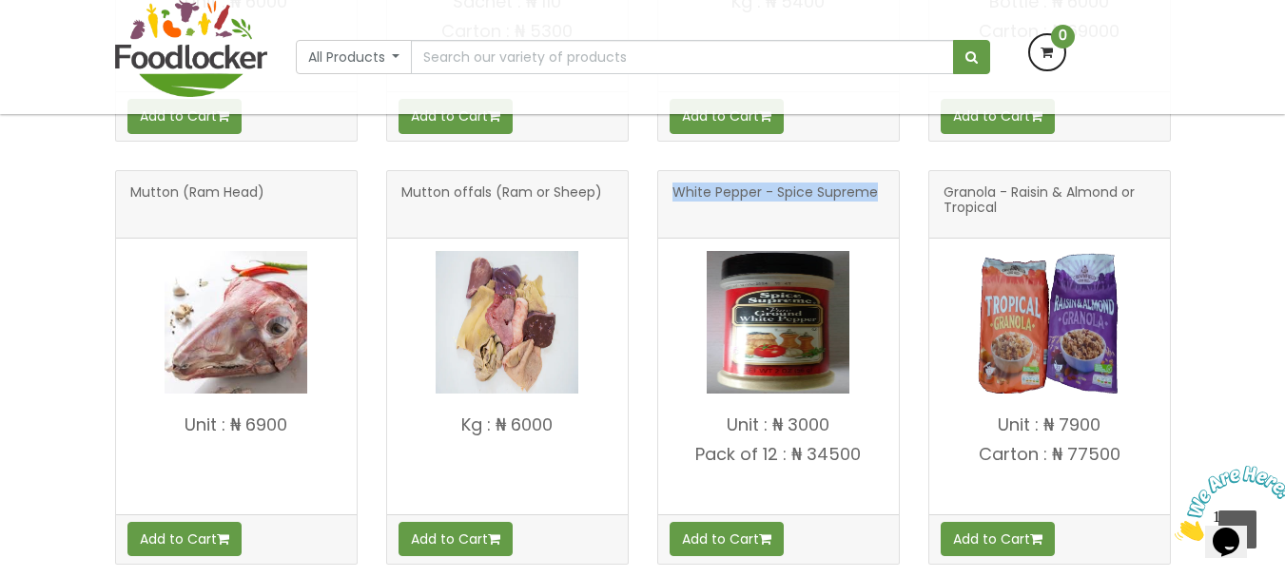
drag, startPoint x: 725, startPoint y: 430, endPoint x: 860, endPoint y: 463, distance: 139.1
click at [860, 463] on h4 "Unit : ₦ 3000 Pack of 12 : ₦ 34500" at bounding box center [778, 460] width 241 height 88
copy h4 "Unit : ₦ 3000 Pack of 12 : ₦ 34500"
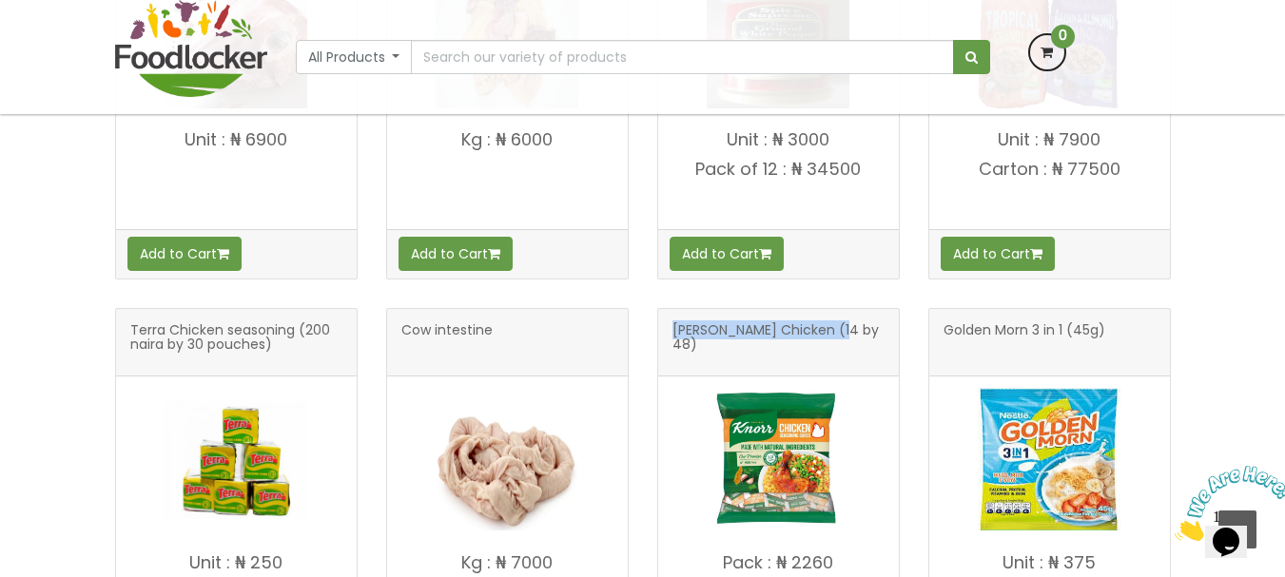
scroll to position [1372, 0]
drag, startPoint x: 674, startPoint y: 330, endPoint x: 869, endPoint y: 346, distance: 195.7
click at [869, 346] on h3 "Knorr Chicken (14 by 48)" at bounding box center [779, 342] width 212 height 38
copy span "Knorr Chicken (14 by 48)"
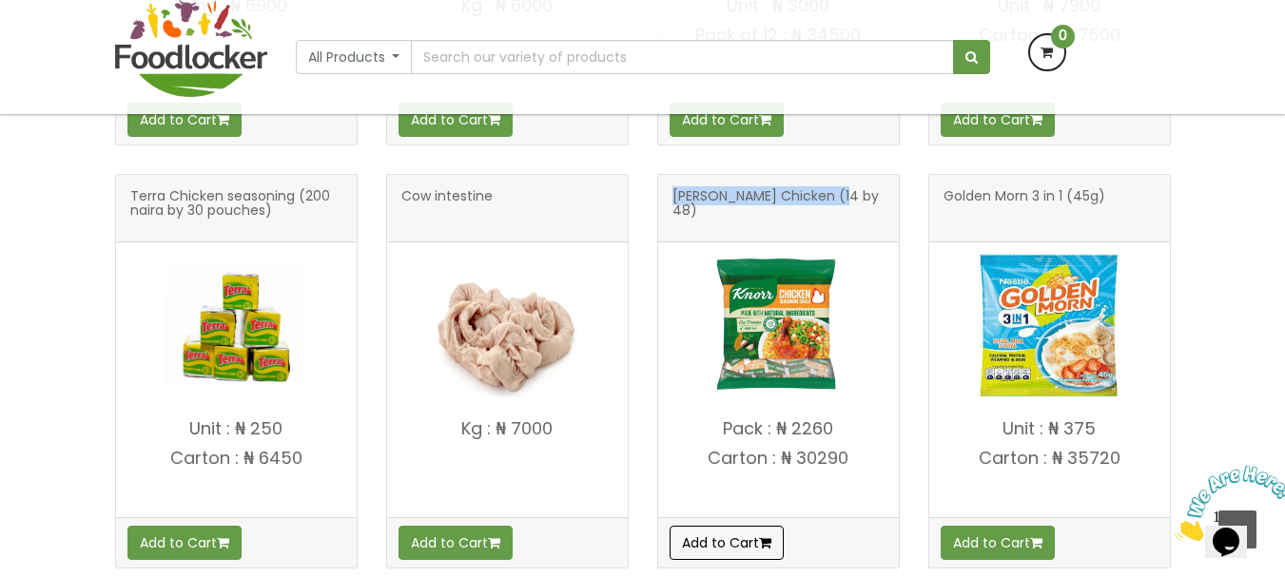
scroll to position [1562, 0]
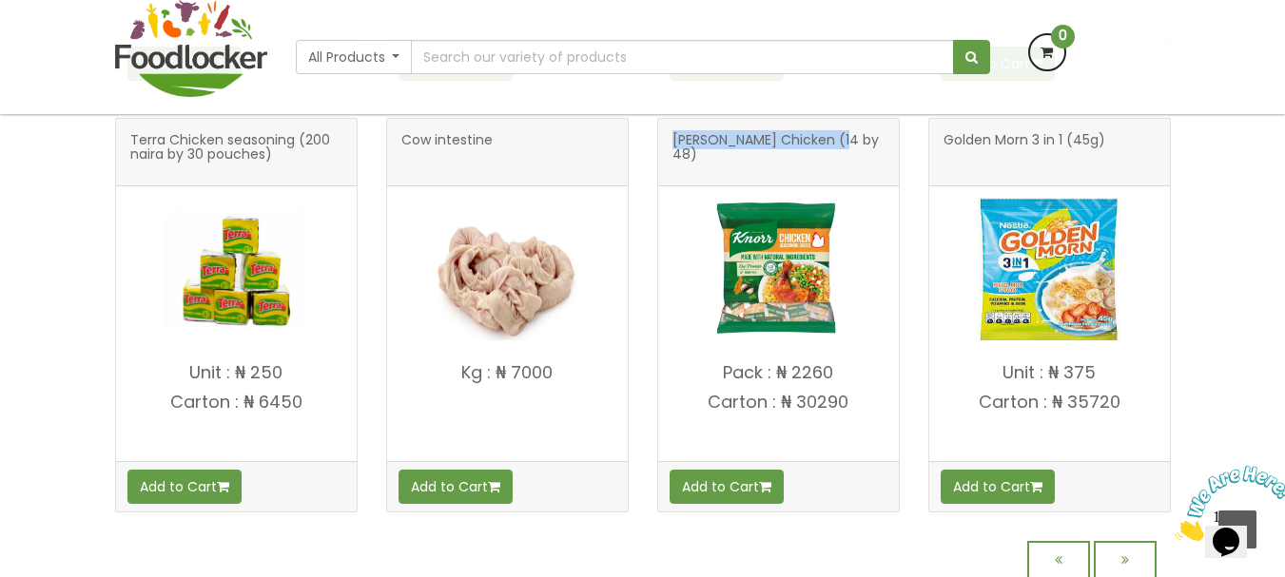
drag, startPoint x: 720, startPoint y: 375, endPoint x: 865, endPoint y: 398, distance: 146.4
click at [865, 398] on h4 "Pack : ₦ 2260 Carton : ₦ 30290" at bounding box center [778, 407] width 241 height 88
copy h4 "Pack : ₦ 2260 Carton : ₦ 30290"
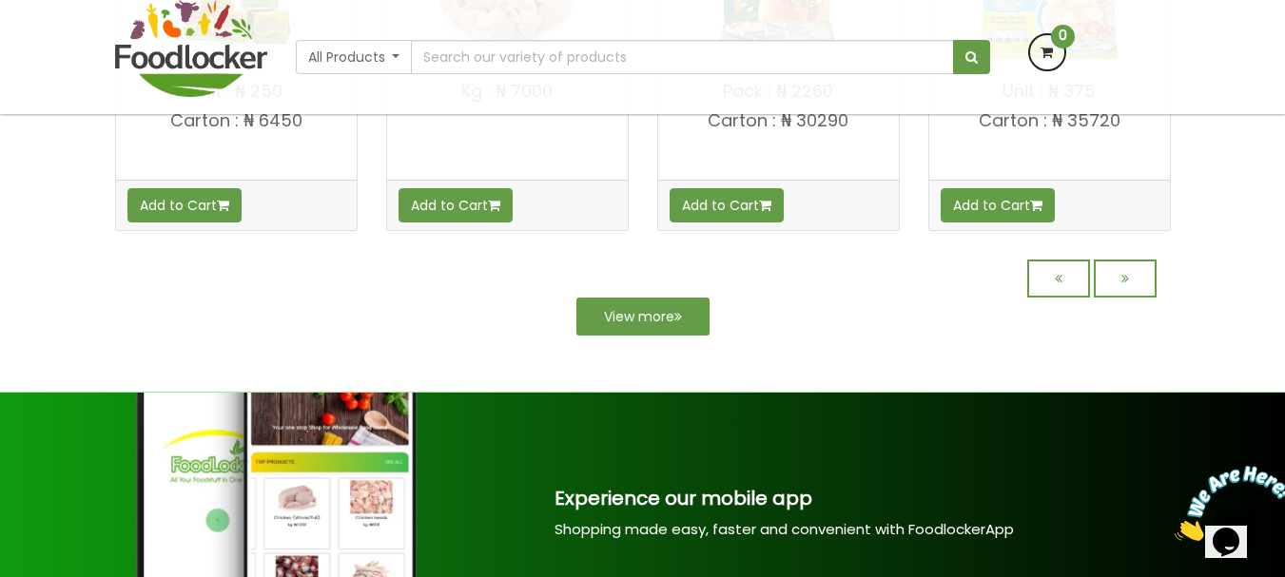
scroll to position [1998, 0]
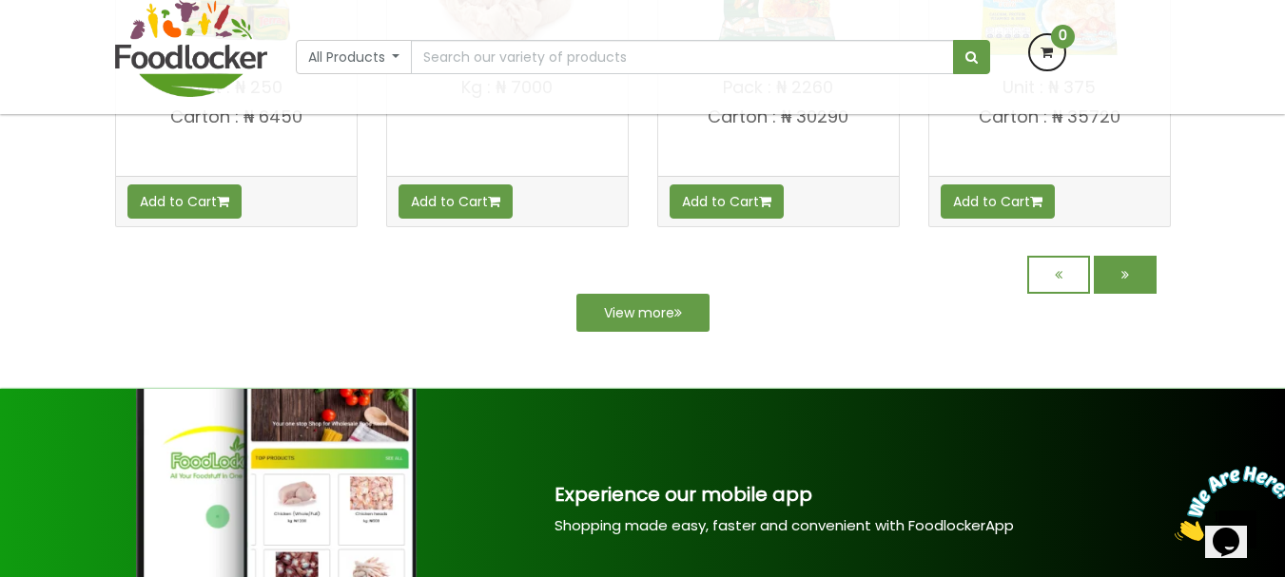
click at [1125, 273] on icon at bounding box center [1126, 274] width 8 height 13
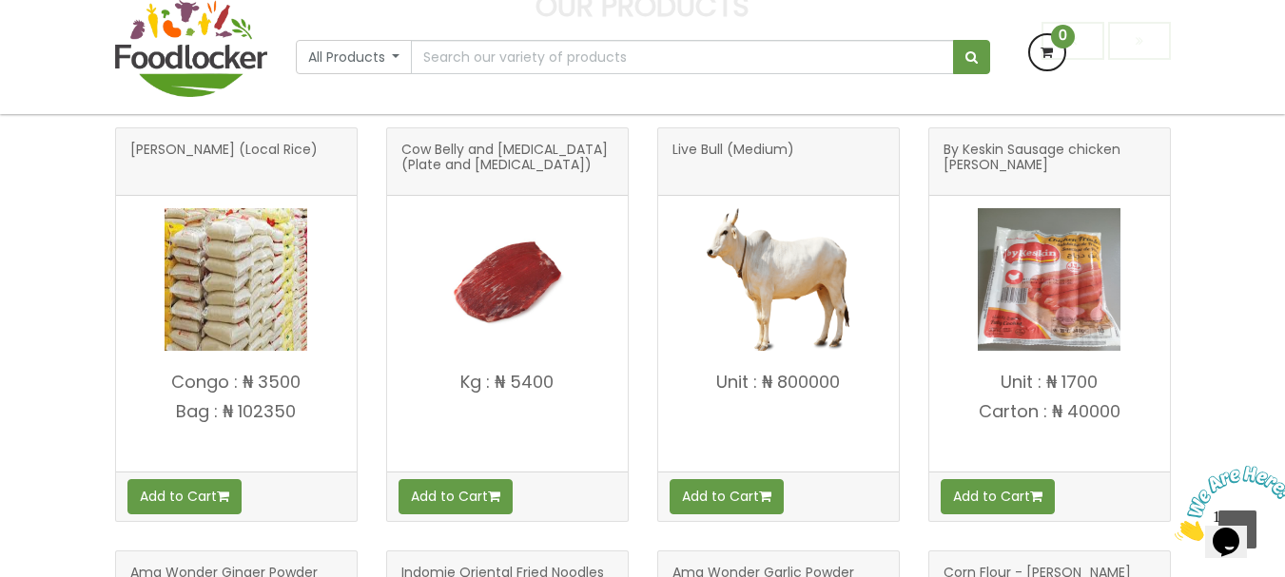
scroll to position [706, 0]
drag, startPoint x: 944, startPoint y: 147, endPoint x: 1119, endPoint y: 171, distance: 176.7
click div "By Keskin Sausage chicken [PERSON_NAME]"
copy span "By Keskin Sausage chicken [PERSON_NAME]"
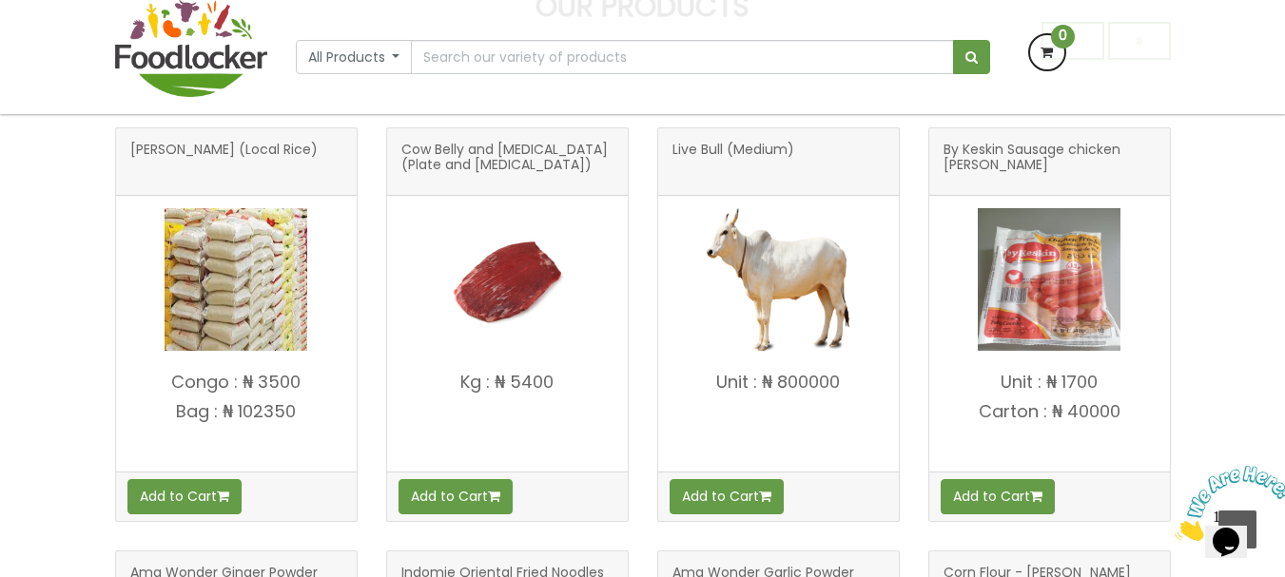
drag, startPoint x: 1030, startPoint y: 382, endPoint x: 1106, endPoint y: 443, distance: 98.1
click h4 "Unit : ₦ 1700 [GEOGRAPHIC_DATA] : ₦ 40000"
copy h4 "Unit : ₦ 1700 Carton : ₦ 40000"
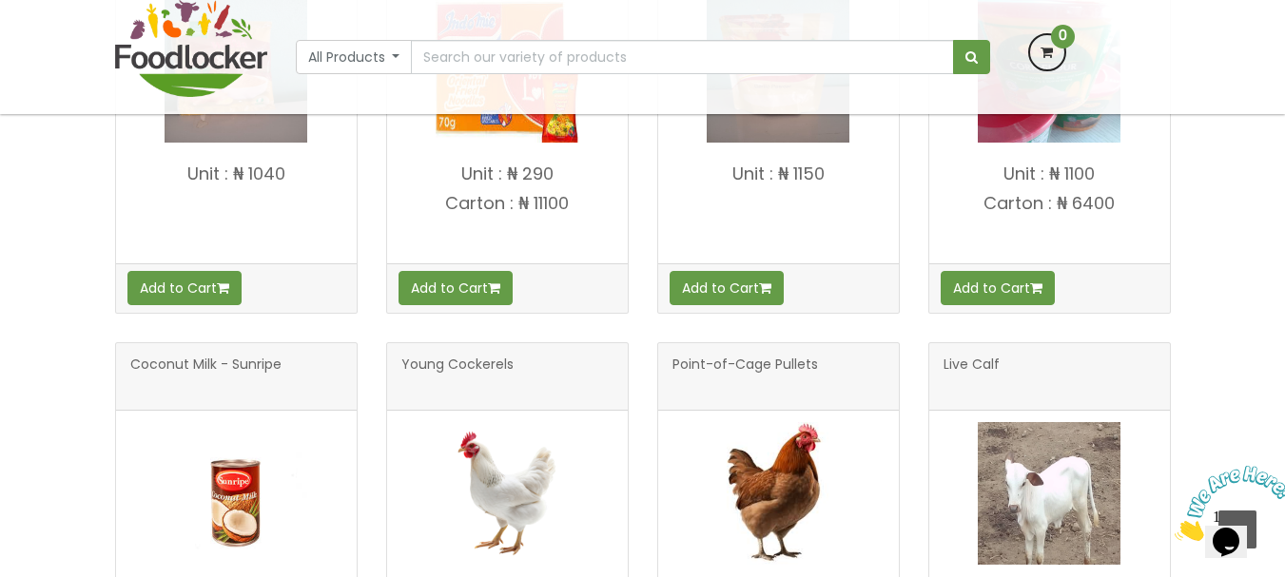
scroll to position [1372, 0]
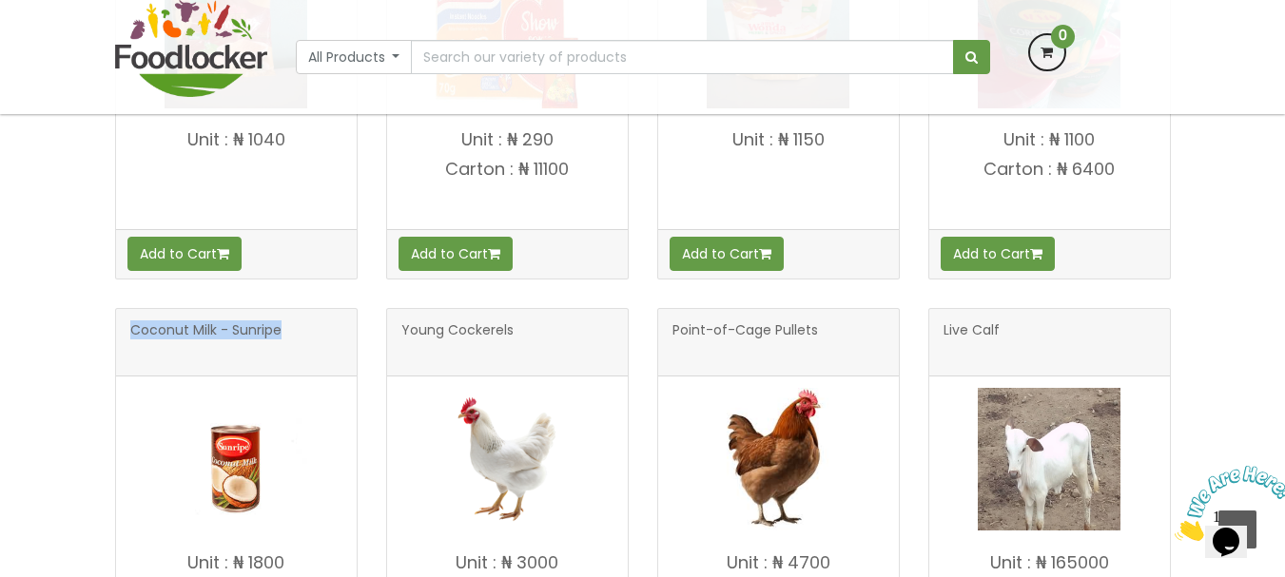
drag, startPoint x: 130, startPoint y: 329, endPoint x: 301, endPoint y: 338, distance: 170.5
click h3 "Coconut Milk - Sunripe"
copy span "Coconut Milk - Sunripe"
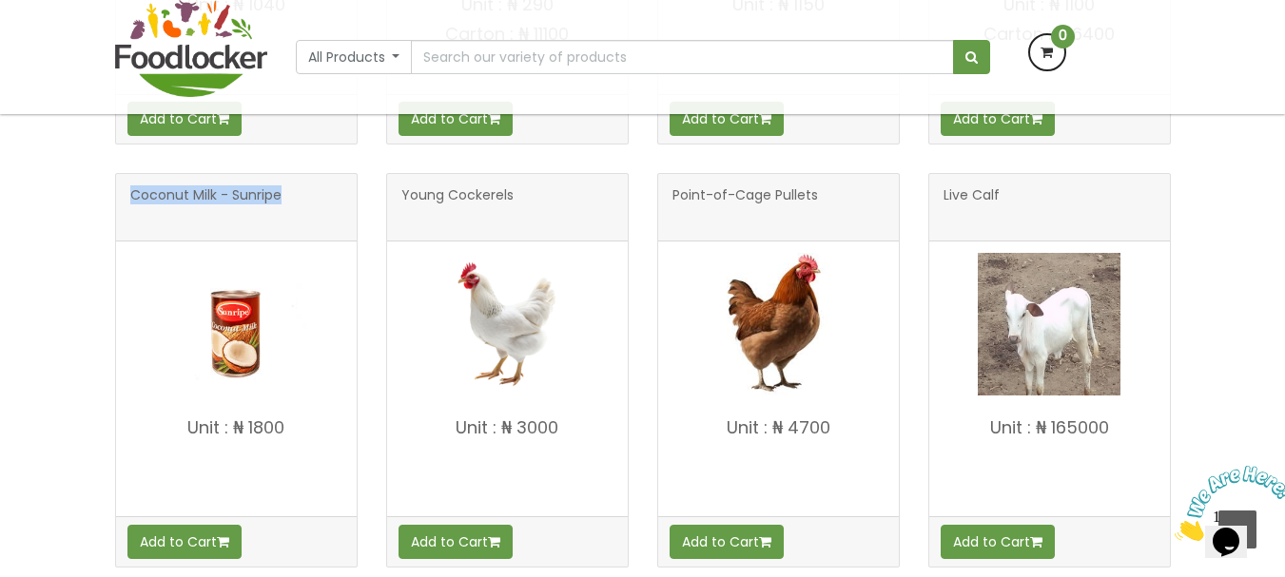
scroll to position [1562, 0]
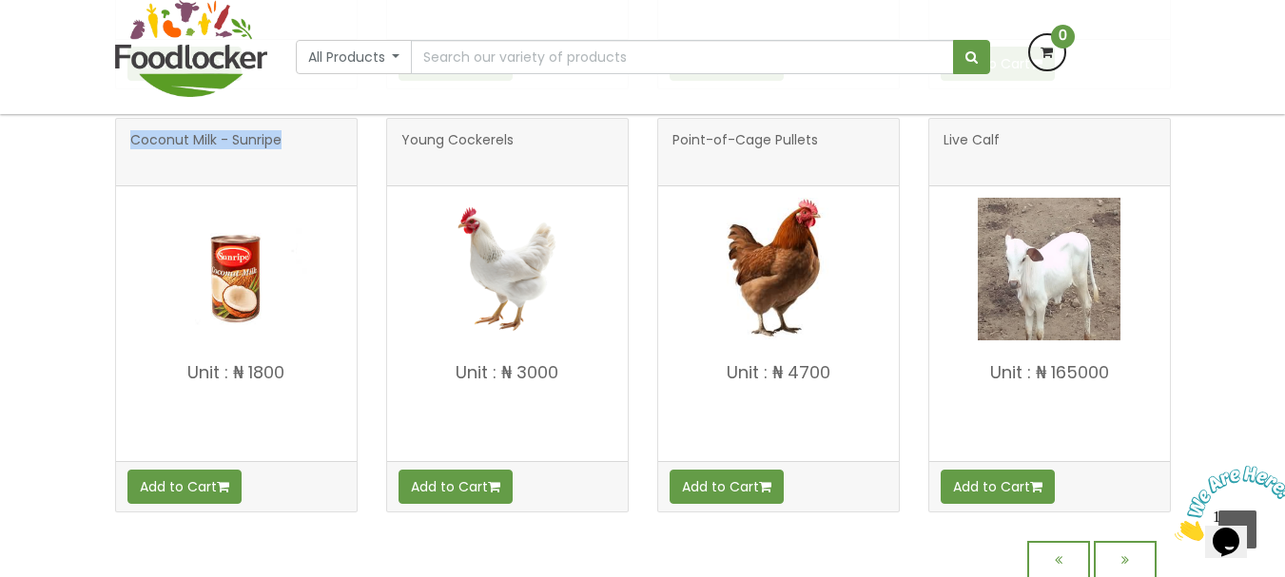
drag, startPoint x: 181, startPoint y: 372, endPoint x: 314, endPoint y: 379, distance: 133.4
click p "Unit : ₦ 1800"
copy p "Unit : ₦ 1800"
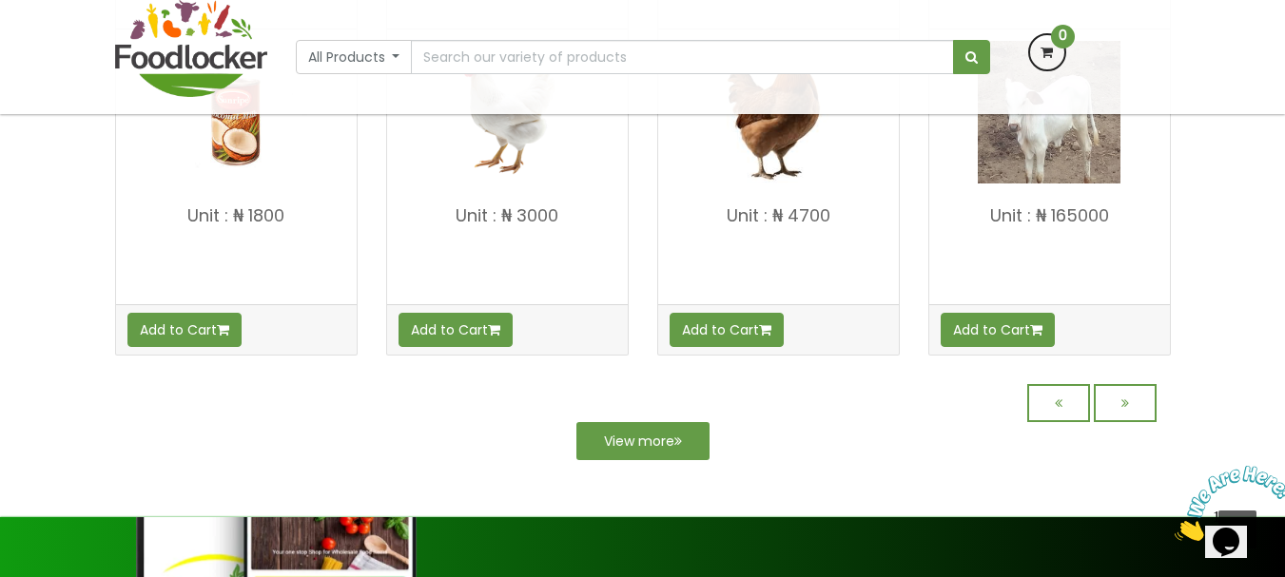
scroll to position [1752, 0]
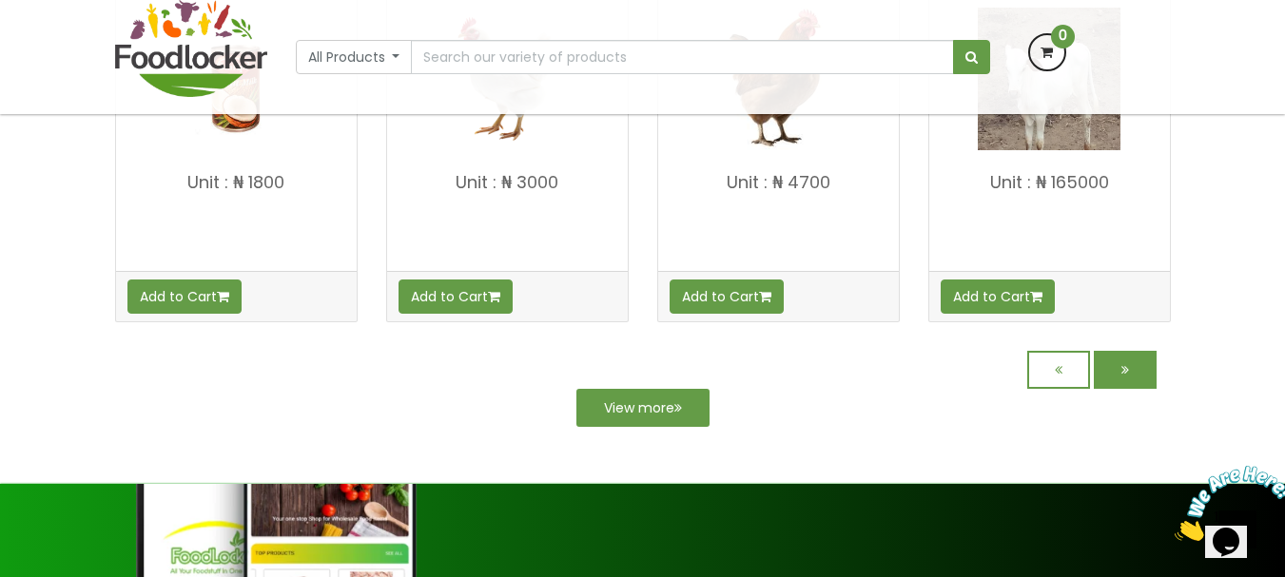
click link
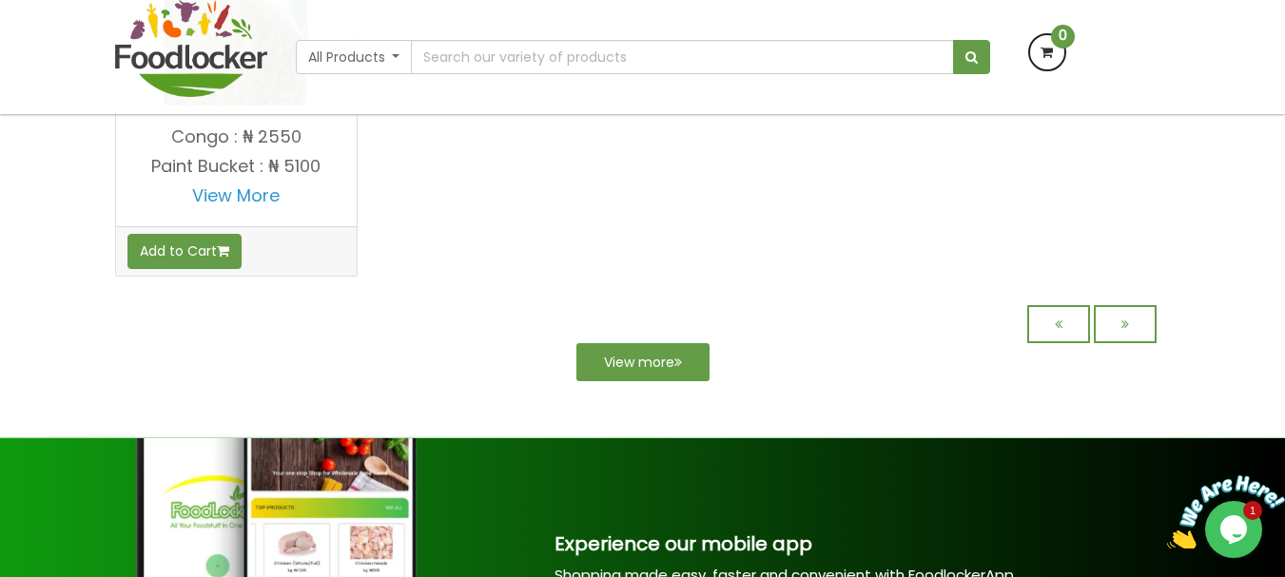
scroll to position [801, 0]
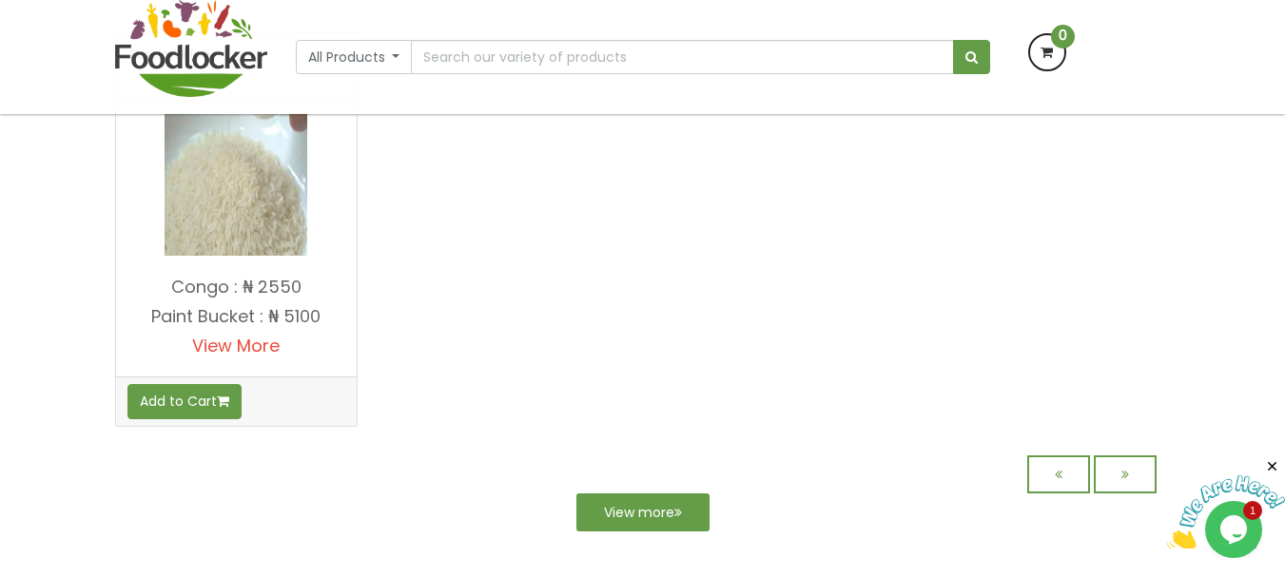
click at [226, 340] on link "View More" at bounding box center [236, 346] width 88 height 24
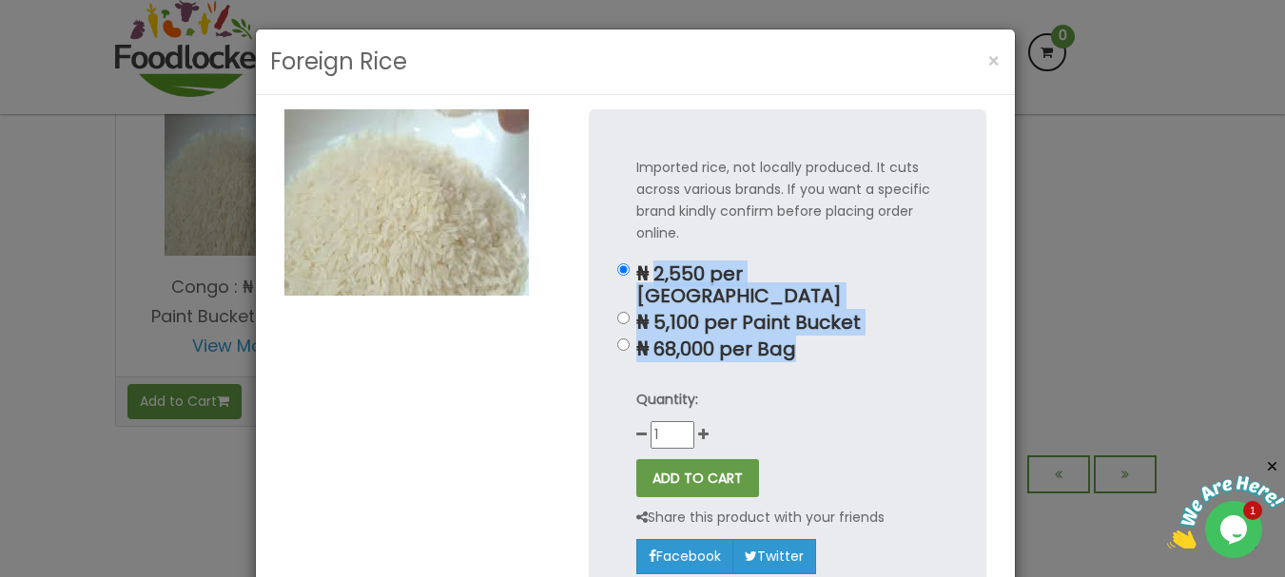
drag, startPoint x: 650, startPoint y: 270, endPoint x: 866, endPoint y: 333, distance: 224.9
click at [866, 333] on div "₦ 2,550 per Congo ₦ 5,100 per Paint Bucket ₦ 68,000 per Bag" at bounding box center [787, 312] width 303 height 97
copy div "2,550 per Congo ₦ 5,100 per Paint Bucket ₦ 68,000 per Bag"
click at [988, 61] on span "×" at bounding box center [994, 62] width 13 height 28
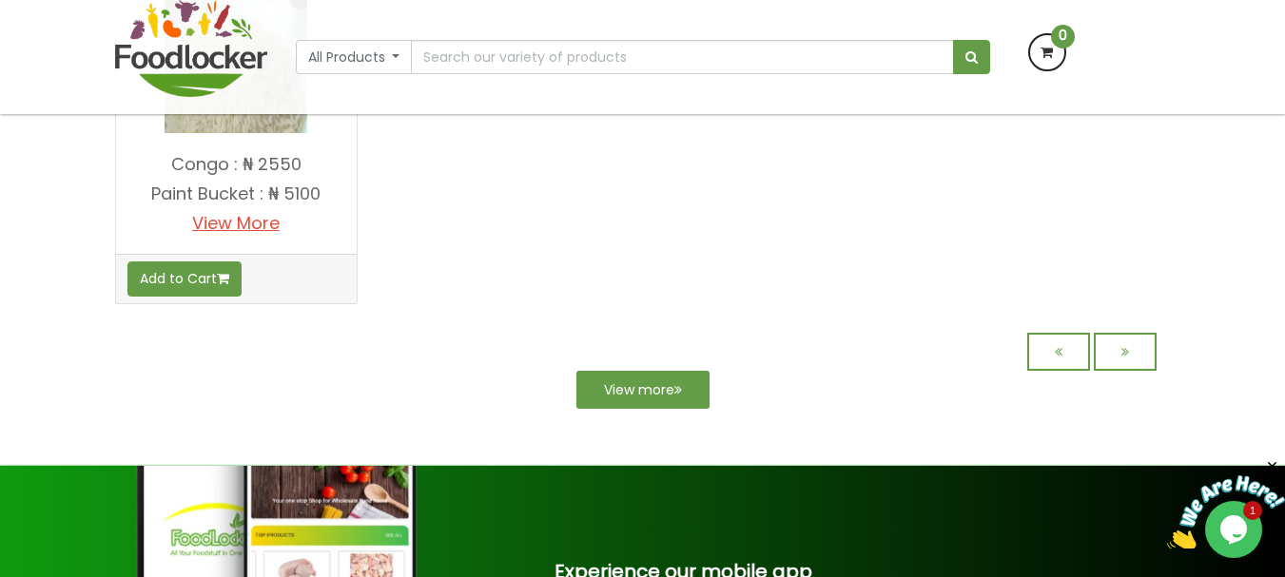
scroll to position [991, 0]
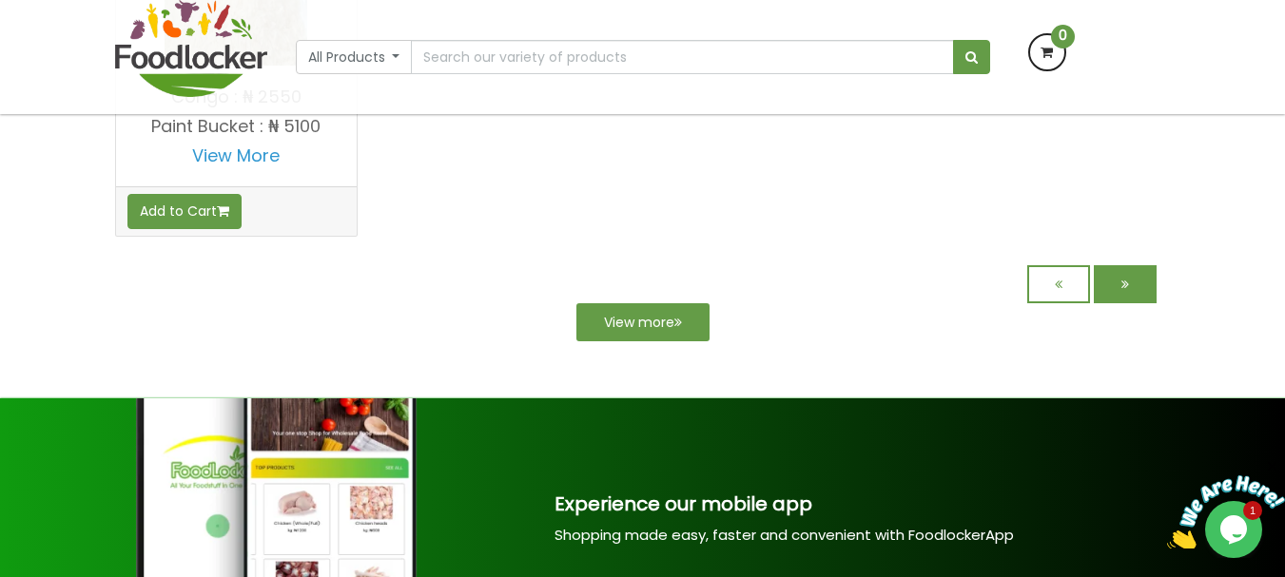
click at [1125, 295] on link at bounding box center [1125, 284] width 63 height 38
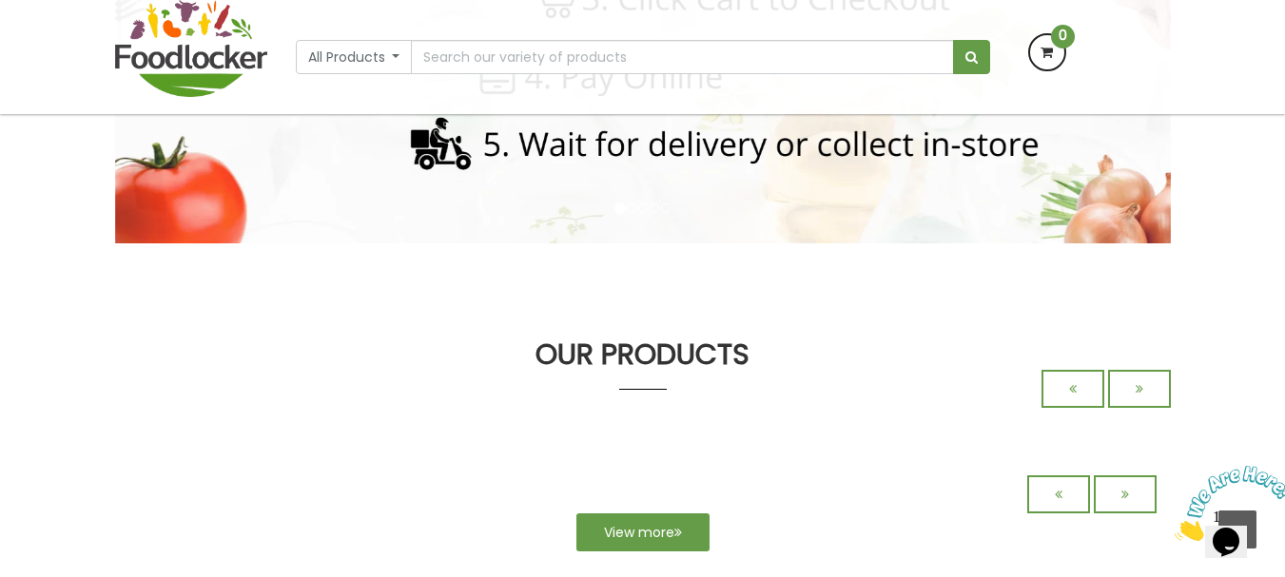
scroll to position [476, 0]
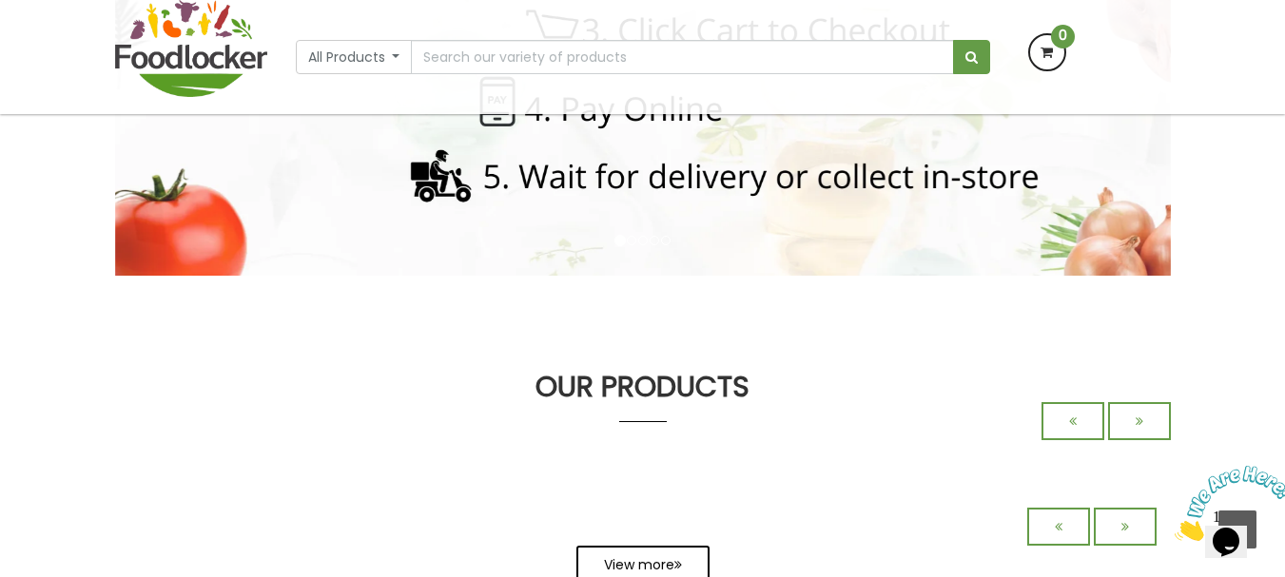
click at [606, 556] on link "View more" at bounding box center [643, 565] width 133 height 38
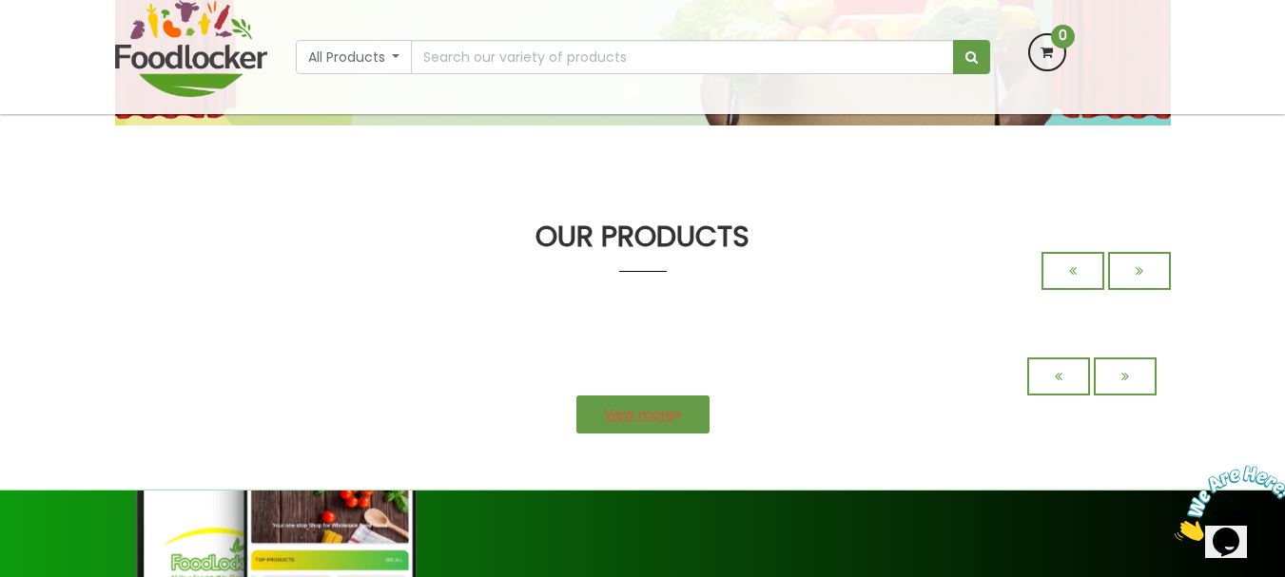
scroll to position [325, 0]
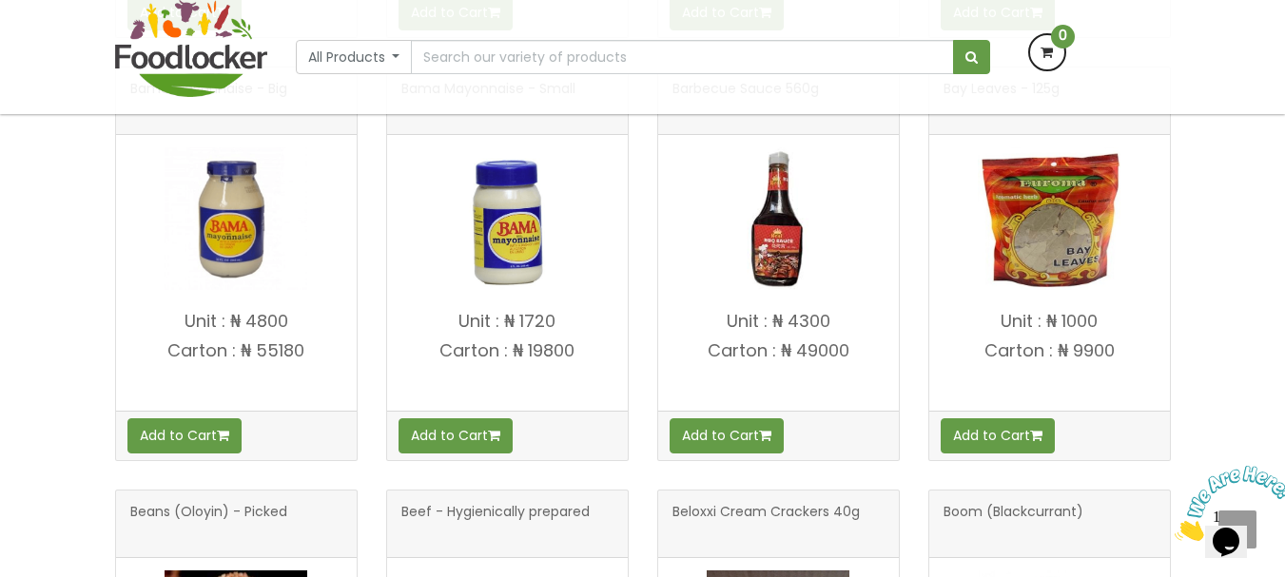
scroll to position [1617, 0]
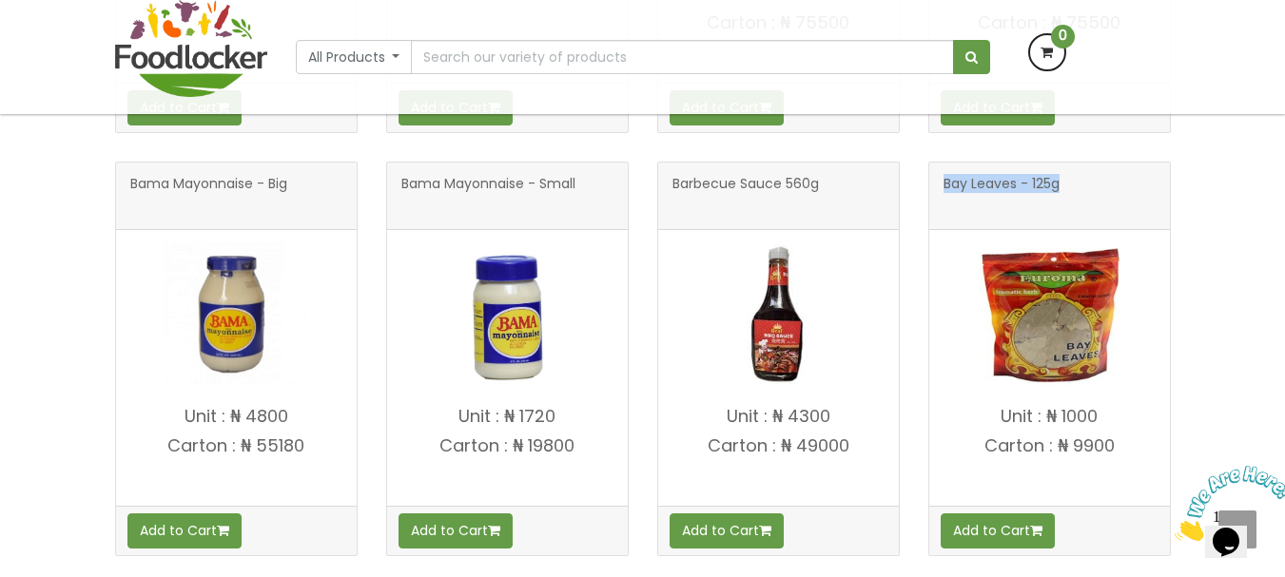
drag, startPoint x: 943, startPoint y: 187, endPoint x: 1080, endPoint y: 179, distance: 137.3
click at [1080, 179] on h3 "Bay Leaves - 125g" at bounding box center [1050, 196] width 212 height 38
copy span "Bay Leaves - 125g"
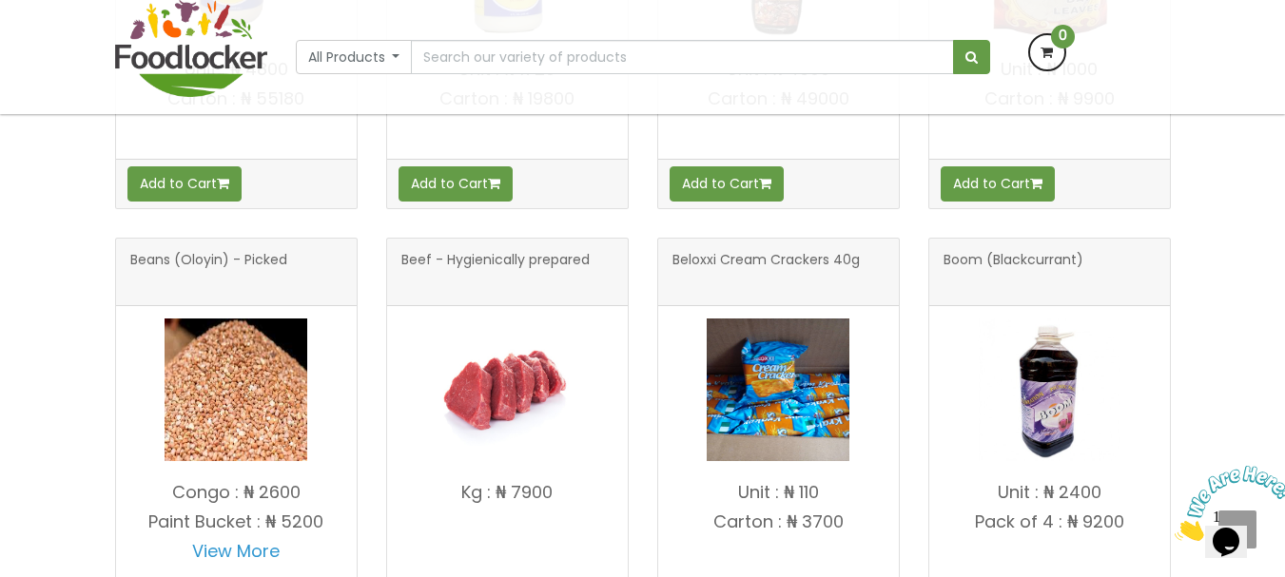
scroll to position [1998, 0]
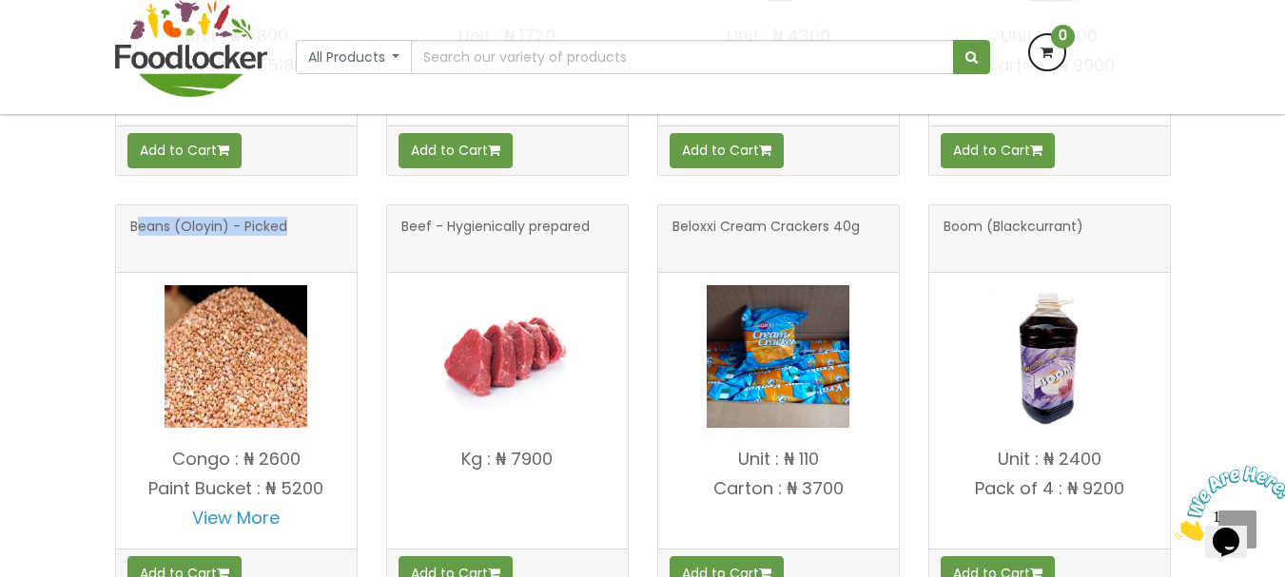
drag, startPoint x: 135, startPoint y: 223, endPoint x: 295, endPoint y: 233, distance: 160.2
click at [295, 233] on h3 "Beans (Oloyin) - Picked" at bounding box center [236, 239] width 212 height 38
copy span "eans (Oloyin) - Picked"
click at [209, 524] on link "View More" at bounding box center [236, 518] width 88 height 24
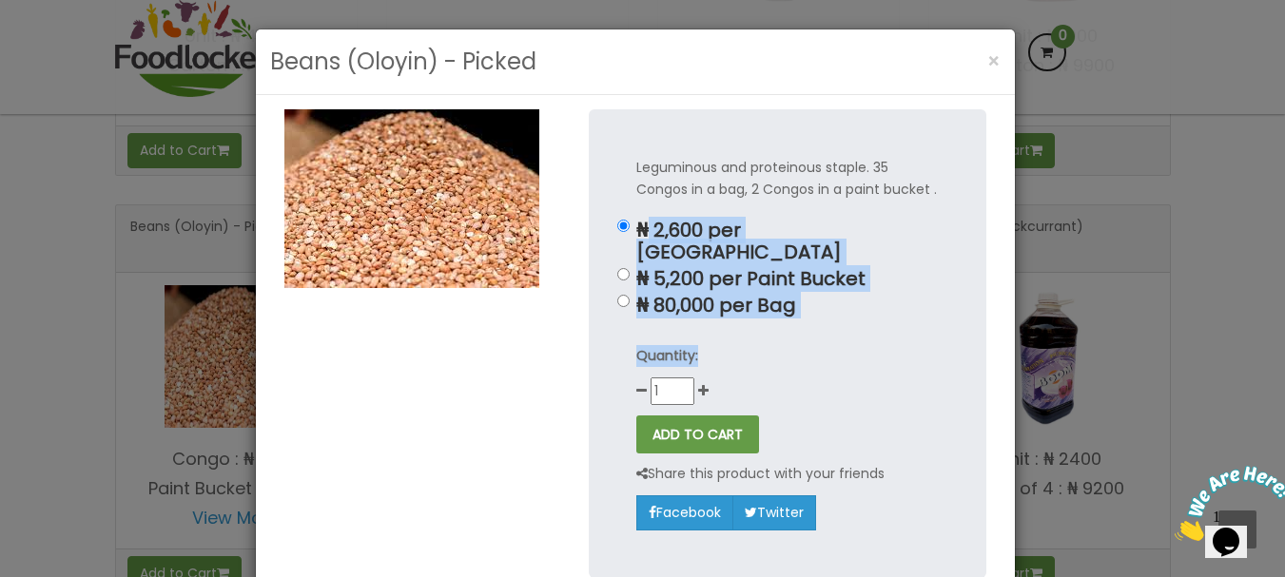
drag, startPoint x: 643, startPoint y: 226, endPoint x: 829, endPoint y: 304, distance: 201.3
click at [828, 303] on div "Leguminous and proteinous staple. 35 Congos in a bag, 2 Congos in a paint bucke…" at bounding box center [788, 343] width 398 height 468
copy div "2,600 per Congo ₦ 5,200 per Paint Bucket ₦ 80,000 per Bag Quantity:"
click at [988, 53] on span "×" at bounding box center [994, 62] width 13 height 28
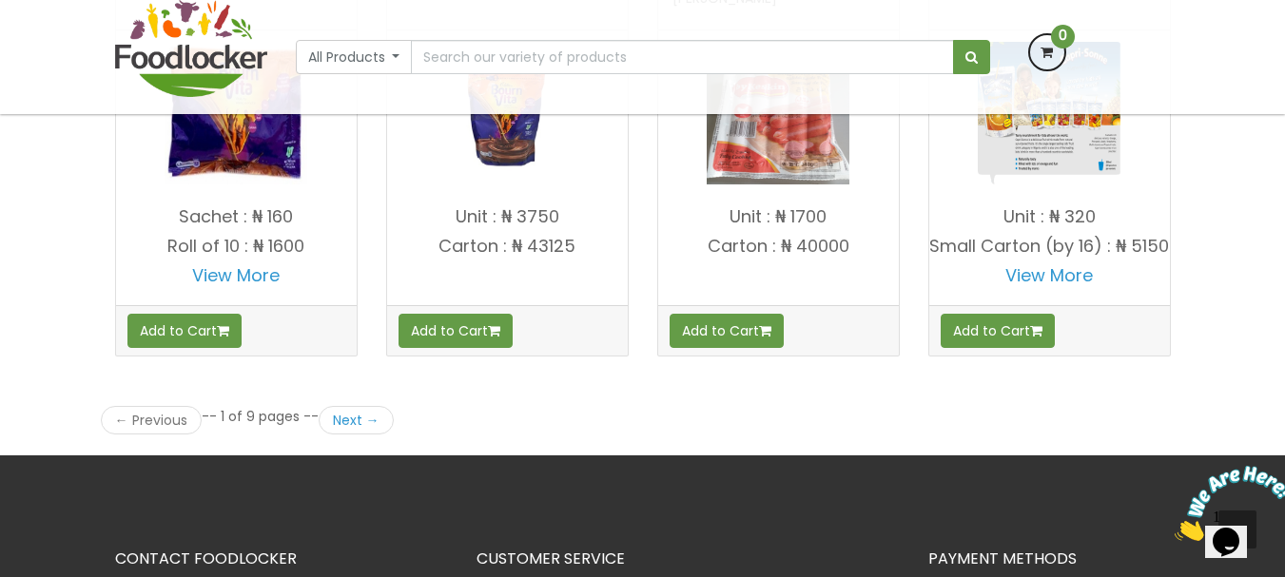
scroll to position [2759, 0]
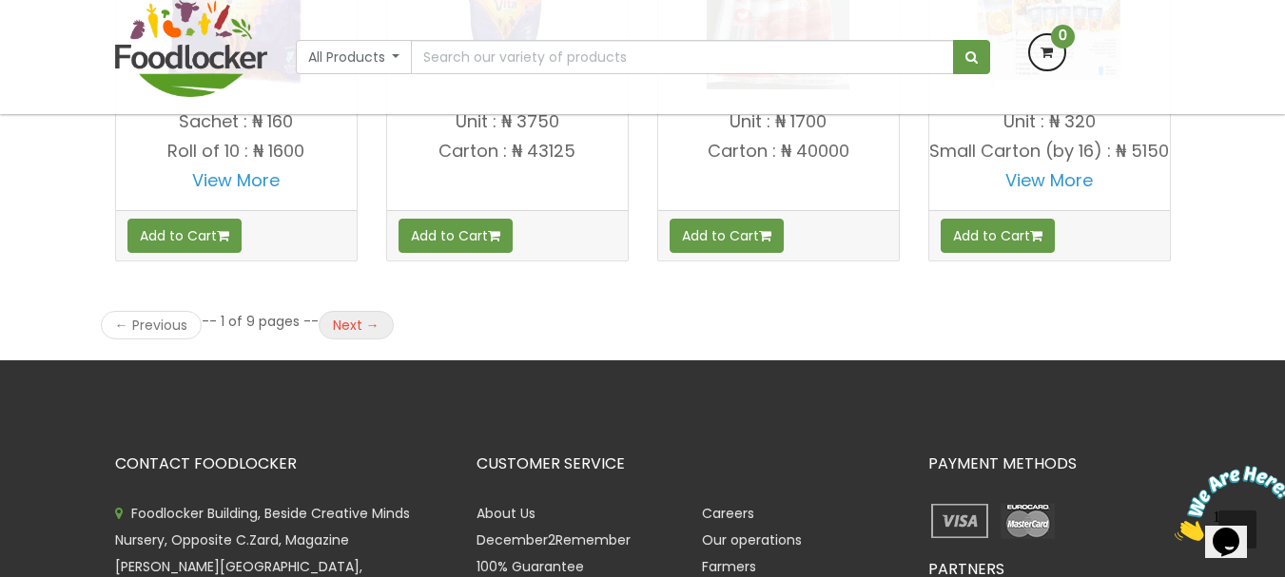
click at [350, 340] on link "Next →" at bounding box center [356, 325] width 75 height 29
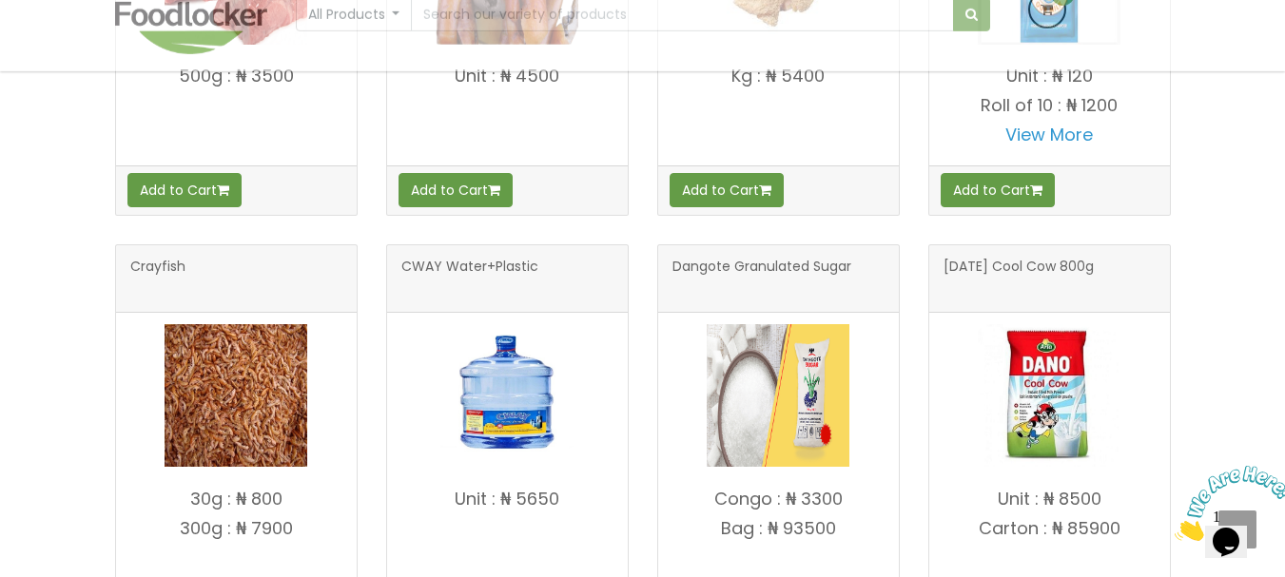
scroll to position [2378, 0]
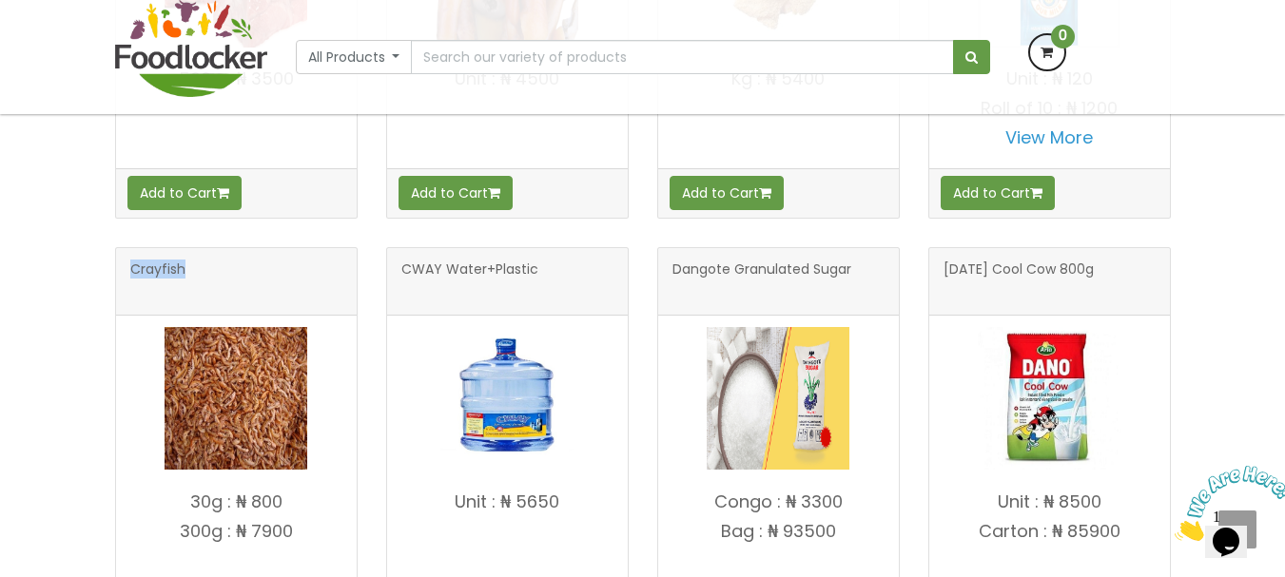
drag, startPoint x: 127, startPoint y: 266, endPoint x: 287, endPoint y: 281, distance: 161.4
click at [287, 281] on div "Crayfish" at bounding box center [236, 282] width 241 height 68
copy span "Crayfish"
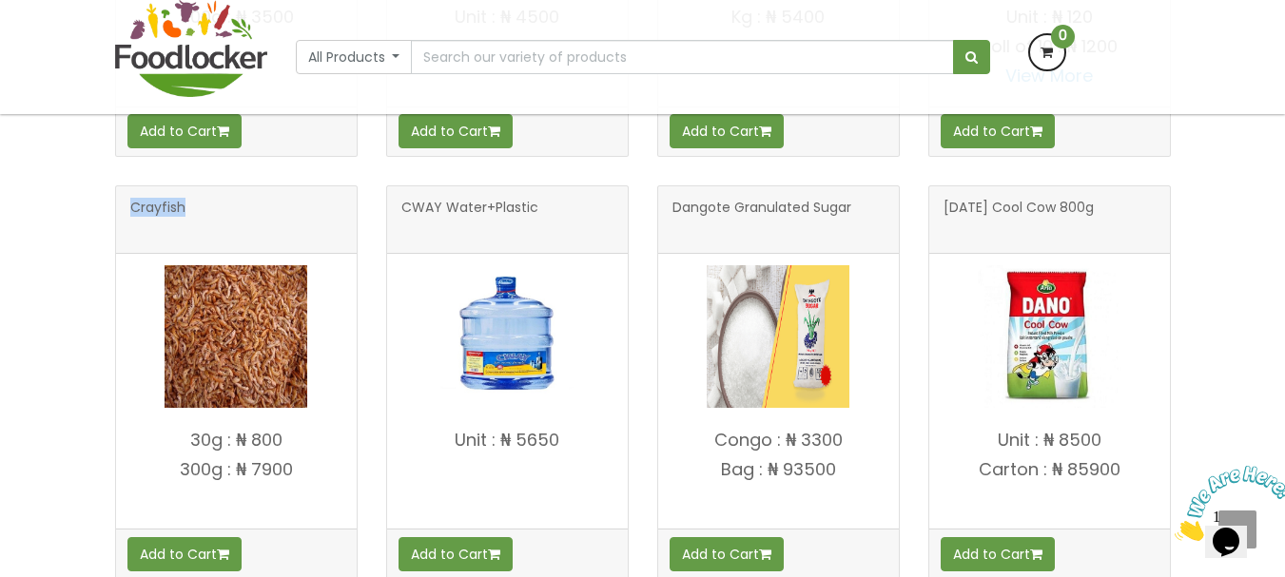
scroll to position [2474, 0]
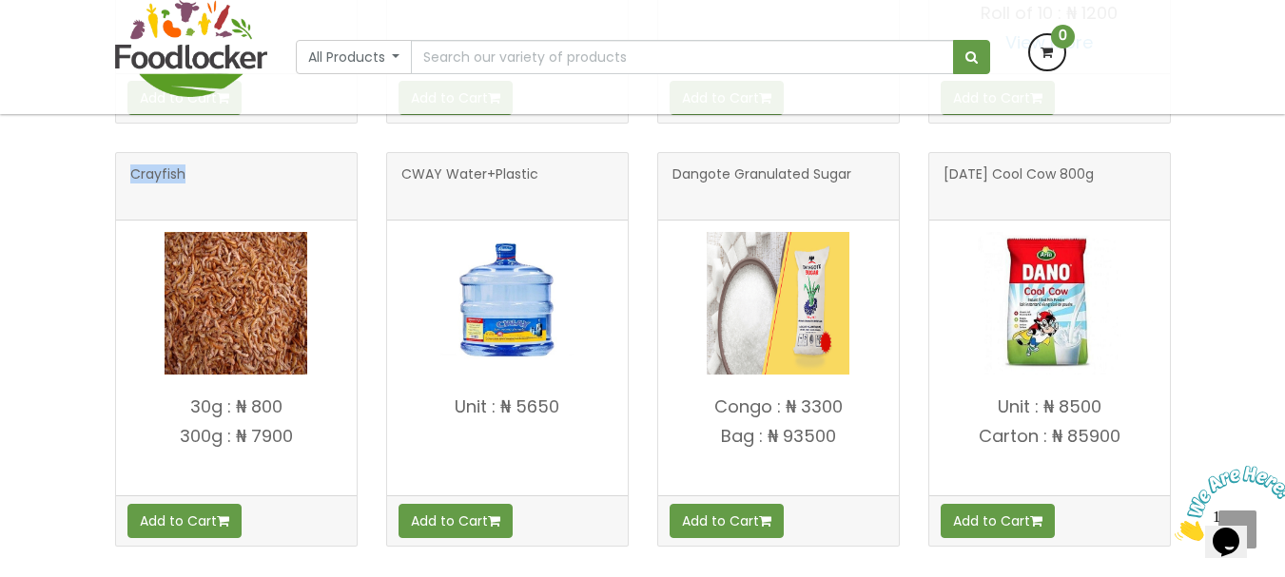
drag, startPoint x: 180, startPoint y: 412, endPoint x: 291, endPoint y: 443, distance: 115.7
click at [291, 443] on h4 "30g : ₦ 800 300g : ₦ 7900" at bounding box center [236, 442] width 241 height 88
copy h4 "30g : ₦ 800 300g : ₦ 7900"
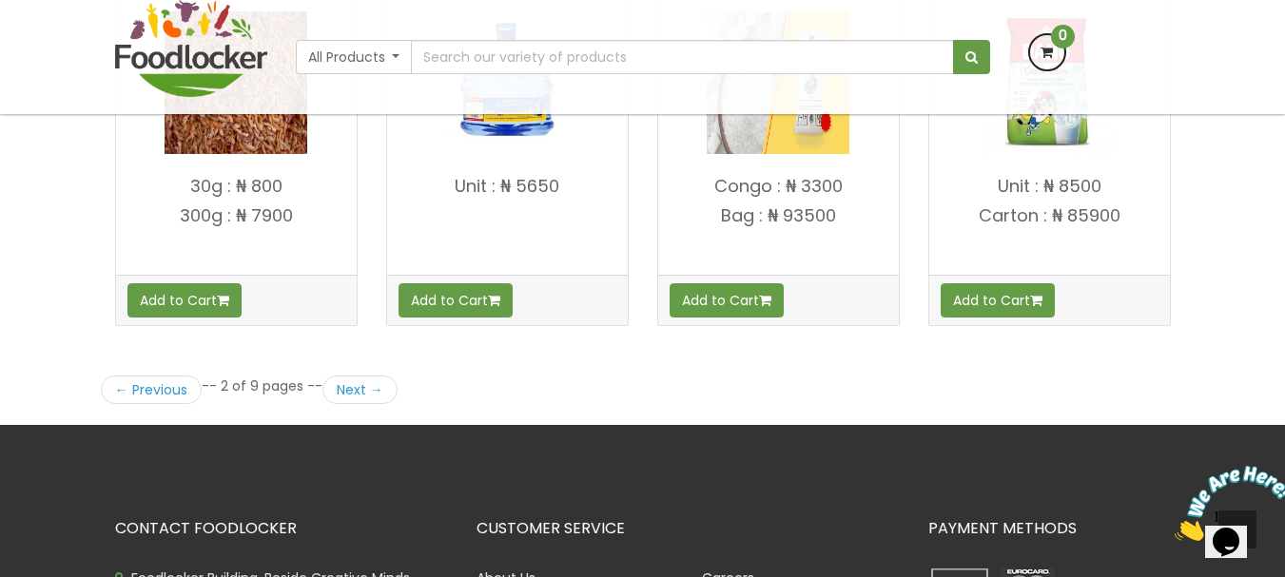
scroll to position [2759, 0]
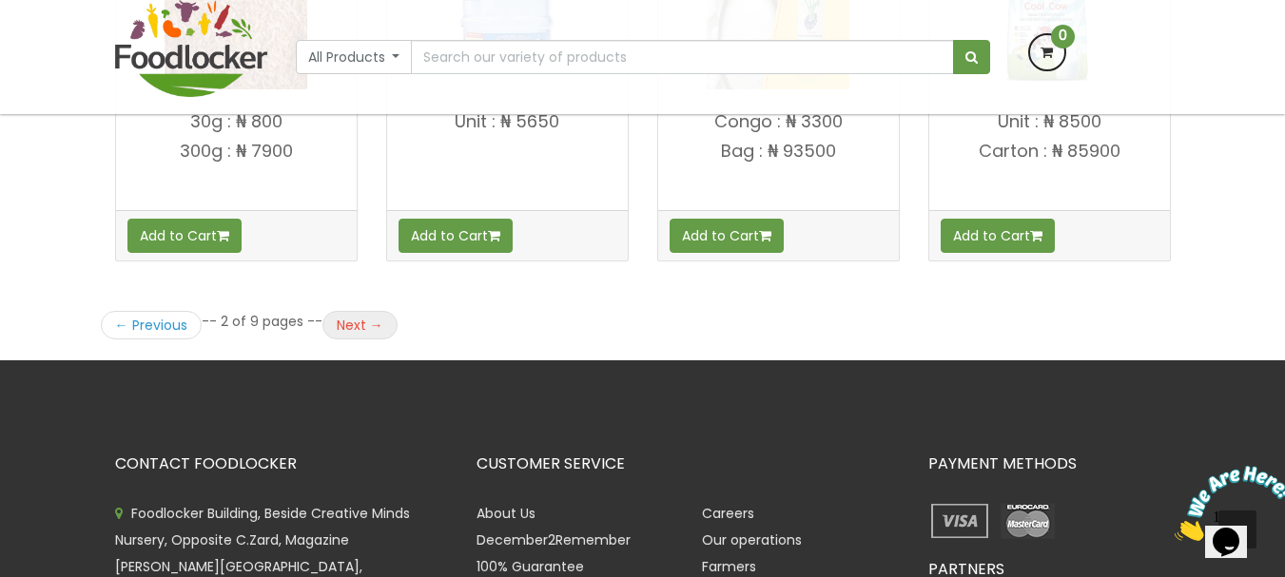
click at [348, 319] on link "Next →" at bounding box center [360, 325] width 75 height 29
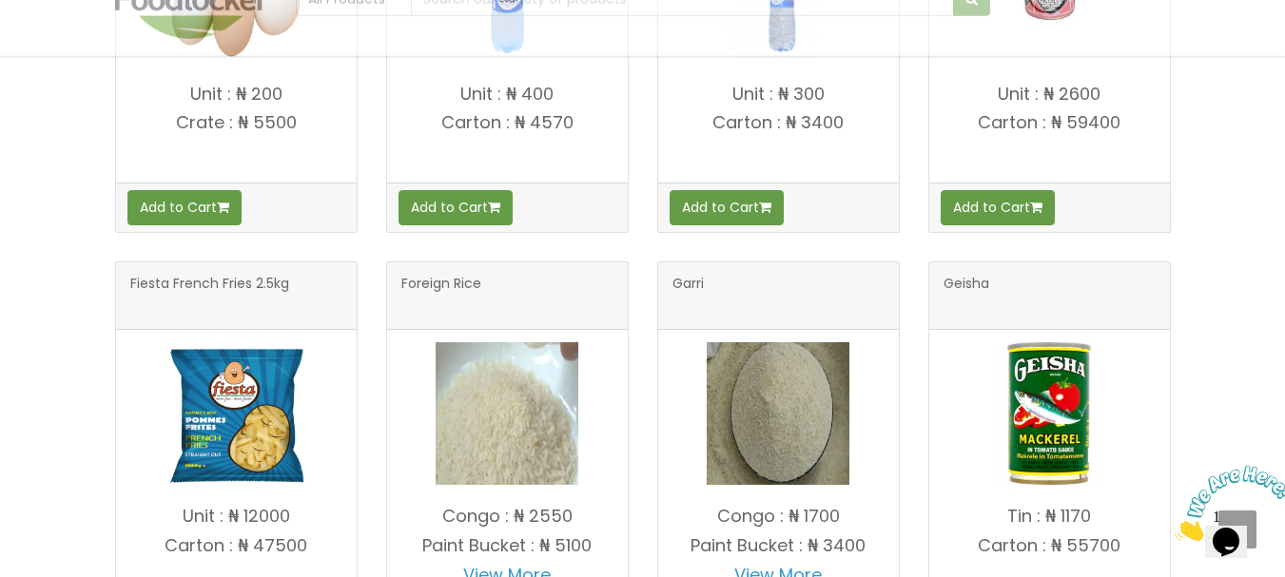
scroll to position [1522, 0]
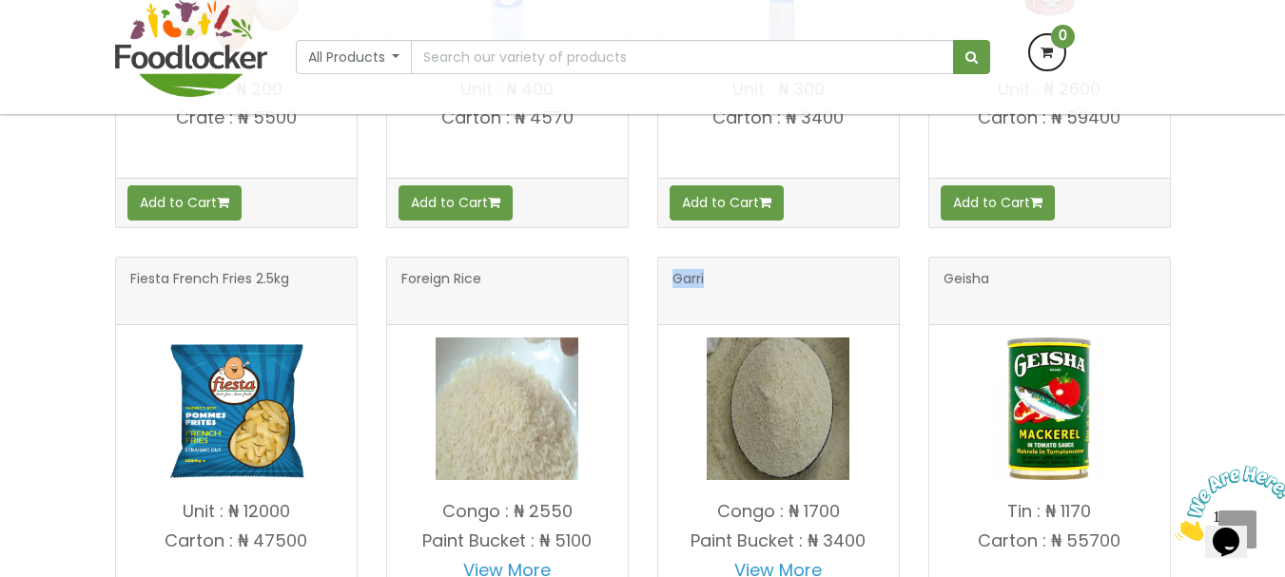
drag, startPoint x: 673, startPoint y: 284, endPoint x: 759, endPoint y: 286, distance: 86.6
click at [759, 286] on h3 "Garri" at bounding box center [779, 291] width 212 height 38
copy span "Garri"
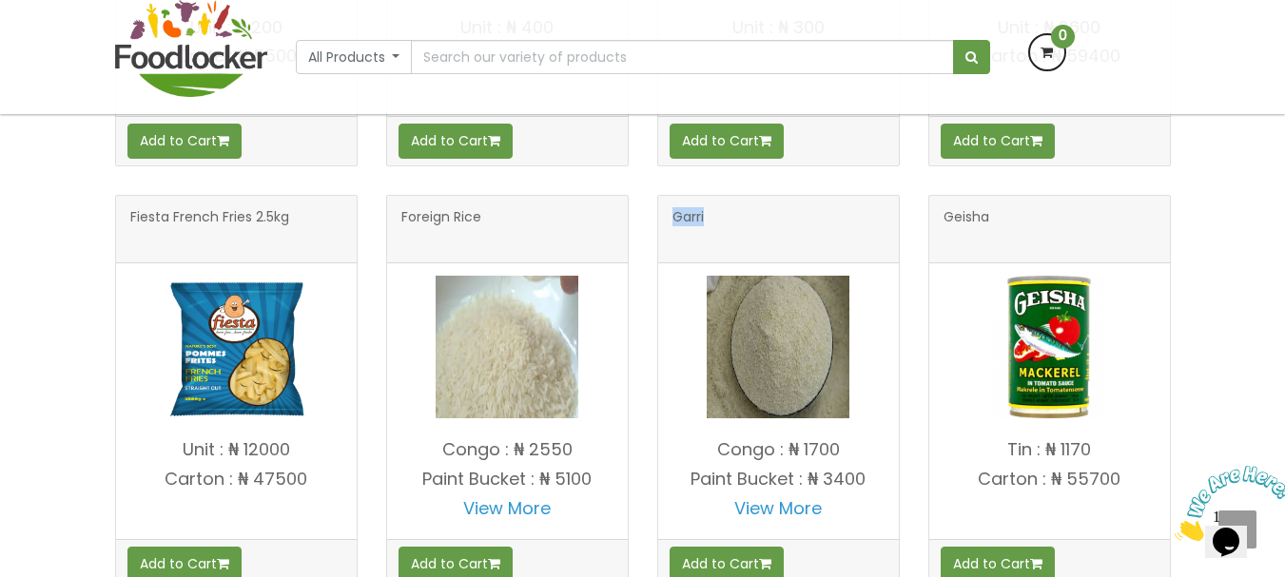
scroll to position [1617, 0]
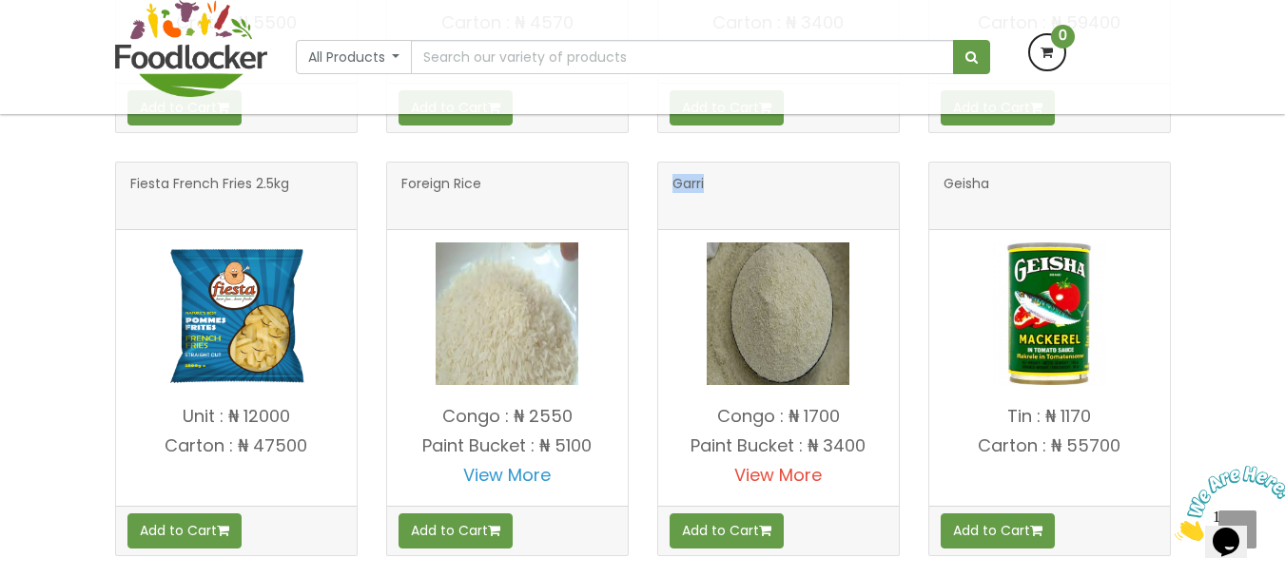
click at [765, 482] on link "View More" at bounding box center [778, 475] width 88 height 24
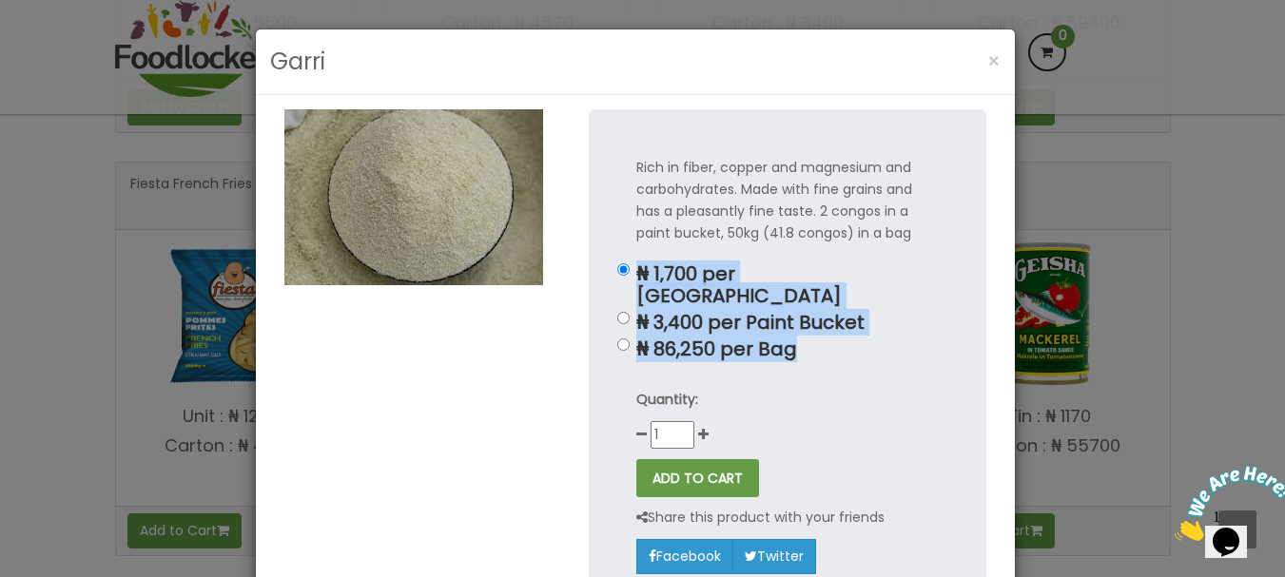
drag, startPoint x: 633, startPoint y: 272, endPoint x: 802, endPoint y: 334, distance: 180.3
click at [802, 334] on div "₦ 1,700 per [GEOGRAPHIC_DATA] ₦ 3,400 per Paint Bucket ₦ 86,250 per Bag" at bounding box center [787, 312] width 303 height 97
copy div "₦ 1,700 per Congo ₦ 3,400 per Paint Bucket ₦ 86,250 per Bag"
click at [990, 67] on span "×" at bounding box center [994, 62] width 13 height 28
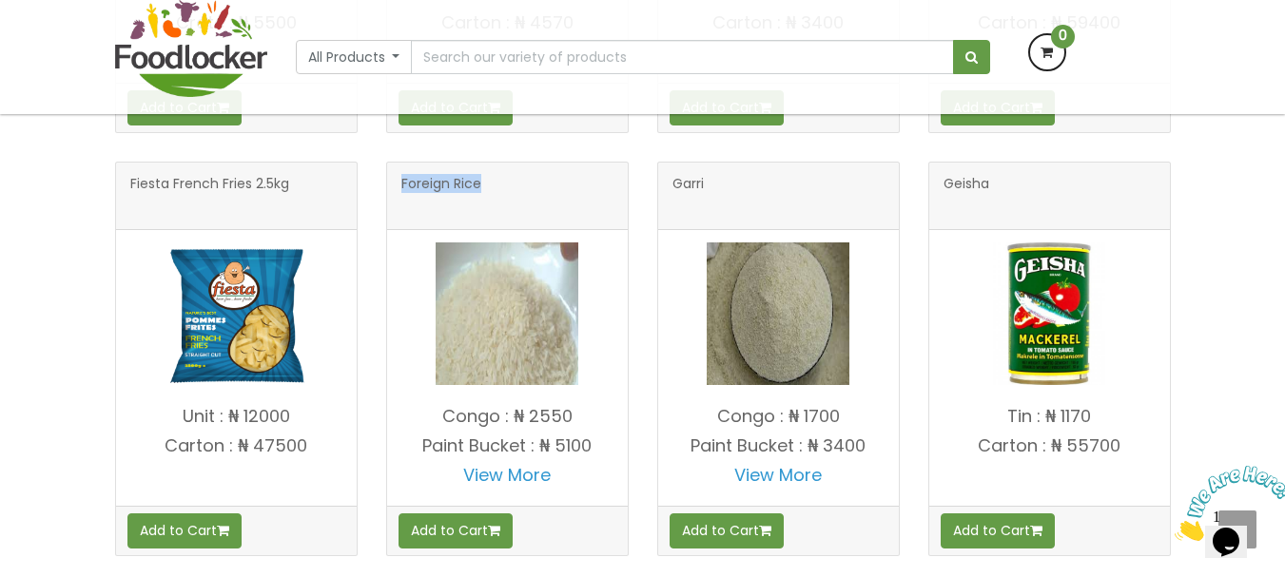
drag, startPoint x: 401, startPoint y: 187, endPoint x: 531, endPoint y: 188, distance: 129.4
click at [531, 188] on h3 "Foreign Rice" at bounding box center [507, 196] width 212 height 38
copy span "Foreign Rice"
click at [507, 473] on link "View More" at bounding box center [507, 475] width 88 height 24
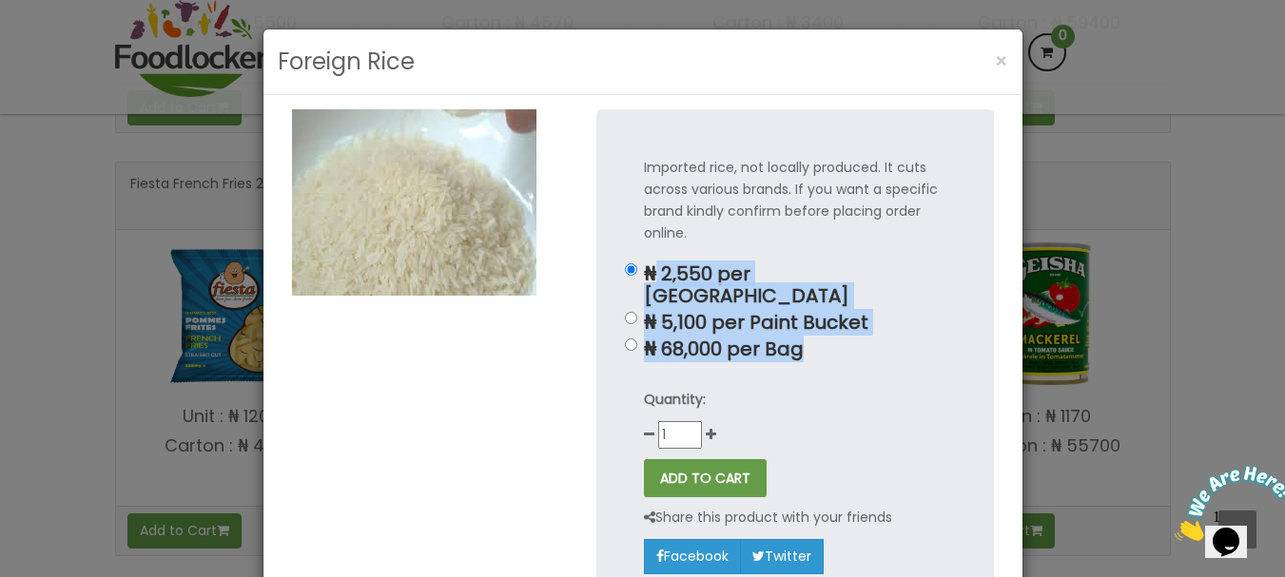
drag, startPoint x: 652, startPoint y: 271, endPoint x: 807, endPoint y: 333, distance: 166.9
click at [807, 333] on div "₦ 2,550 per [GEOGRAPHIC_DATA] ₦ 5,100 per Paint Bucket ₦ 68,000 per [GEOGRAPHIC…" at bounding box center [795, 312] width 303 height 97
copy div "2,550 per Congo ₦ 5,100 per Paint Bucket ₦ 68,000 per Bag"
click at [995, 67] on span "×" at bounding box center [1001, 62] width 13 height 28
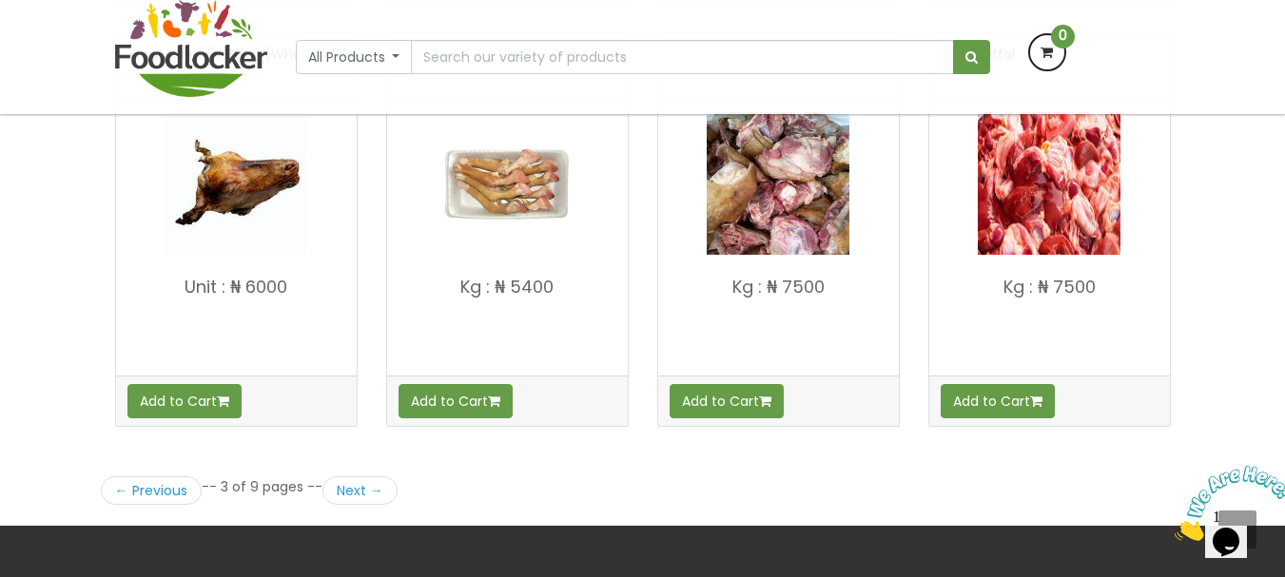
scroll to position [2664, 0]
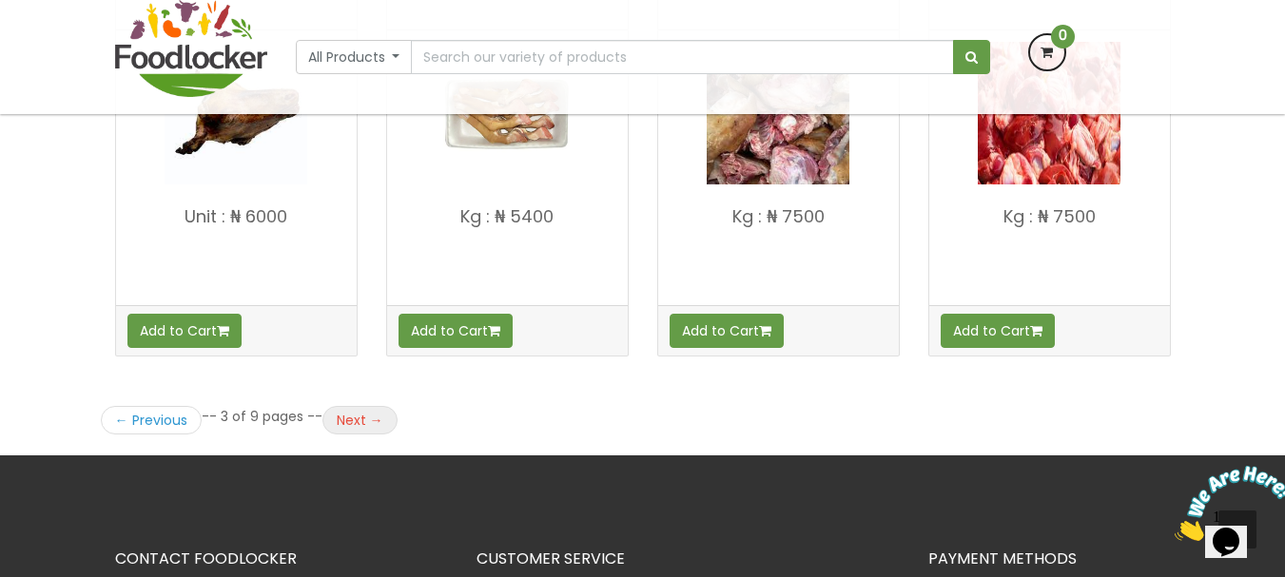
click at [337, 416] on link "Next →" at bounding box center [360, 420] width 75 height 29
